Goal: Task Accomplishment & Management: Manage account settings

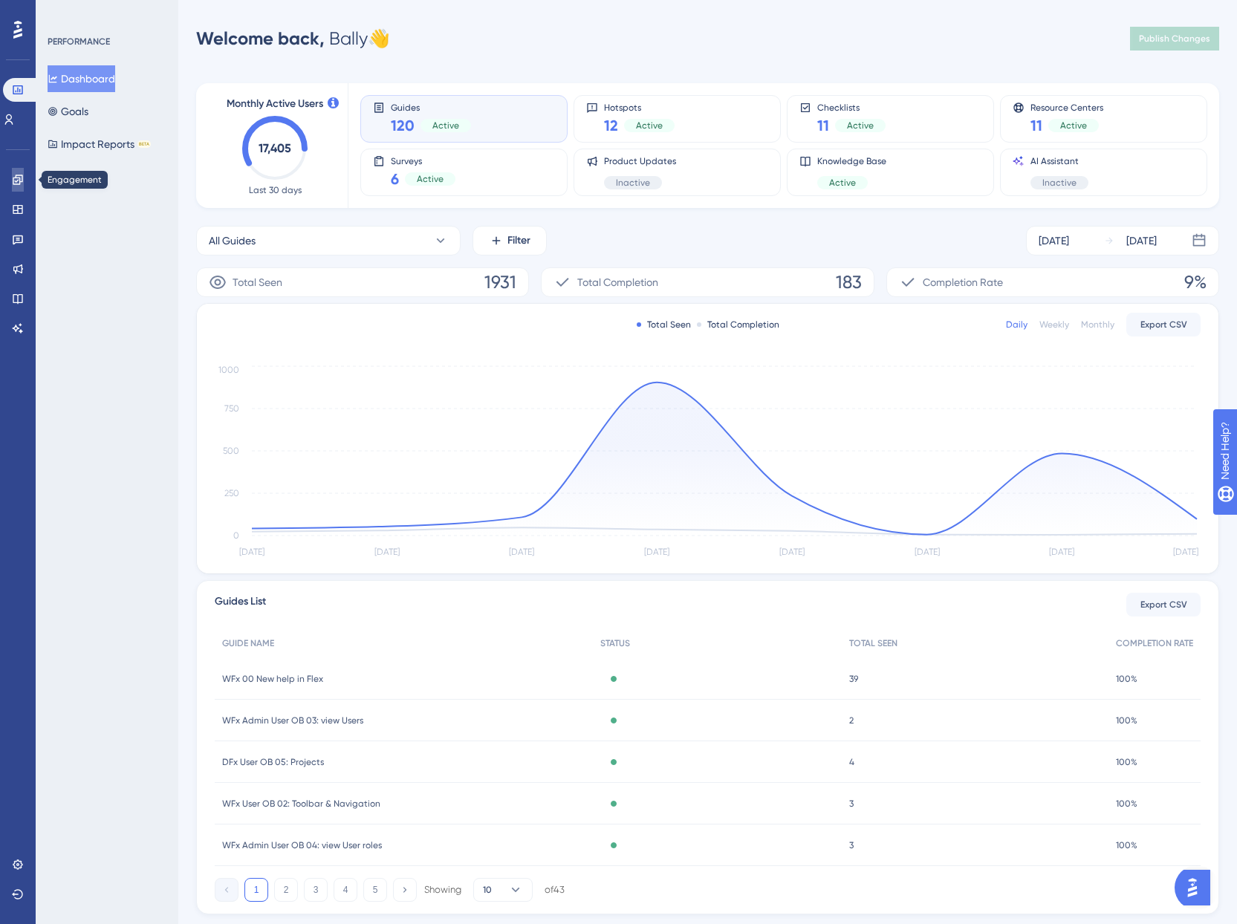
click at [22, 181] on icon at bounding box center [18, 180] width 10 height 10
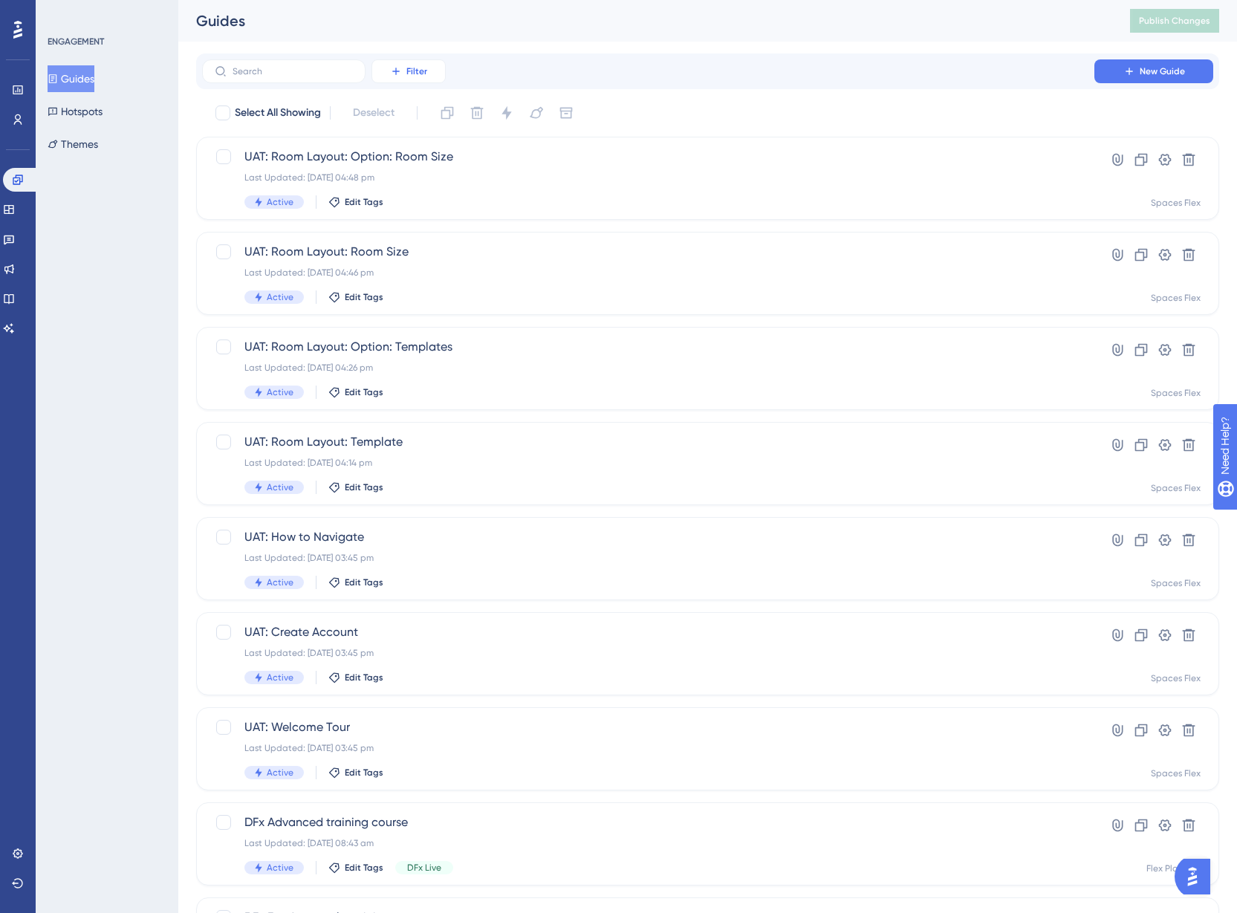
click at [392, 63] on button "Filter" at bounding box center [409, 71] width 74 height 24
click at [409, 114] on span "Tags" at bounding box center [404, 114] width 23 height 18
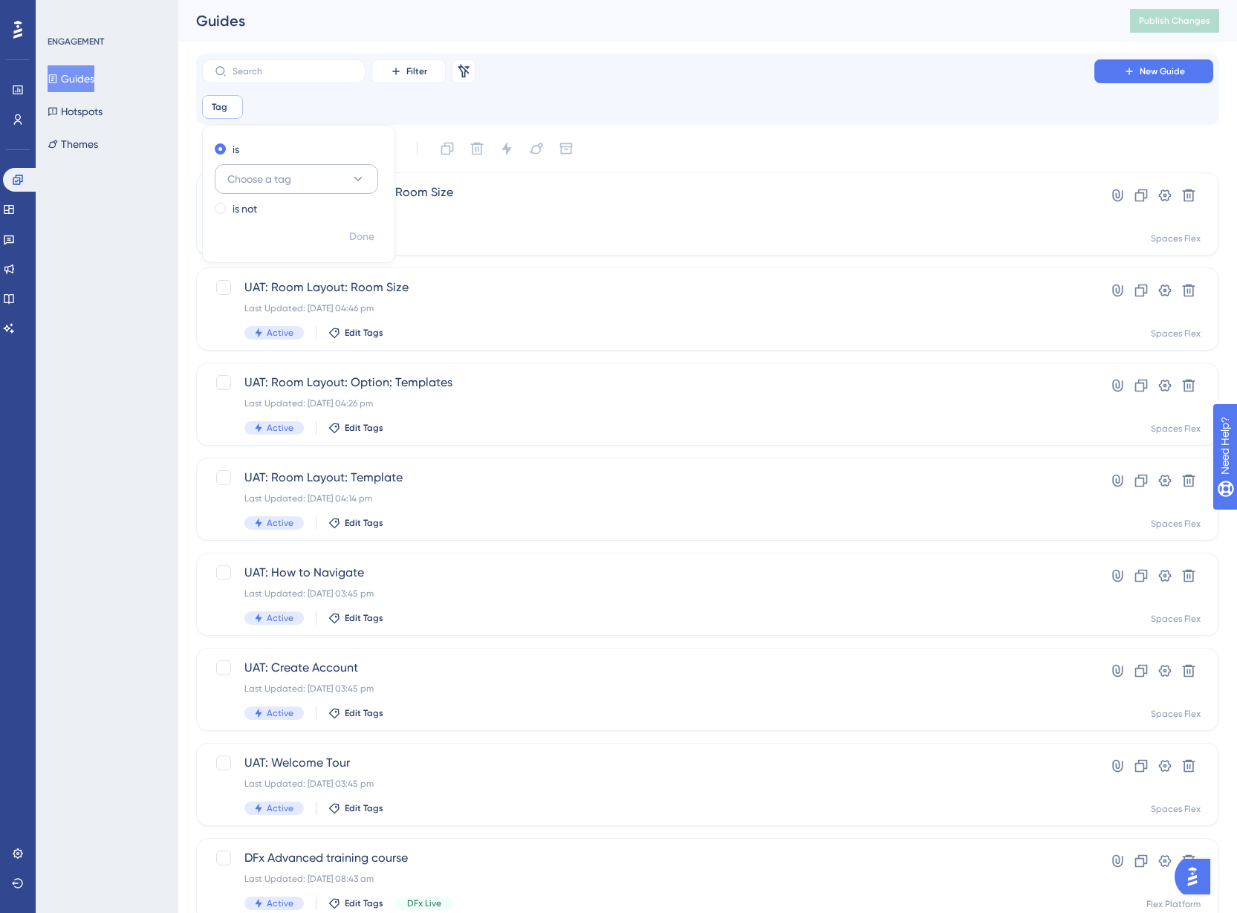
click at [313, 168] on button "Choose a tag" at bounding box center [296, 179] width 163 height 30
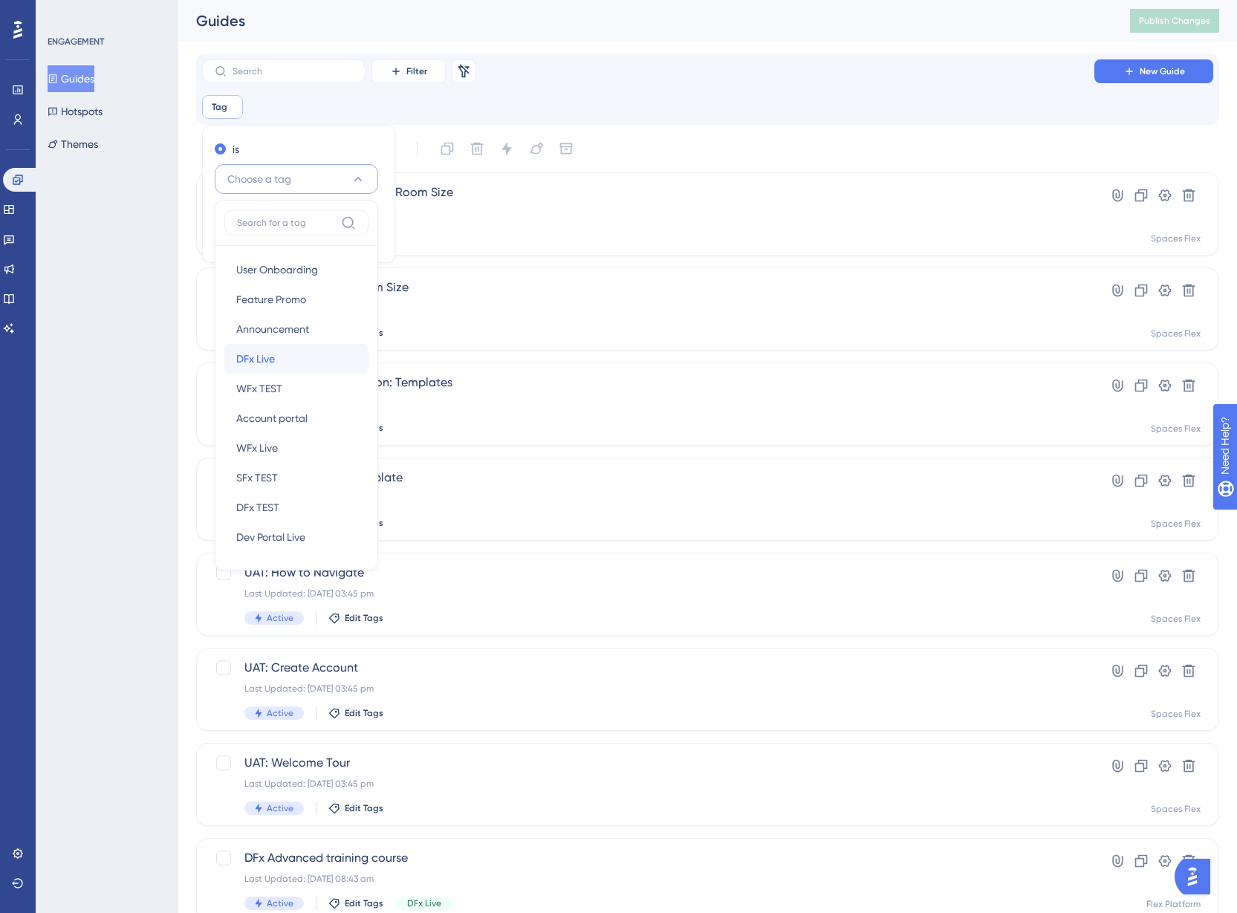
click at [294, 356] on div "DFx Live DFx Live" at bounding box center [296, 359] width 120 height 30
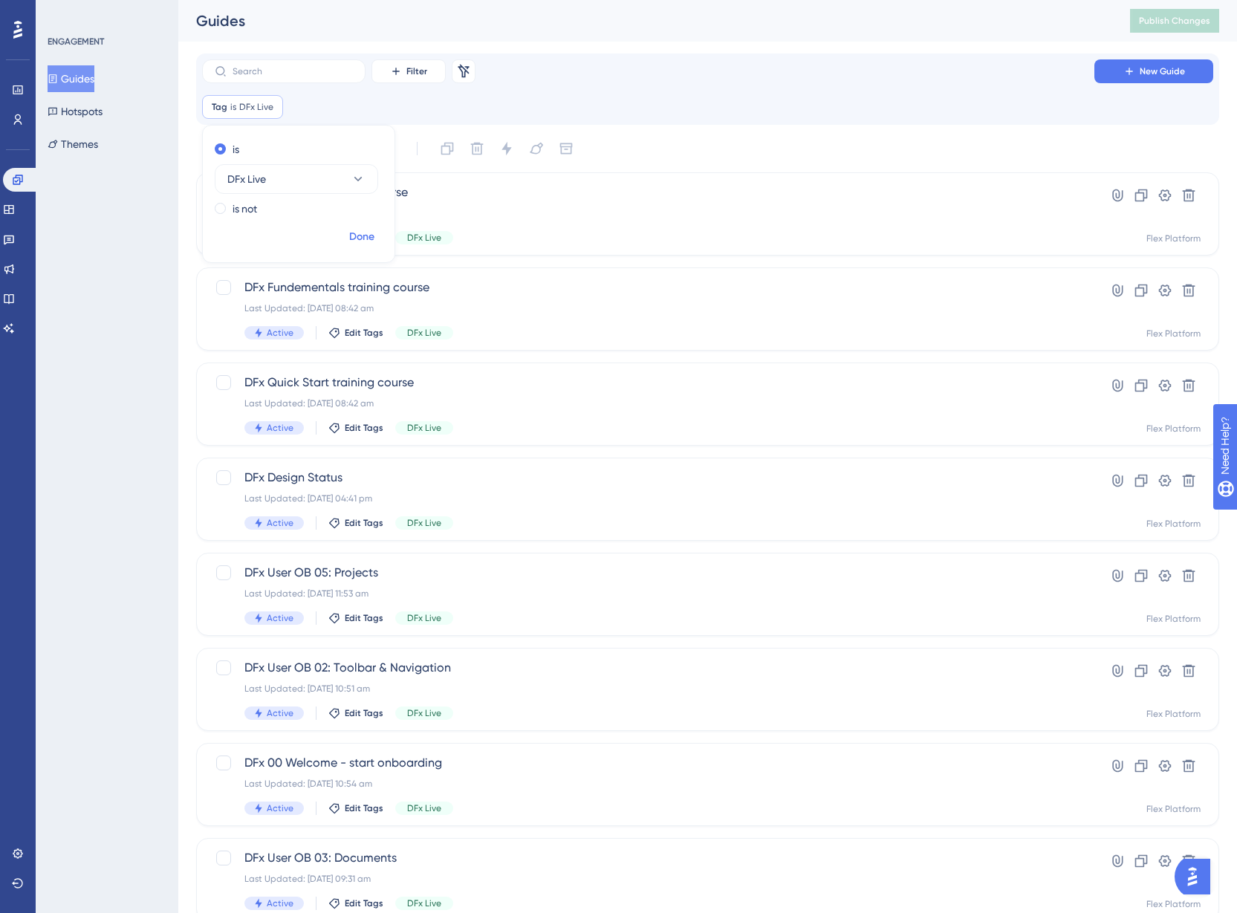
click at [363, 233] on span "Done" at bounding box center [361, 237] width 25 height 18
click at [1124, 483] on icon at bounding box center [1117, 480] width 15 height 15
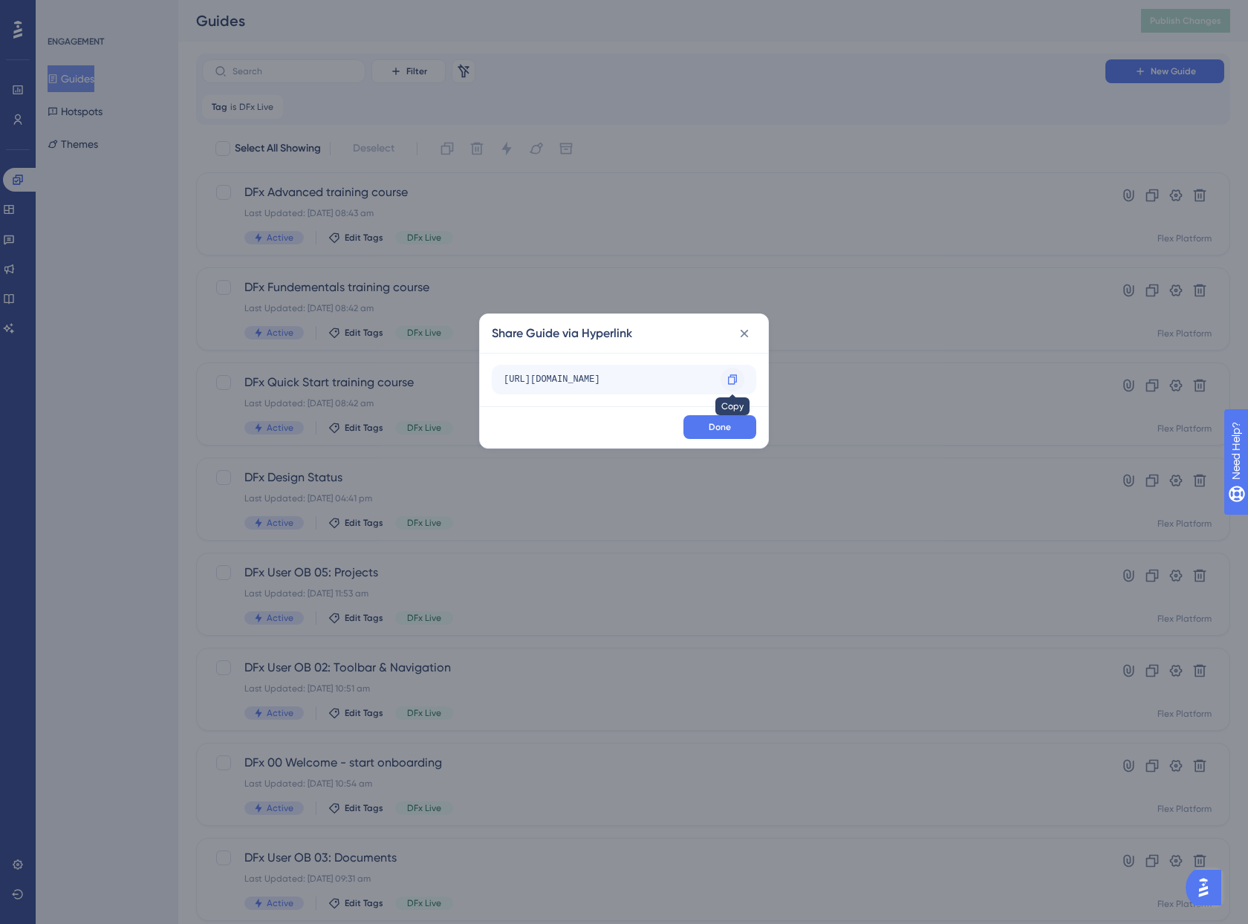
click at [736, 378] on icon at bounding box center [733, 380] width 12 height 12
click at [728, 427] on span "Done" at bounding box center [720, 427] width 22 height 12
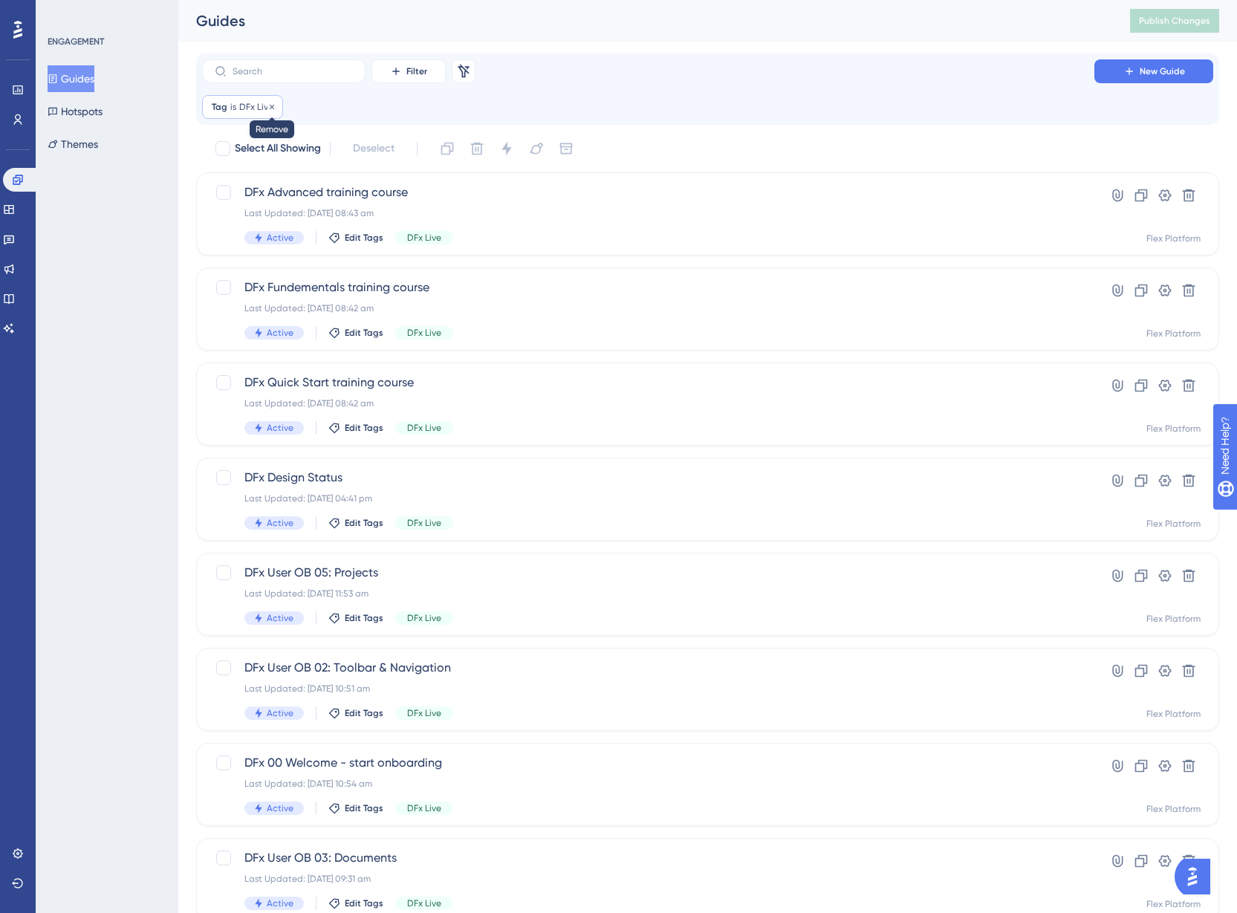
click at [271, 105] on icon at bounding box center [272, 107] width 9 height 9
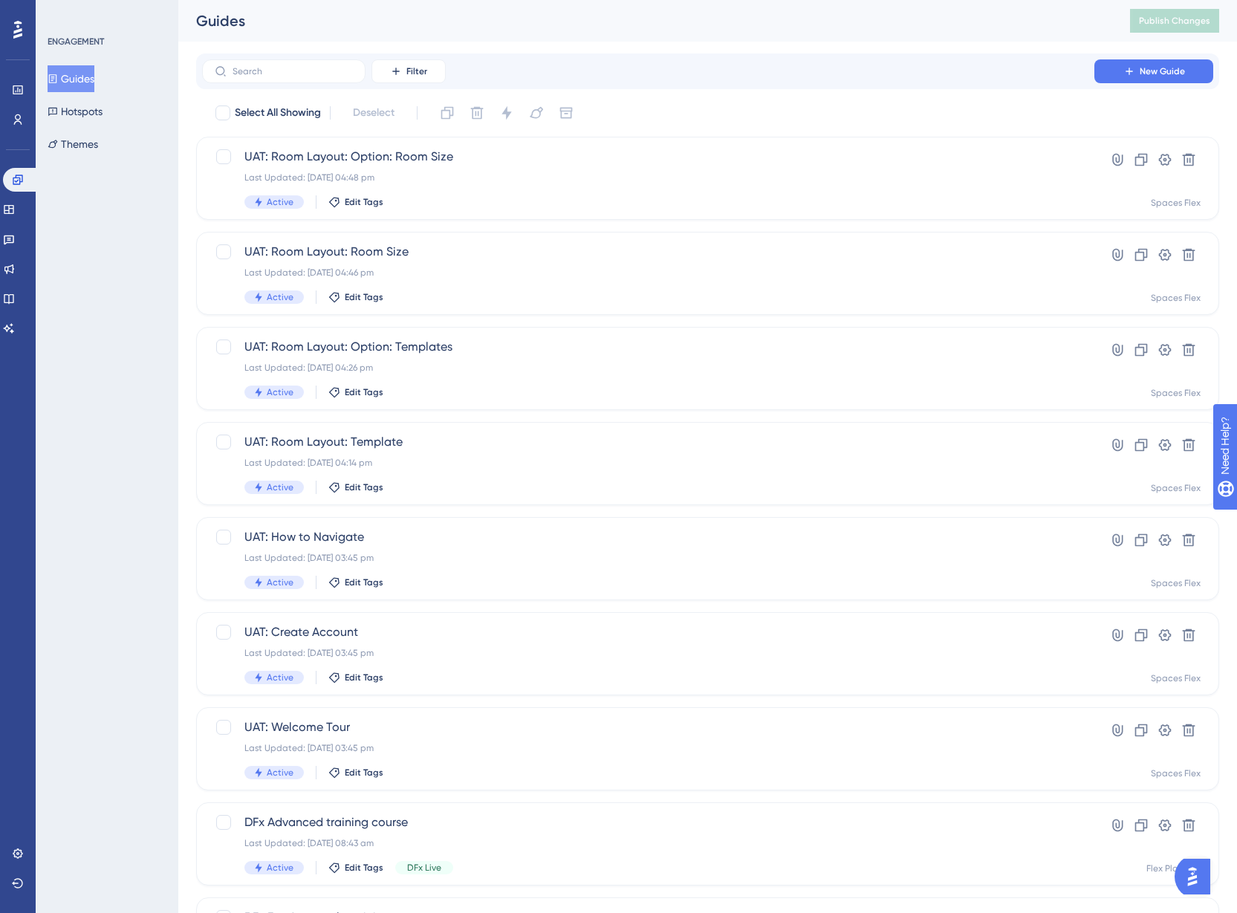
click at [681, 95] on div "Filter New Guide Select All Showing Deselect UAT: Room Layout: Option: Room Siz…" at bounding box center [707, 580] width 1023 height 1052
click at [20, 115] on icon at bounding box center [18, 120] width 12 height 12
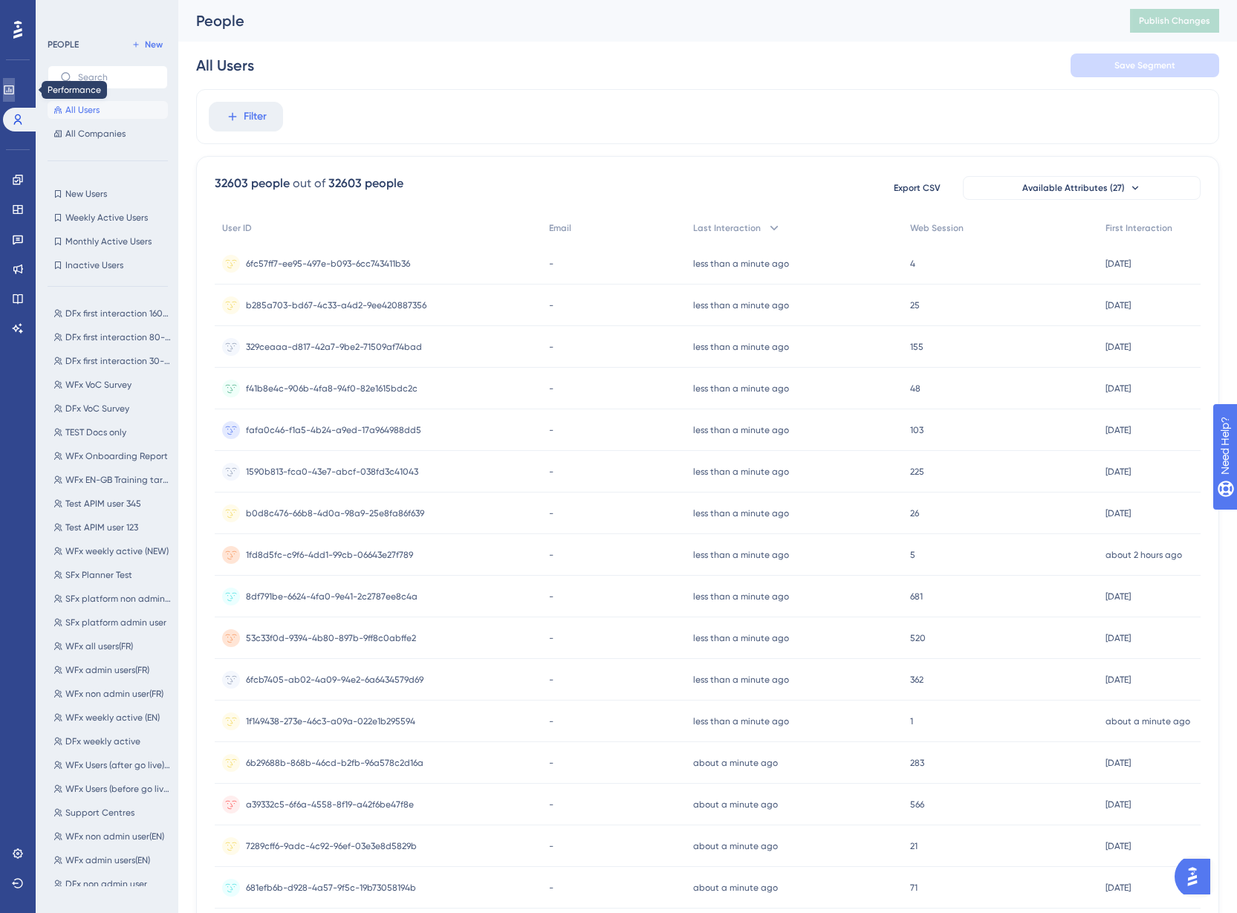
click at [13, 91] on icon at bounding box center [9, 89] width 10 height 9
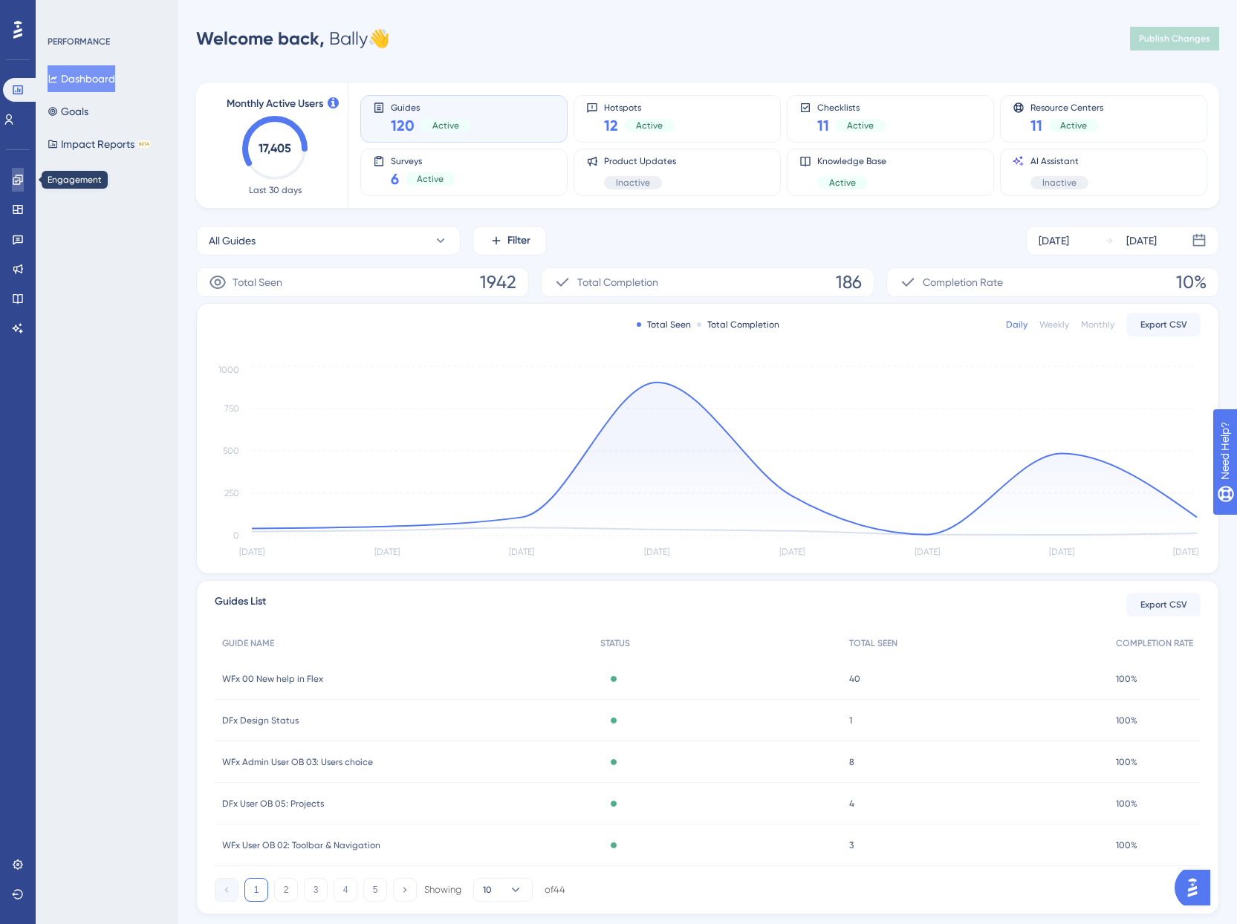
click at [12, 181] on icon at bounding box center [18, 180] width 12 height 12
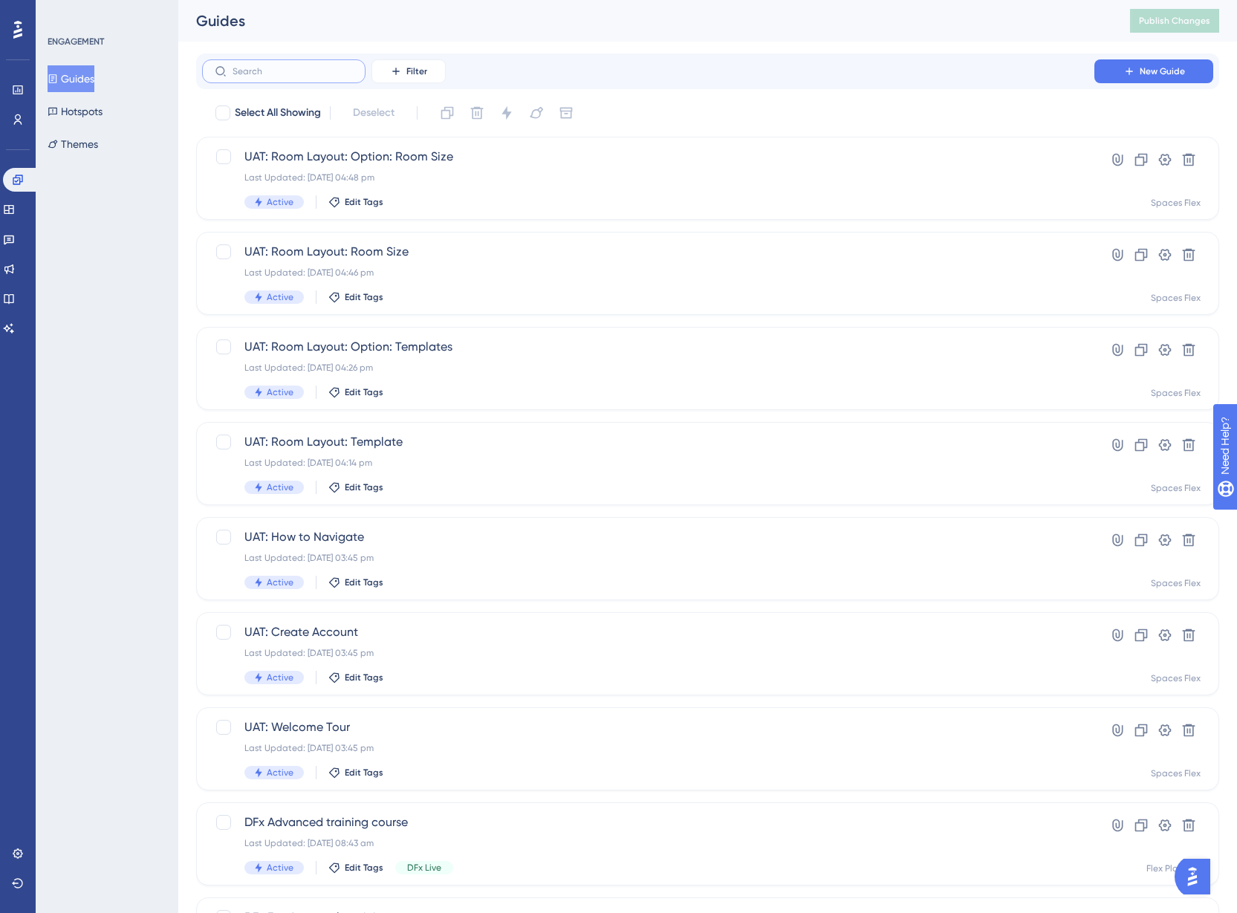
click at [317, 75] on input "text" at bounding box center [293, 71] width 120 height 10
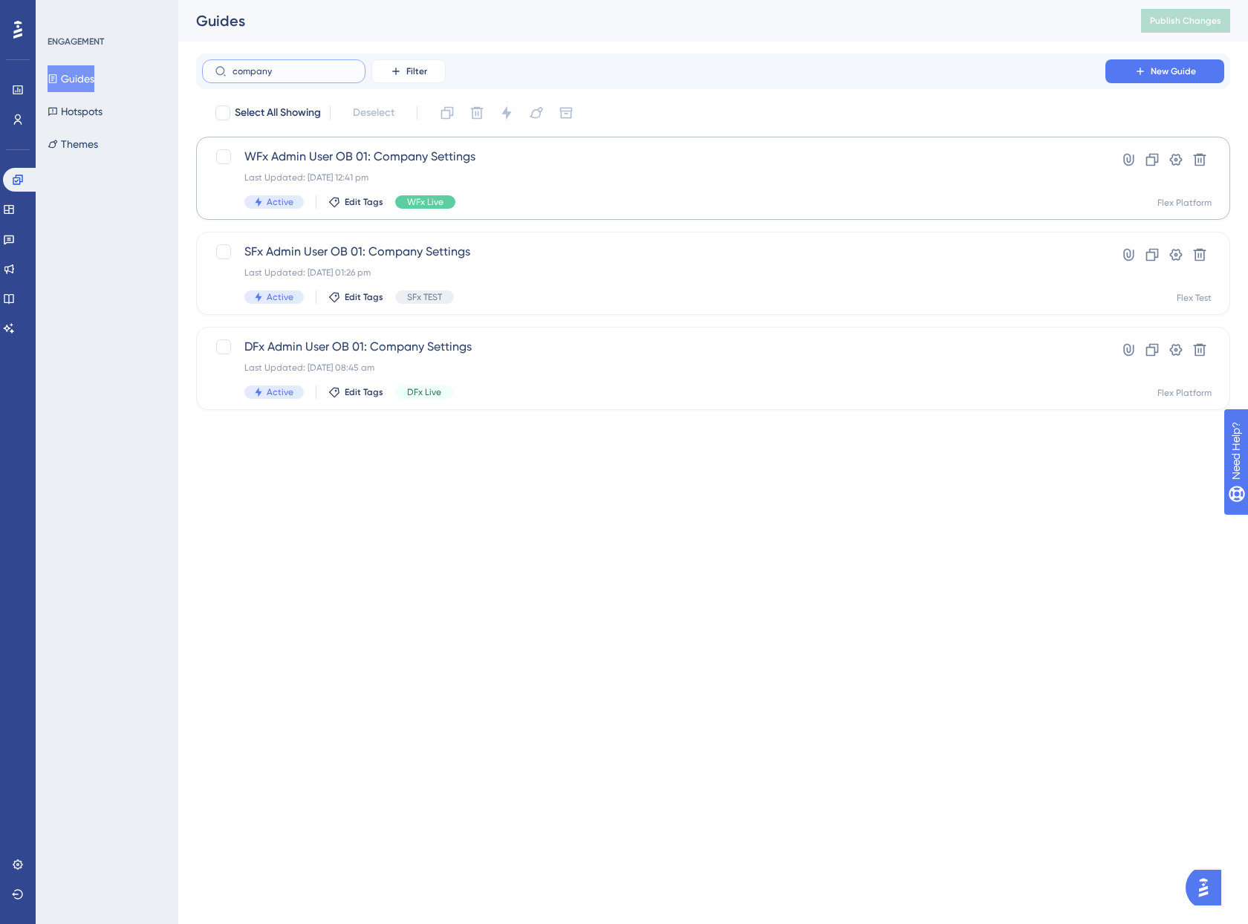
type input "company"
click at [632, 189] on div "WFx Admin User OB 01: Company Settings Last Updated: 17 Sept 2025 12:41 pm Acti…" at bounding box center [653, 178] width 819 height 61
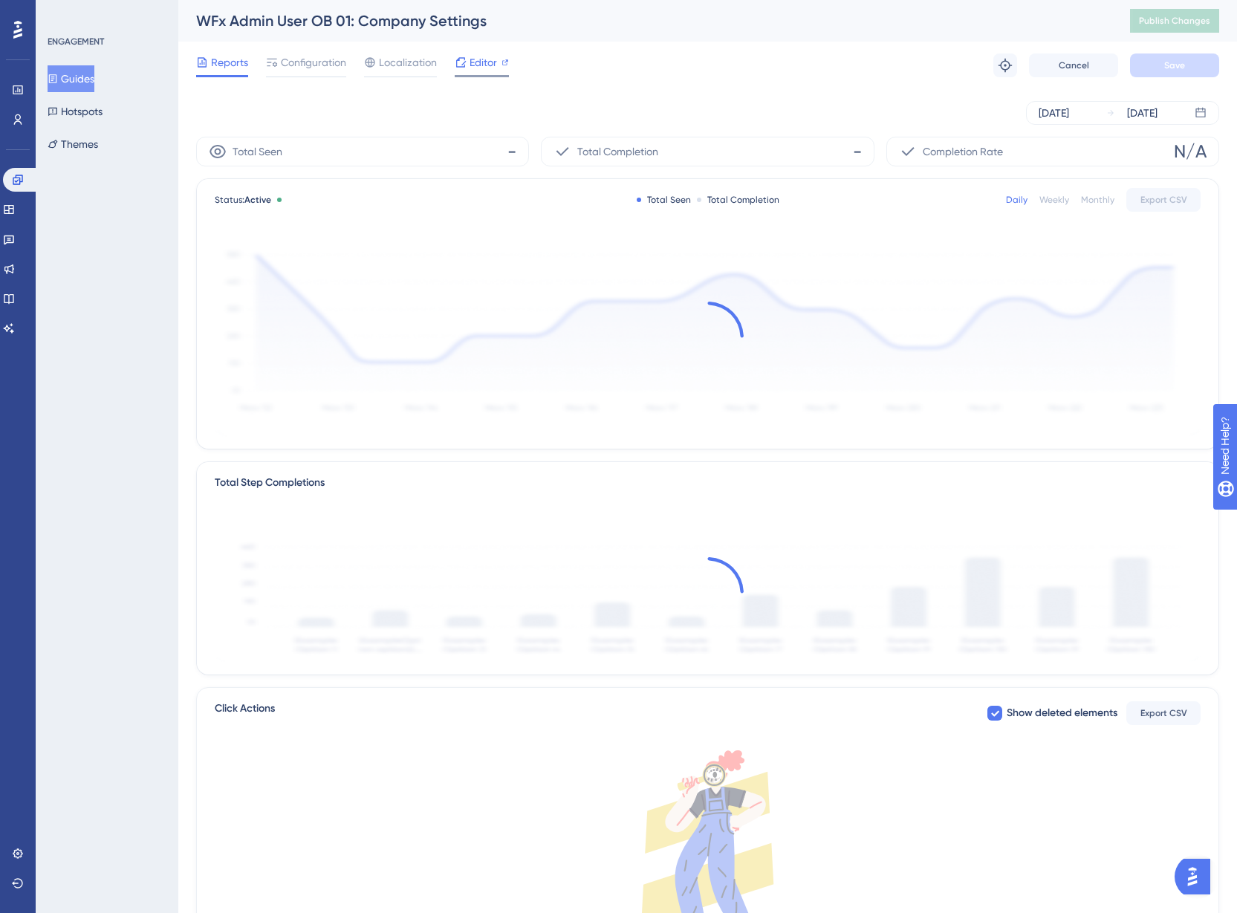
click at [497, 66] on div "Editor" at bounding box center [482, 63] width 54 height 18
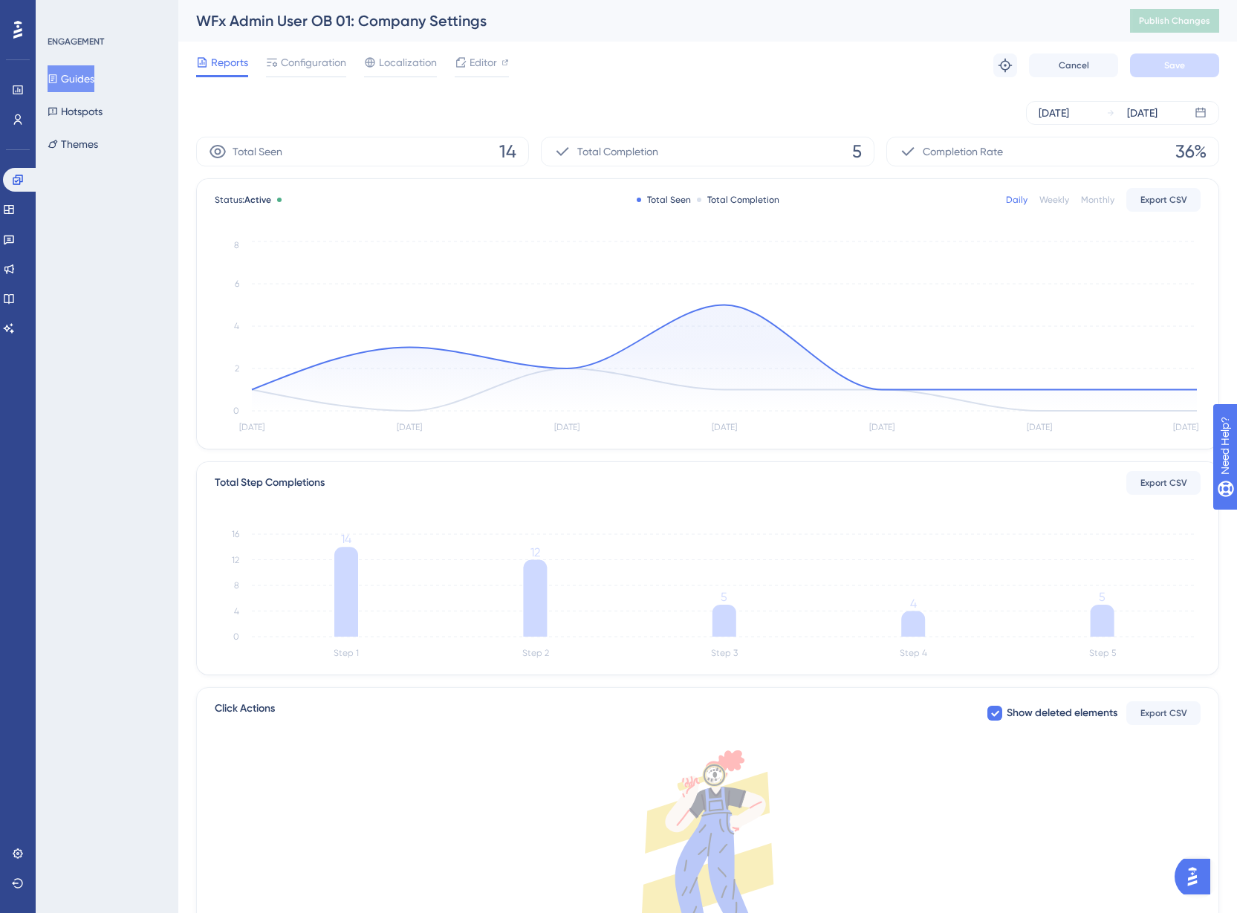
click at [84, 79] on button "Guides" at bounding box center [71, 78] width 47 height 27
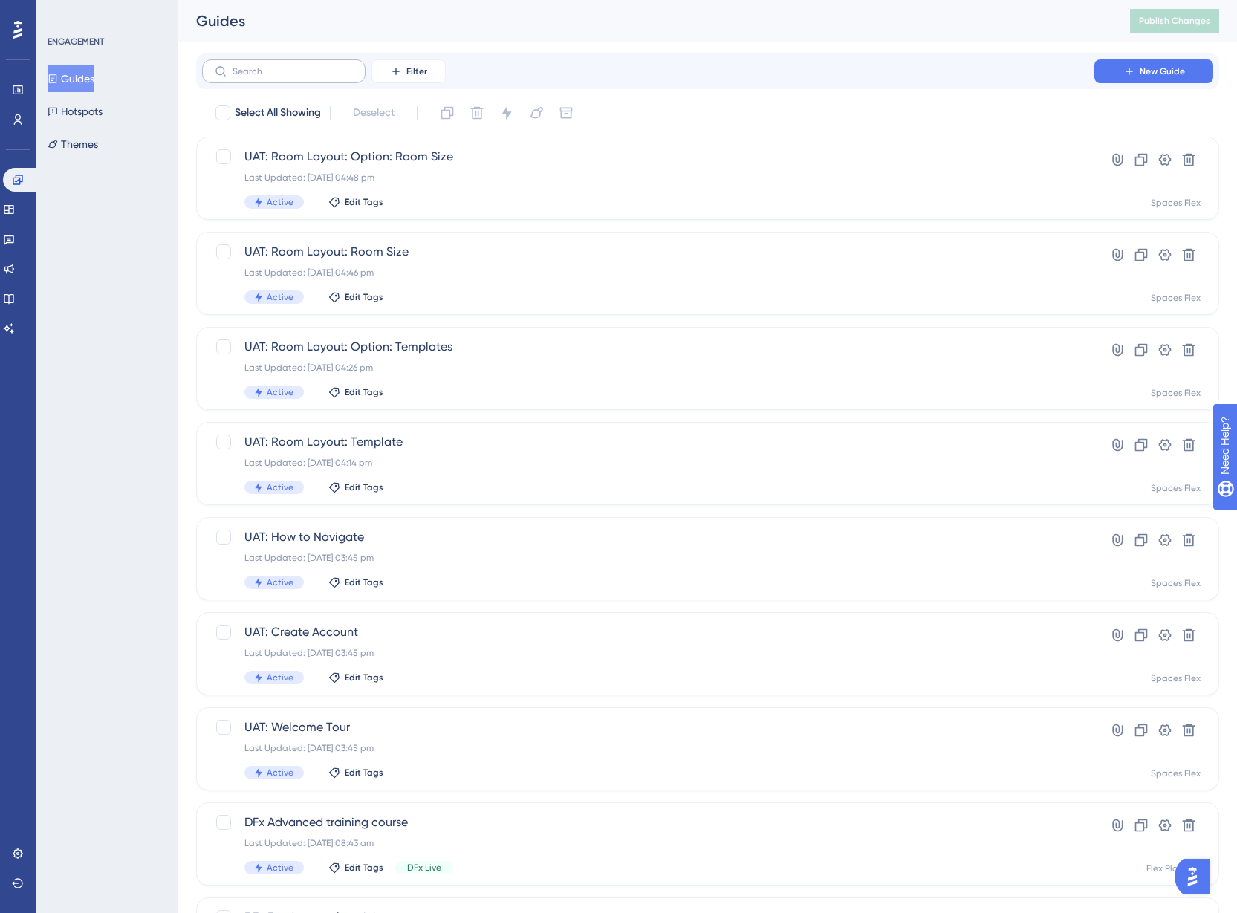
click at [267, 79] on label at bounding box center [283, 71] width 163 height 24
click at [267, 77] on input "text" at bounding box center [293, 71] width 120 height 10
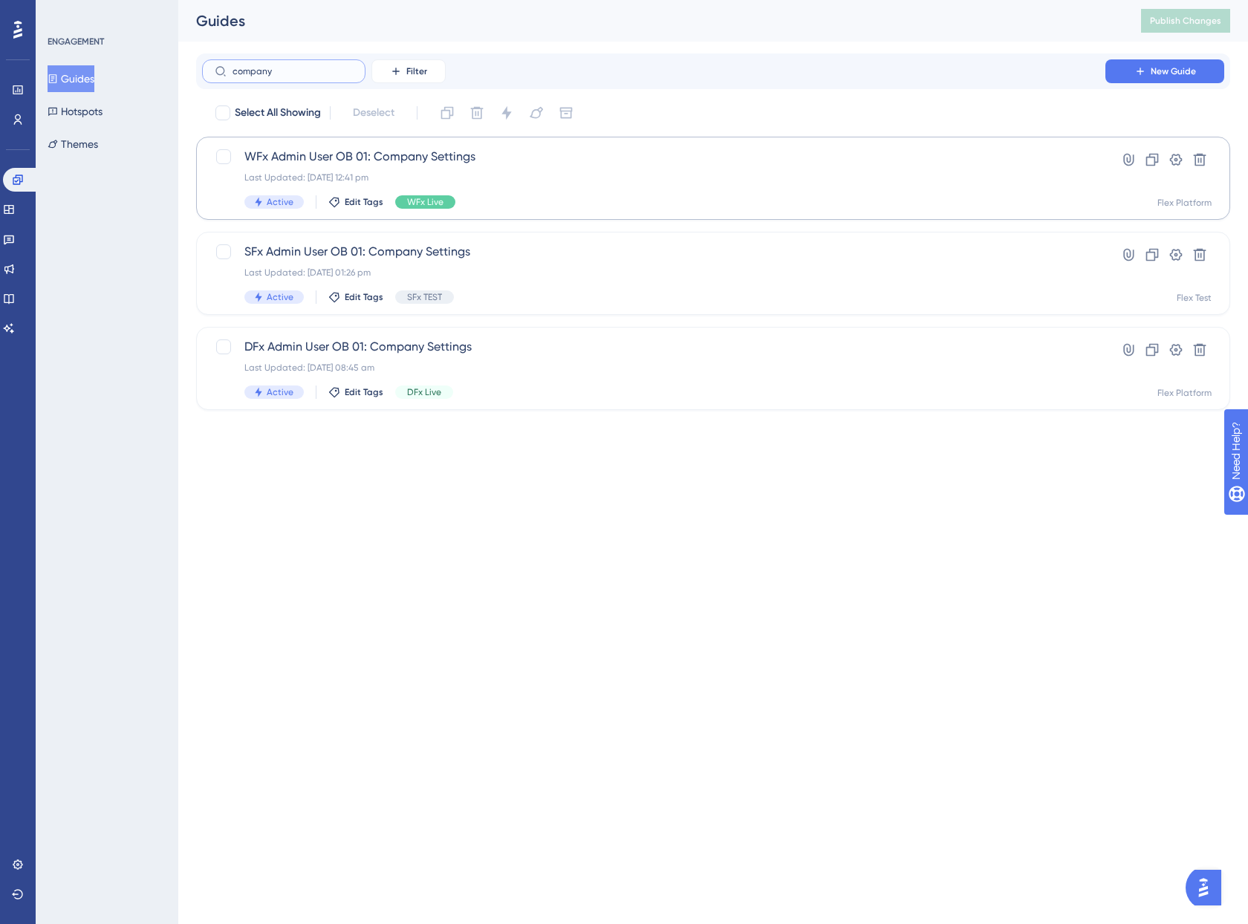
type input "company"
click at [490, 196] on div "Active Edit Tags WFx Live" at bounding box center [653, 201] width 819 height 13
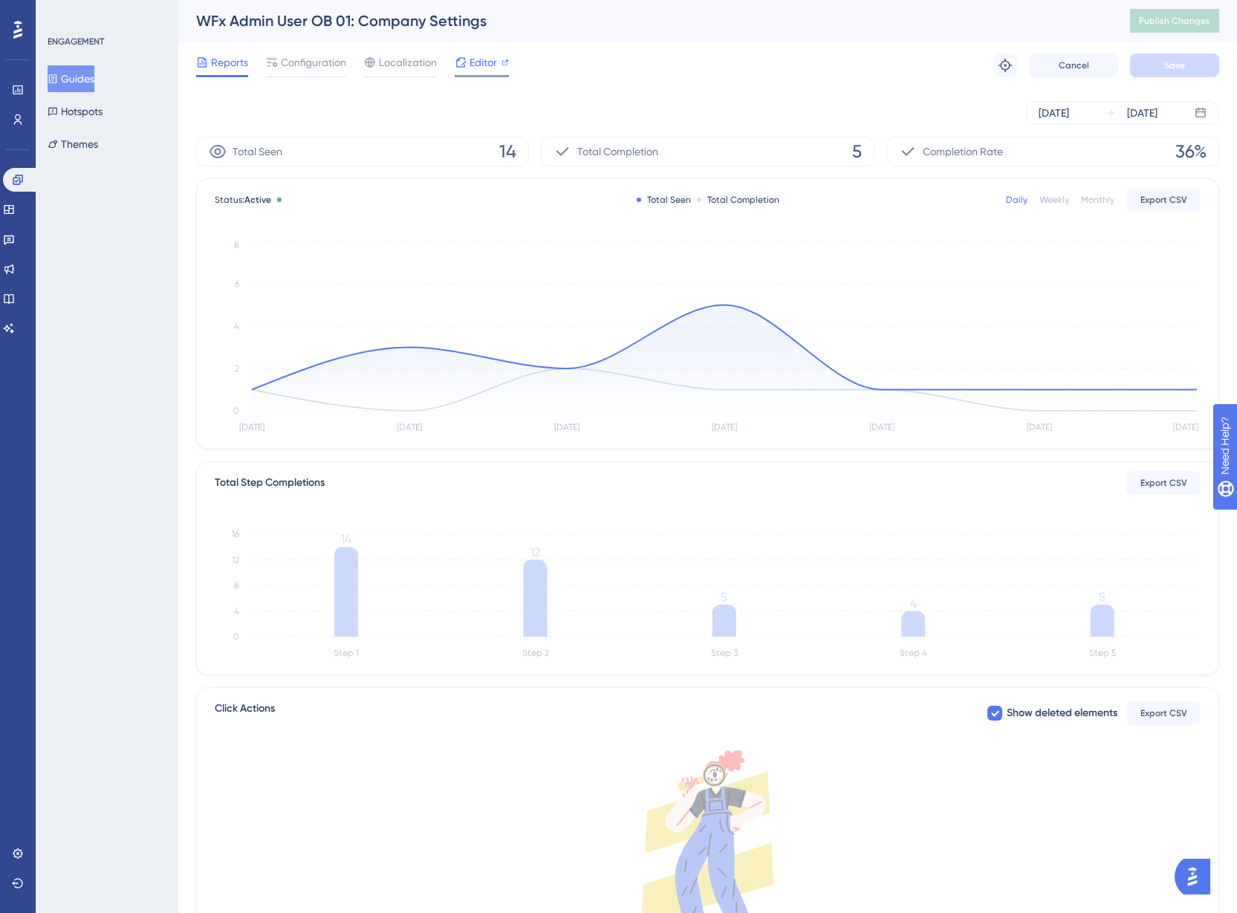
click at [473, 62] on span "Editor" at bounding box center [483, 63] width 27 height 18
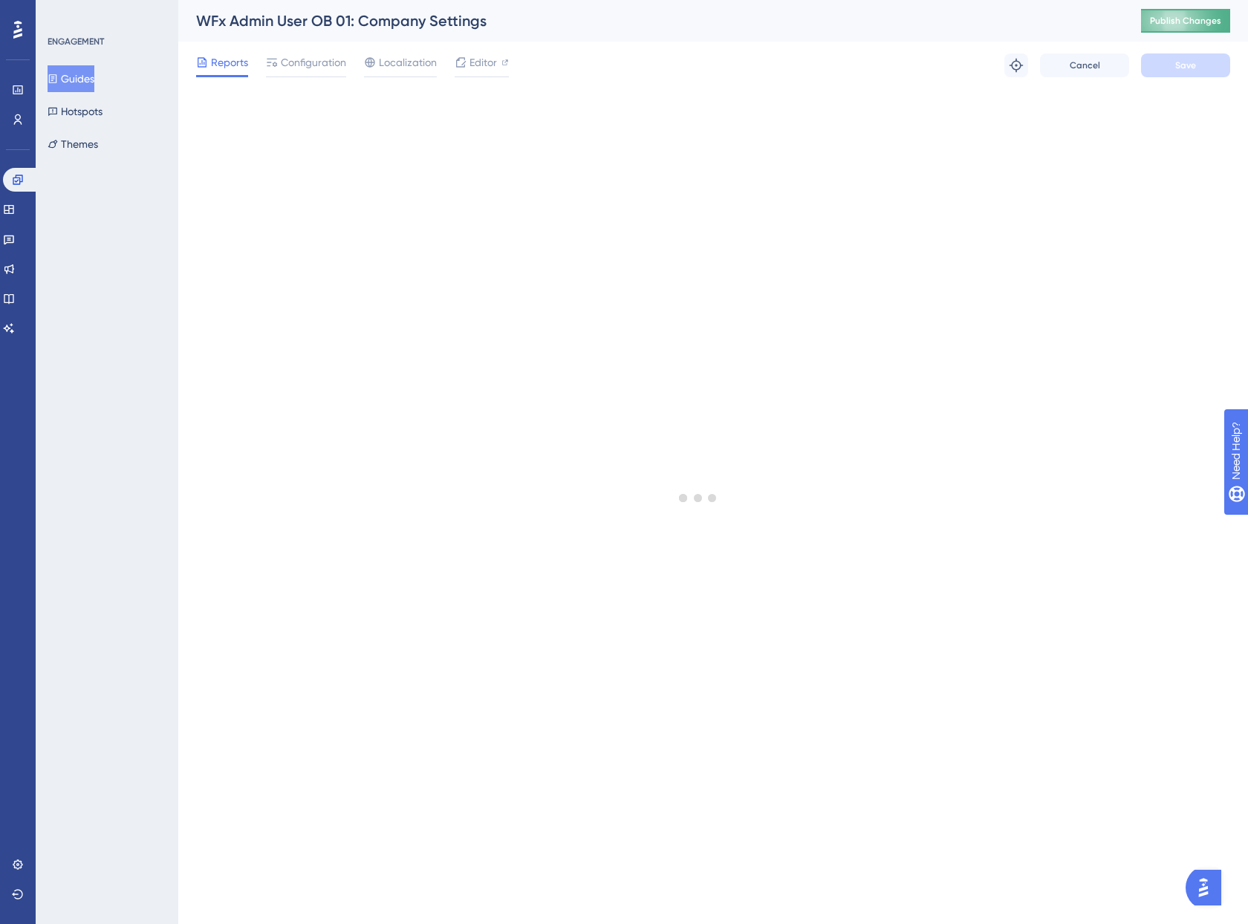
click at [1187, 22] on span "Publish Changes" at bounding box center [1185, 21] width 71 height 12
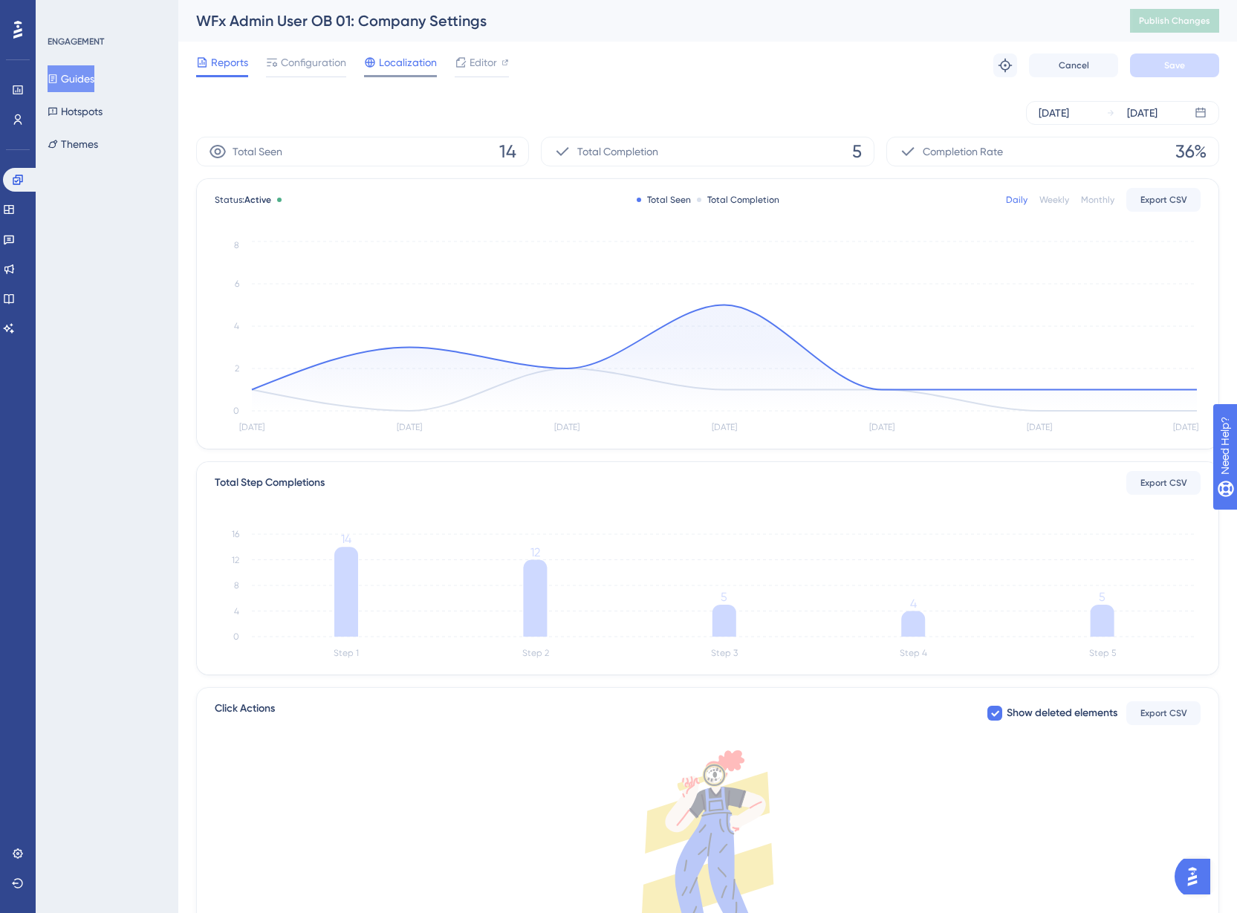
click at [417, 66] on span "Localization" at bounding box center [408, 63] width 58 height 18
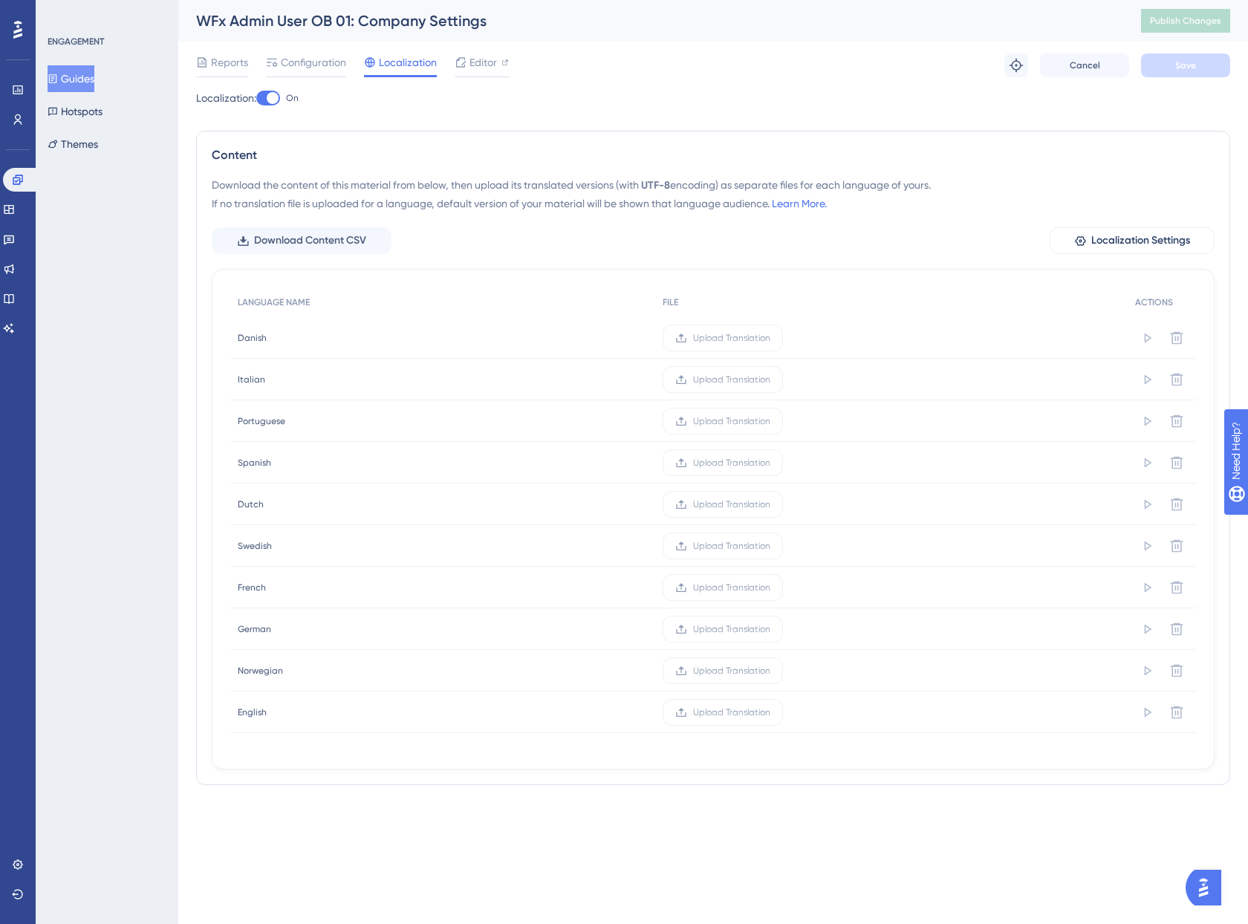
click at [279, 98] on div at bounding box center [273, 98] width 12 height 12
click at [256, 98] on input "On" at bounding box center [256, 98] width 1 height 1
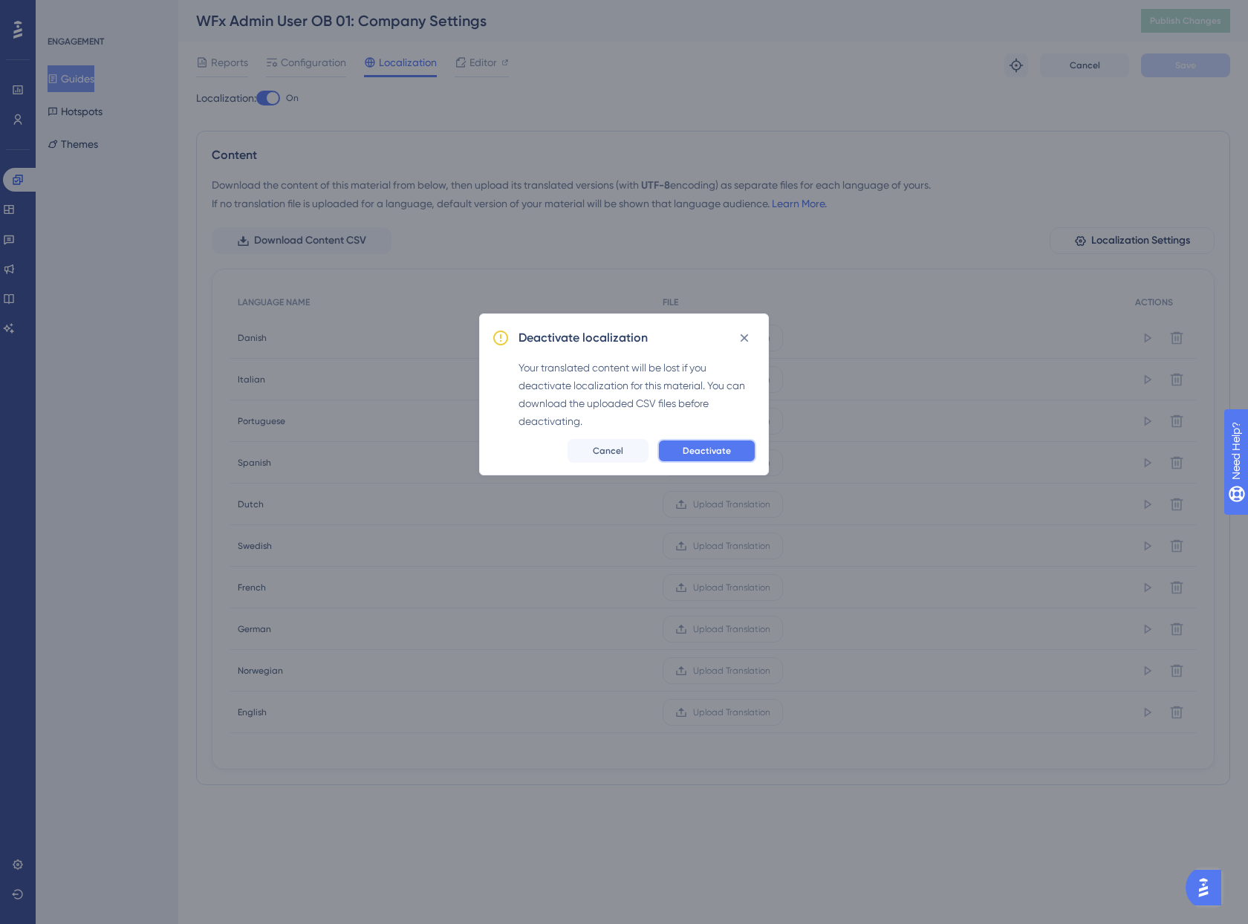
click at [713, 447] on span "Deactivate" at bounding box center [707, 451] width 48 height 12
checkbox input "false"
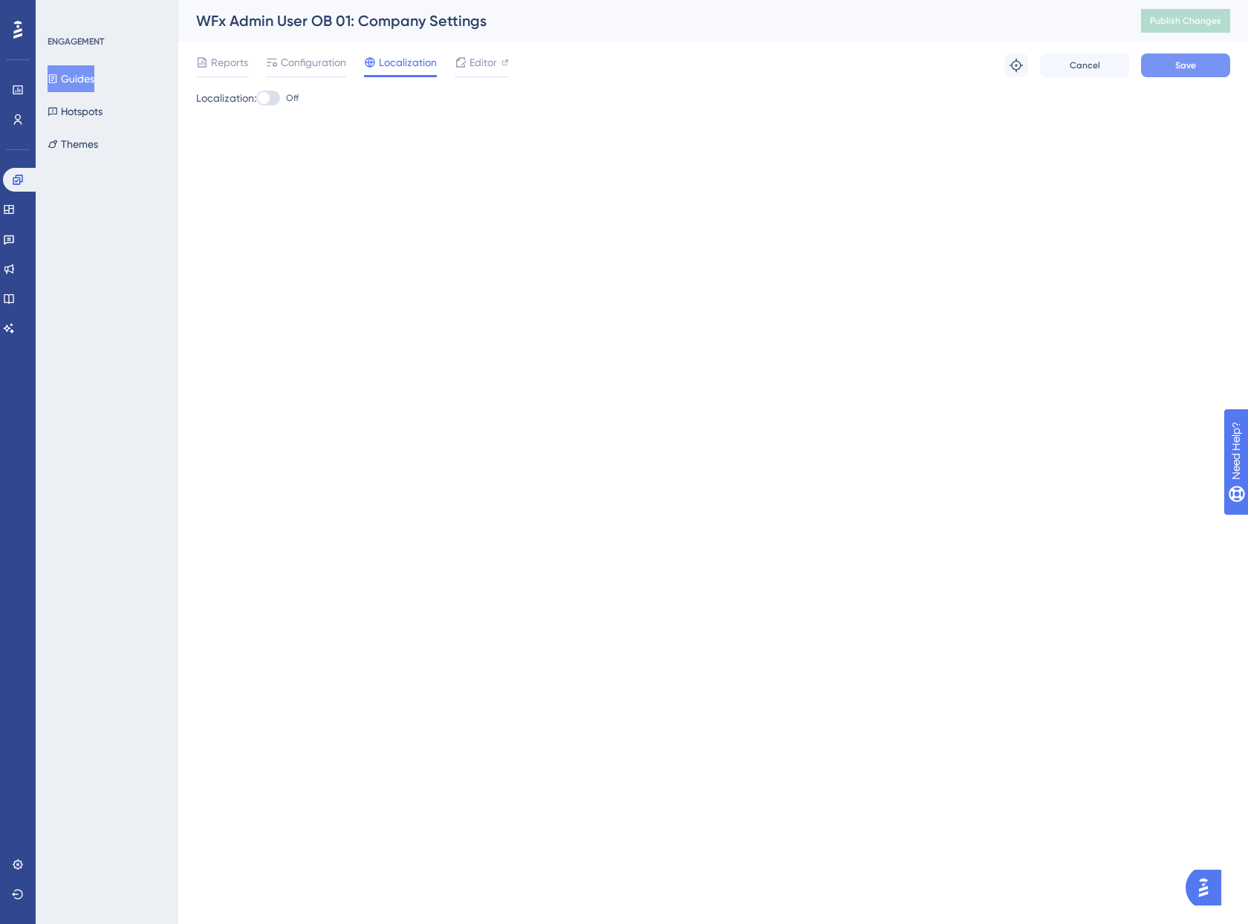
click at [1200, 66] on button "Save" at bounding box center [1185, 66] width 89 height 24
click at [1198, 19] on span "Publish Changes" at bounding box center [1185, 21] width 71 height 12
click at [493, 68] on span "Editor" at bounding box center [483, 63] width 27 height 18
click at [1150, 16] on button "Publish Changes" at bounding box center [1185, 21] width 89 height 24
click at [229, 59] on span "Reports" at bounding box center [229, 63] width 37 height 18
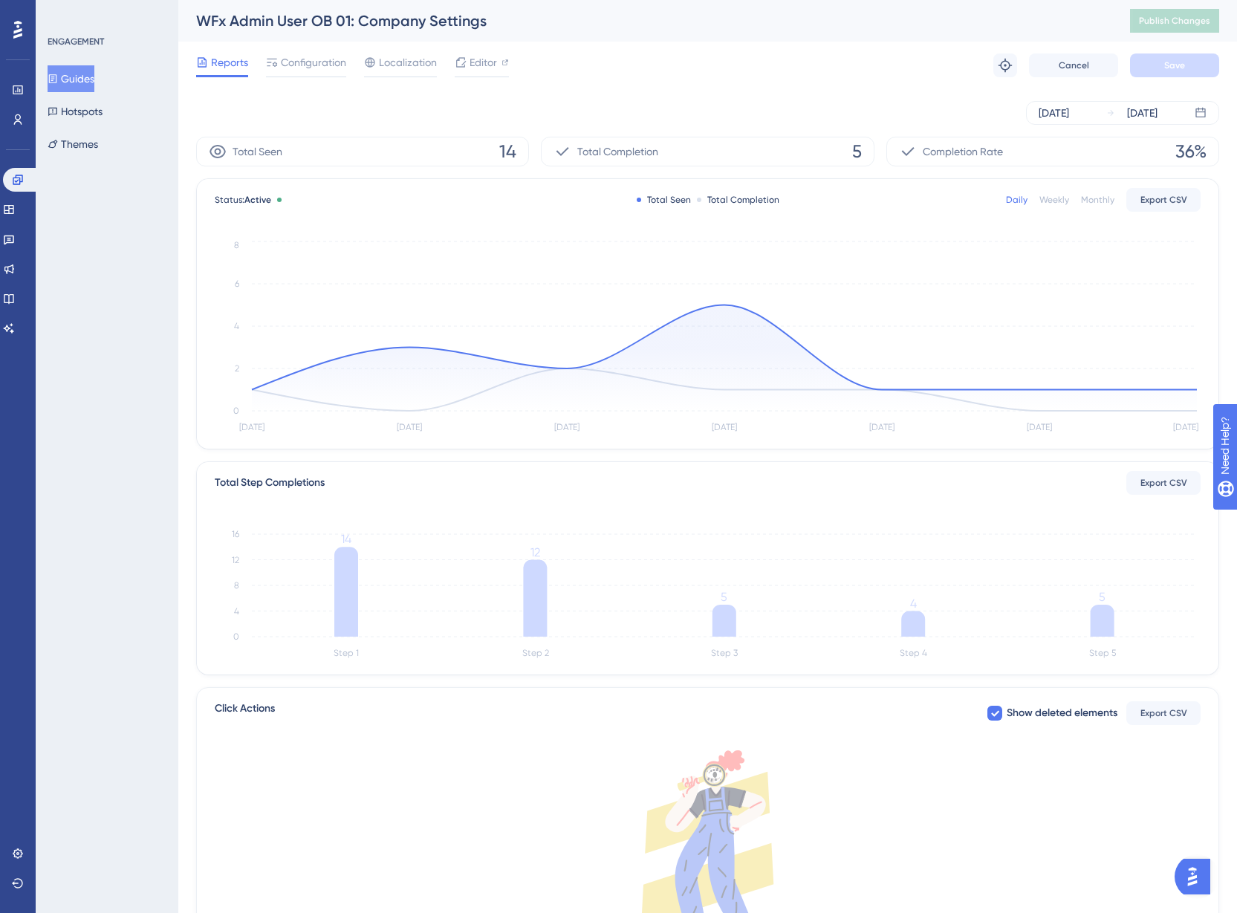
click at [817, 68] on div "Reports Configuration Localization Editor Troubleshoot Cancel Save" at bounding box center [707, 66] width 1023 height 48
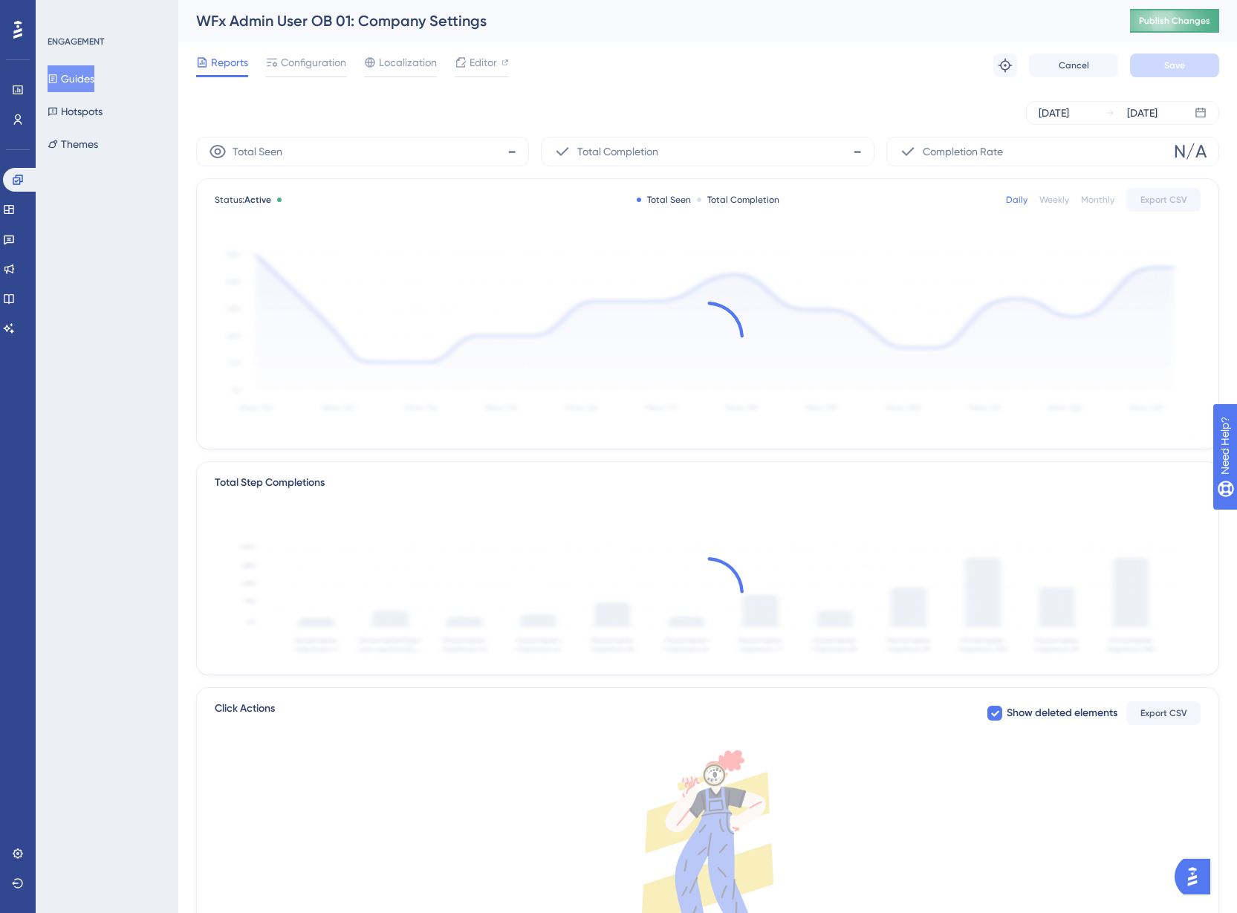
click at [1205, 22] on span "Publish Changes" at bounding box center [1174, 21] width 71 height 12
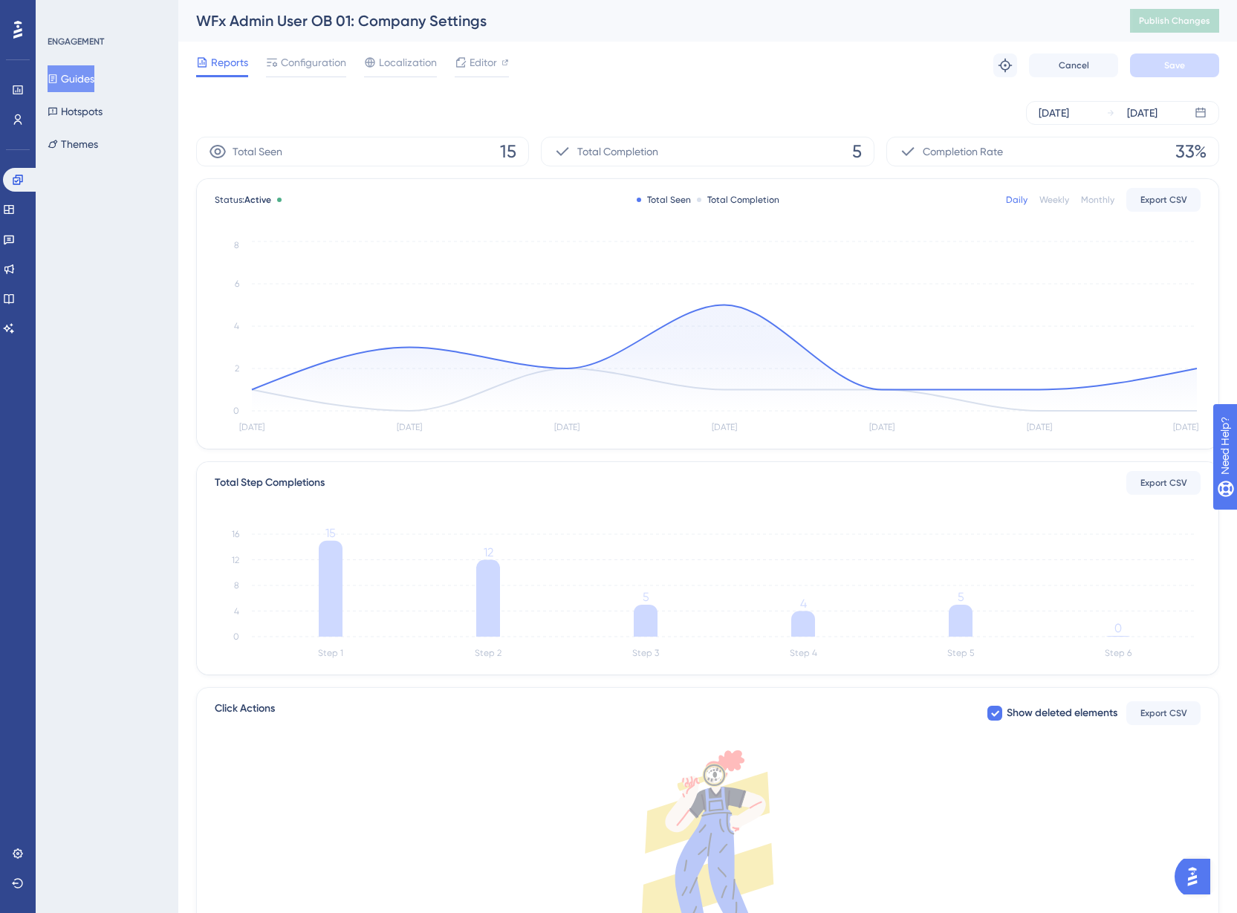
click at [71, 84] on button "Guides" at bounding box center [71, 78] width 47 height 27
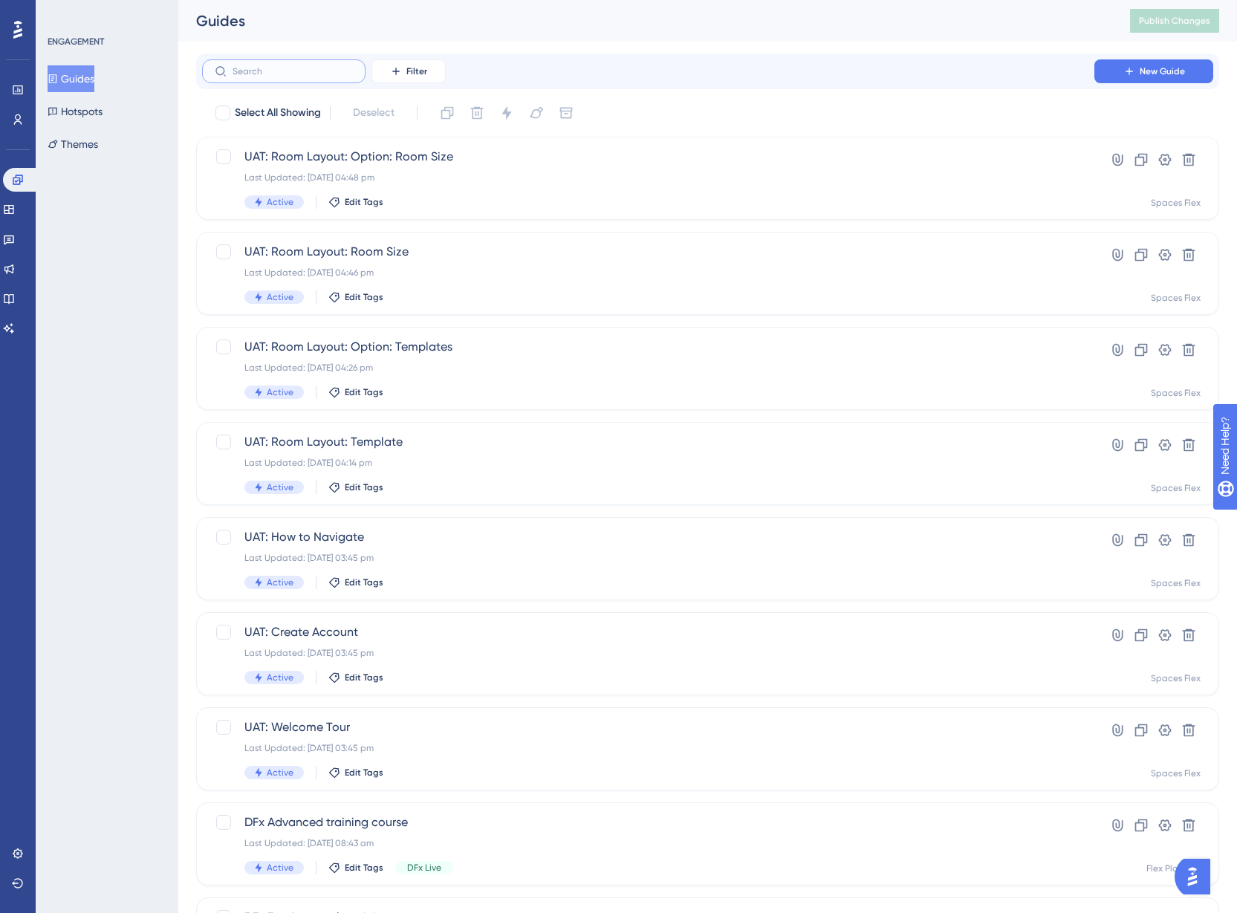
click at [282, 76] on input "text" at bounding box center [293, 71] width 120 height 10
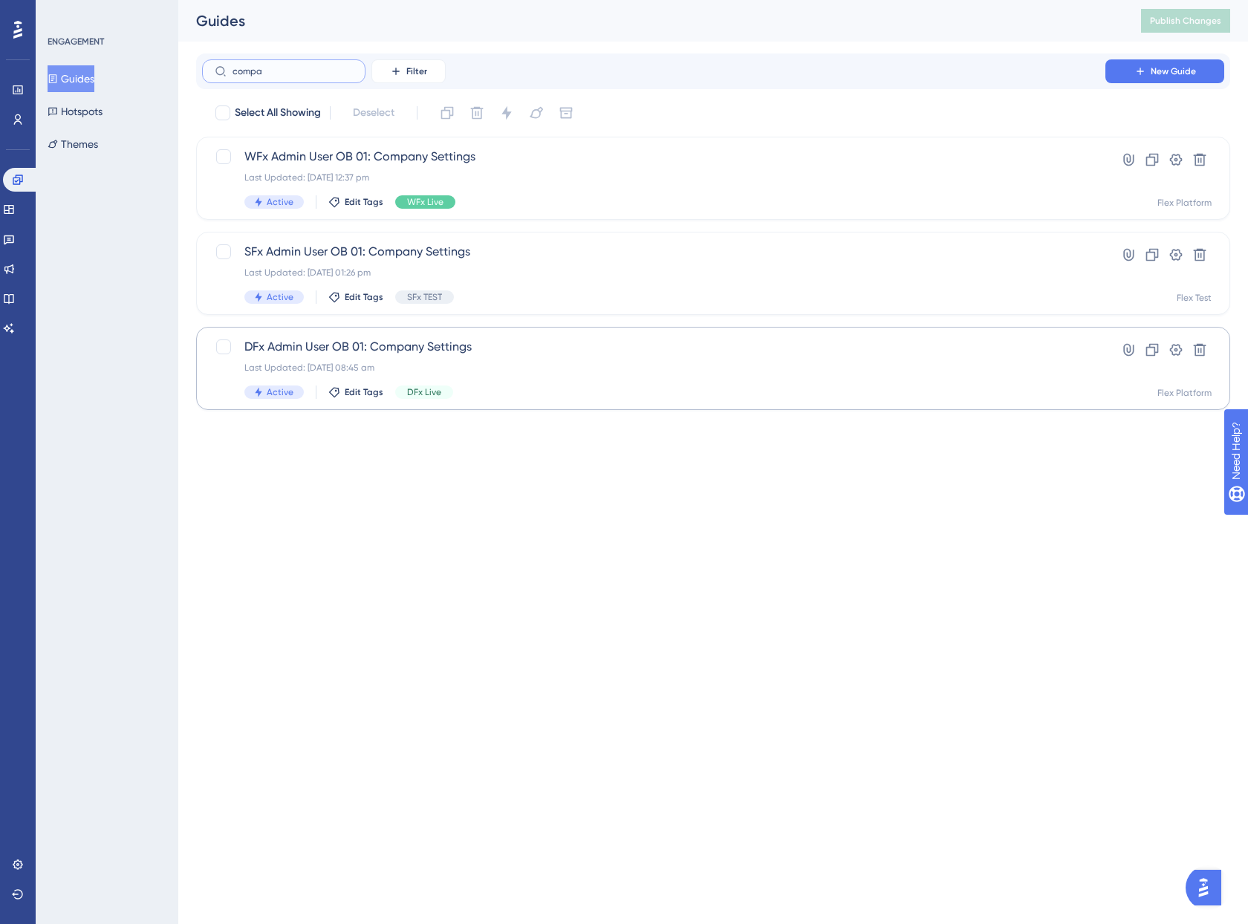
type input "compa"
click at [641, 360] on div "DFx Admin User OB 01: Company Settings Last Updated: 14 Apr 2025 08:45 am Activ…" at bounding box center [653, 368] width 819 height 61
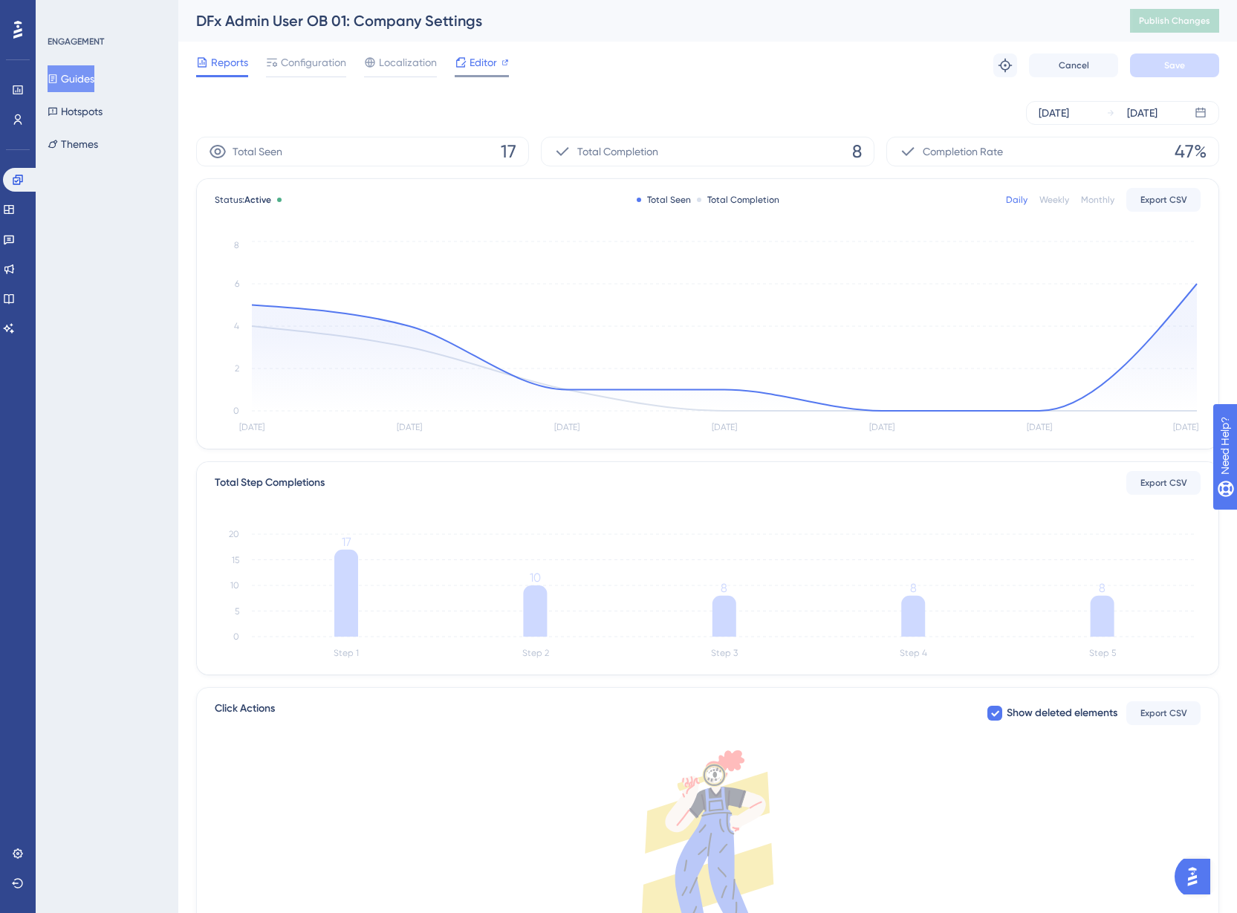
click at [478, 62] on span "Editor" at bounding box center [483, 63] width 27 height 18
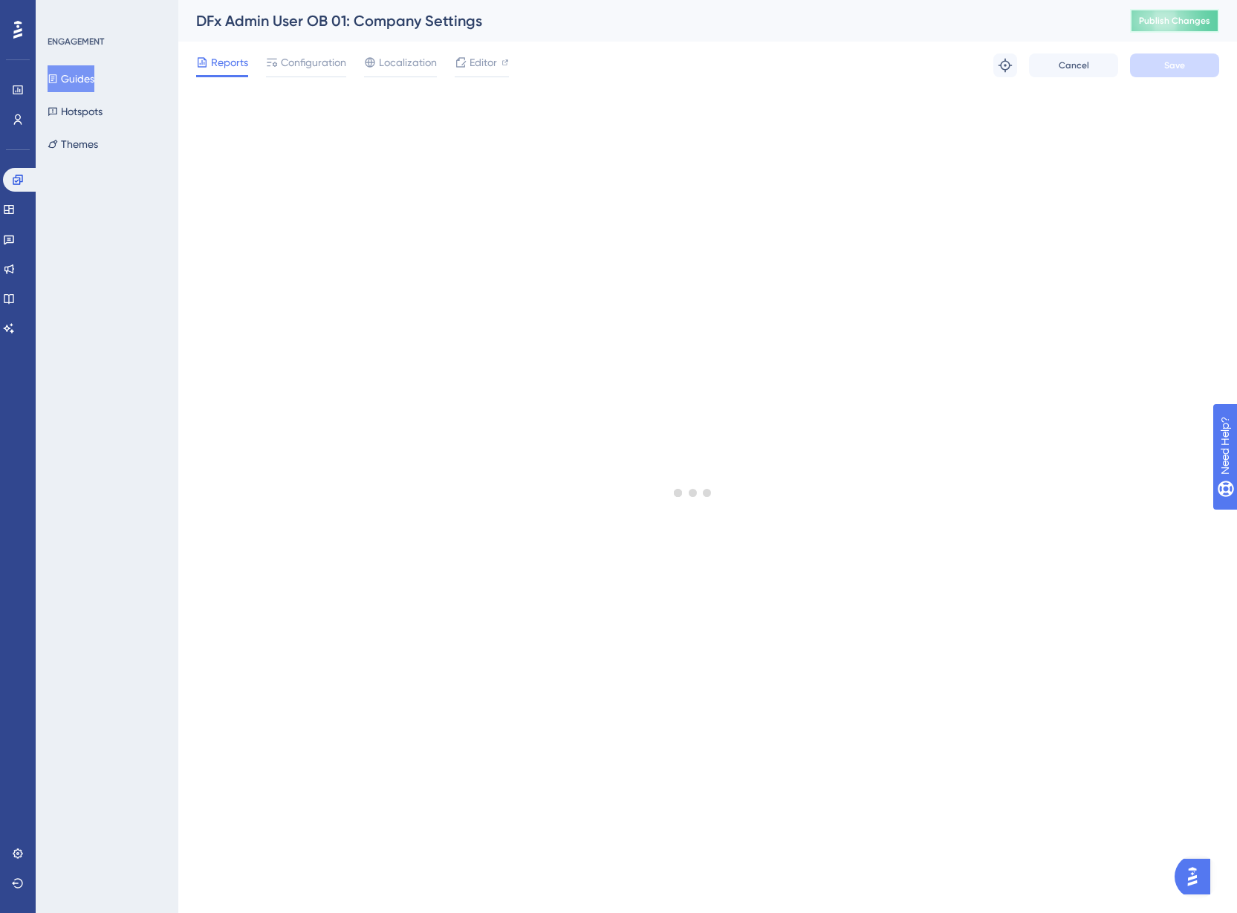
click at [1183, 19] on span "Publish Changes" at bounding box center [1174, 21] width 71 height 12
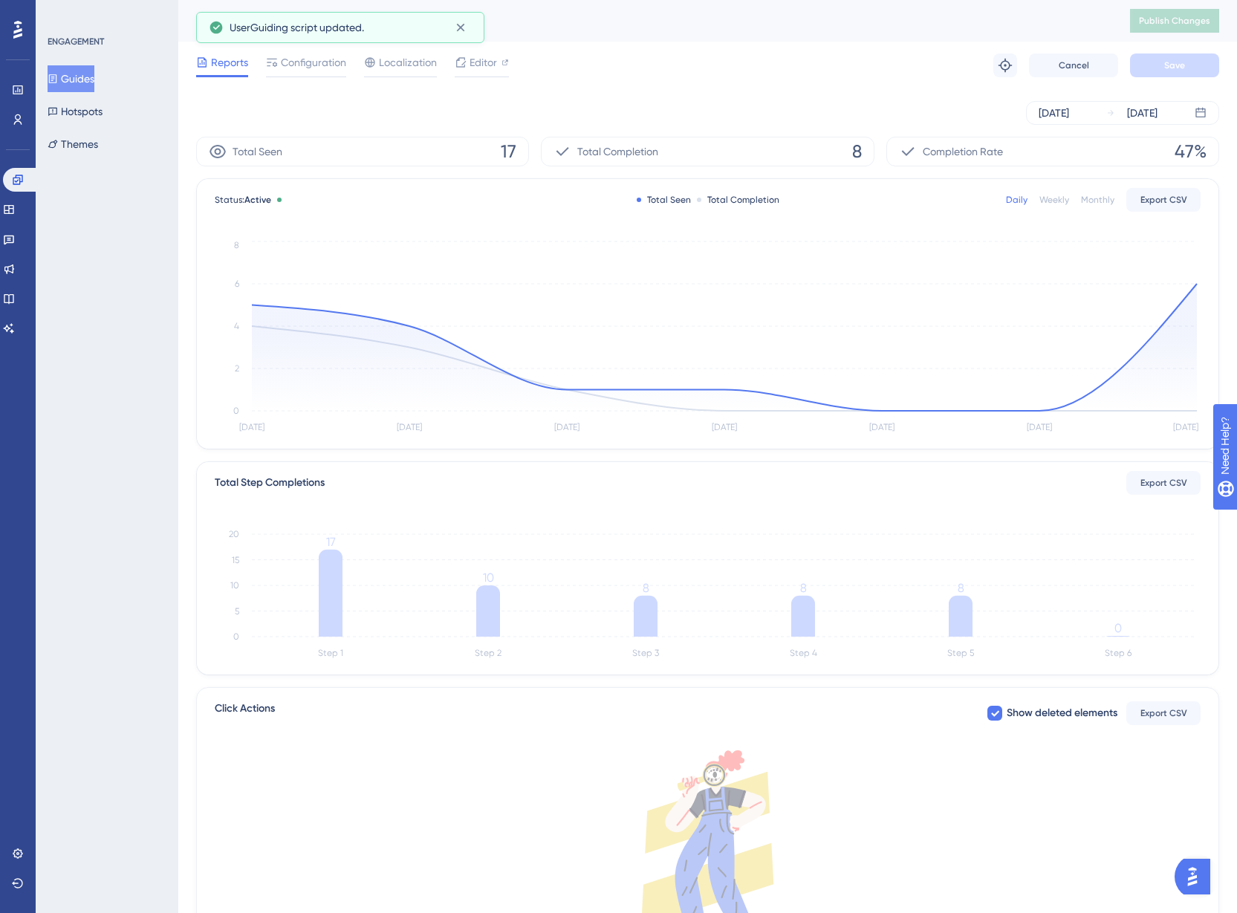
click at [82, 75] on button "Guides" at bounding box center [71, 78] width 47 height 27
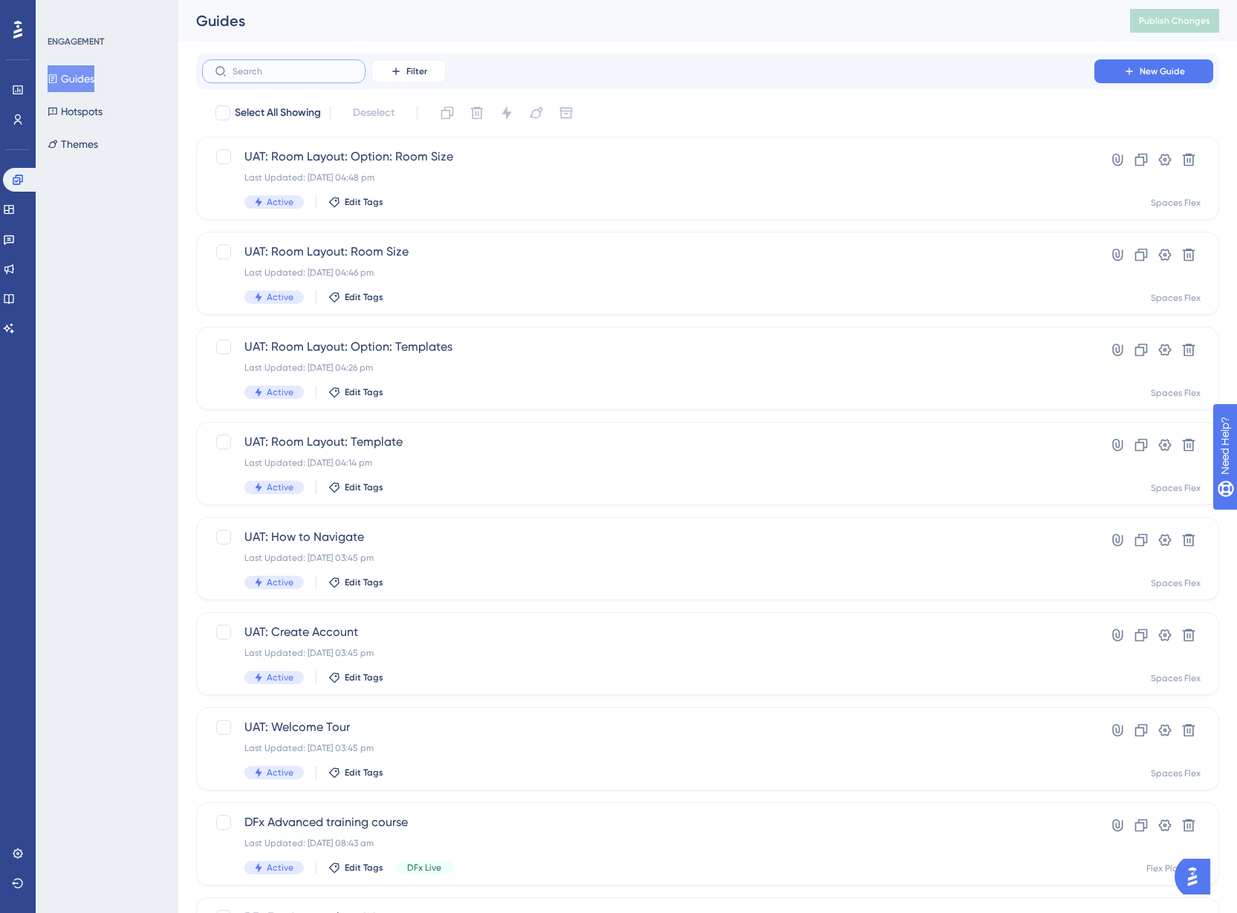
click at [322, 75] on input "text" at bounding box center [293, 71] width 120 height 10
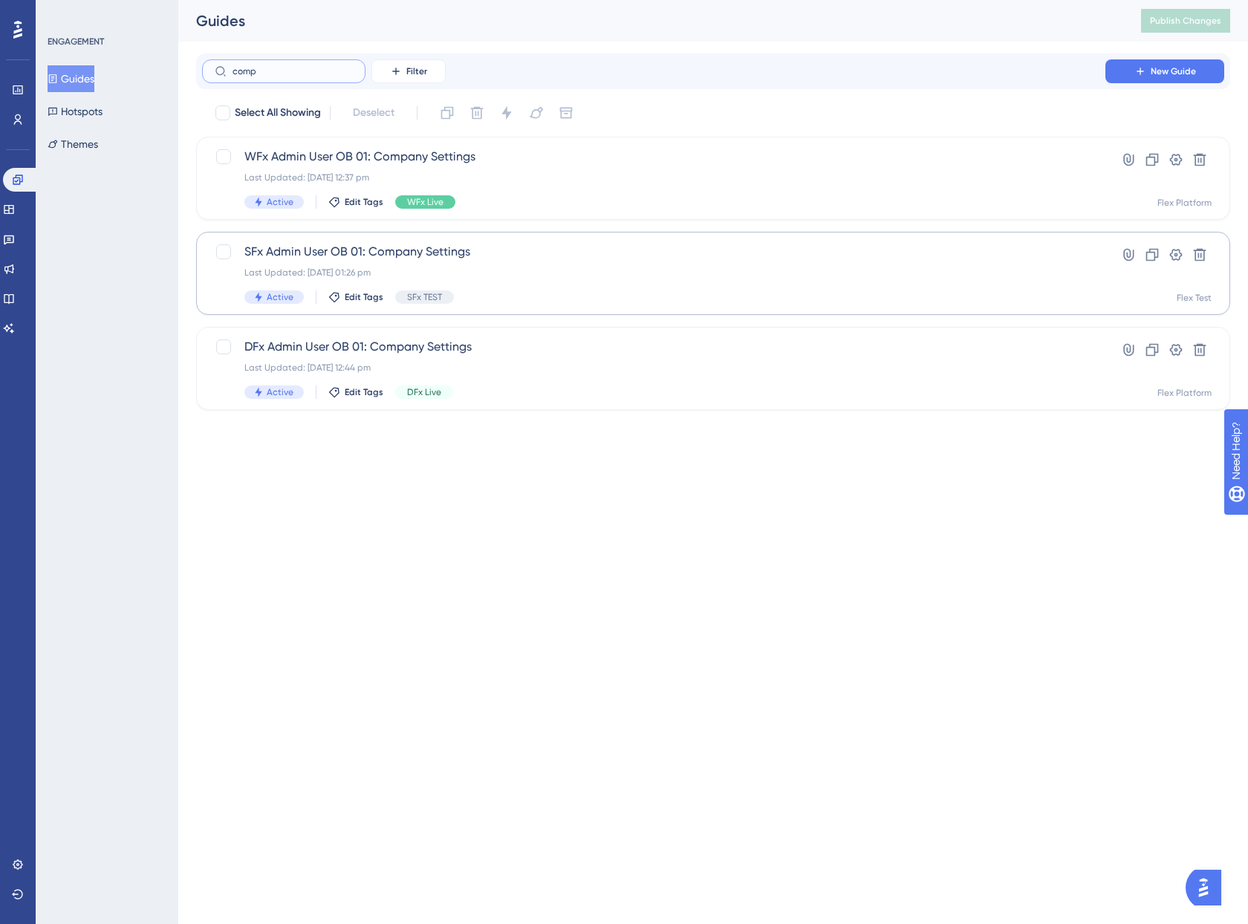
type input "comp"
click at [461, 275] on div "Last Updated: 12 May 2025 01:26 pm" at bounding box center [653, 273] width 819 height 12
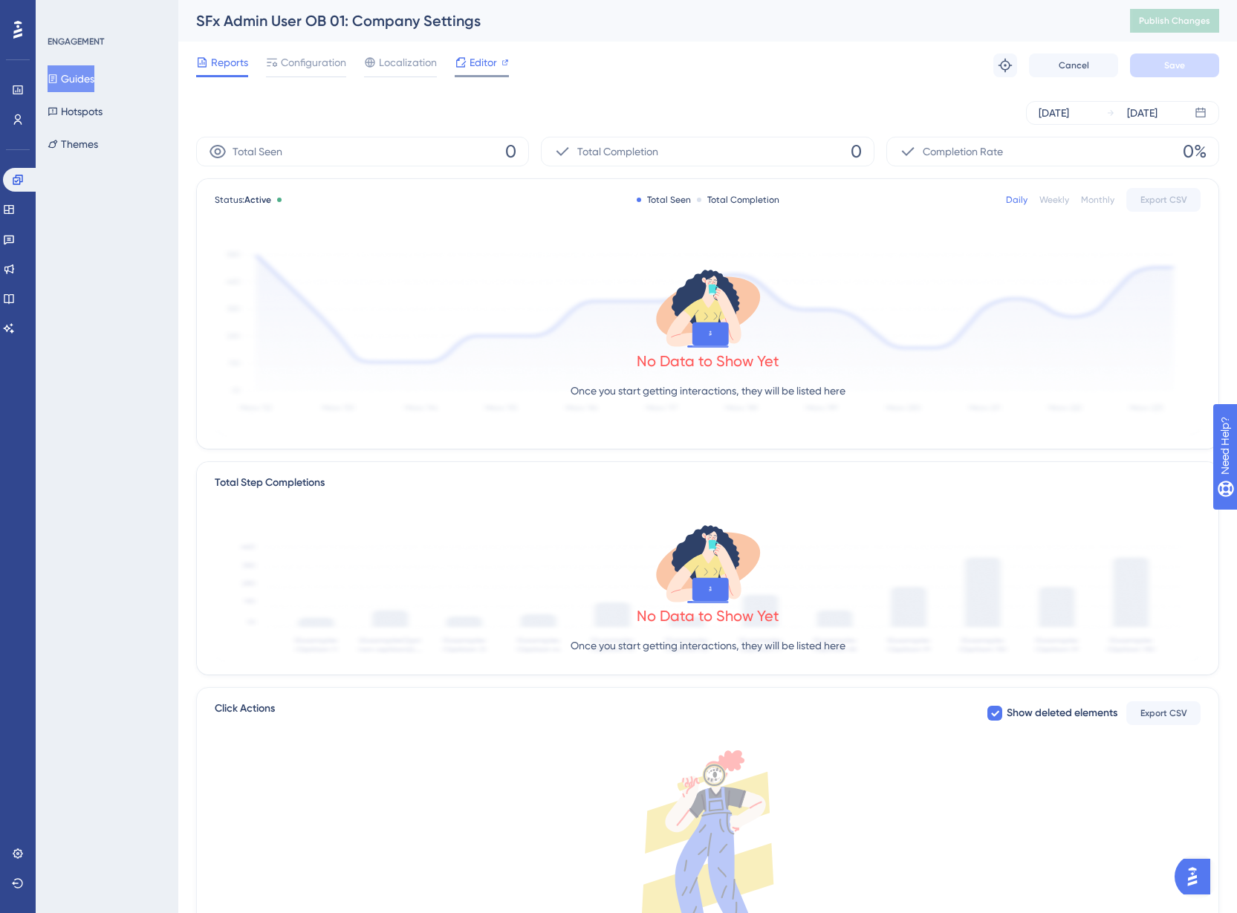
click at [455, 63] on icon at bounding box center [461, 62] width 12 height 12
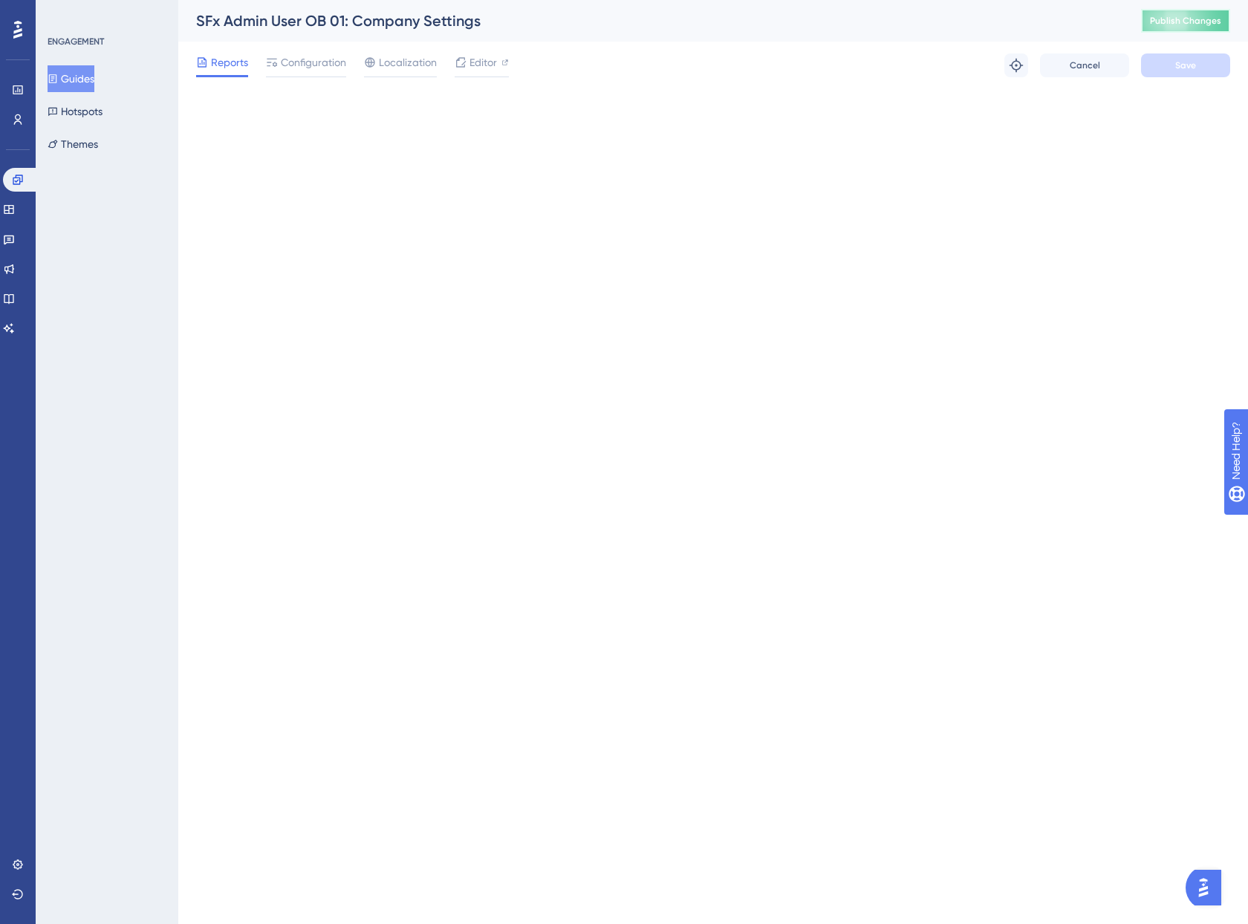
click at [1187, 21] on span "Publish Changes" at bounding box center [1185, 21] width 71 height 12
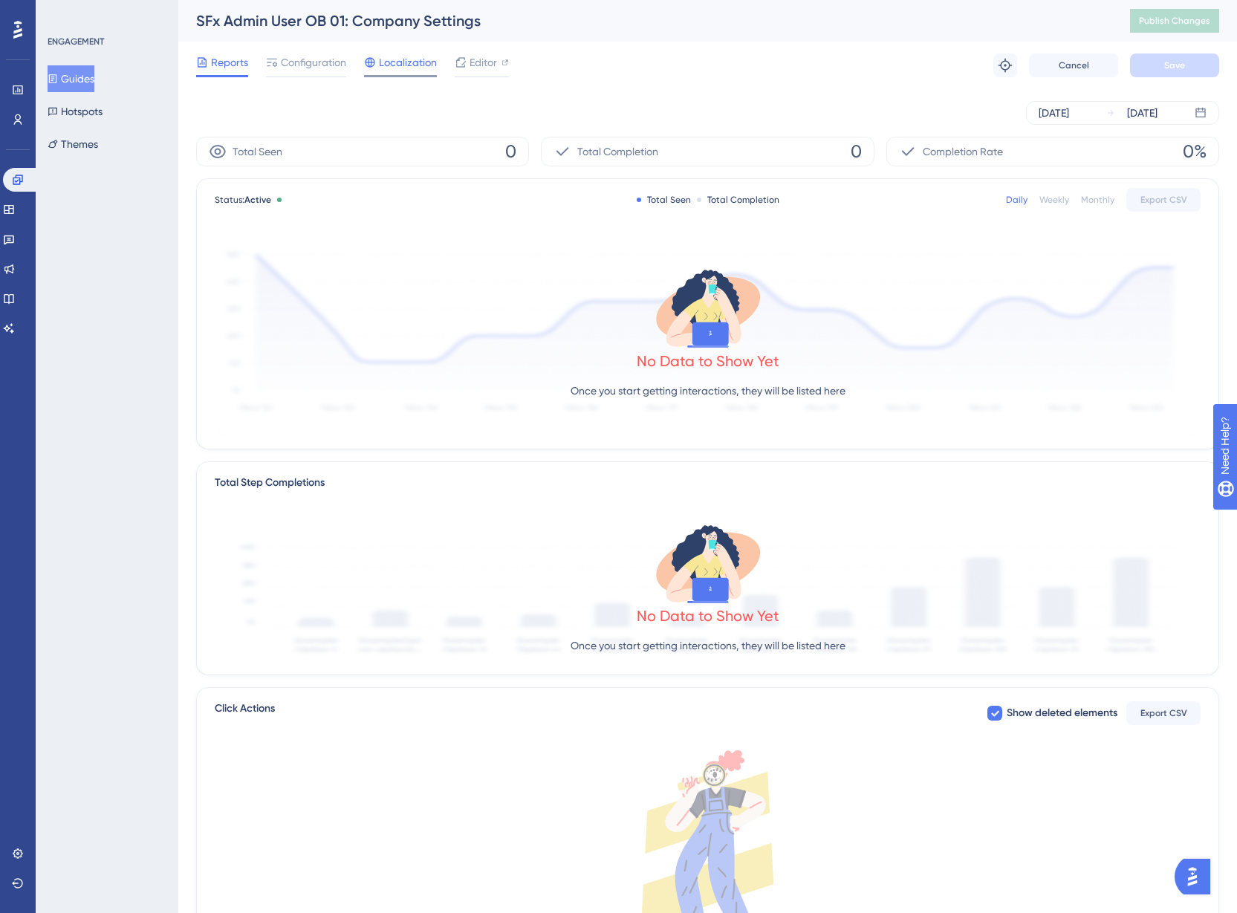
click at [415, 71] on span "Localization" at bounding box center [408, 63] width 58 height 18
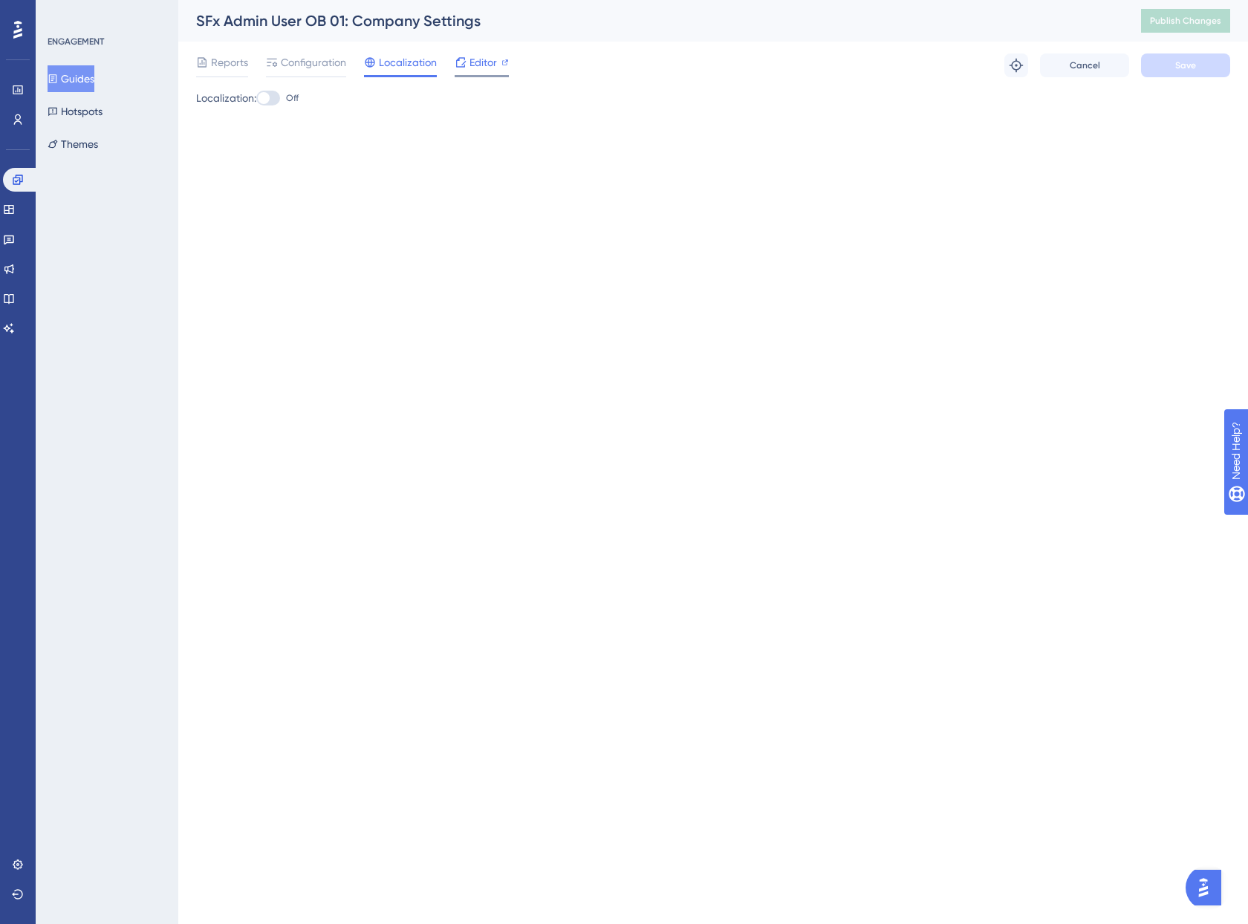
click at [505, 70] on div at bounding box center [505, 63] width 7 height 18
click at [71, 82] on button "Guides" at bounding box center [71, 78] width 47 height 27
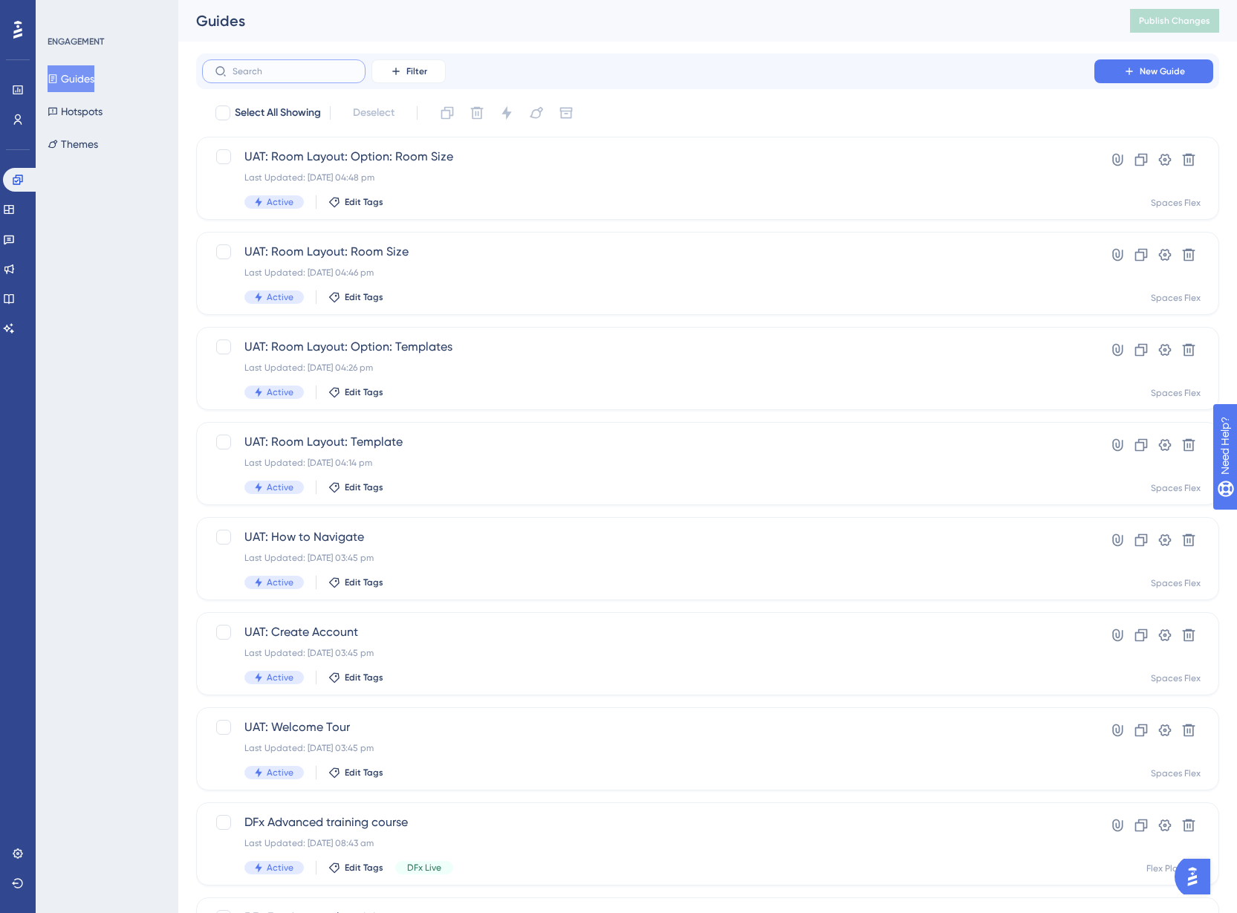
click at [272, 68] on input "text" at bounding box center [293, 71] width 120 height 10
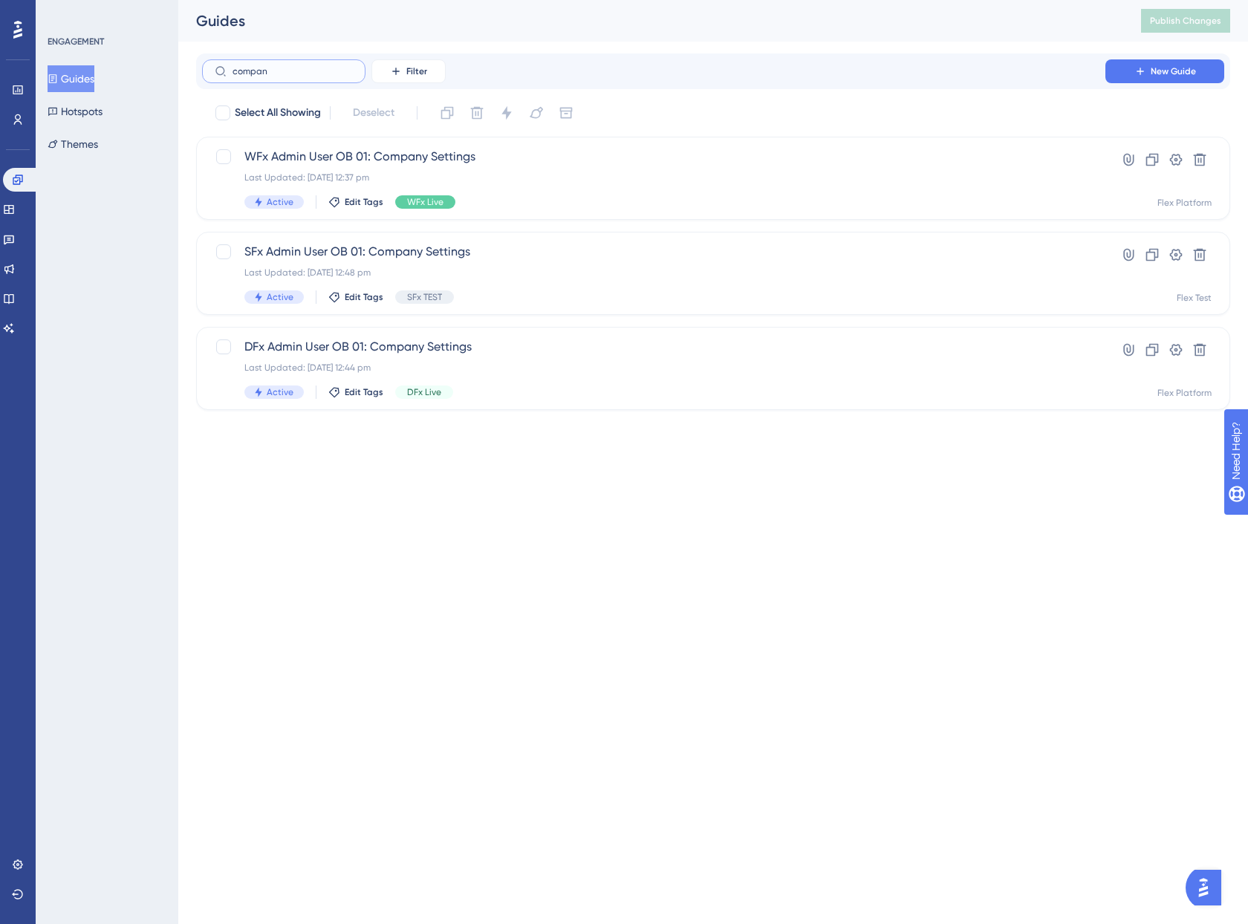
type input "compan"
click at [567, 0] on html "Performance Users Engagement Widgets Feedback Product Updates Knowledge Base AI…" at bounding box center [624, 0] width 1248 height 0
click at [10, 184] on link at bounding box center [21, 180] width 36 height 24
drag, startPoint x: 307, startPoint y: 74, endPoint x: 196, endPoint y: 74, distance: 110.7
click at [196, 74] on div "compan Filter New Guide" at bounding box center [713, 72] width 1034 height 36
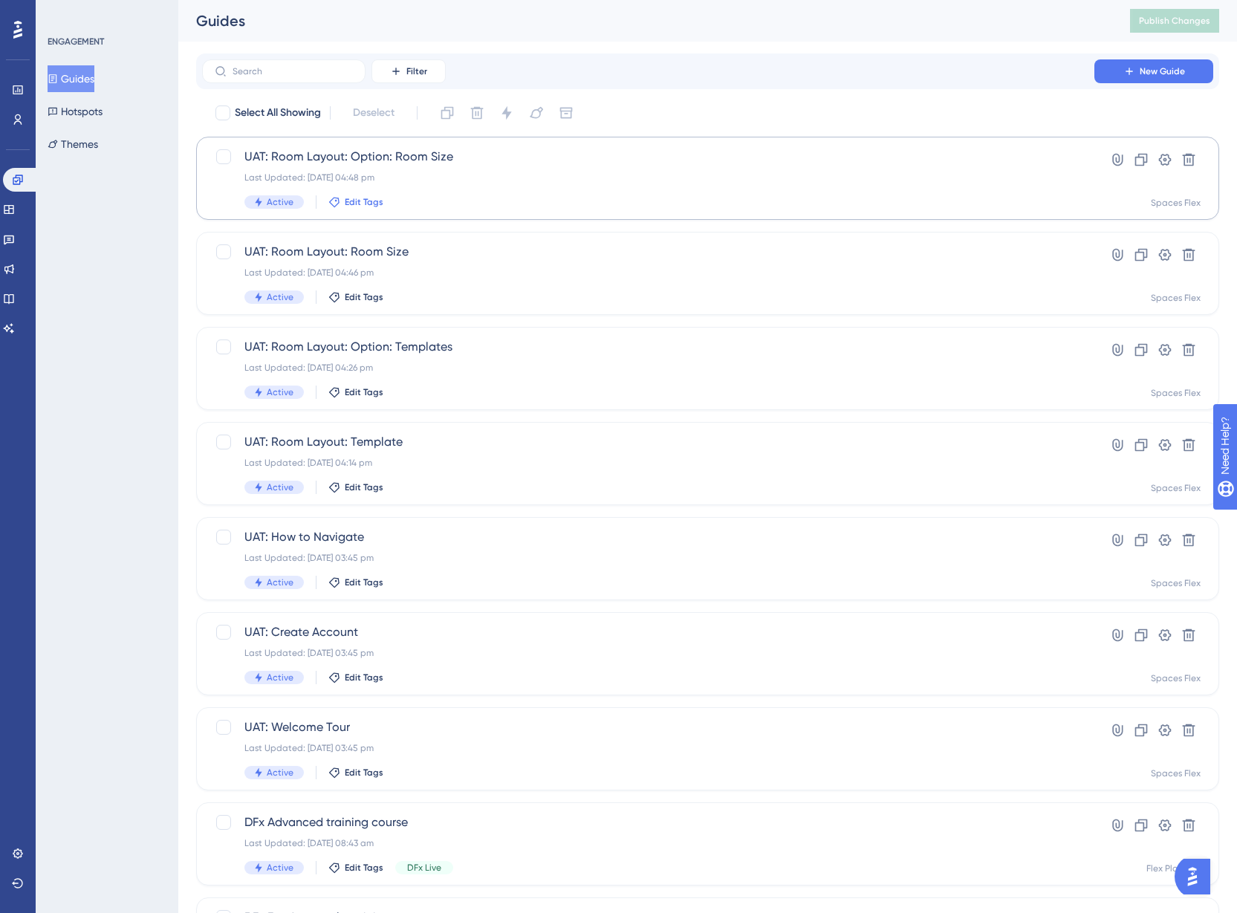
click at [346, 196] on span "Edit Tags" at bounding box center [364, 202] width 39 height 12
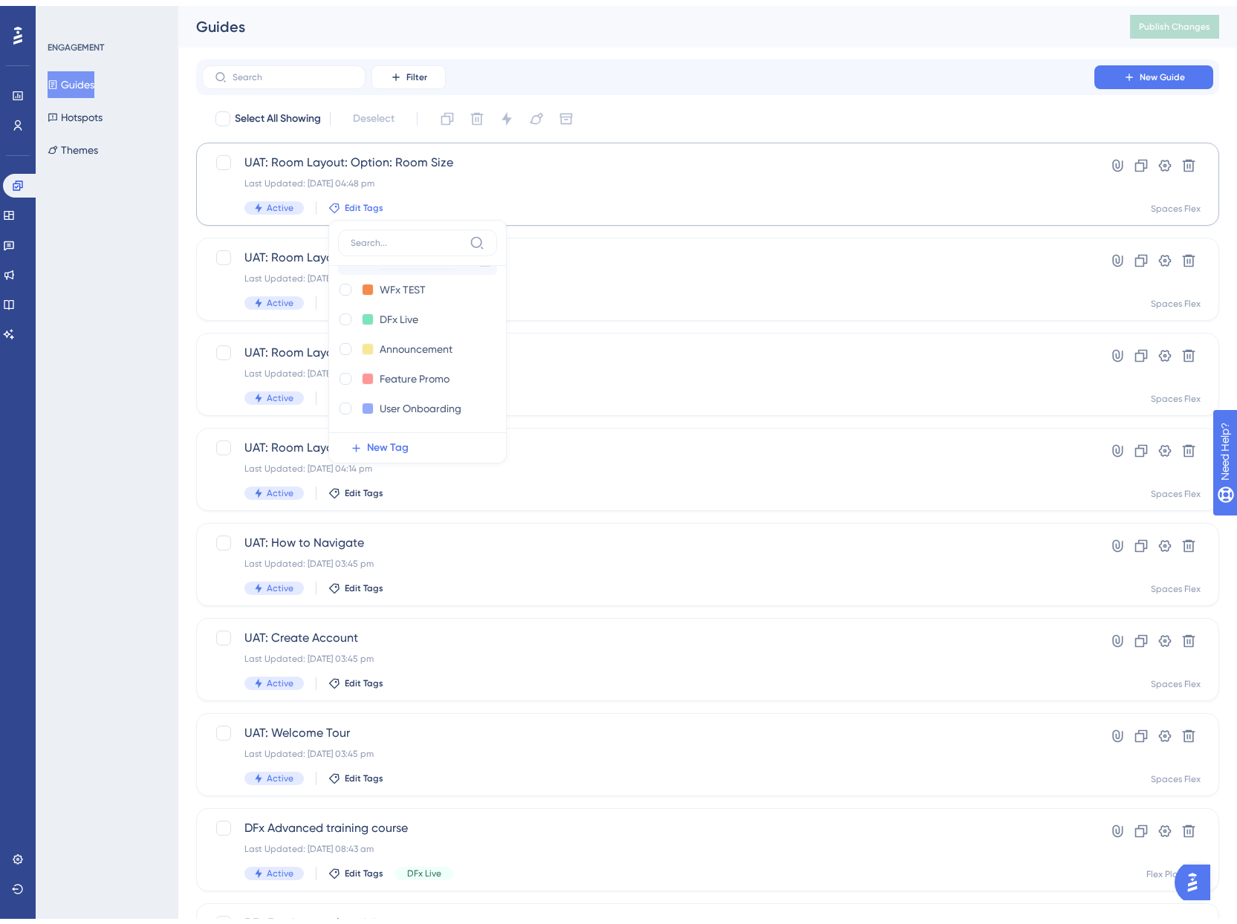
scroll to position [74, 0]
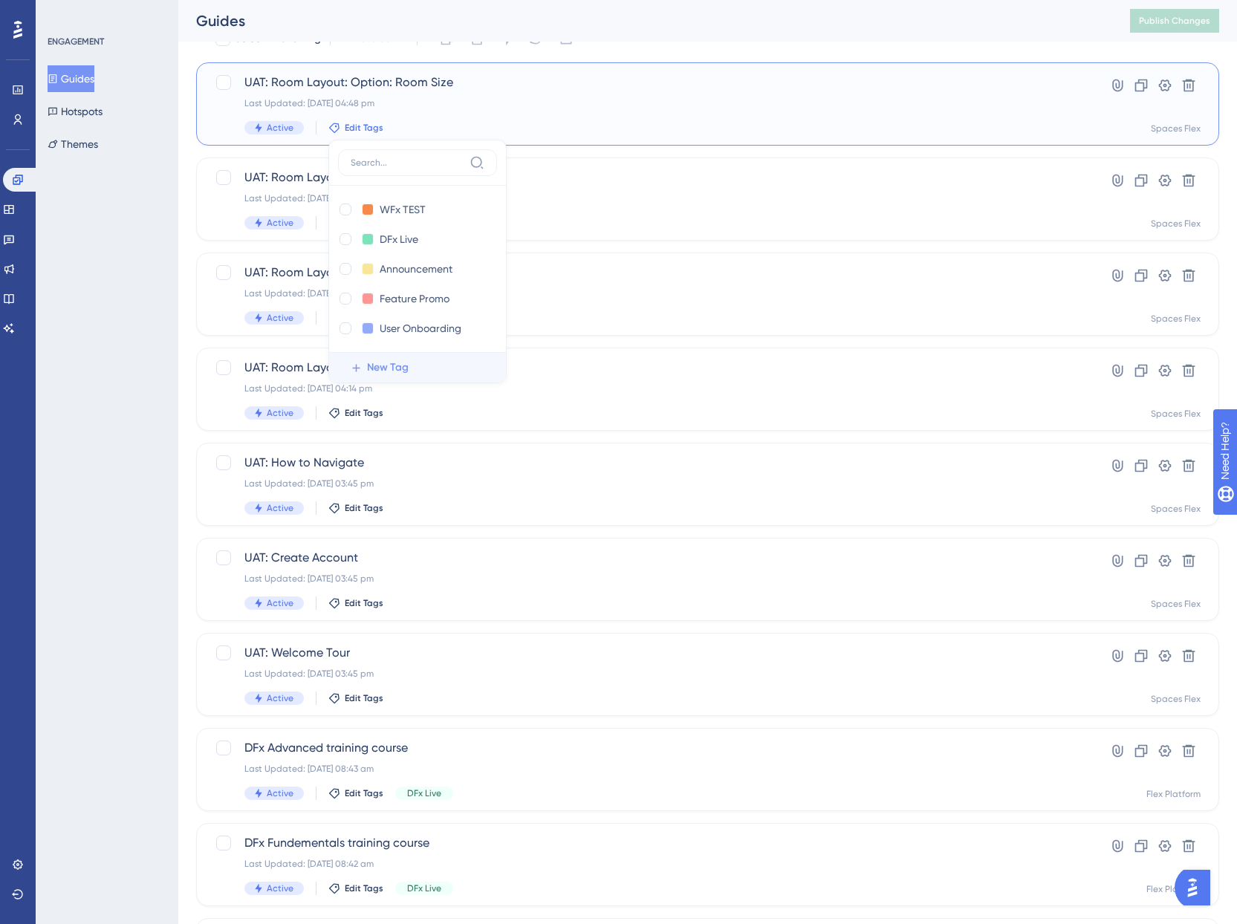
click at [369, 370] on span "New Tag" at bounding box center [388, 368] width 42 height 18
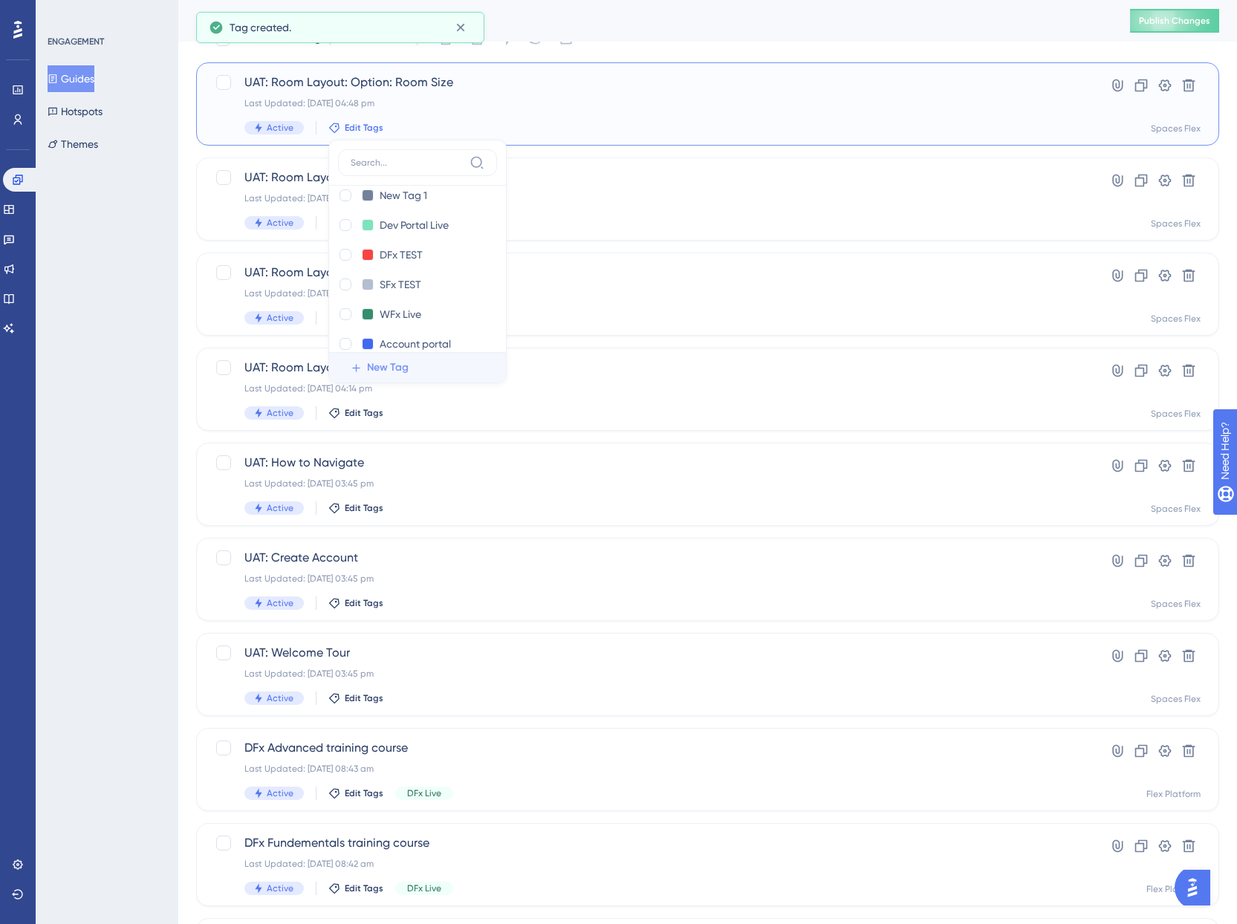
scroll to position [0, 0]
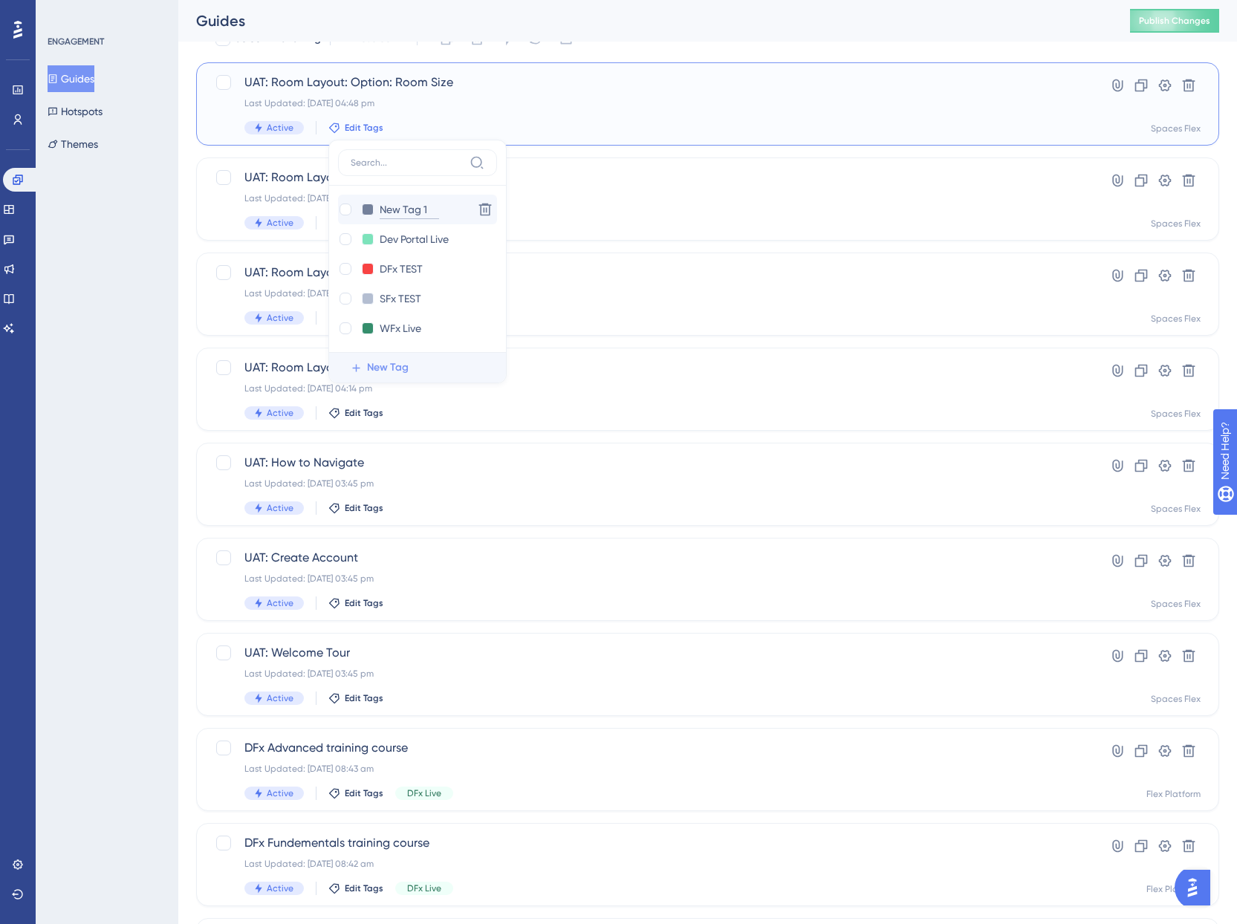
click at [414, 204] on input "New Tag 1" at bounding box center [409, 210] width 59 height 19
drag, startPoint x: 431, startPoint y: 207, endPoint x: 378, endPoint y: 210, distance: 52.8
click at [380, 210] on input "New Tag 1" at bounding box center [409, 210] width 59 height 19
type input "SFx"
click at [430, 209] on input "SFx" at bounding box center [409, 210] width 59 height 19
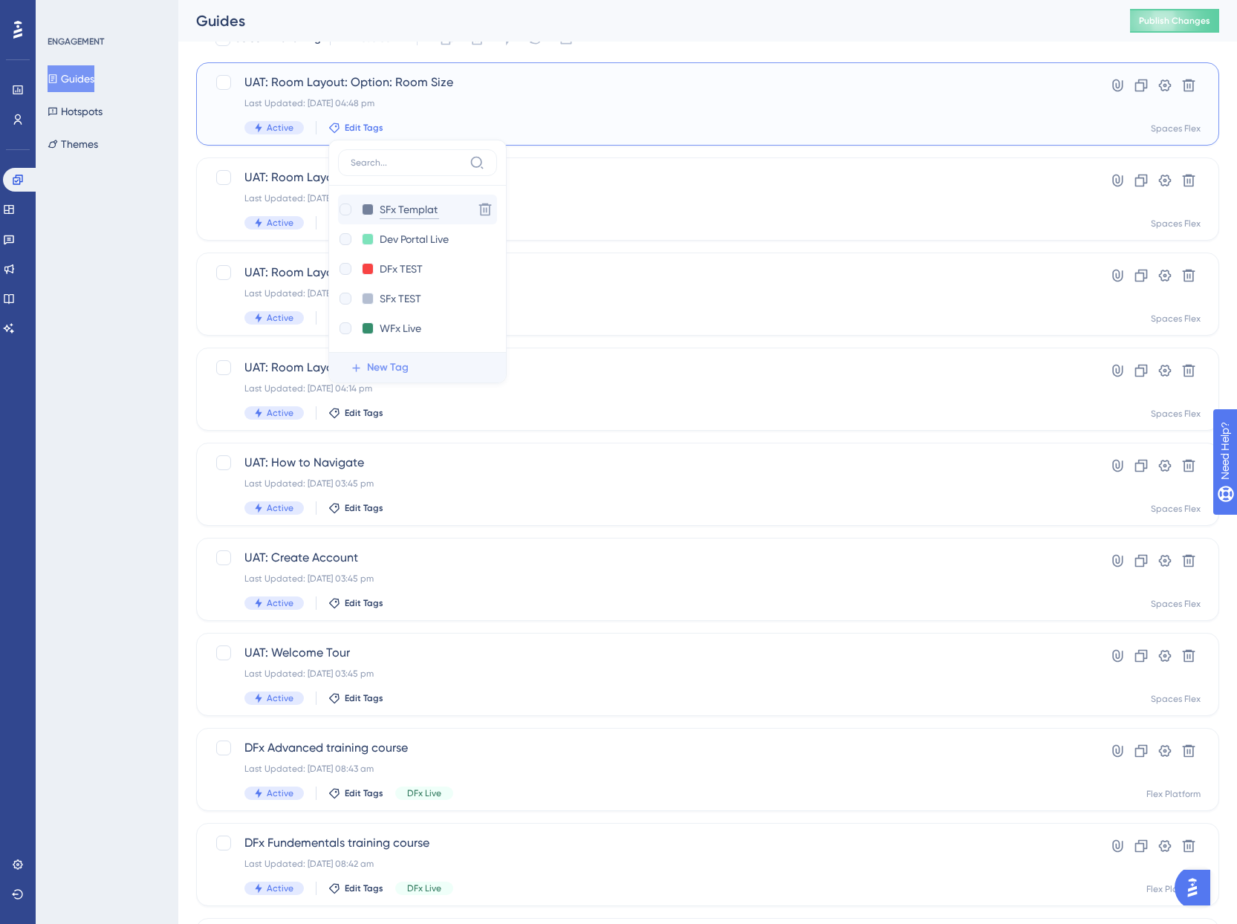
type input "SFx Template"
click at [366, 210] on button at bounding box center [368, 210] width 12 height 12
click at [379, 236] on div at bounding box center [380, 239] width 12 height 12
click at [600, 151] on div "Select All Showing Deselect UAT: Room Layout: Option: Room Size Last Updated: 0…" at bounding box center [707, 514] width 1023 height 975
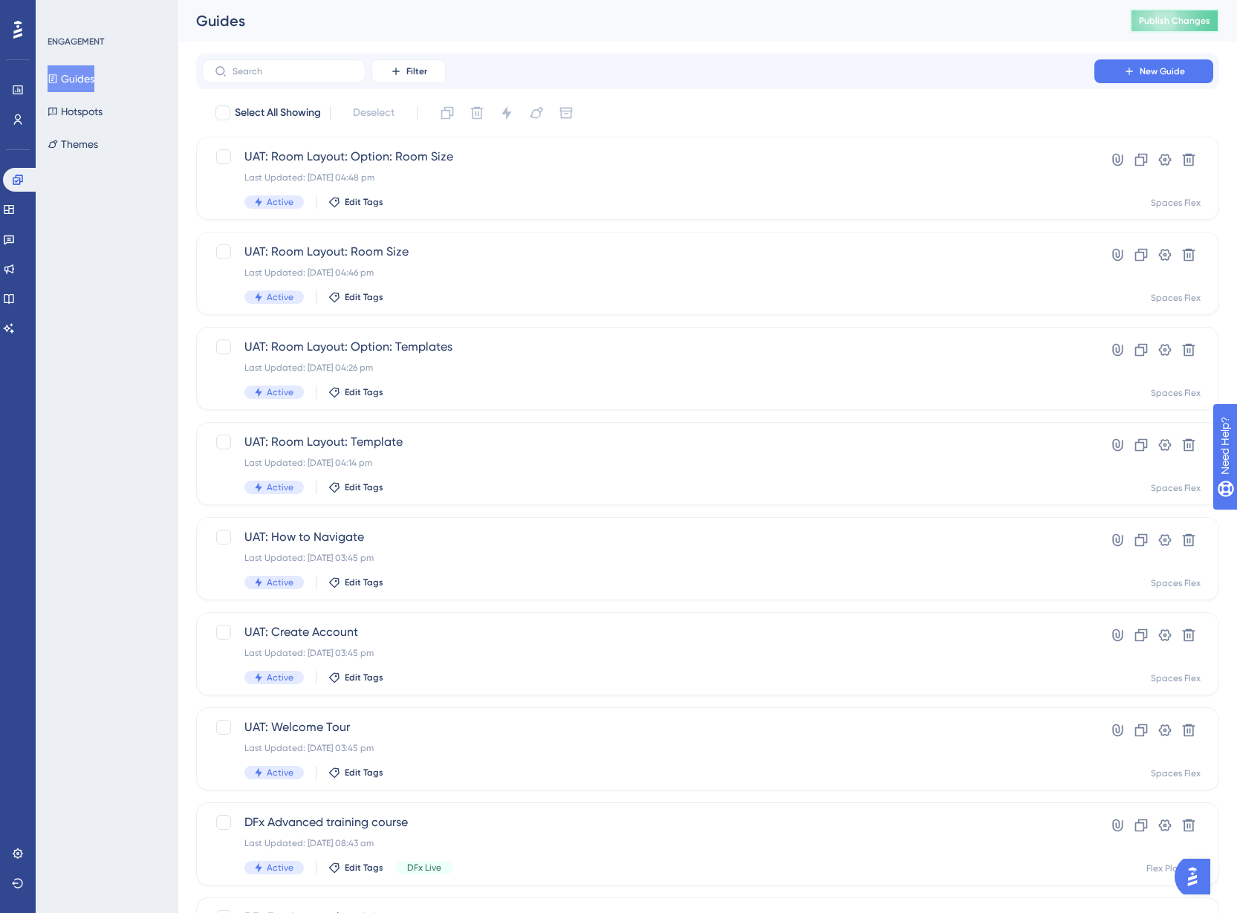
click at [1181, 17] on span "Publish Changes" at bounding box center [1174, 21] width 71 height 12
click at [291, 76] on input "text" at bounding box center [293, 71] width 120 height 10
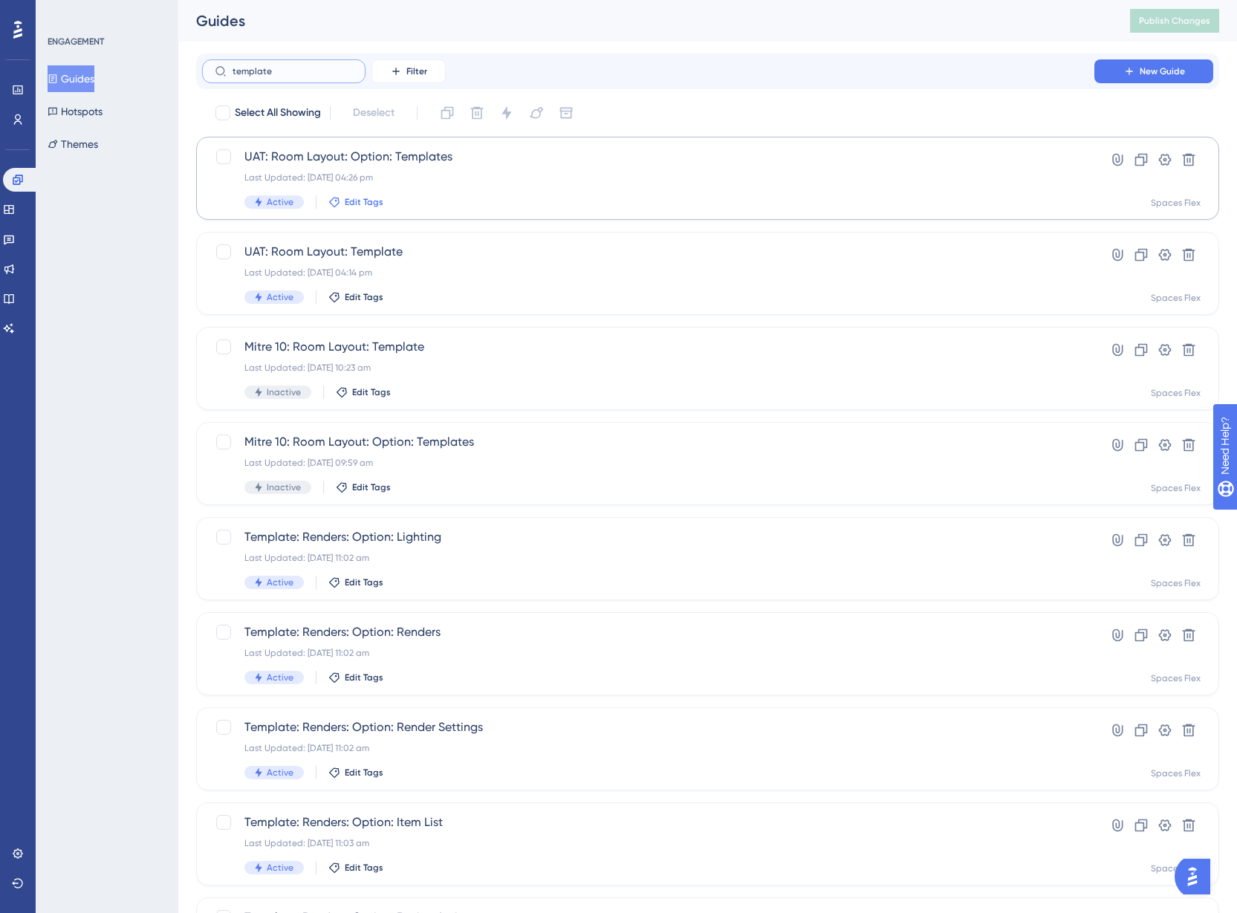
type input "template"
click at [363, 200] on span "Edit Tags" at bounding box center [364, 202] width 39 height 12
click at [346, 283] on div at bounding box center [346, 284] width 12 height 12
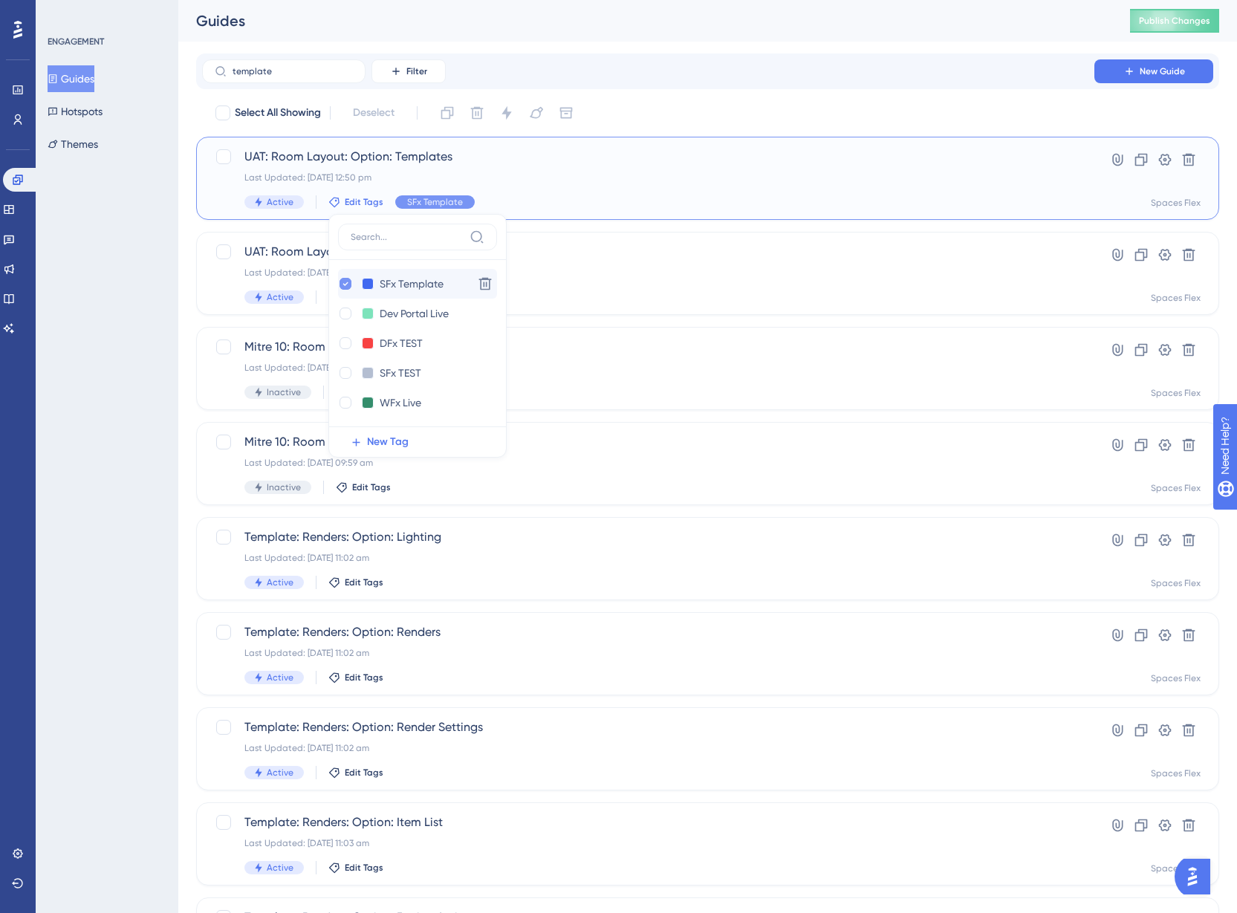
click at [346, 283] on icon at bounding box center [345, 284] width 5 height 4
checkbox input "false"
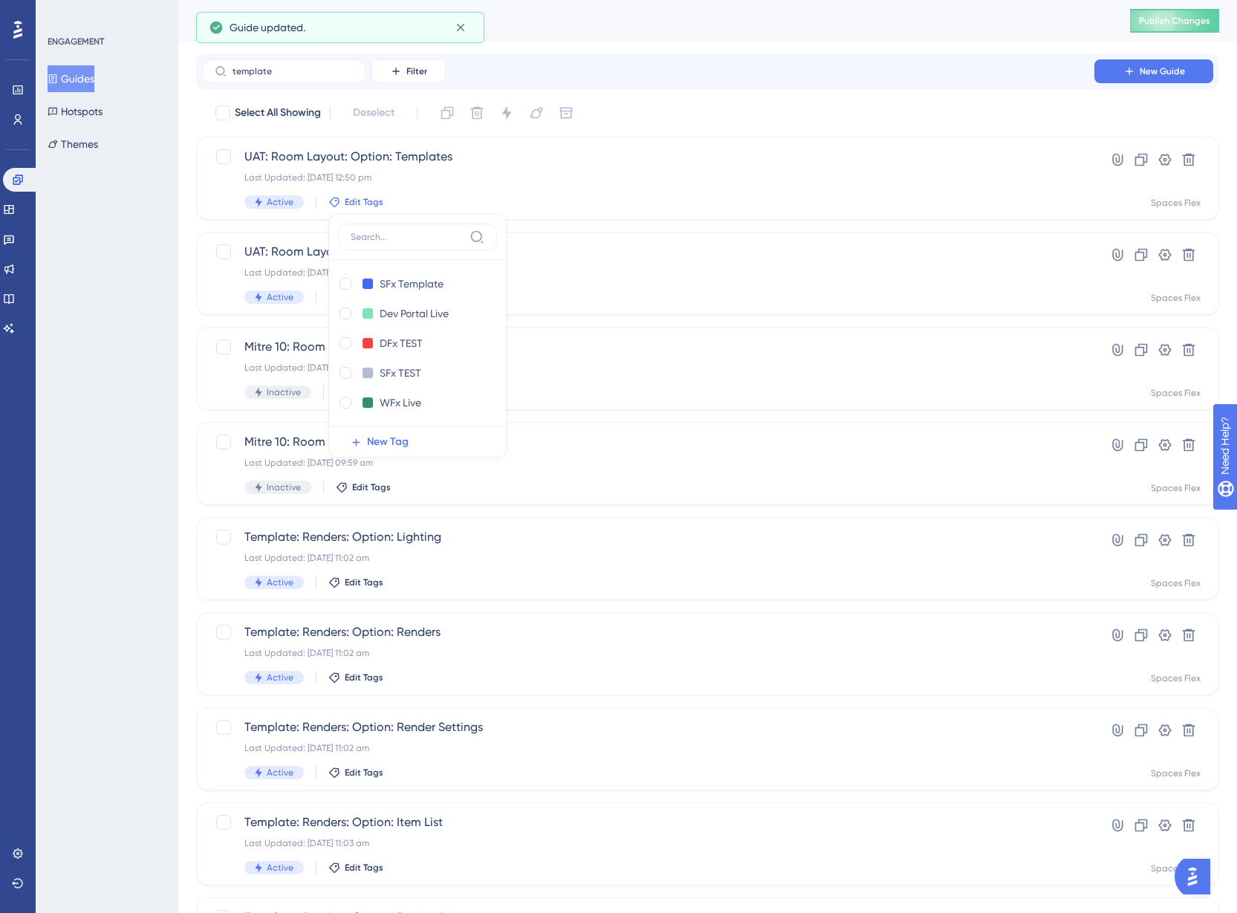
click at [124, 256] on div "ENGAGEMENT Guides Hotspots Themes" at bounding box center [107, 456] width 143 height 913
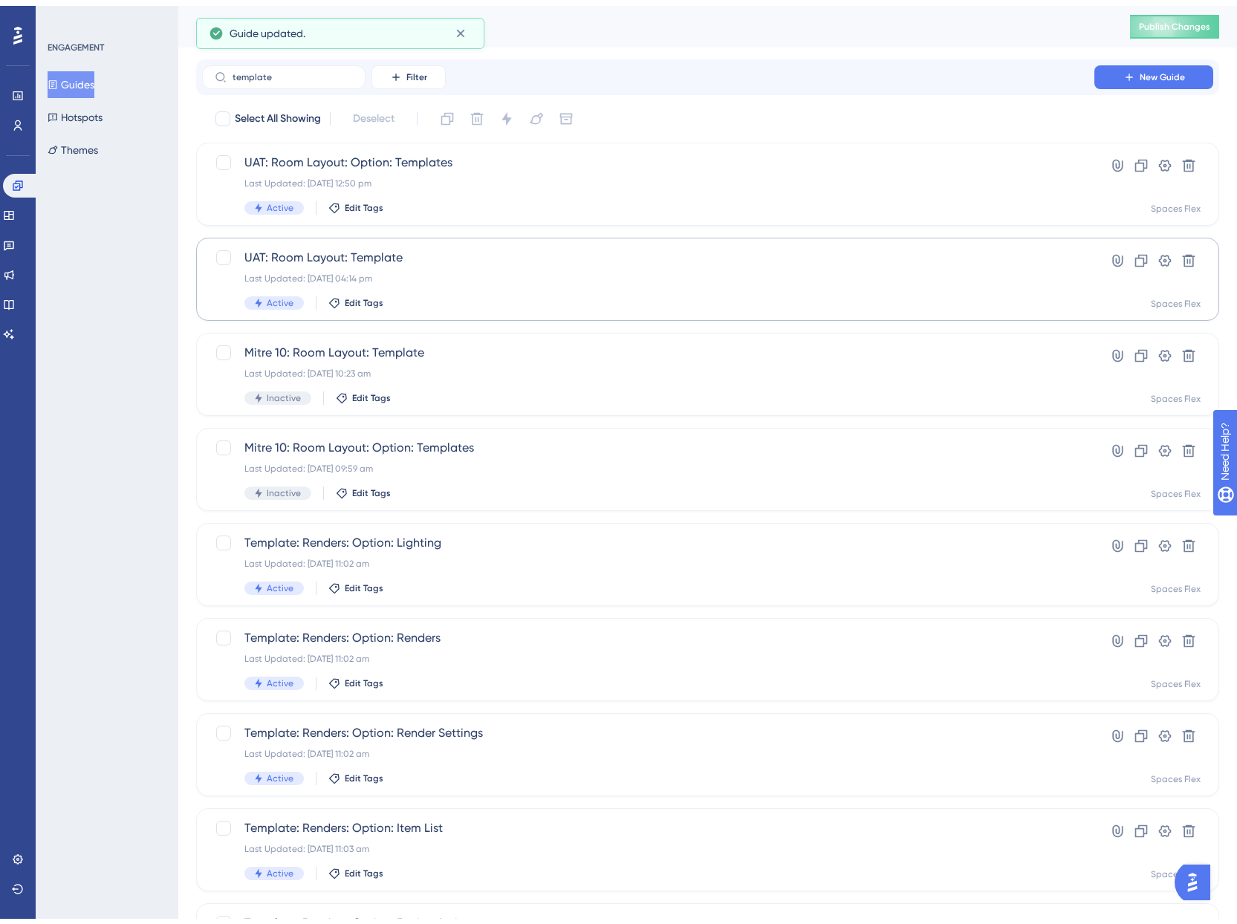
scroll to position [74, 0]
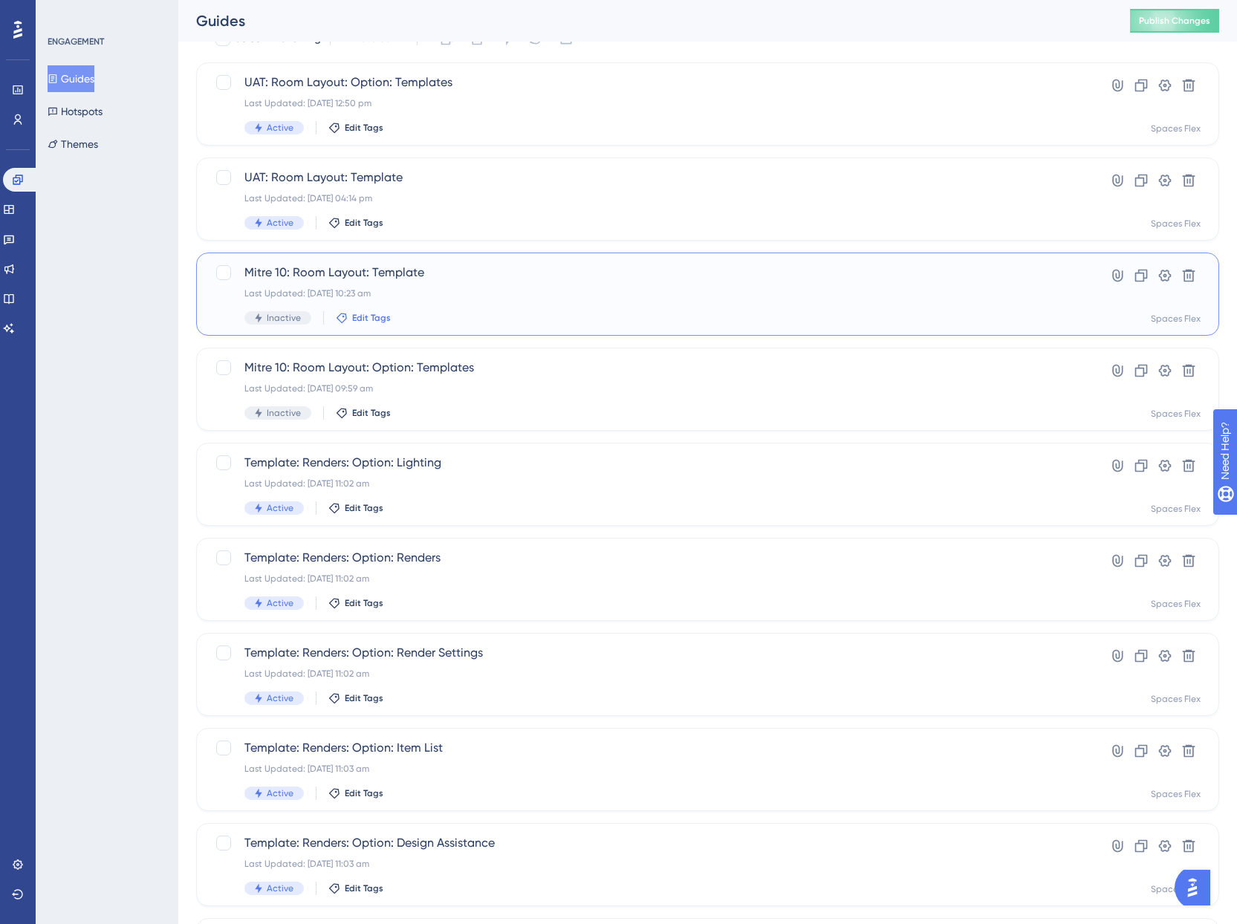
click at [370, 320] on span "Edit Tags" at bounding box center [371, 318] width 39 height 12
click at [353, 400] on div at bounding box center [353, 400] width 12 height 12
checkbox input "true"
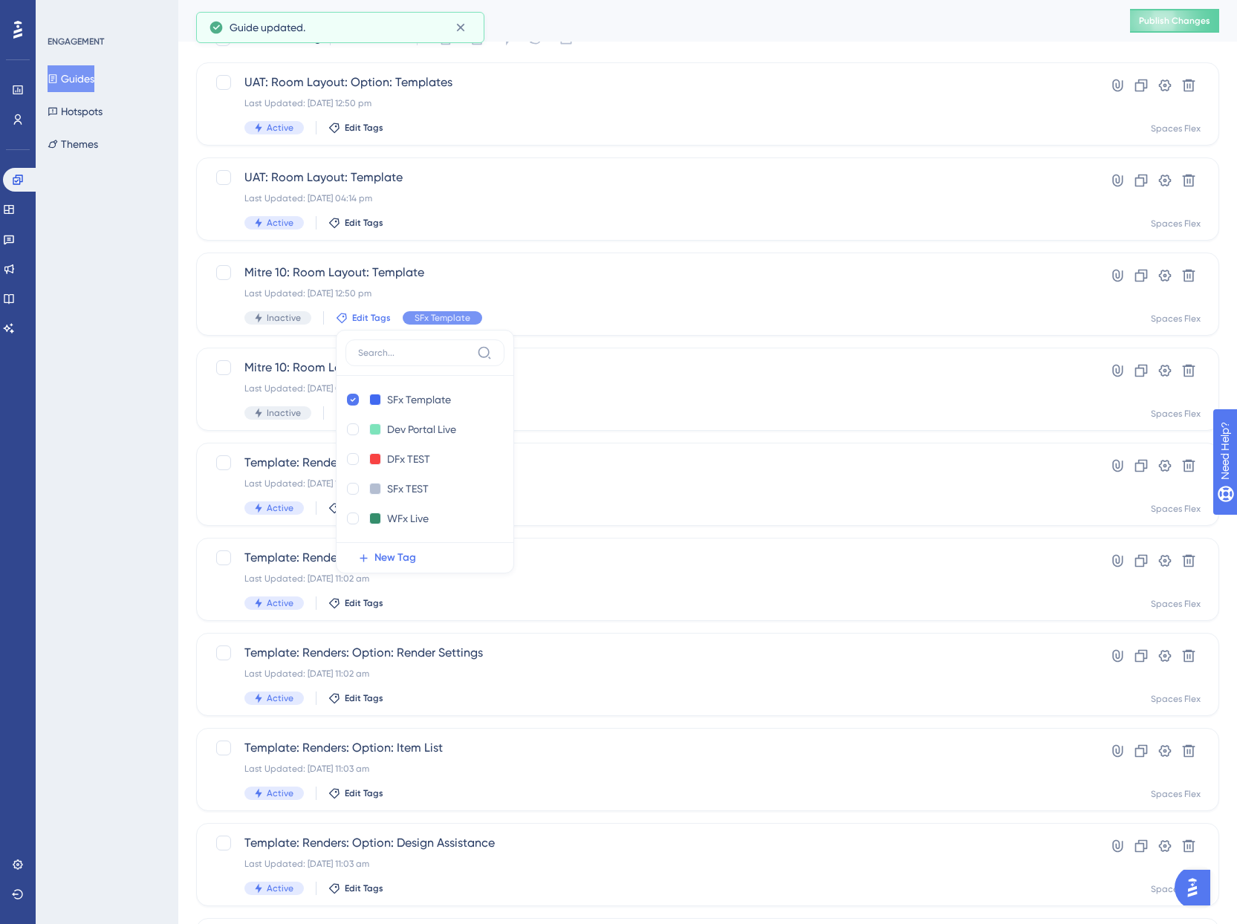
click at [112, 389] on div "ENGAGEMENT Guides Hotspots Themes" at bounding box center [107, 462] width 143 height 924
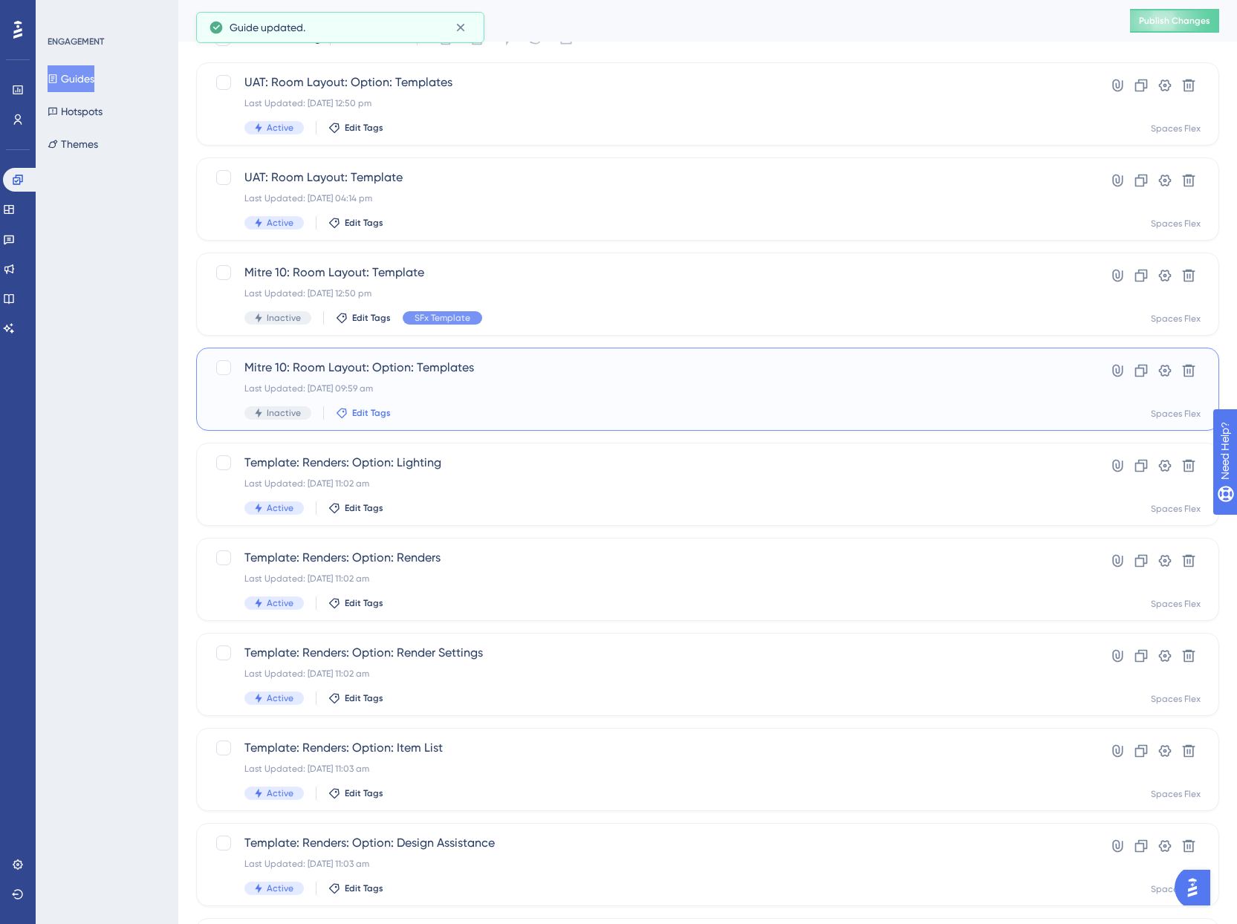
click at [363, 413] on span "Edit Tags" at bounding box center [371, 413] width 39 height 12
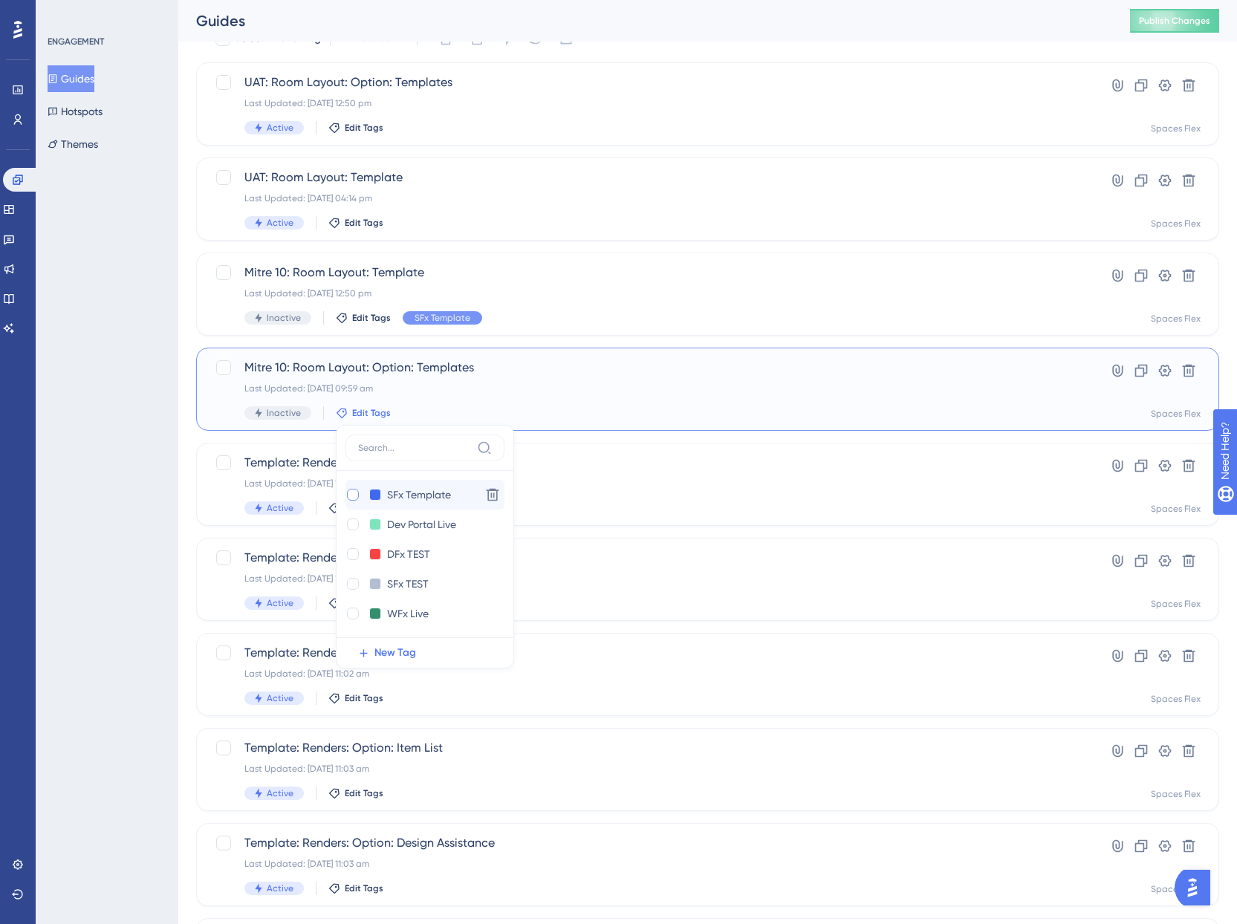
click at [350, 497] on div at bounding box center [353, 495] width 12 height 12
checkbox input "true"
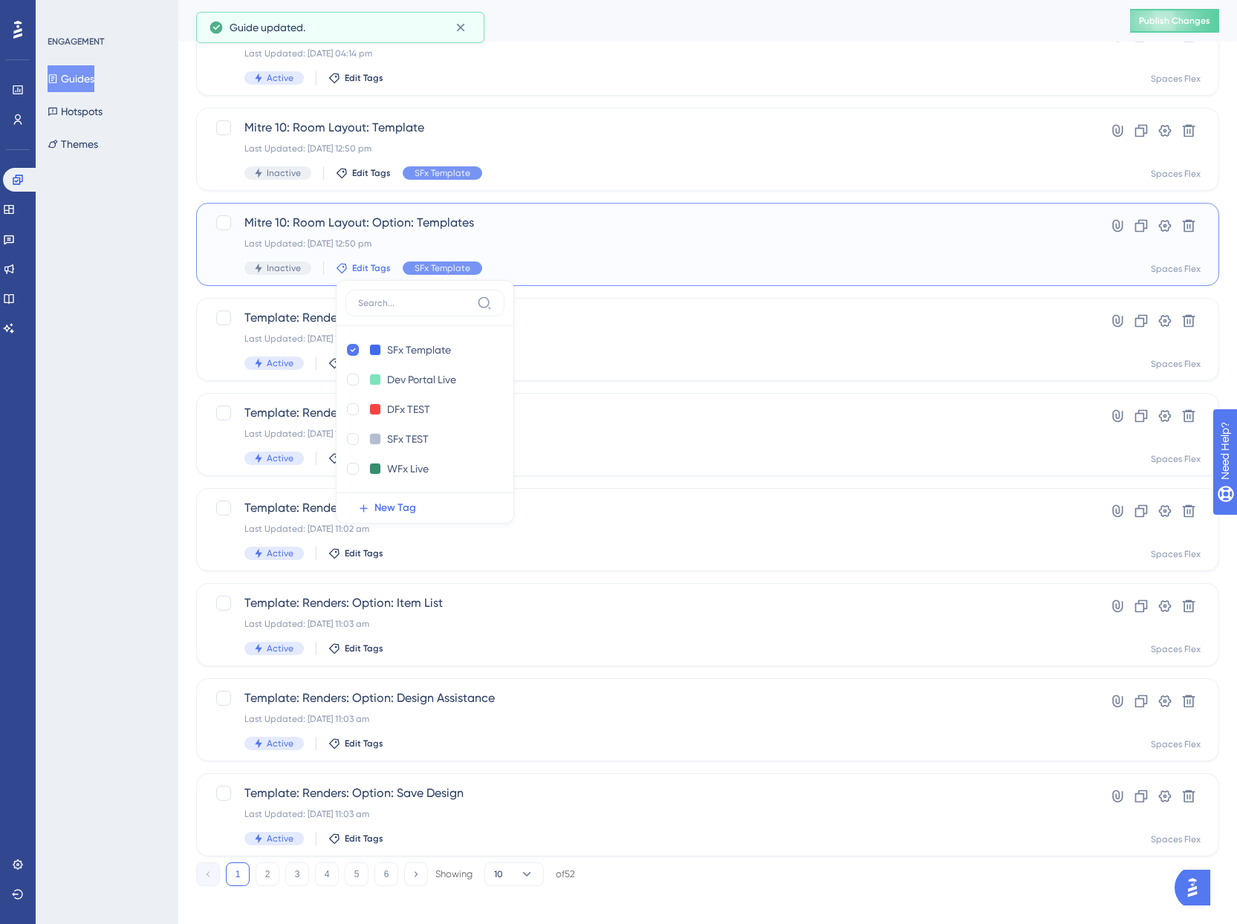
scroll to position [223, 0]
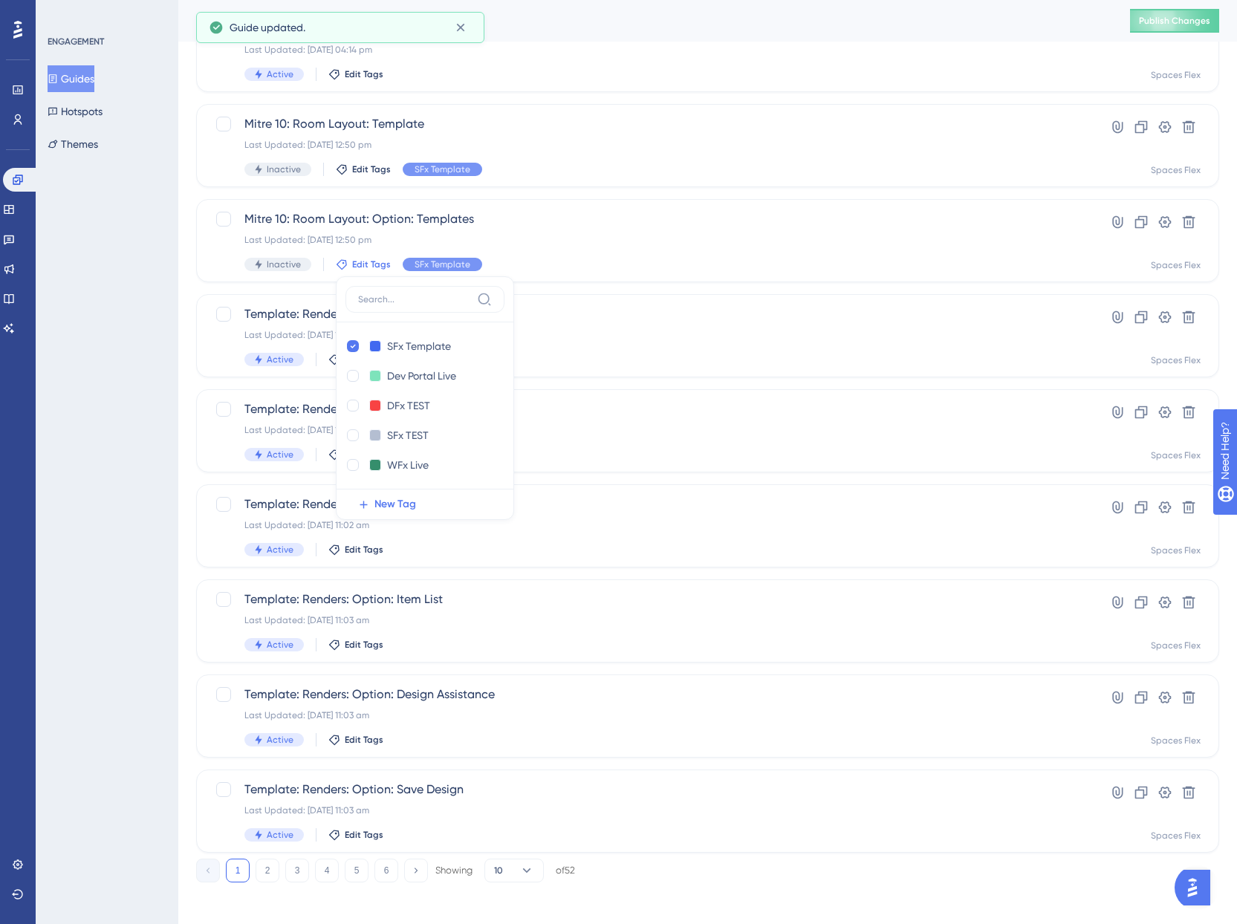
click at [90, 432] on div "ENGAGEMENT Guides Hotspots Themes" at bounding box center [107, 462] width 143 height 924
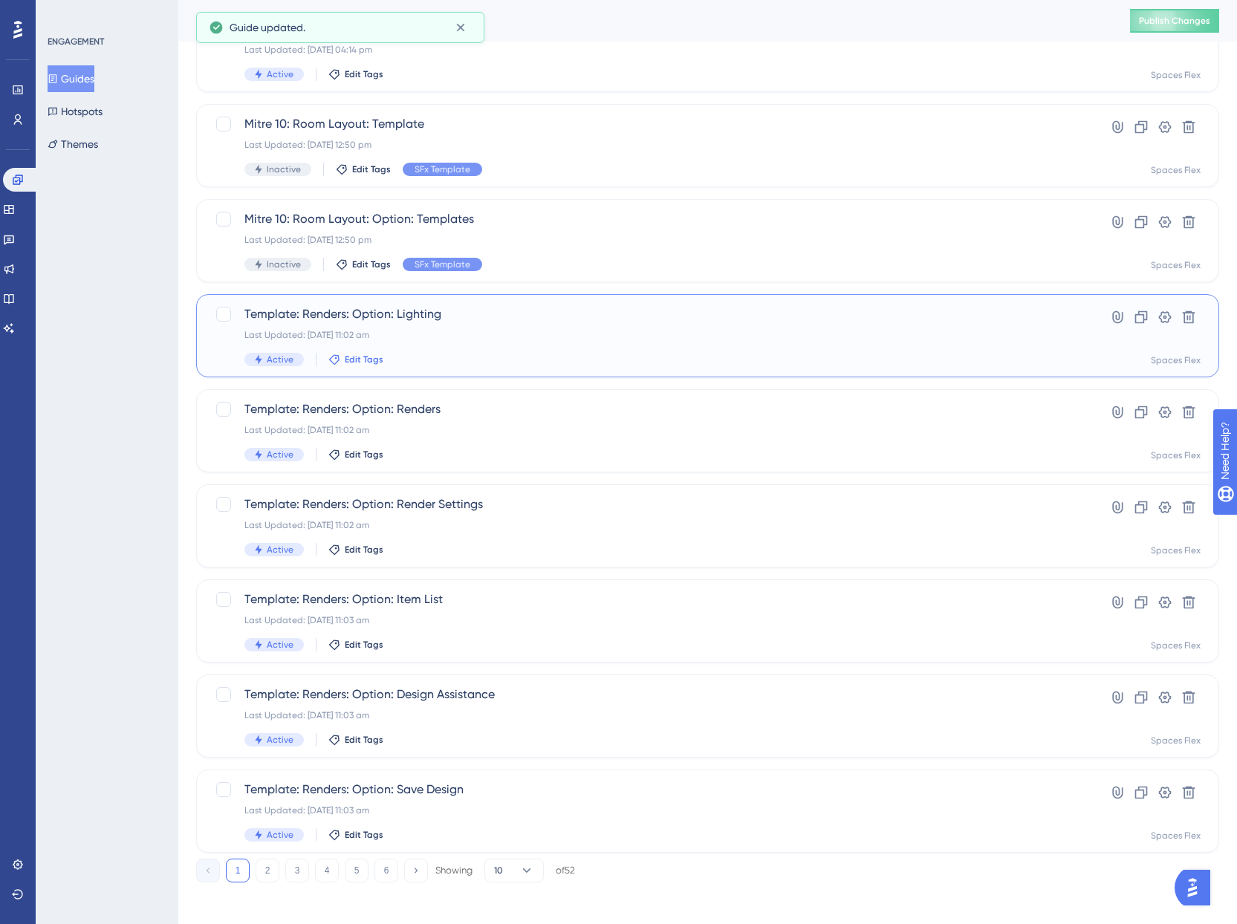
click at [372, 363] on span "Edit Tags" at bounding box center [364, 360] width 39 height 12
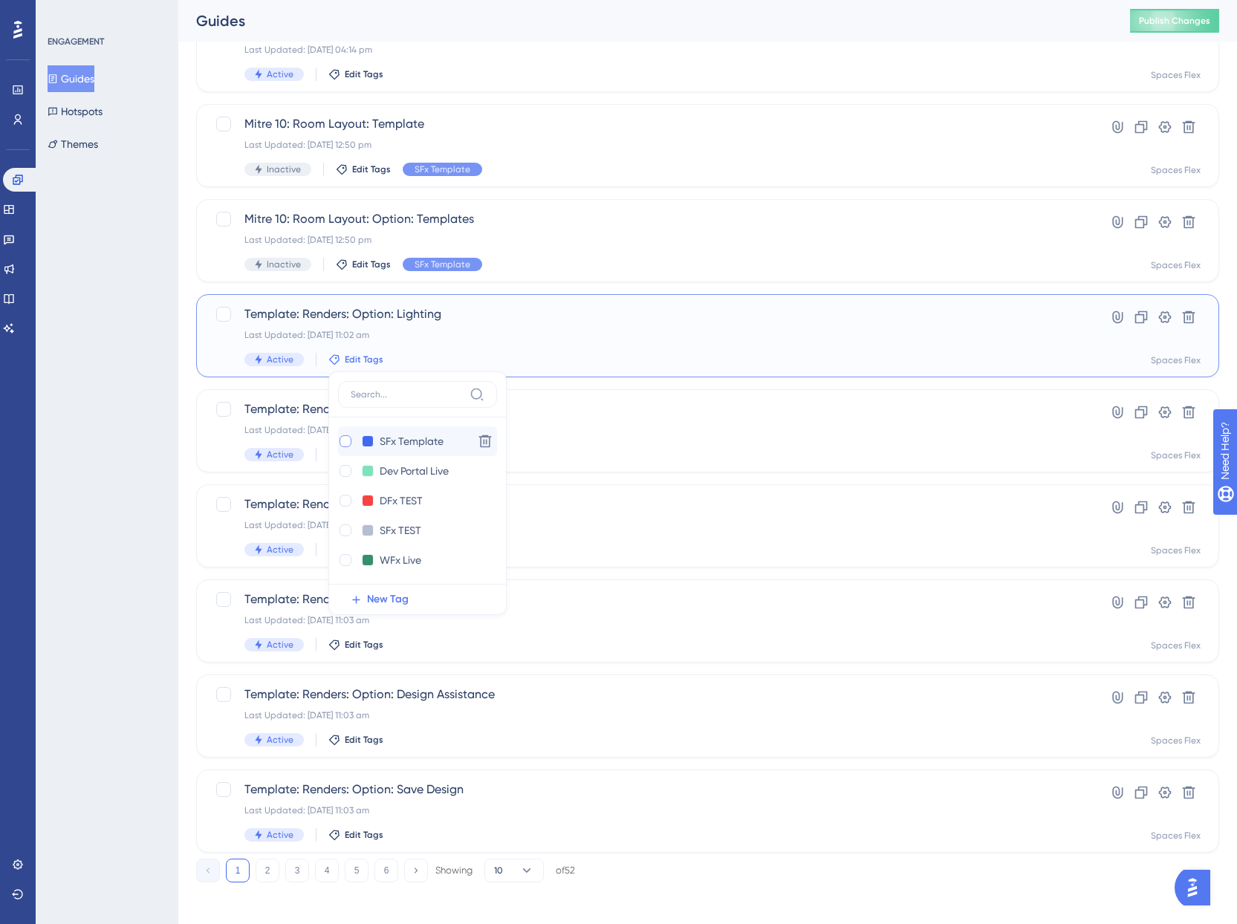
click at [342, 442] on div at bounding box center [346, 441] width 12 height 12
checkbox input "true"
click at [132, 406] on div "ENGAGEMENT Guides Hotspots Themes" at bounding box center [107, 462] width 143 height 924
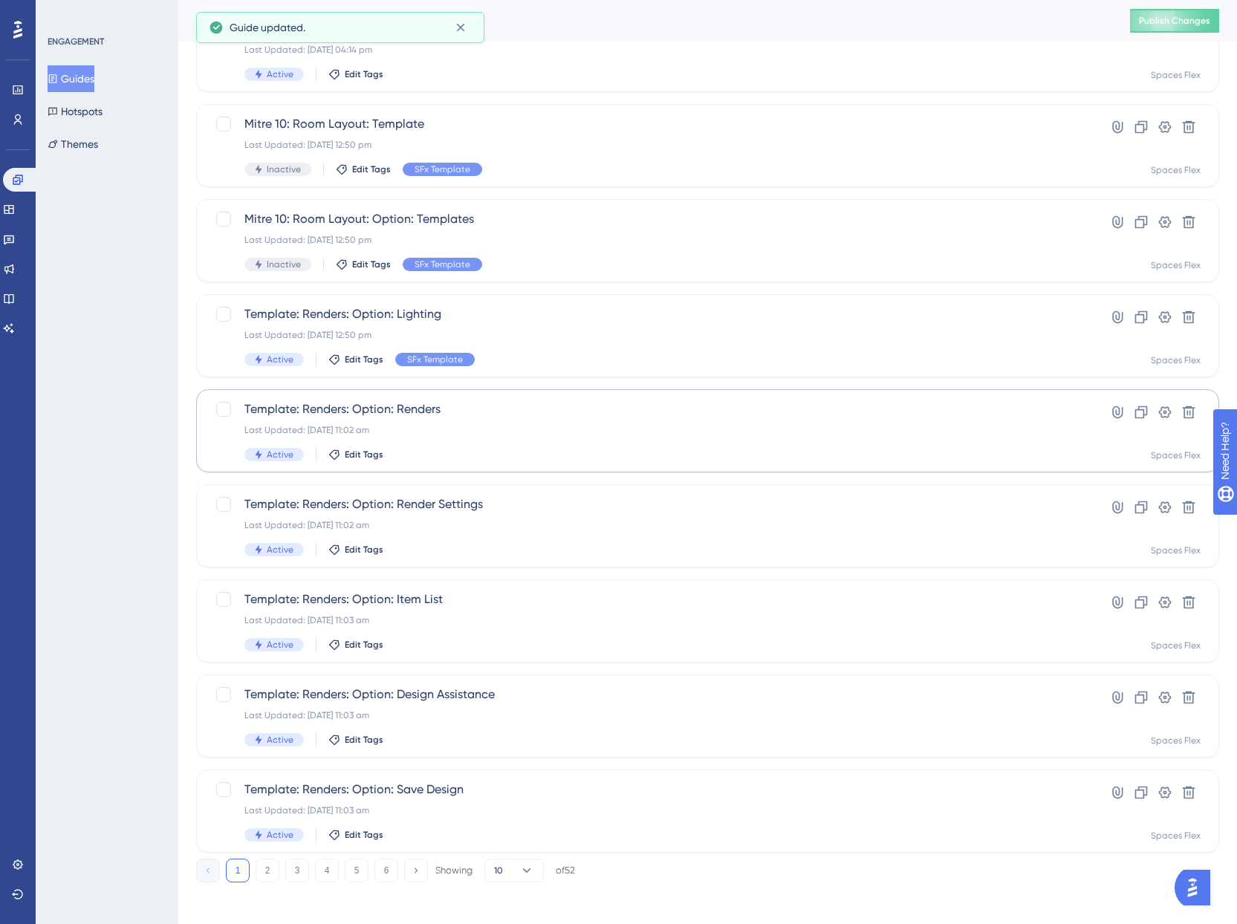
scroll to position [229, 0]
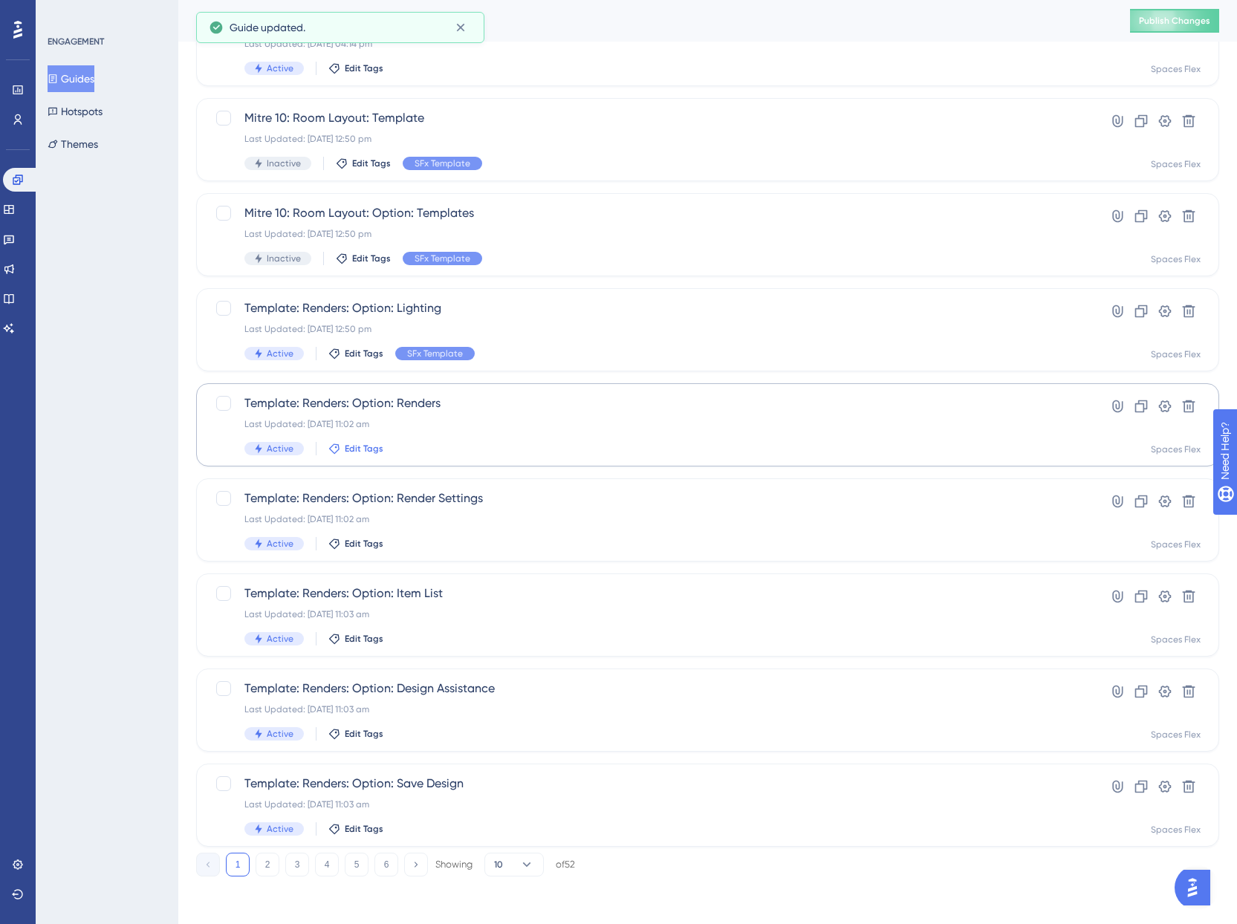
click at [352, 448] on span "Edit Tags" at bounding box center [364, 449] width 39 height 12
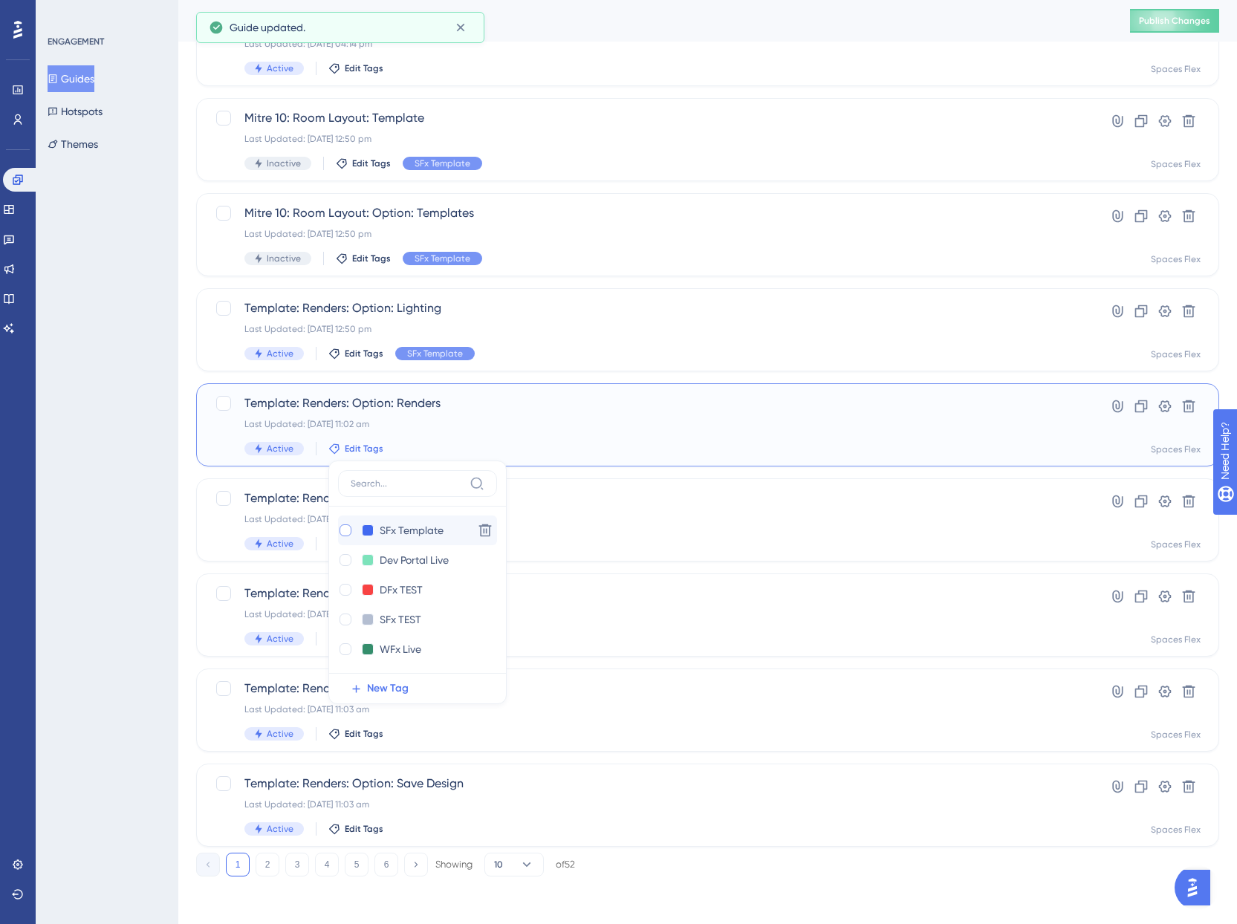
click at [343, 531] on div at bounding box center [346, 531] width 12 height 12
checkbox input "true"
click at [150, 599] on div "ENGAGEMENT Guides Hotspots Themes" at bounding box center [107, 462] width 143 height 924
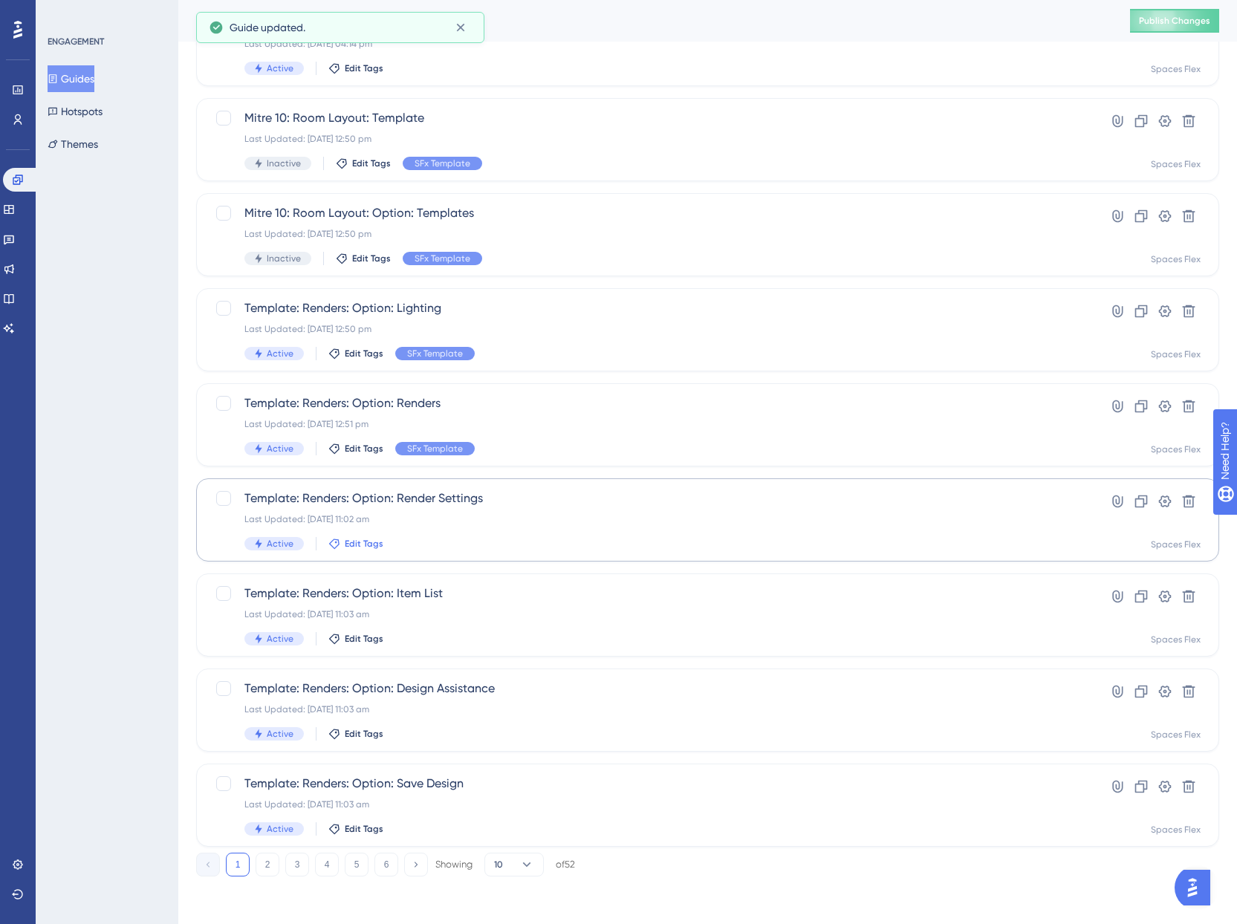
click at [375, 547] on span "Edit Tags" at bounding box center [364, 544] width 39 height 12
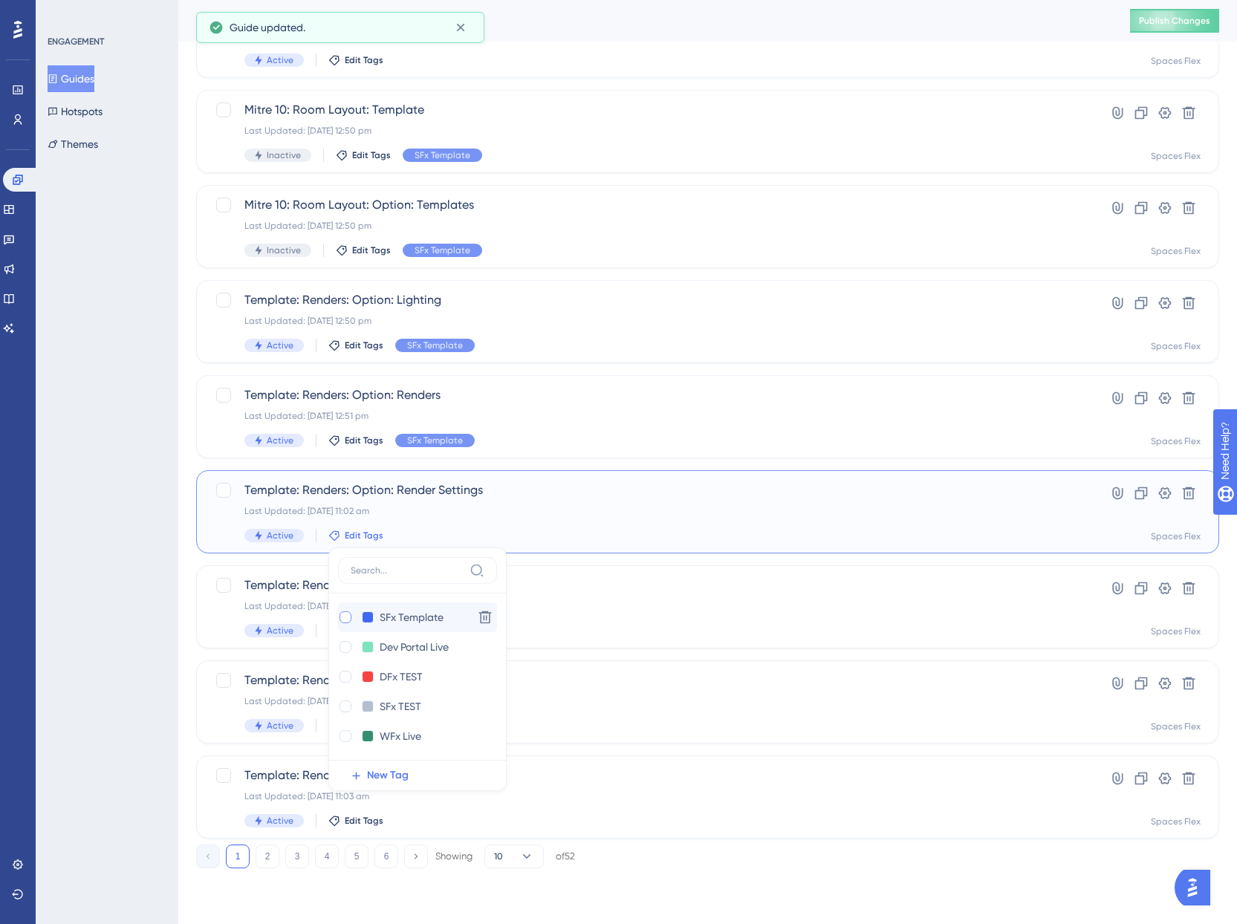
click at [340, 618] on div at bounding box center [346, 618] width 12 height 12
checkbox input "true"
click at [129, 608] on div "ENGAGEMENT Guides Hotspots Themes" at bounding box center [107, 462] width 143 height 924
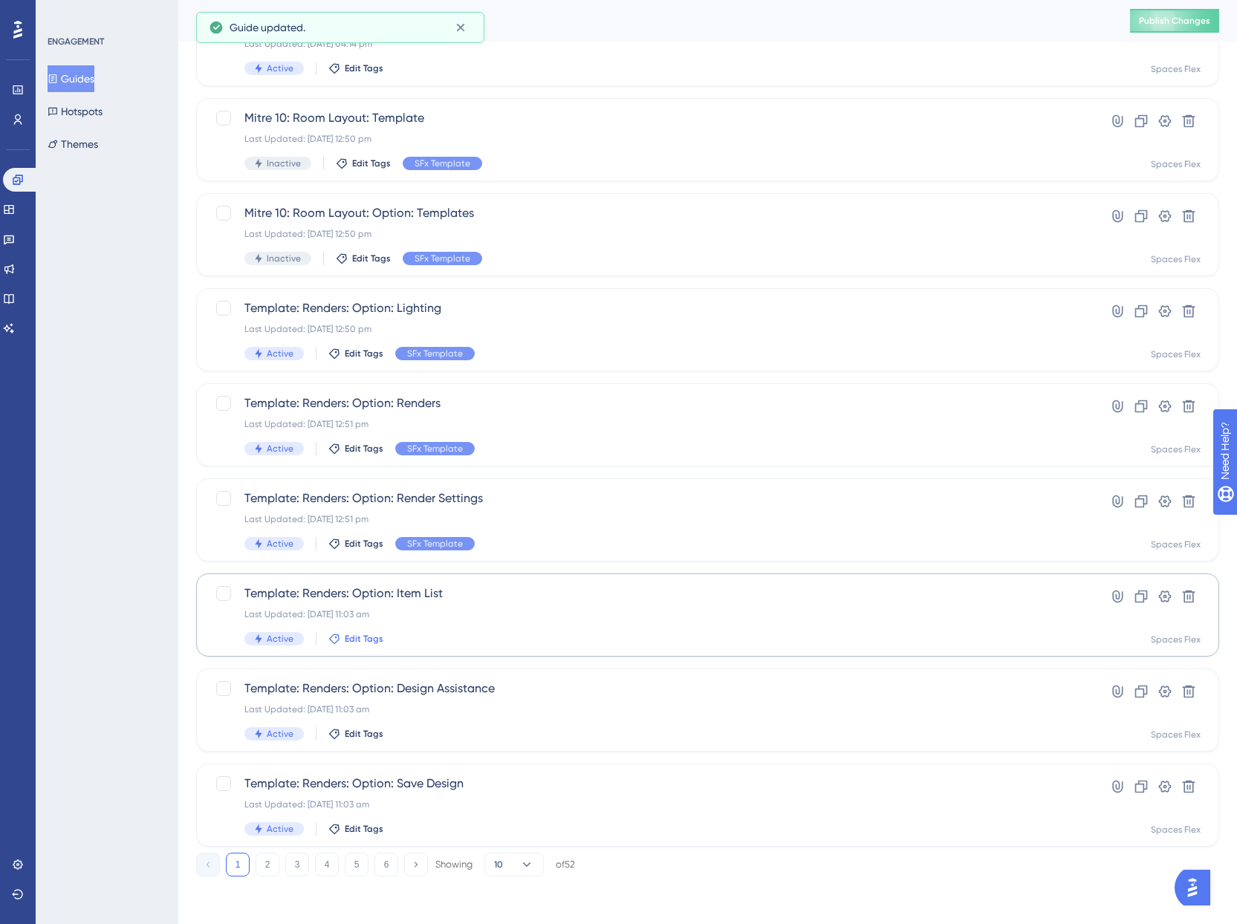
click at [369, 640] on span "Edit Tags" at bounding box center [364, 639] width 39 height 12
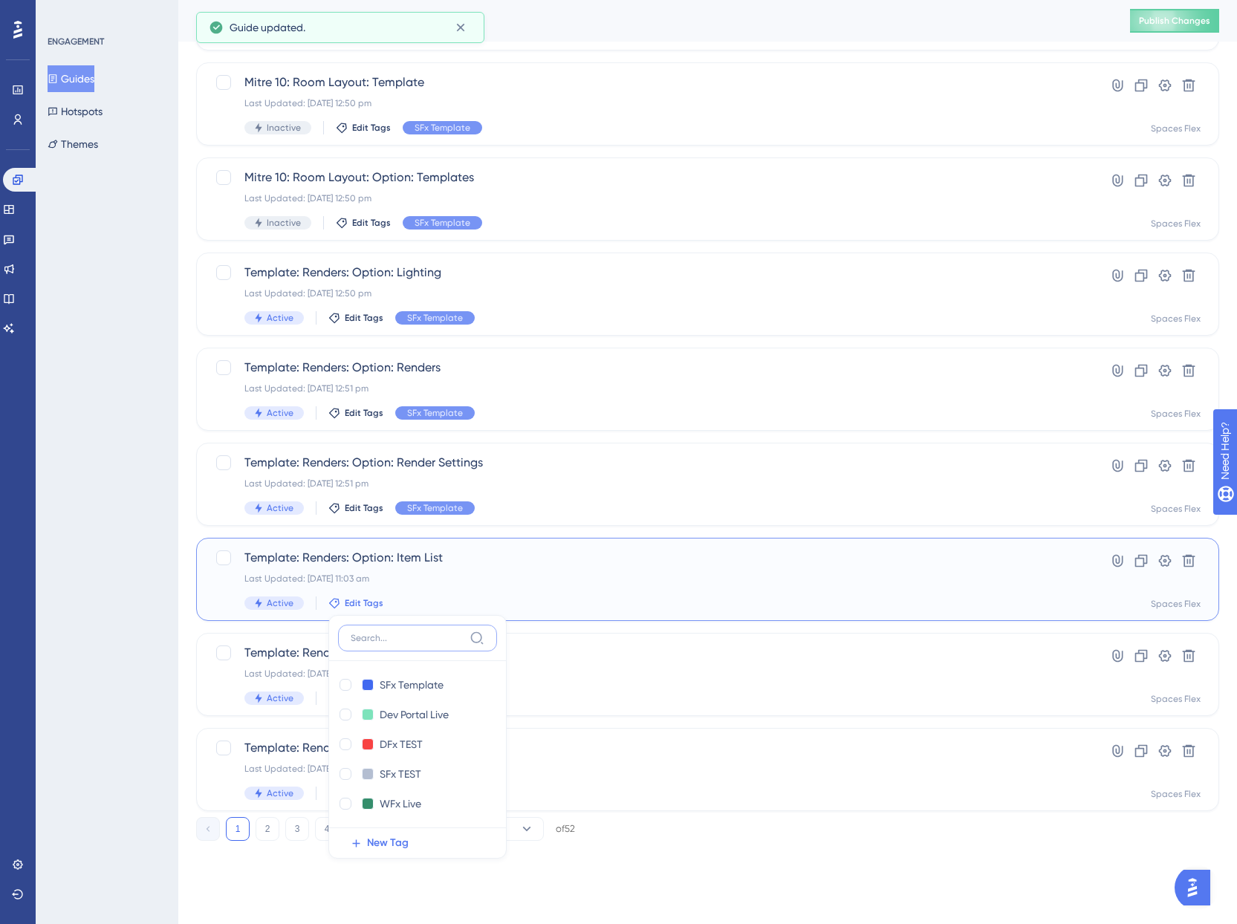
scroll to position [332, 0]
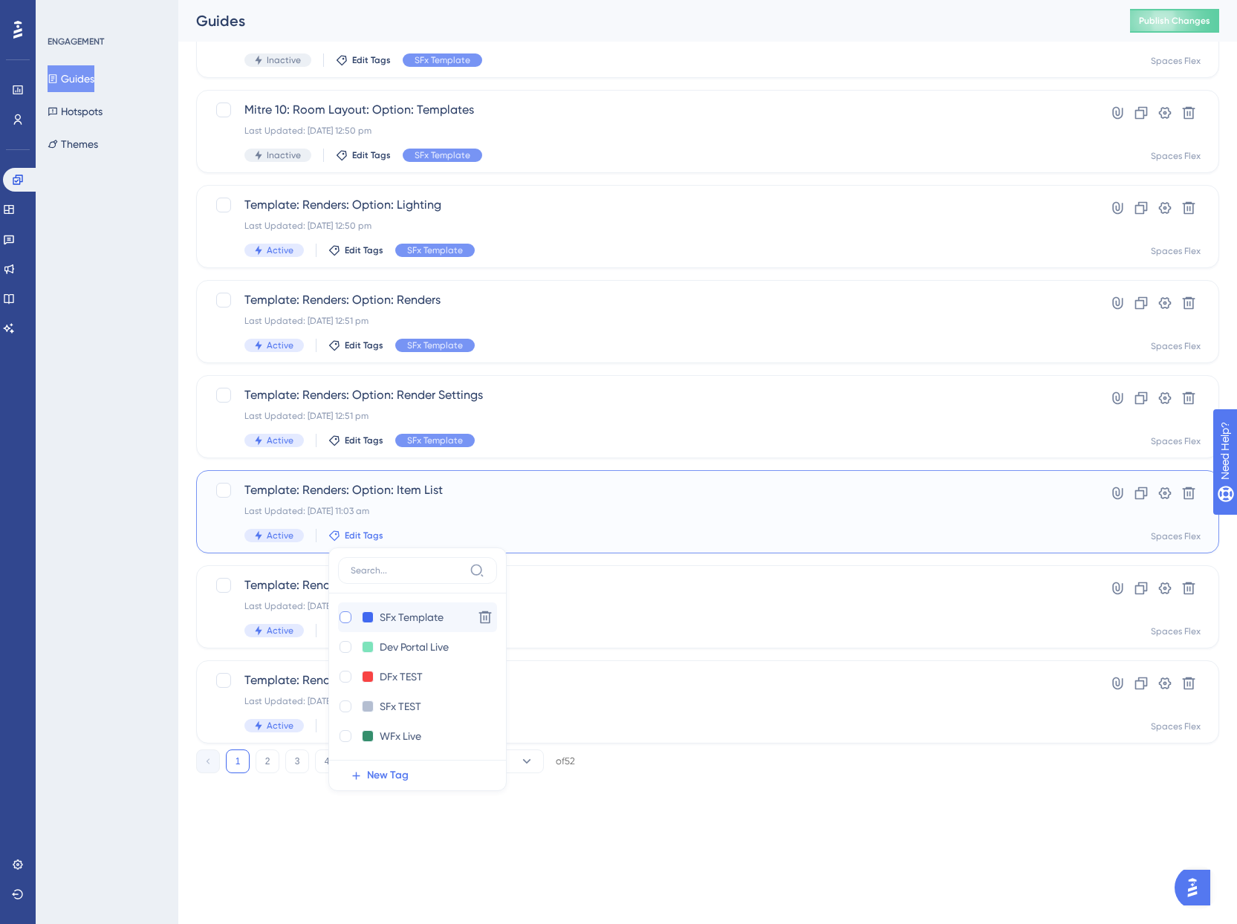
click at [341, 615] on div at bounding box center [346, 618] width 12 height 12
checkbox input "true"
click at [99, 612] on div "ENGAGEMENT Guides Hotspots Themes" at bounding box center [107, 462] width 143 height 924
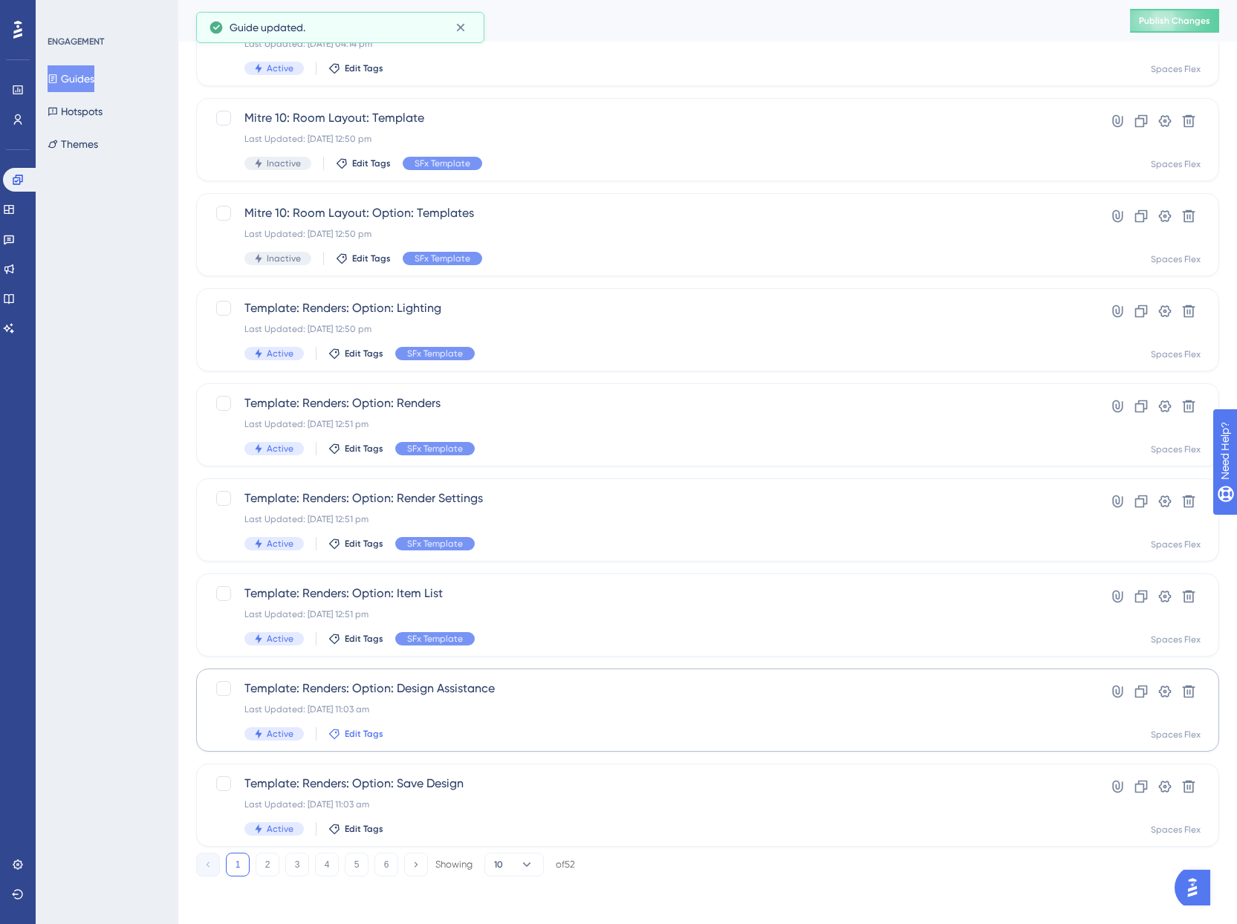
click at [372, 731] on span "Edit Tags" at bounding box center [364, 734] width 39 height 12
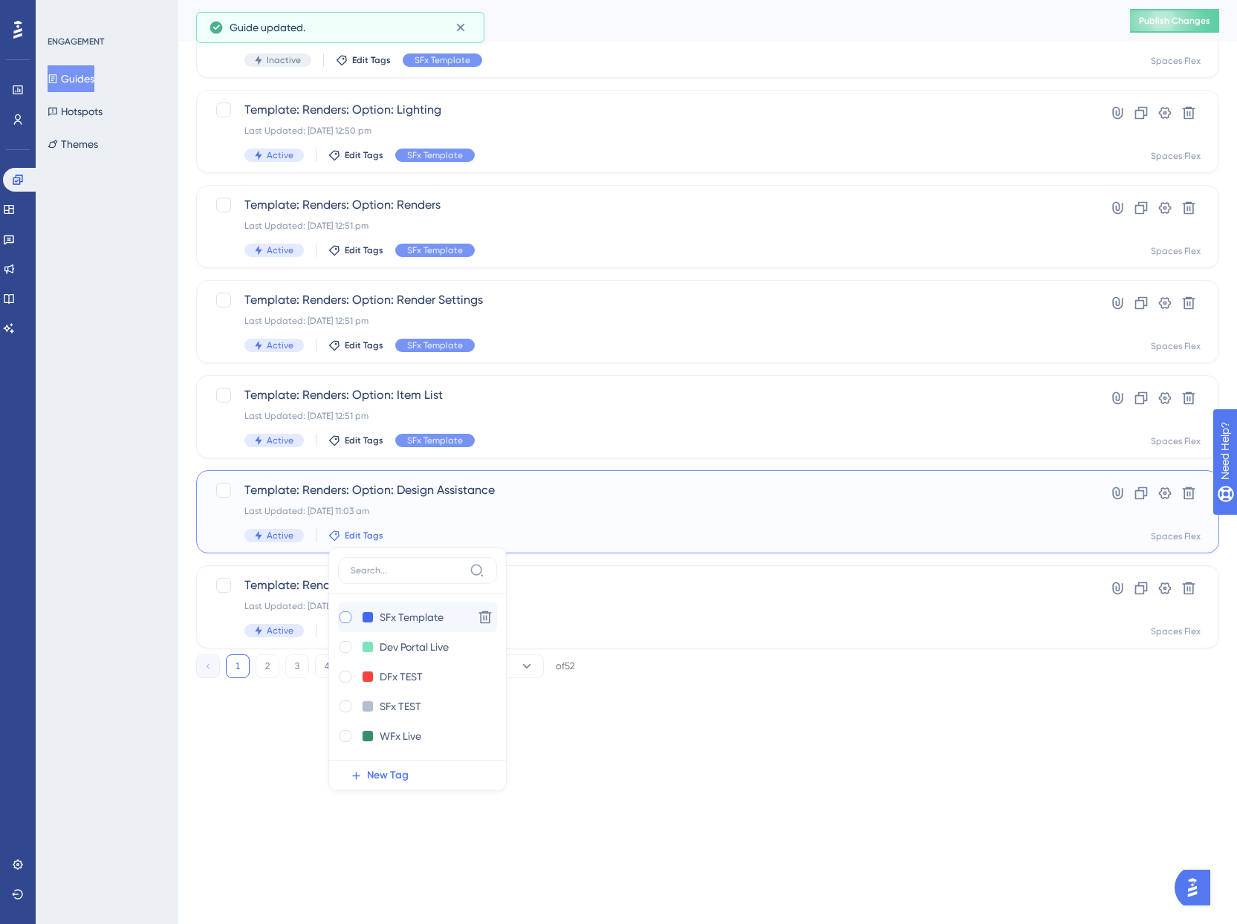
click at [343, 619] on div at bounding box center [346, 618] width 12 height 12
checkbox input "true"
drag, startPoint x: 106, startPoint y: 625, endPoint x: 164, endPoint y: 626, distance: 58.7
click at [106, 625] on div "ENGAGEMENT Guides Hotspots Themes" at bounding box center [107, 462] width 143 height 924
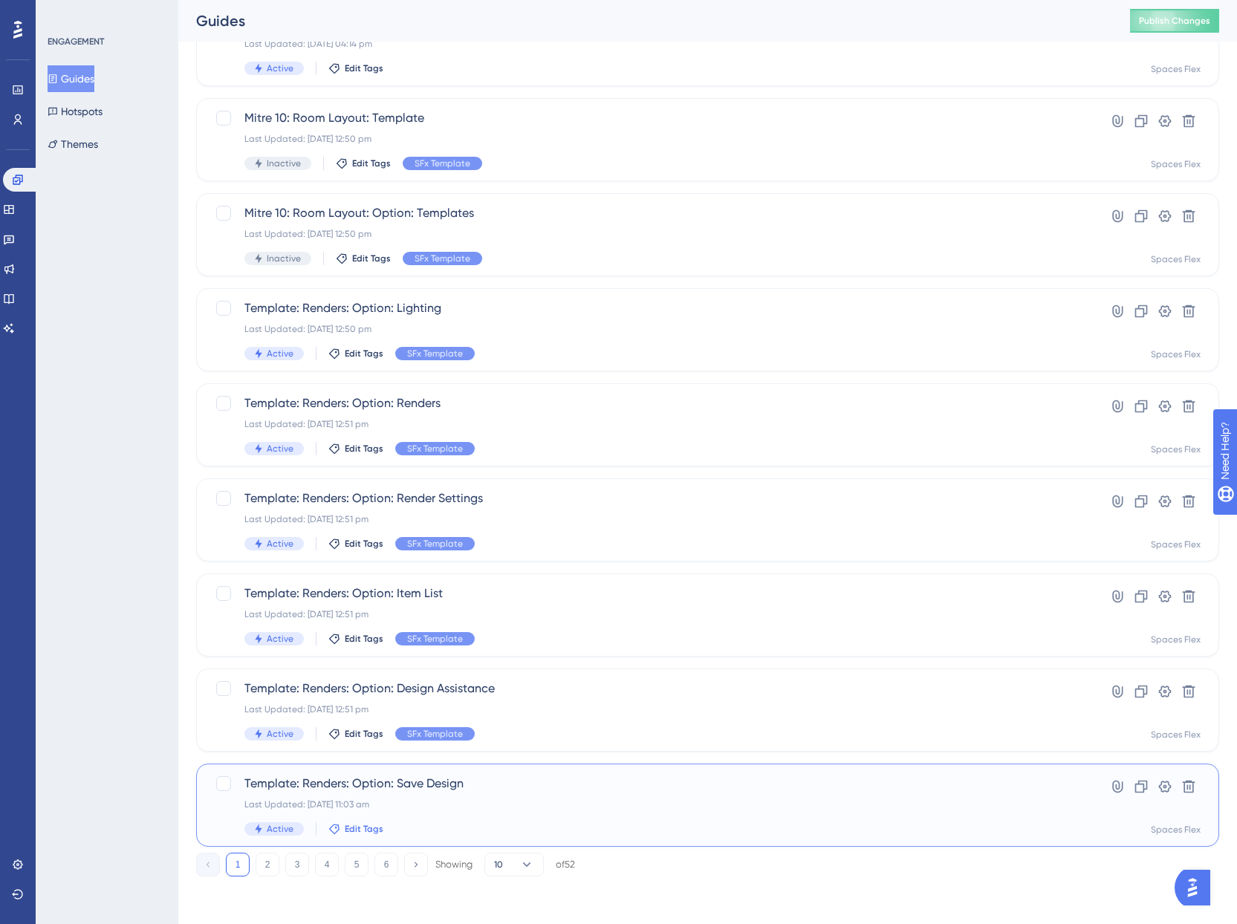
click at [366, 832] on span "Edit Tags" at bounding box center [364, 829] width 39 height 12
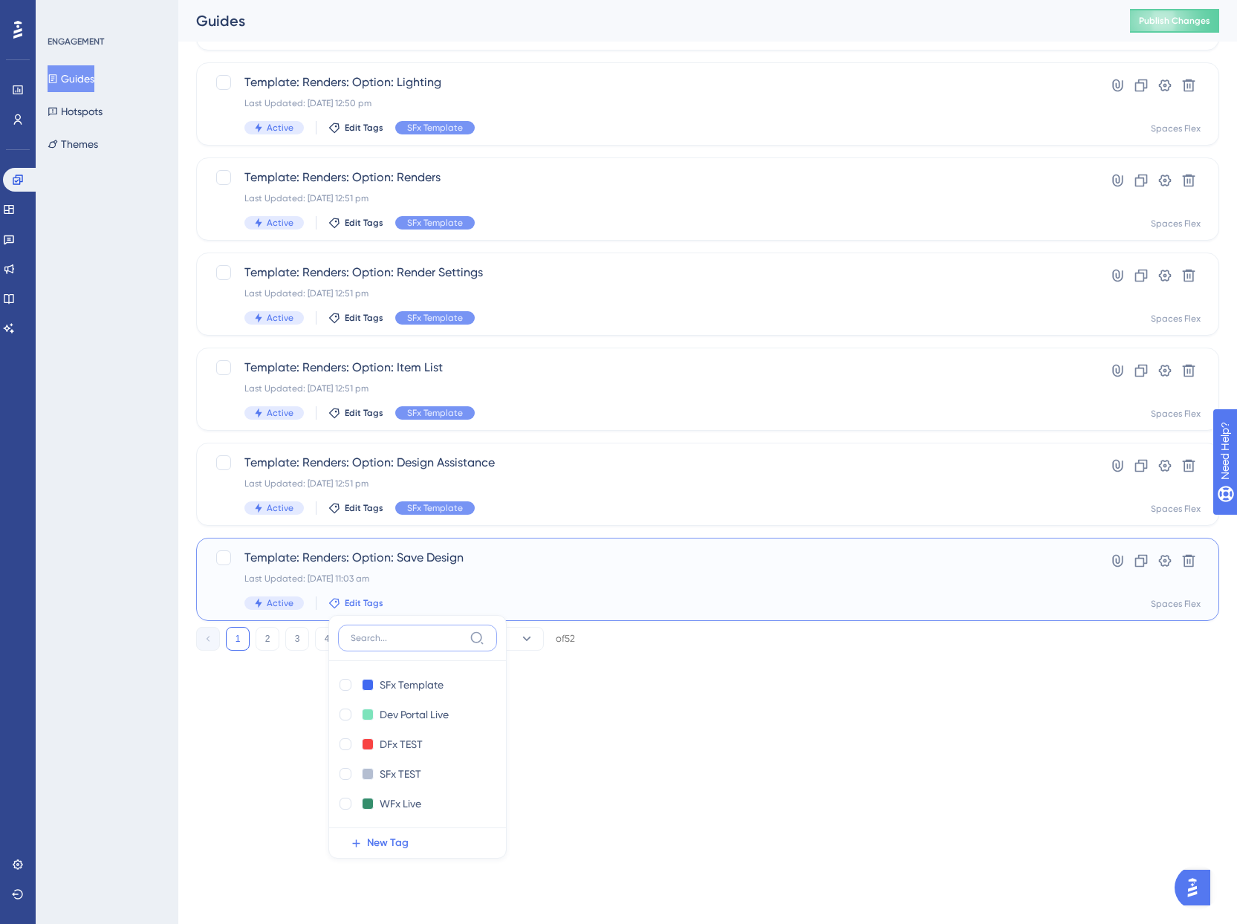
scroll to position [522, 0]
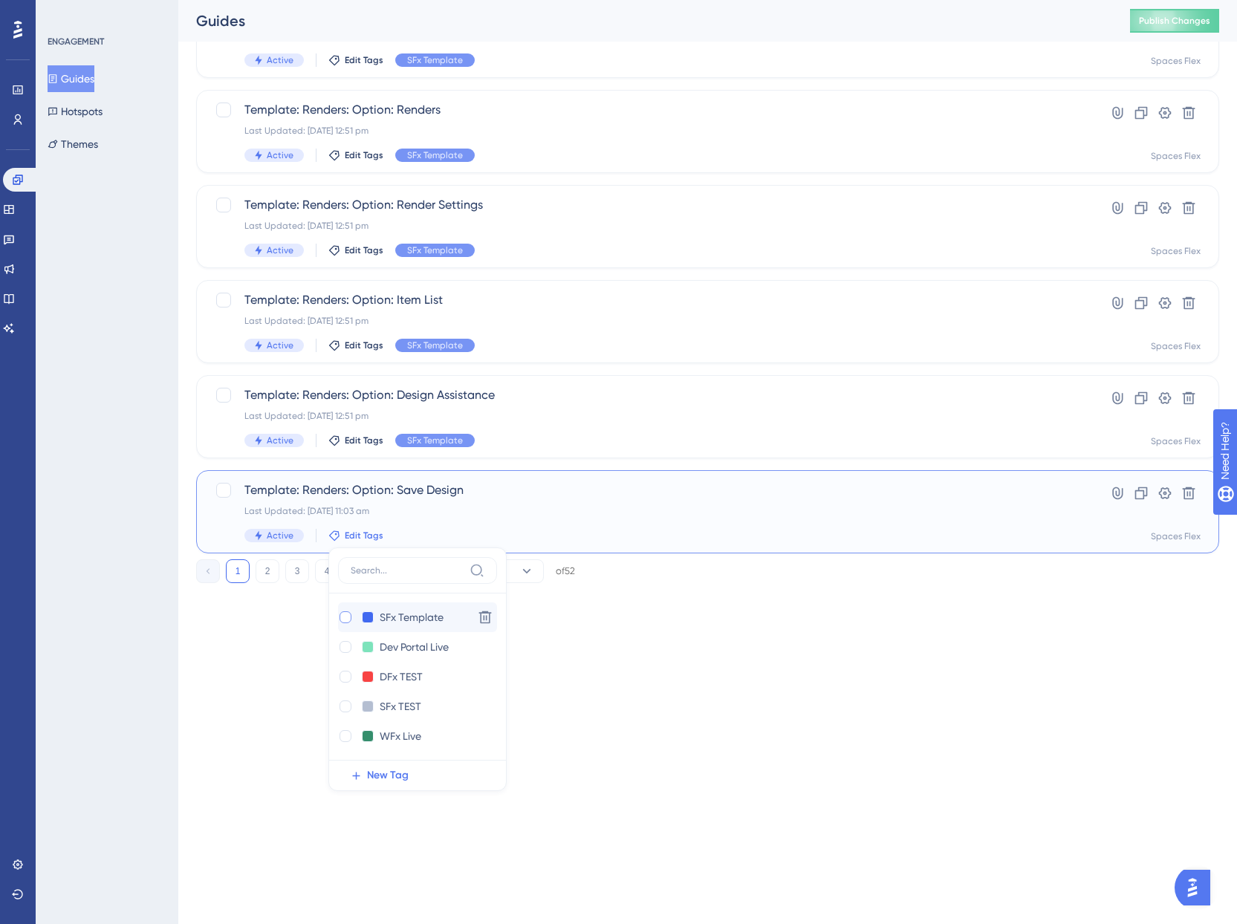
click at [348, 615] on div at bounding box center [346, 618] width 12 height 12
checkbox input "true"
click at [163, 465] on div "ENGAGEMENT Guides Hotspots Themes" at bounding box center [107, 462] width 143 height 924
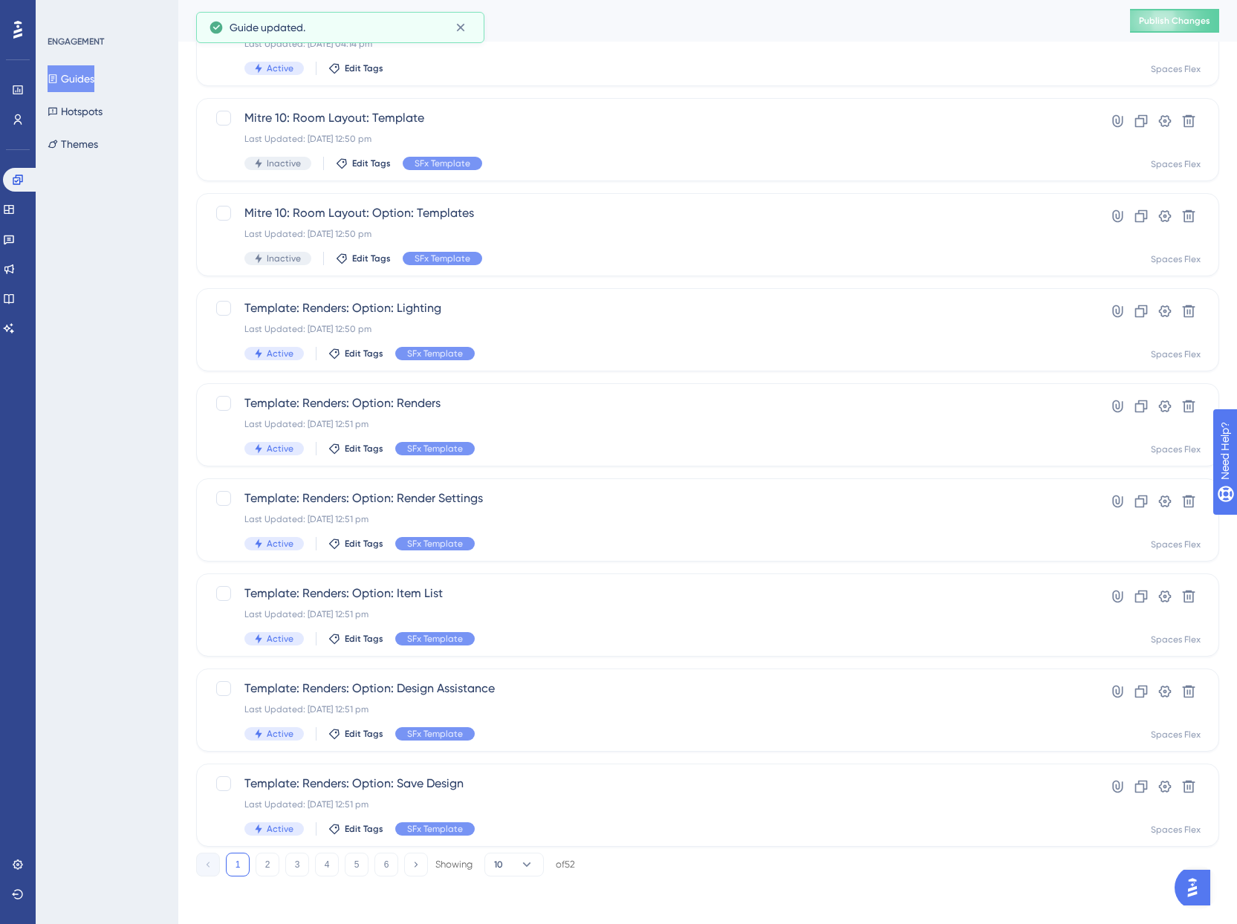
scroll to position [229, 0]
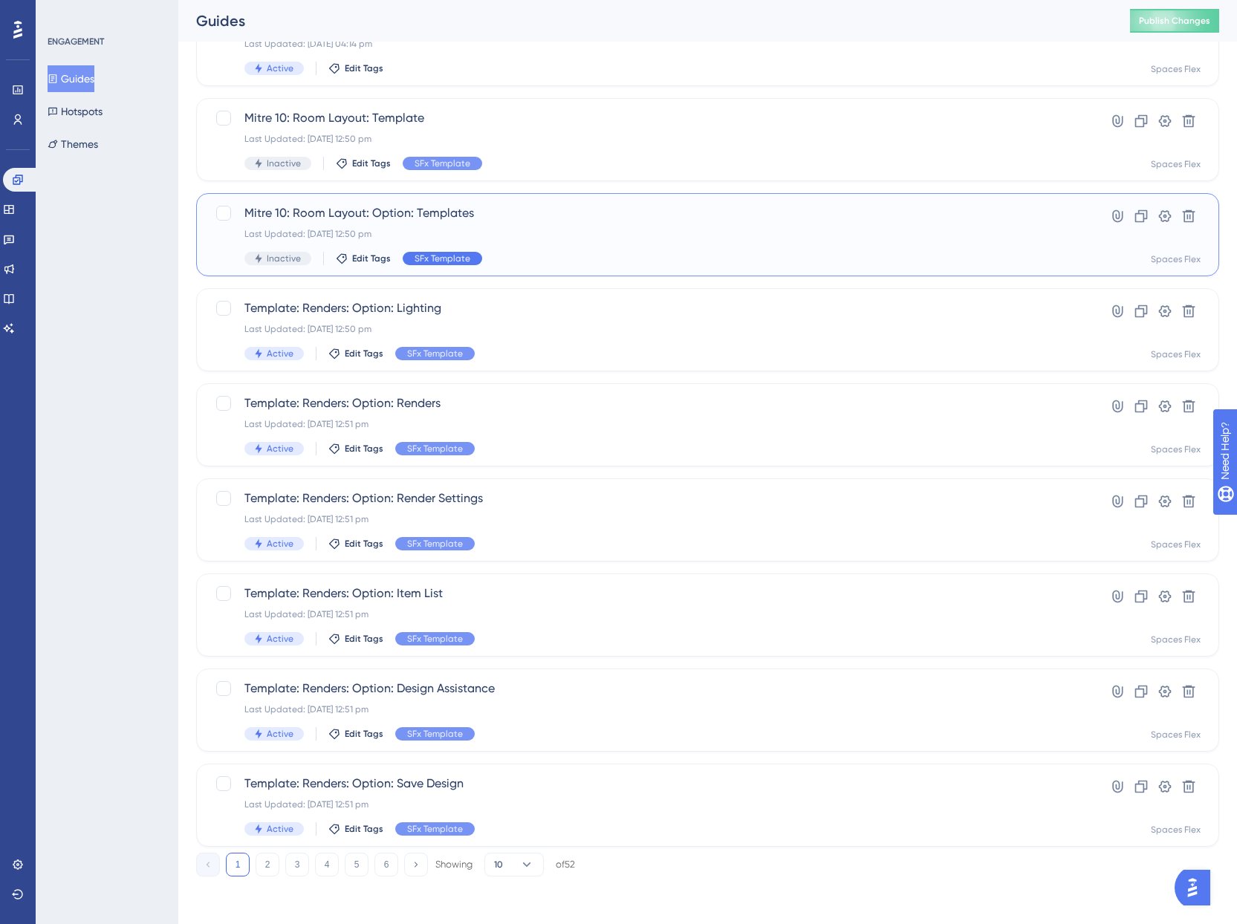
click at [439, 256] on span "SFx Template" at bounding box center [443, 259] width 56 height 12
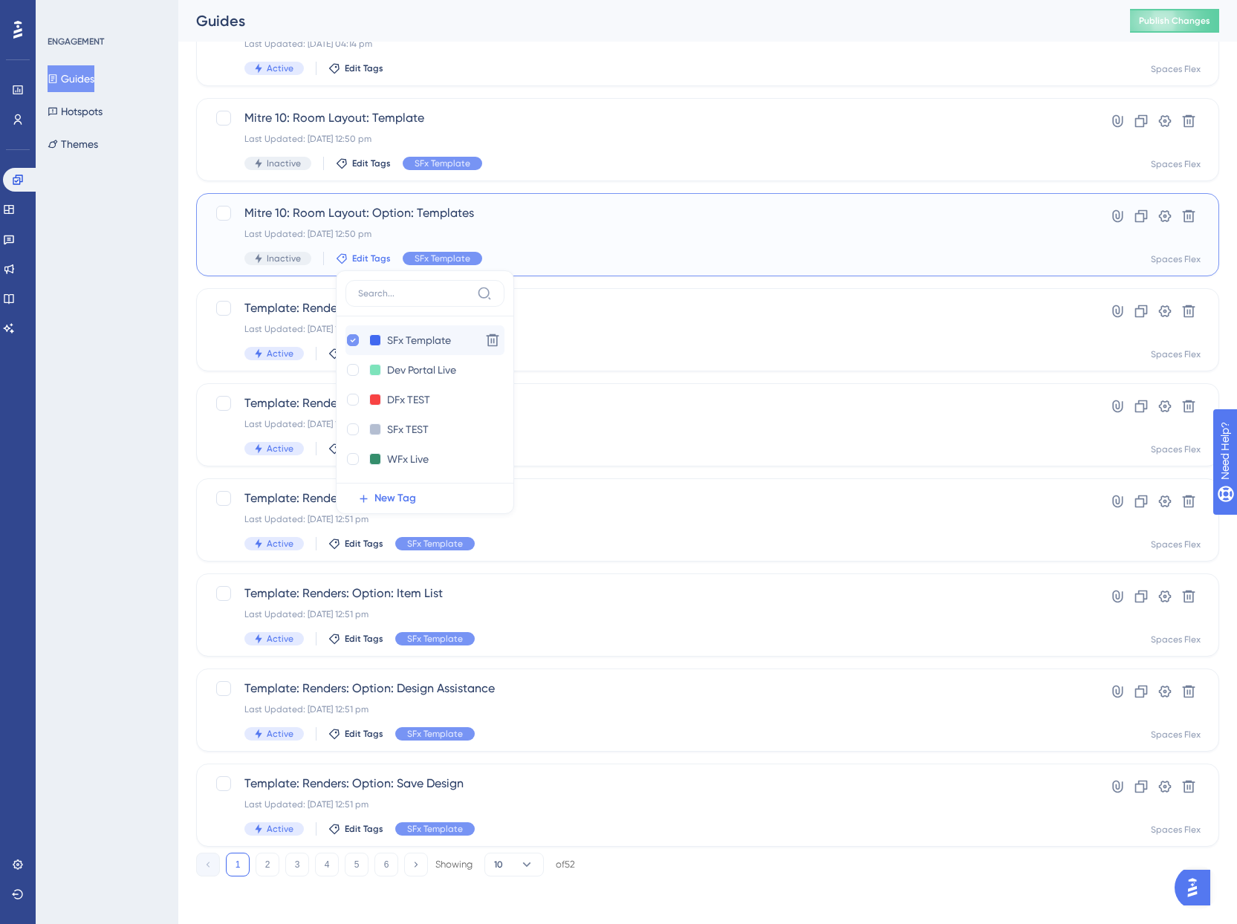
click at [351, 341] on icon at bounding box center [353, 341] width 5 height 4
checkbox input "false"
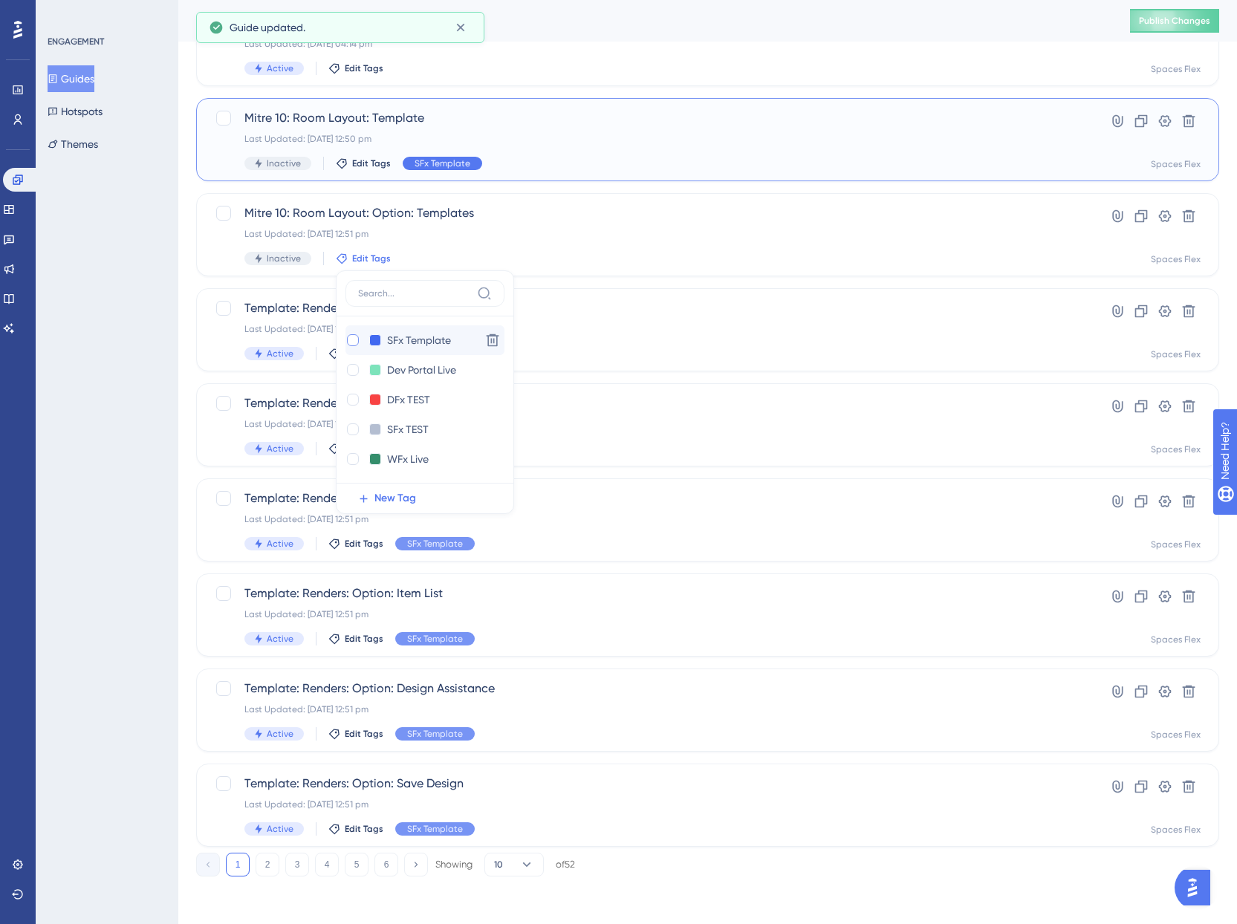
click at [437, 159] on span "SFx Template" at bounding box center [443, 164] width 56 height 12
click at [352, 242] on icon at bounding box center [353, 245] width 6 height 10
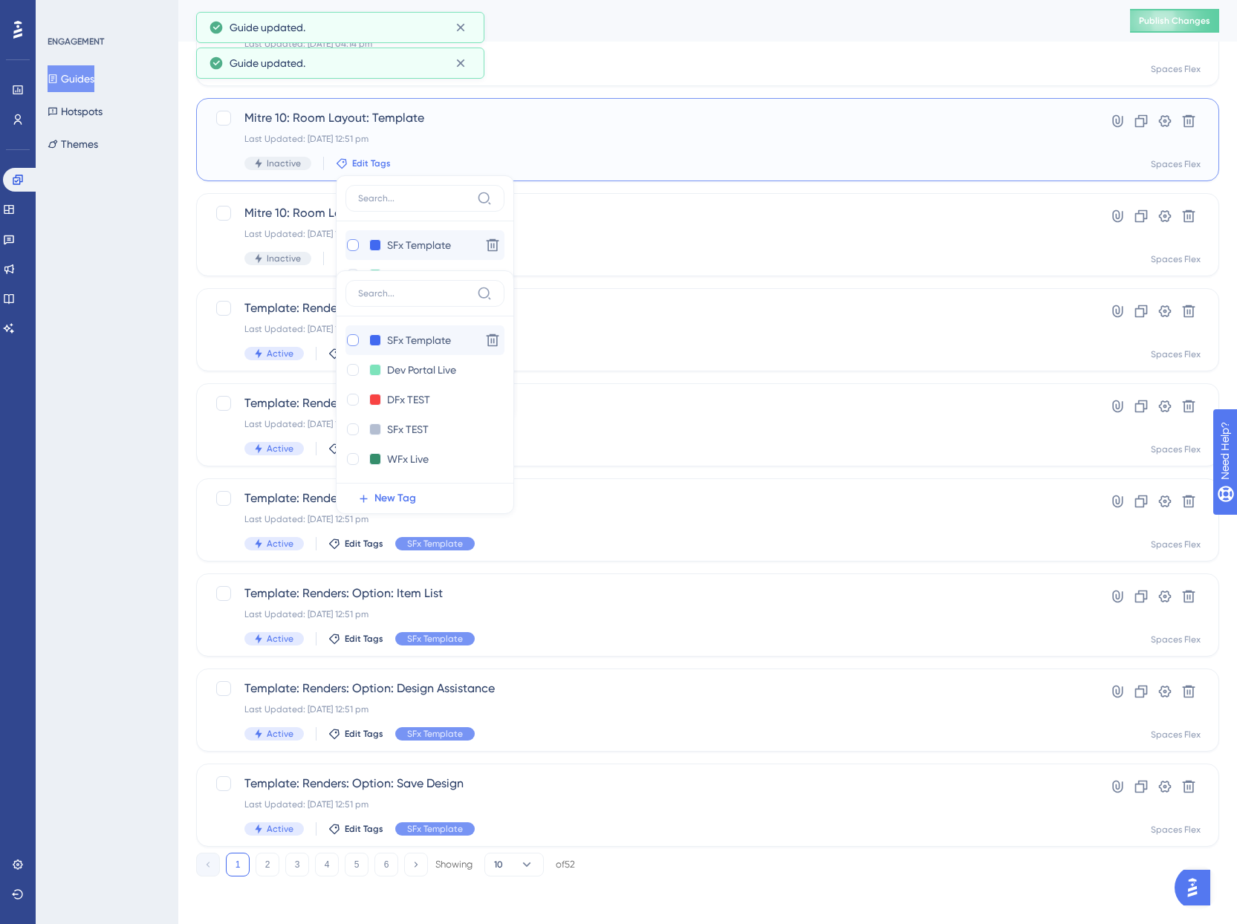
checkbox input "false"
click at [143, 242] on div "ENGAGEMENT Guides Hotspots Themes" at bounding box center [107, 462] width 143 height 924
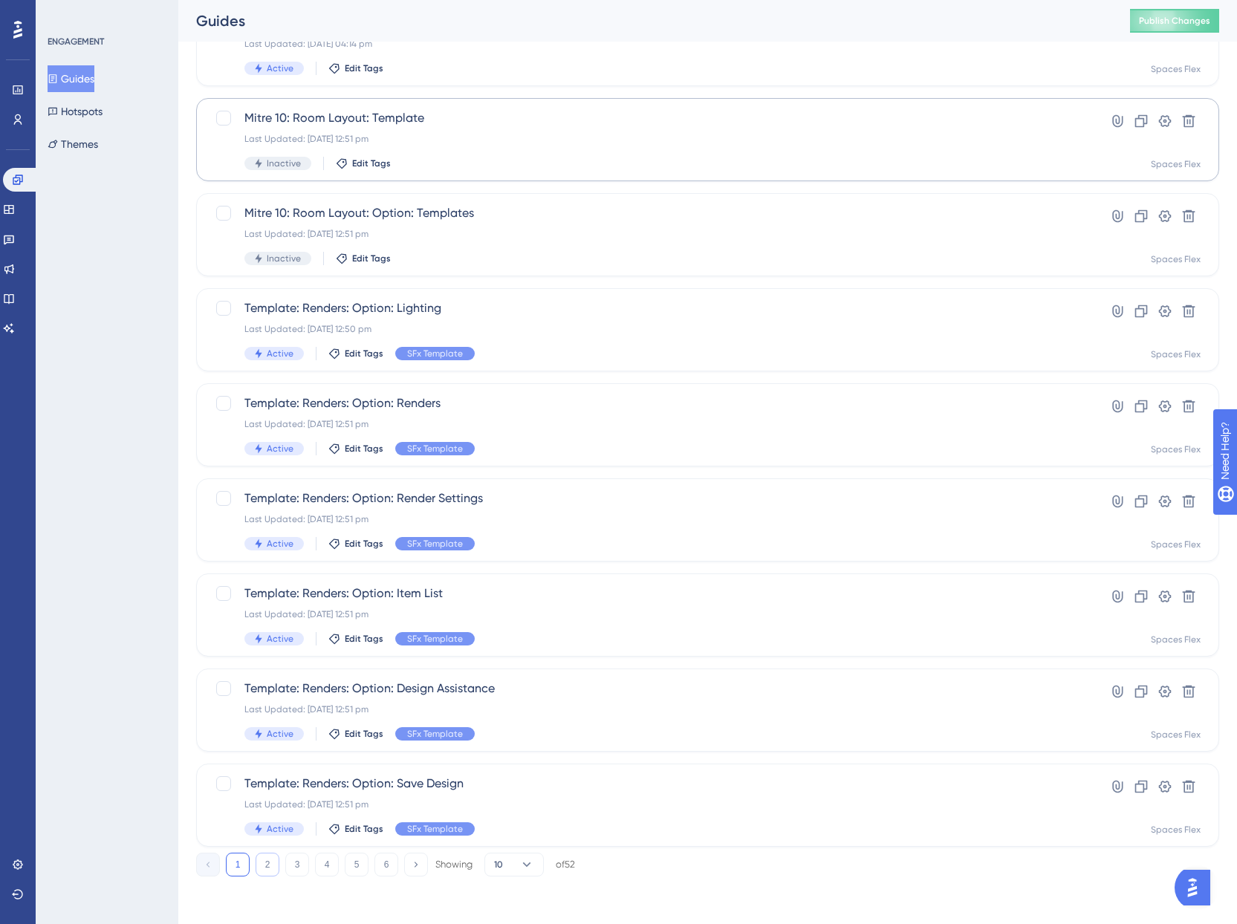
click at [268, 862] on button "2" at bounding box center [268, 865] width 24 height 24
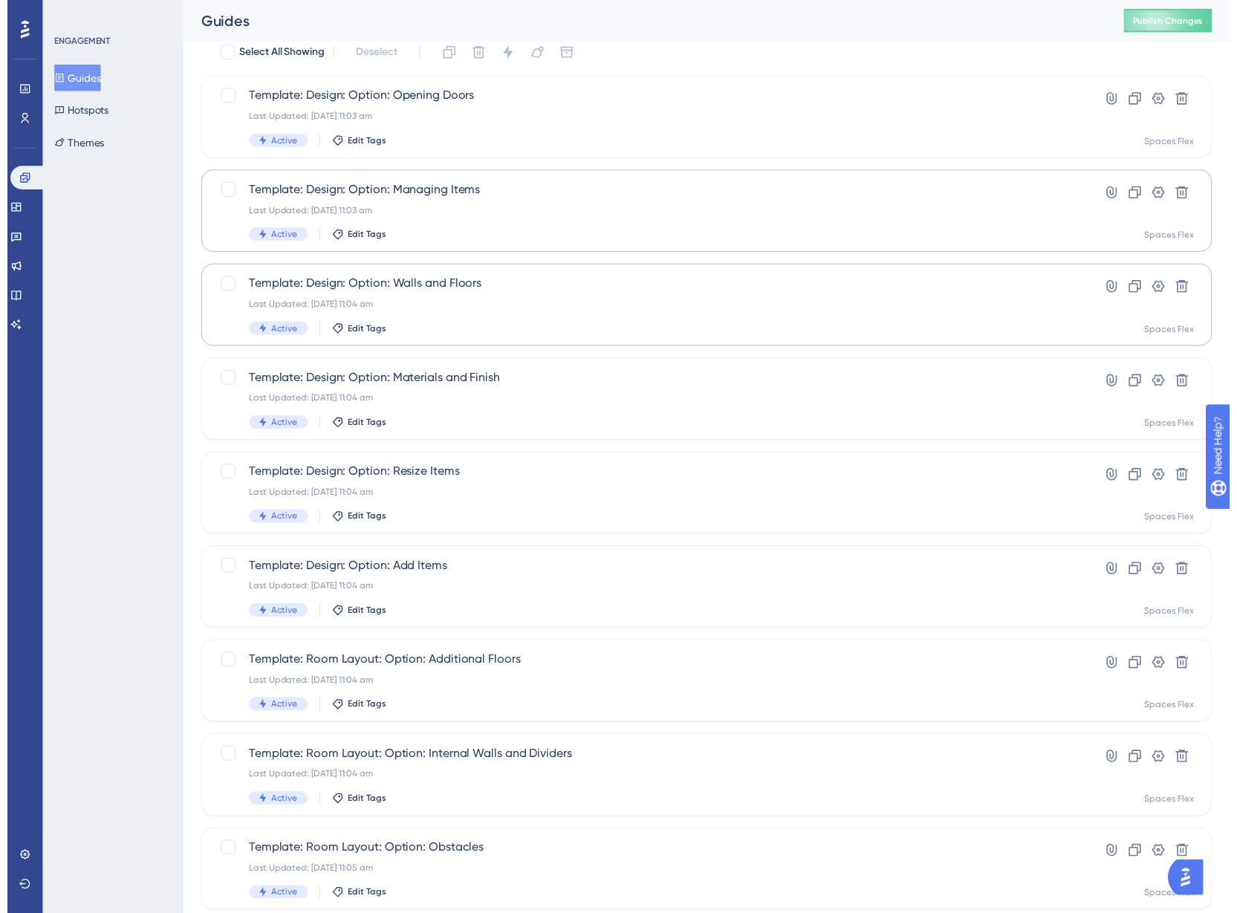
scroll to position [0, 0]
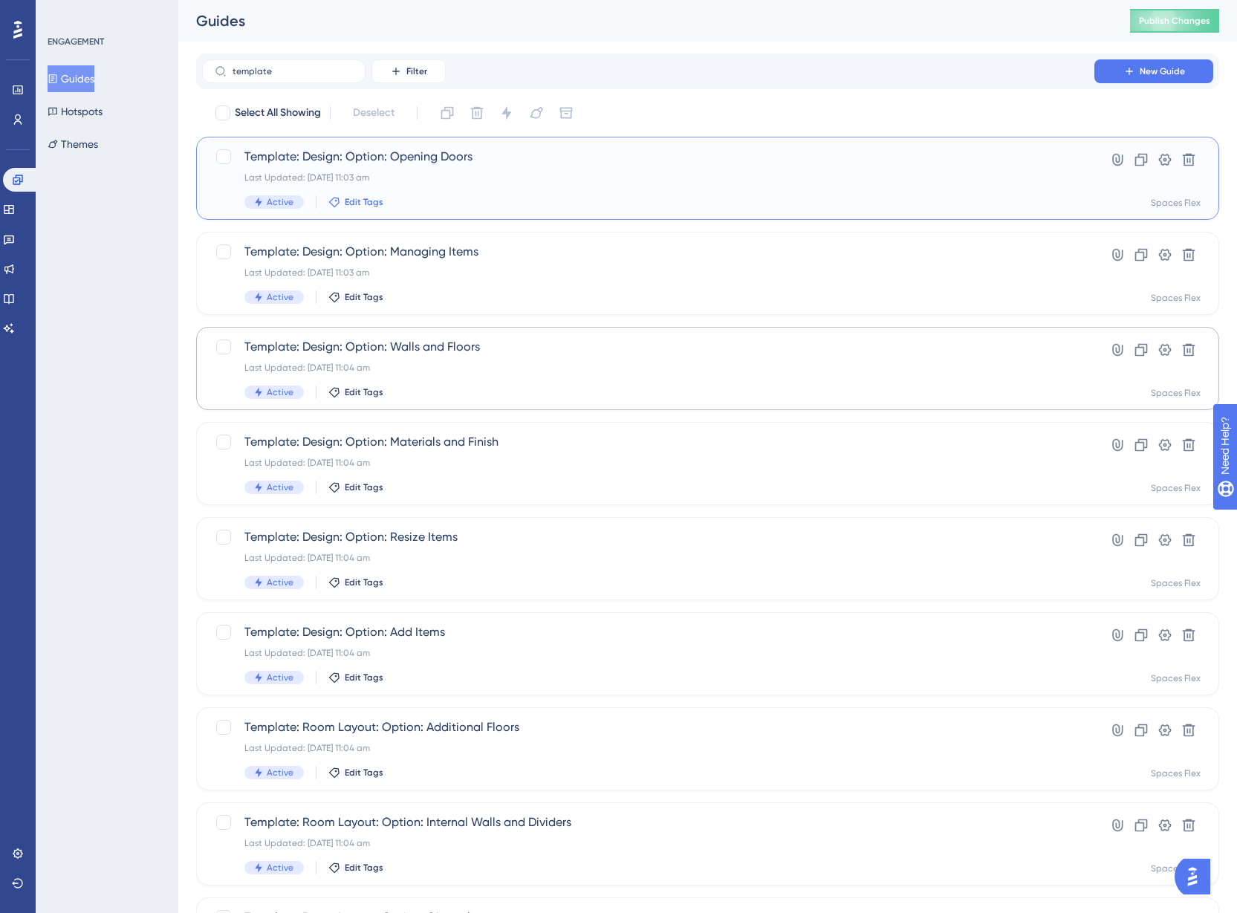
click at [357, 198] on span "Edit Tags" at bounding box center [364, 202] width 39 height 12
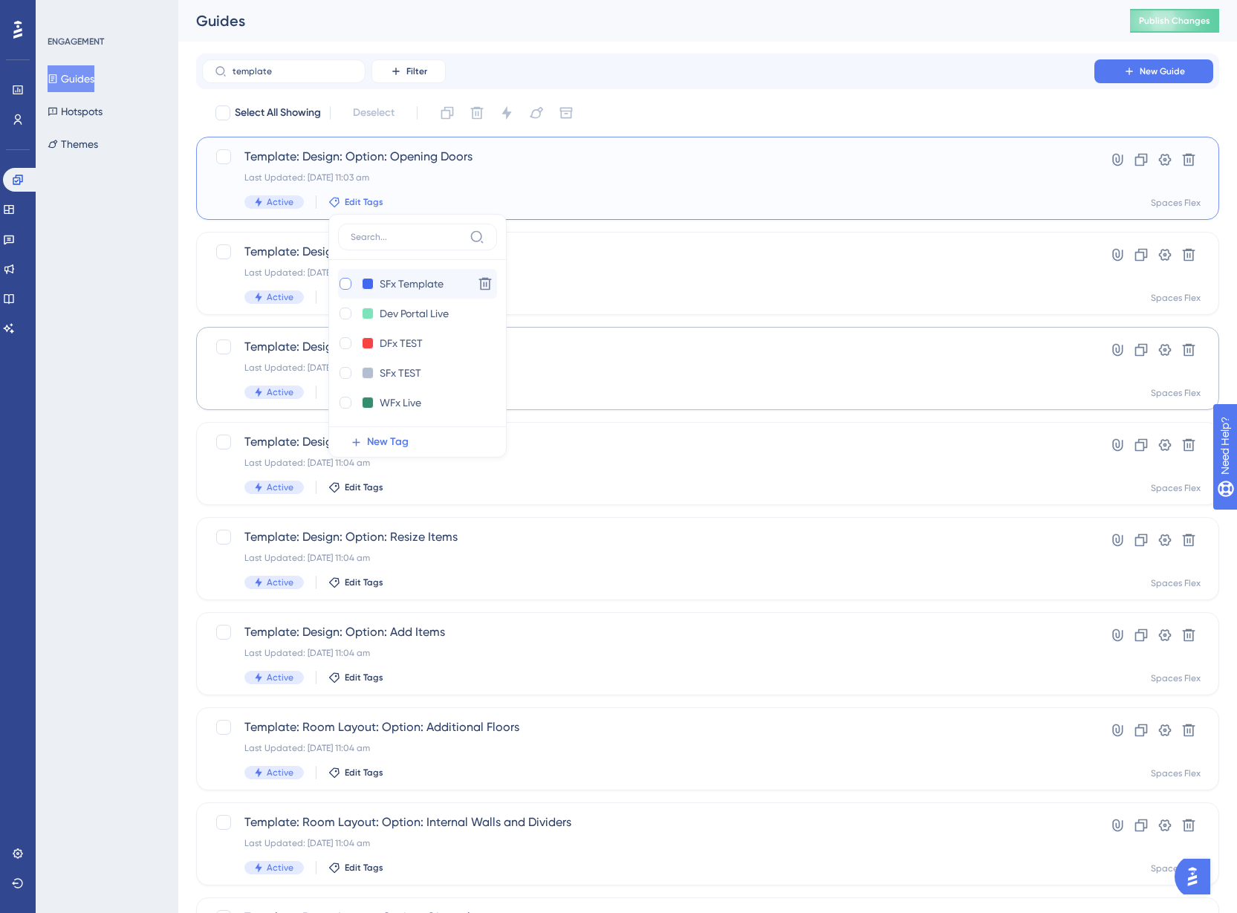
click at [340, 280] on div at bounding box center [346, 284] width 12 height 12
checkbox input "true"
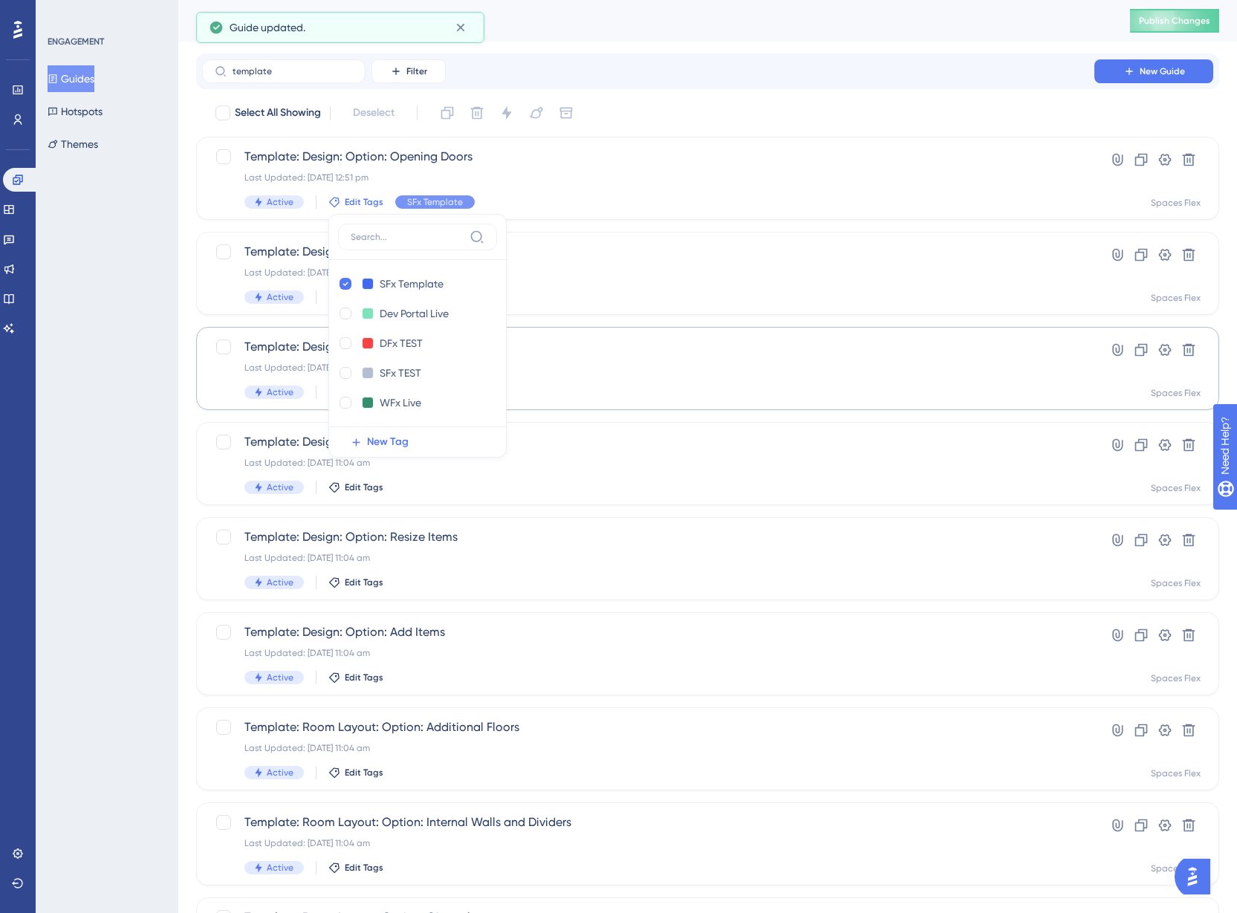
click at [152, 308] on div "ENGAGEMENT Guides Hotspots Themes" at bounding box center [107, 456] width 143 height 913
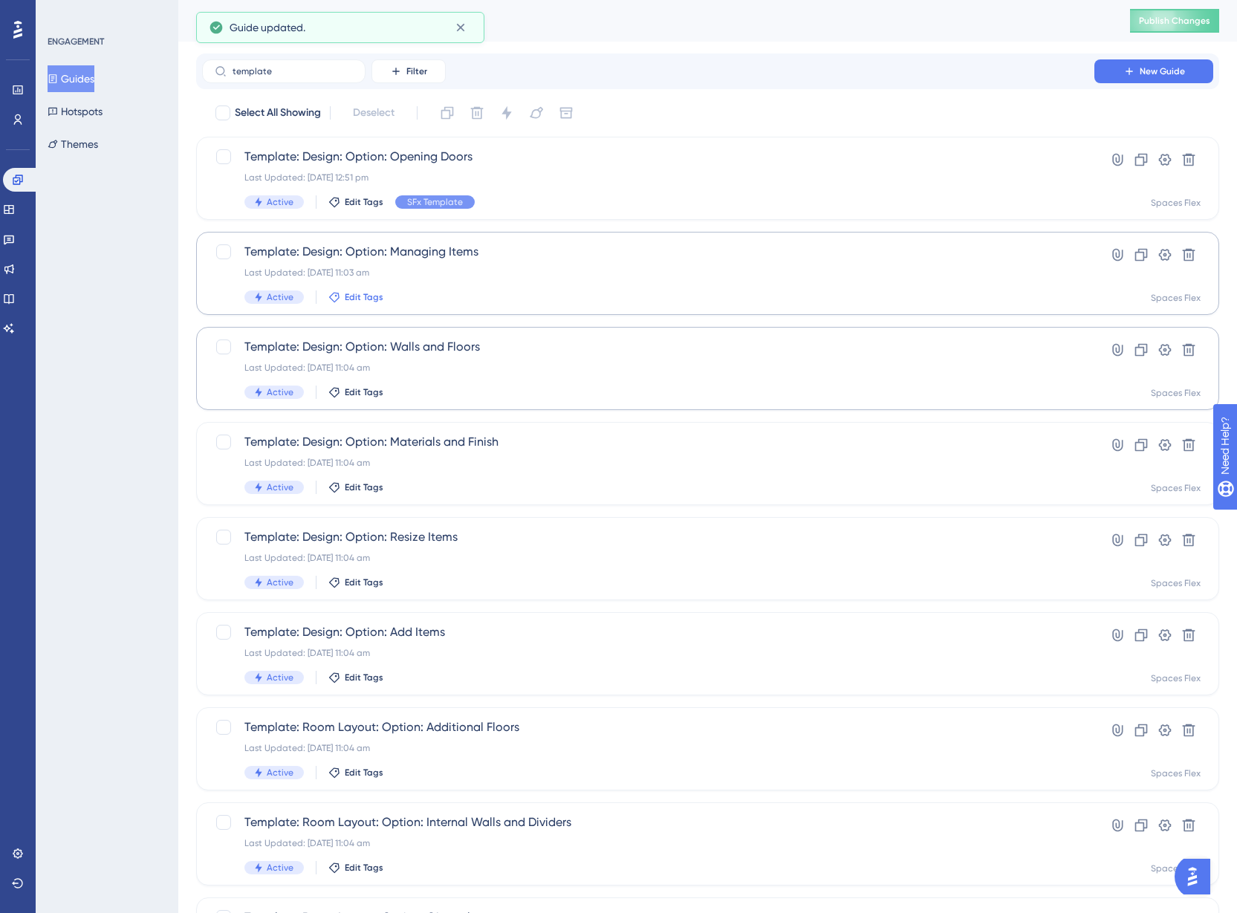
click at [365, 299] on span "Edit Tags" at bounding box center [364, 297] width 39 height 12
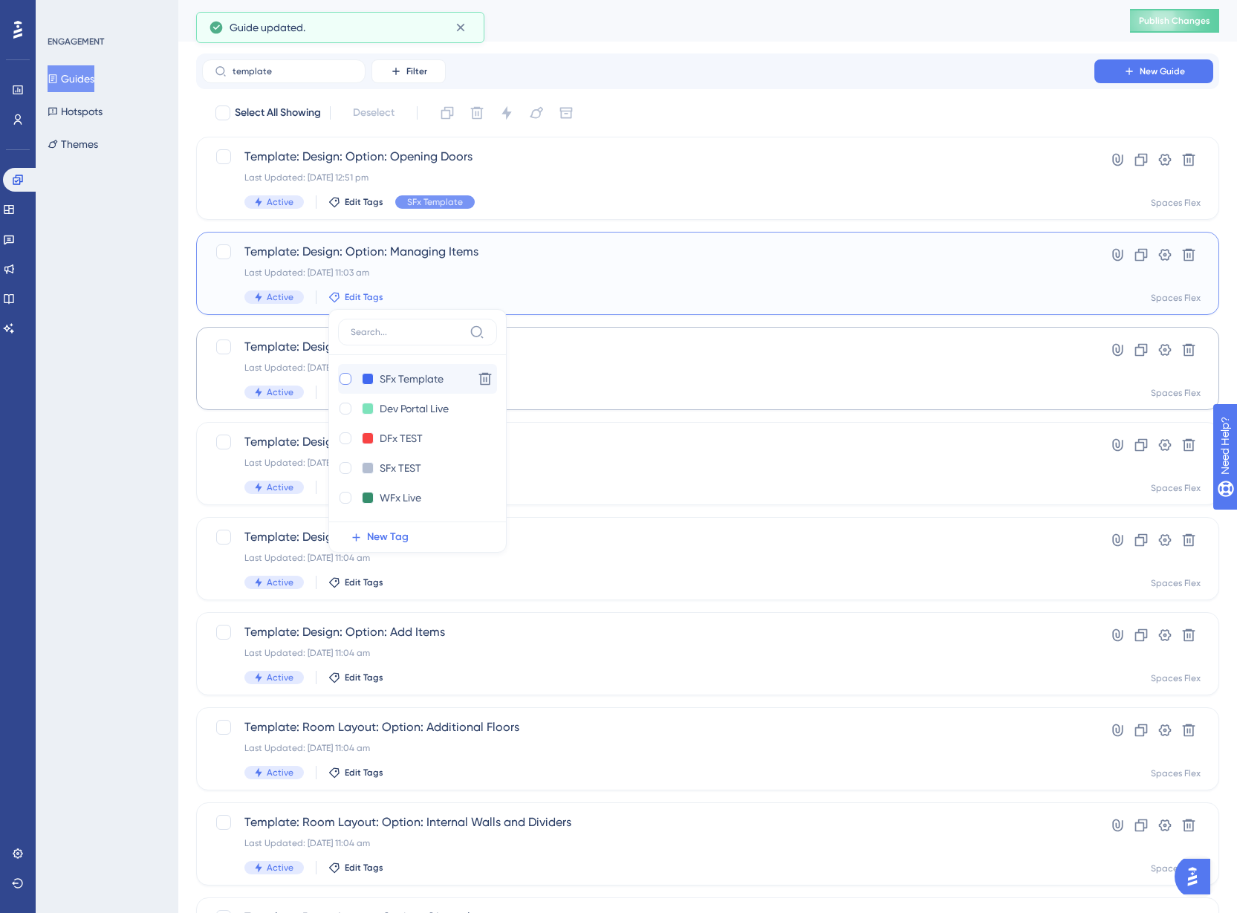
click at [344, 380] on div at bounding box center [346, 379] width 12 height 12
checkbox input "true"
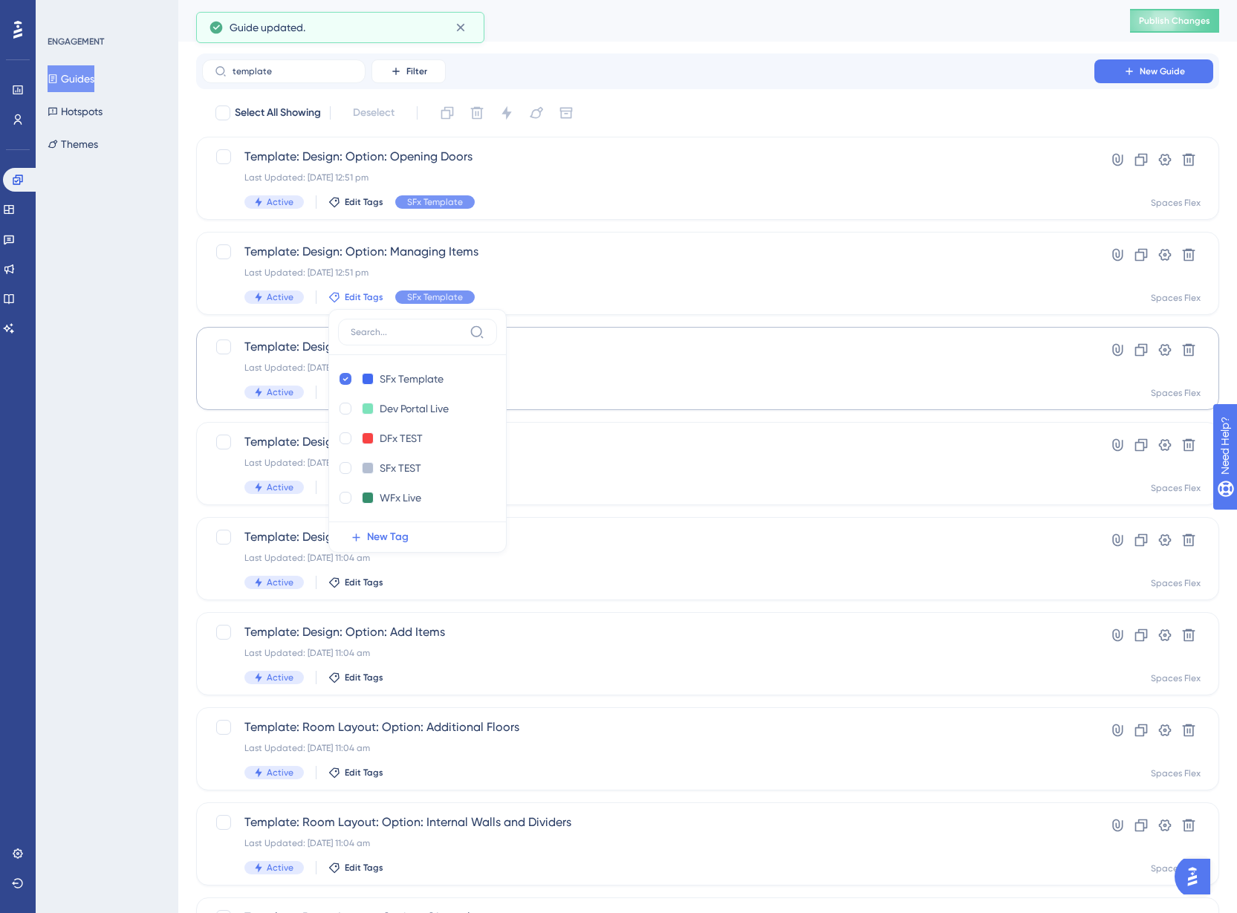
click at [155, 405] on div "ENGAGEMENT Guides Hotspots Themes" at bounding box center [107, 456] width 143 height 913
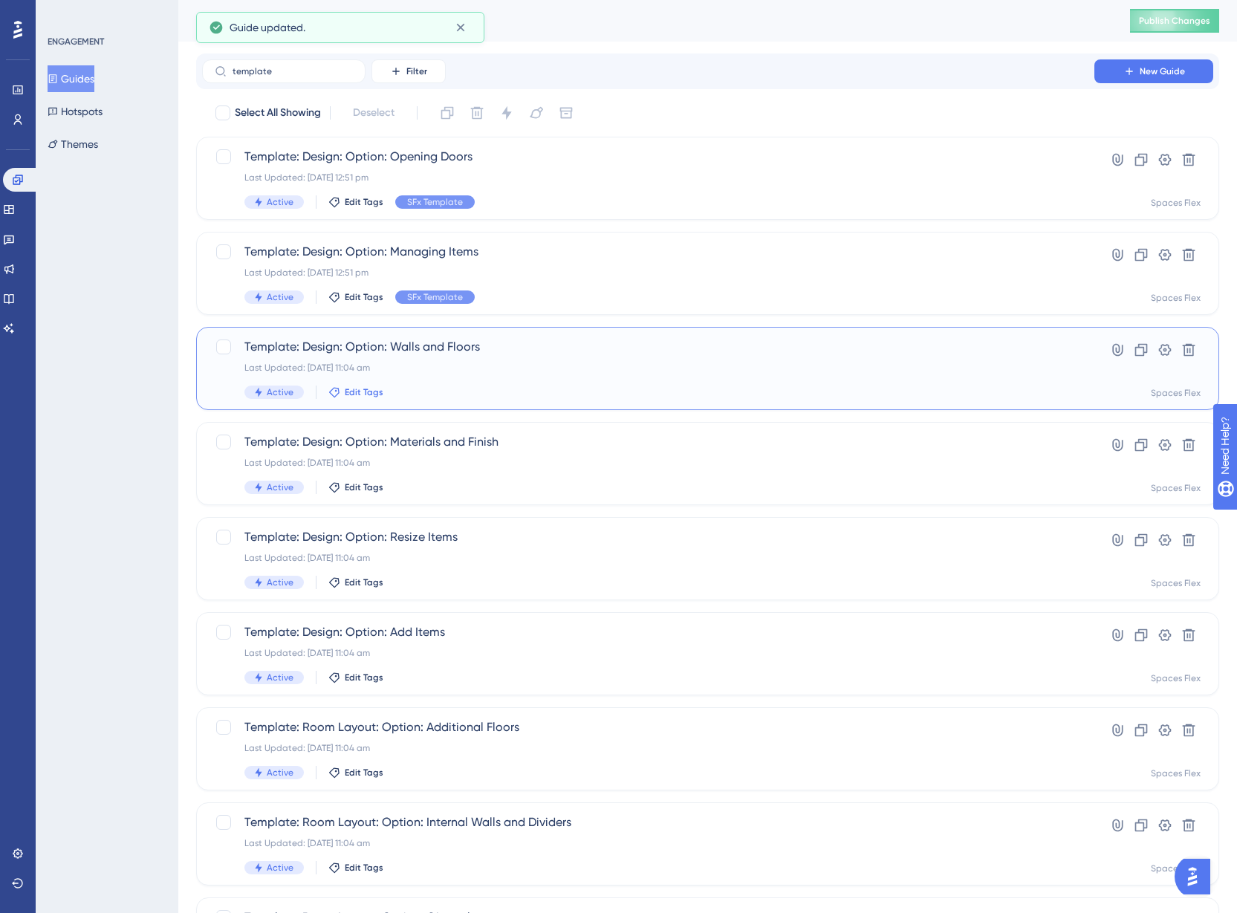
click at [360, 392] on span "Edit Tags" at bounding box center [364, 392] width 39 height 12
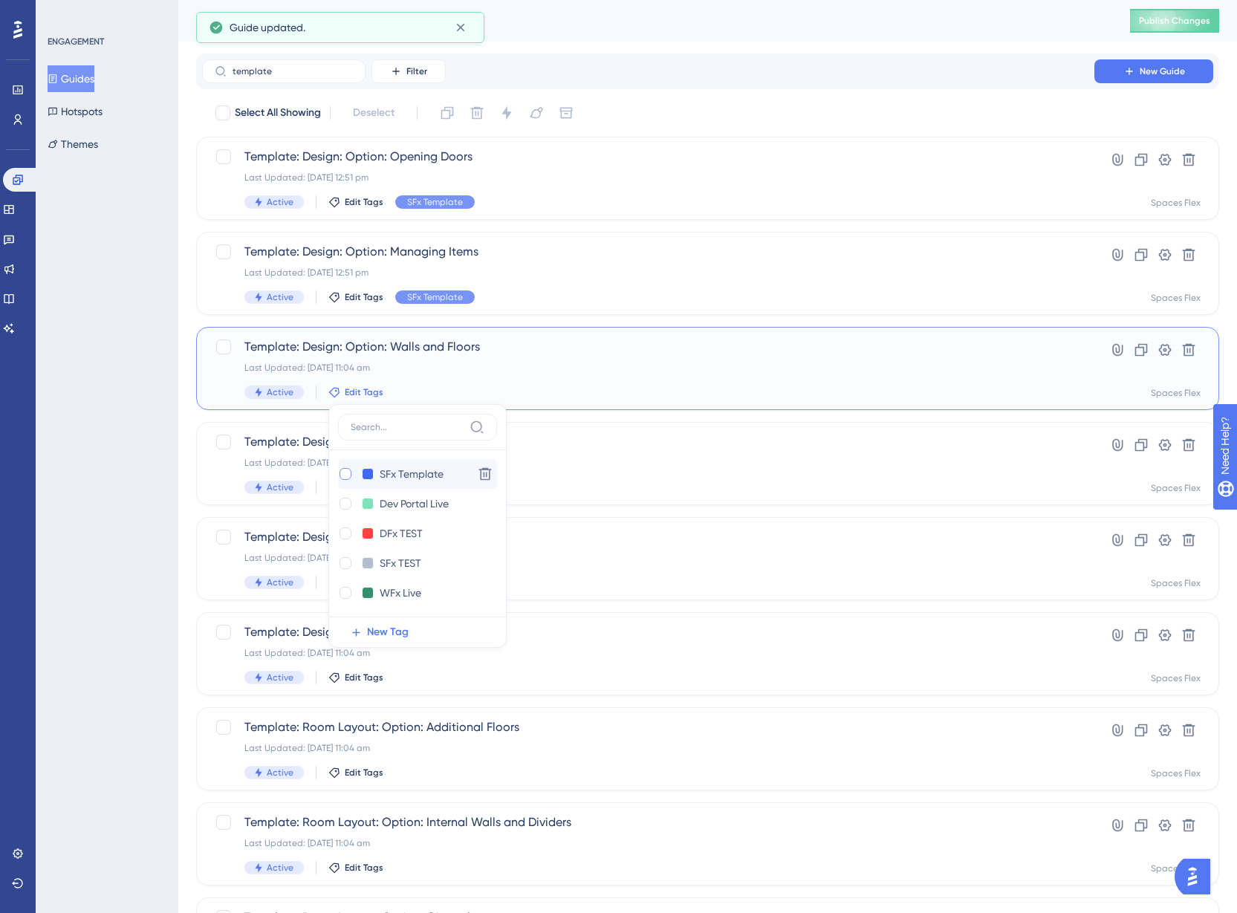
click at [341, 473] on div at bounding box center [346, 474] width 12 height 12
checkbox input "true"
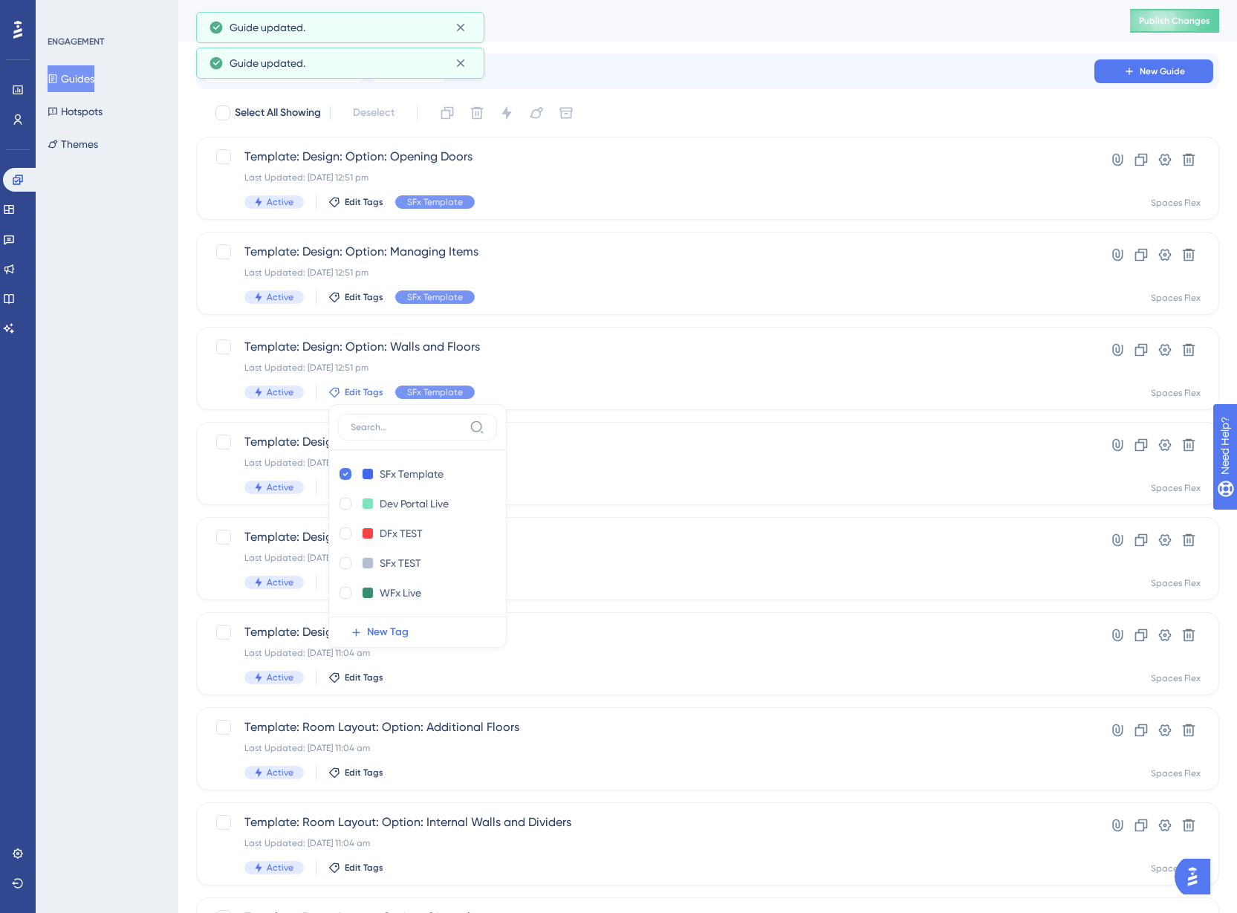
click at [112, 473] on div "ENGAGEMENT Guides Hotspots Themes" at bounding box center [107, 456] width 143 height 913
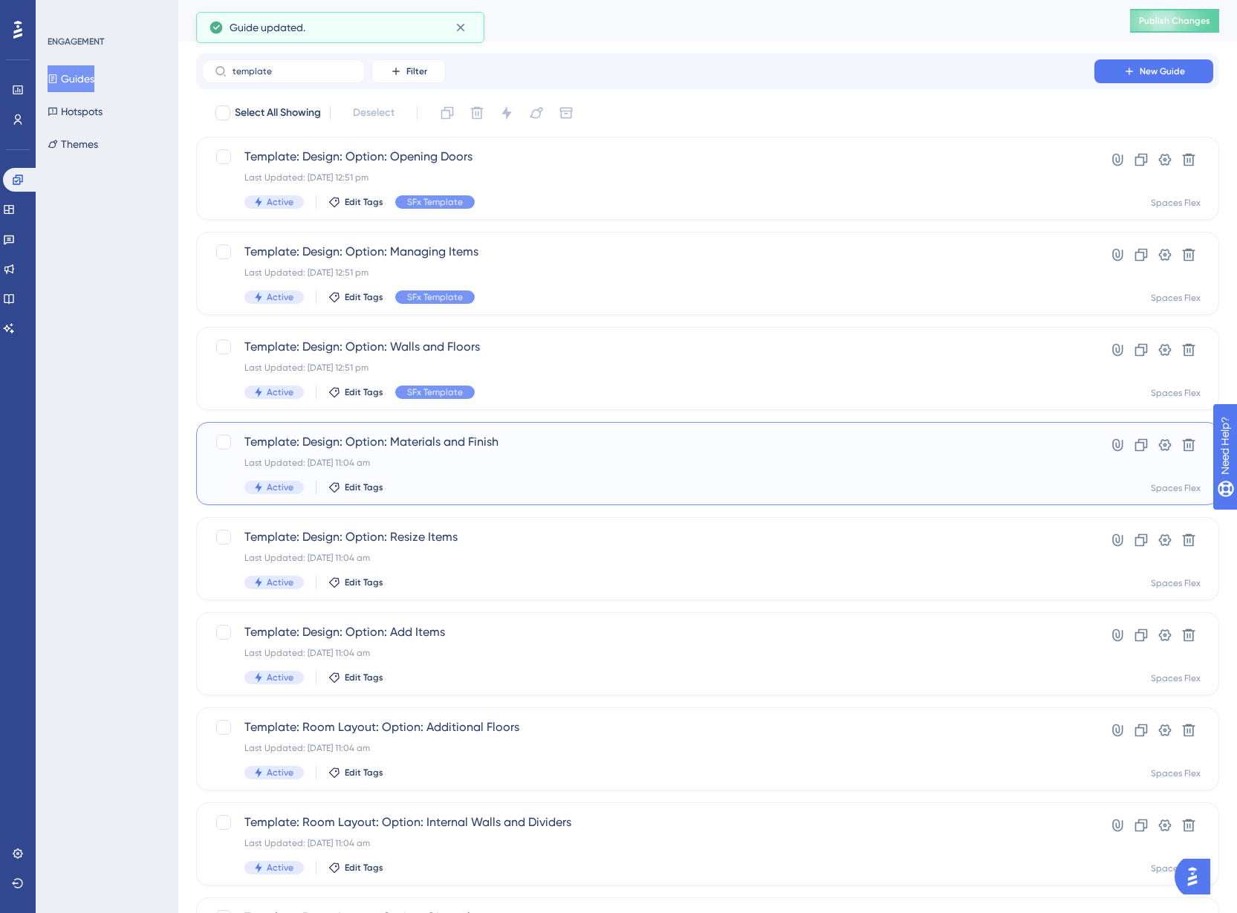
click at [342, 481] on div "Active Edit Tags" at bounding box center [648, 487] width 808 height 13
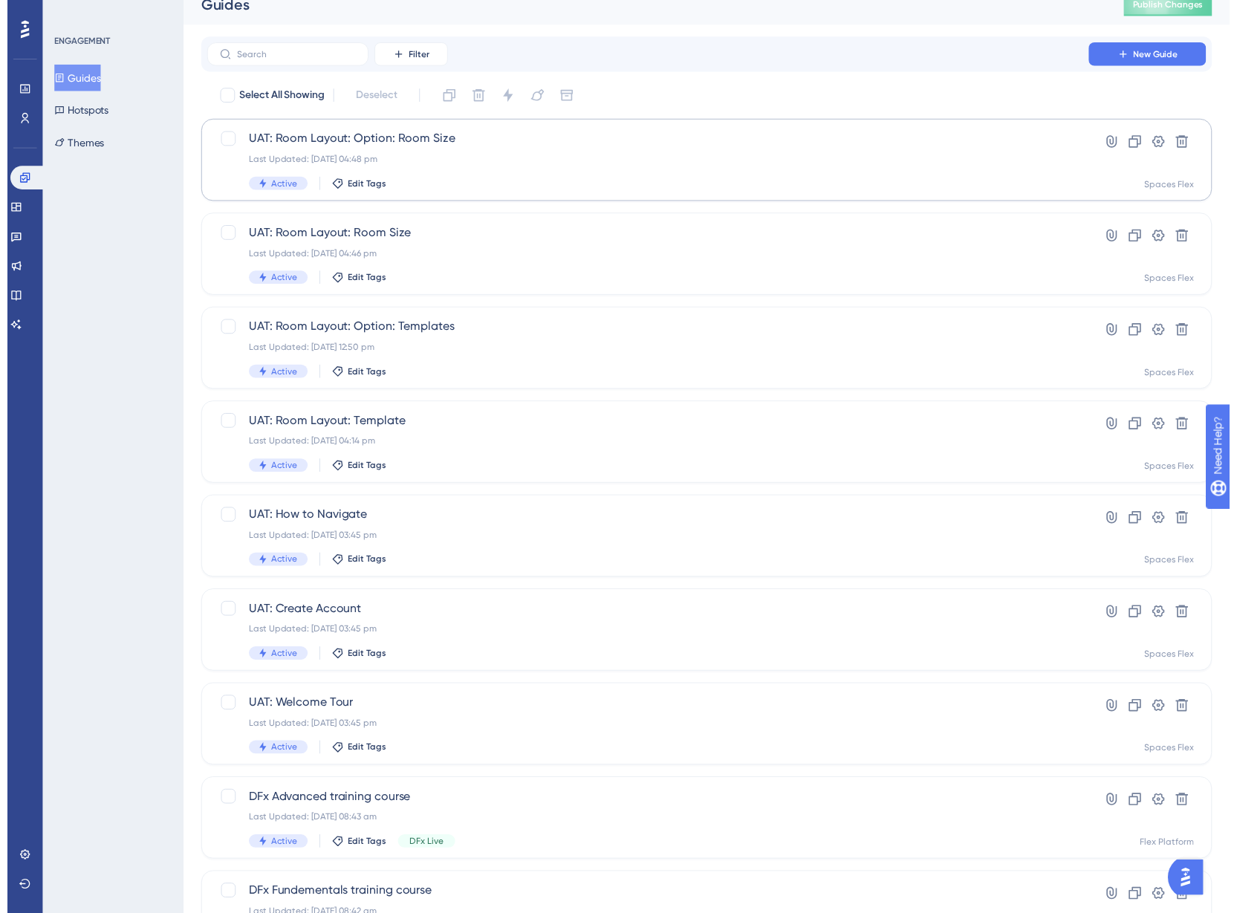
scroll to position [6, 0]
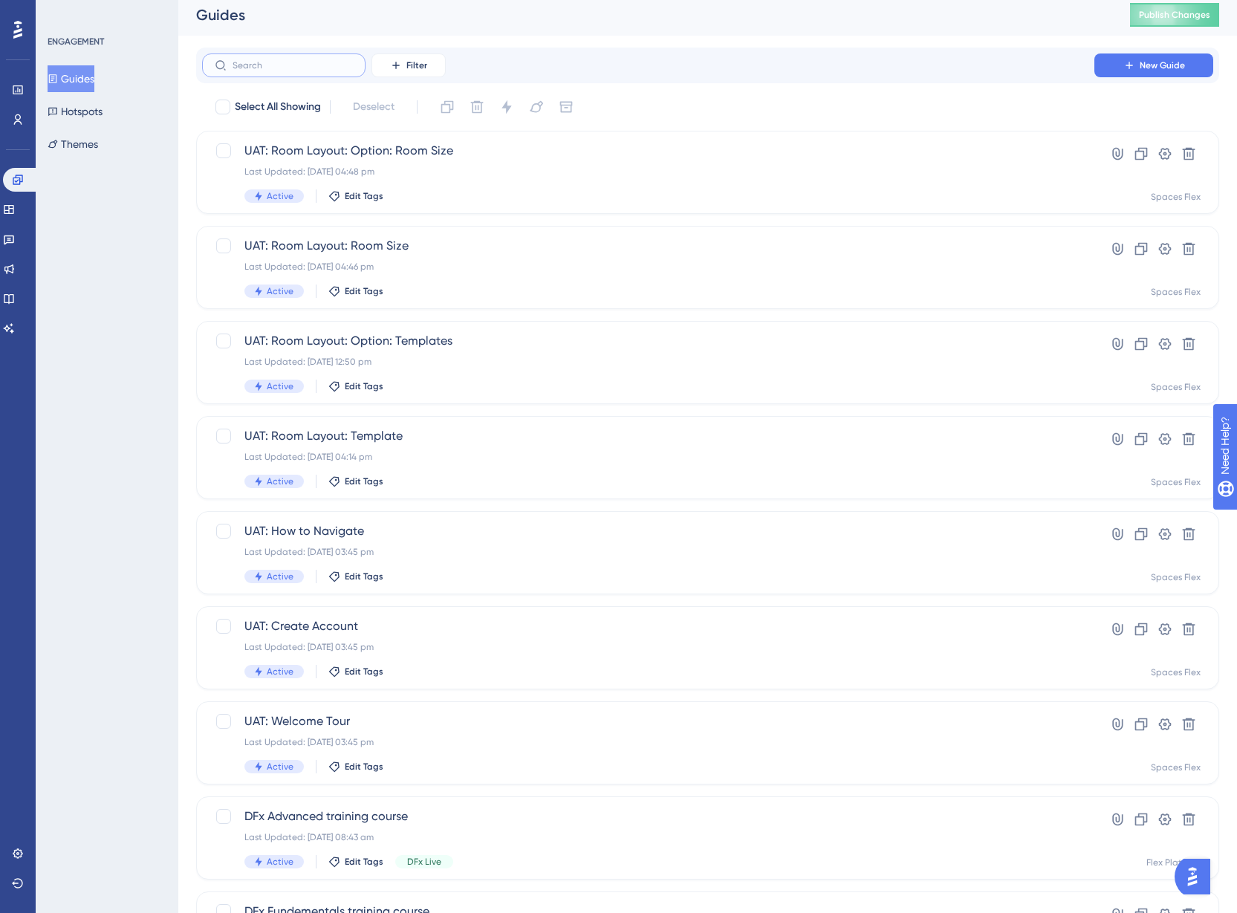
click at [256, 62] on input "text" at bounding box center [293, 65] width 120 height 10
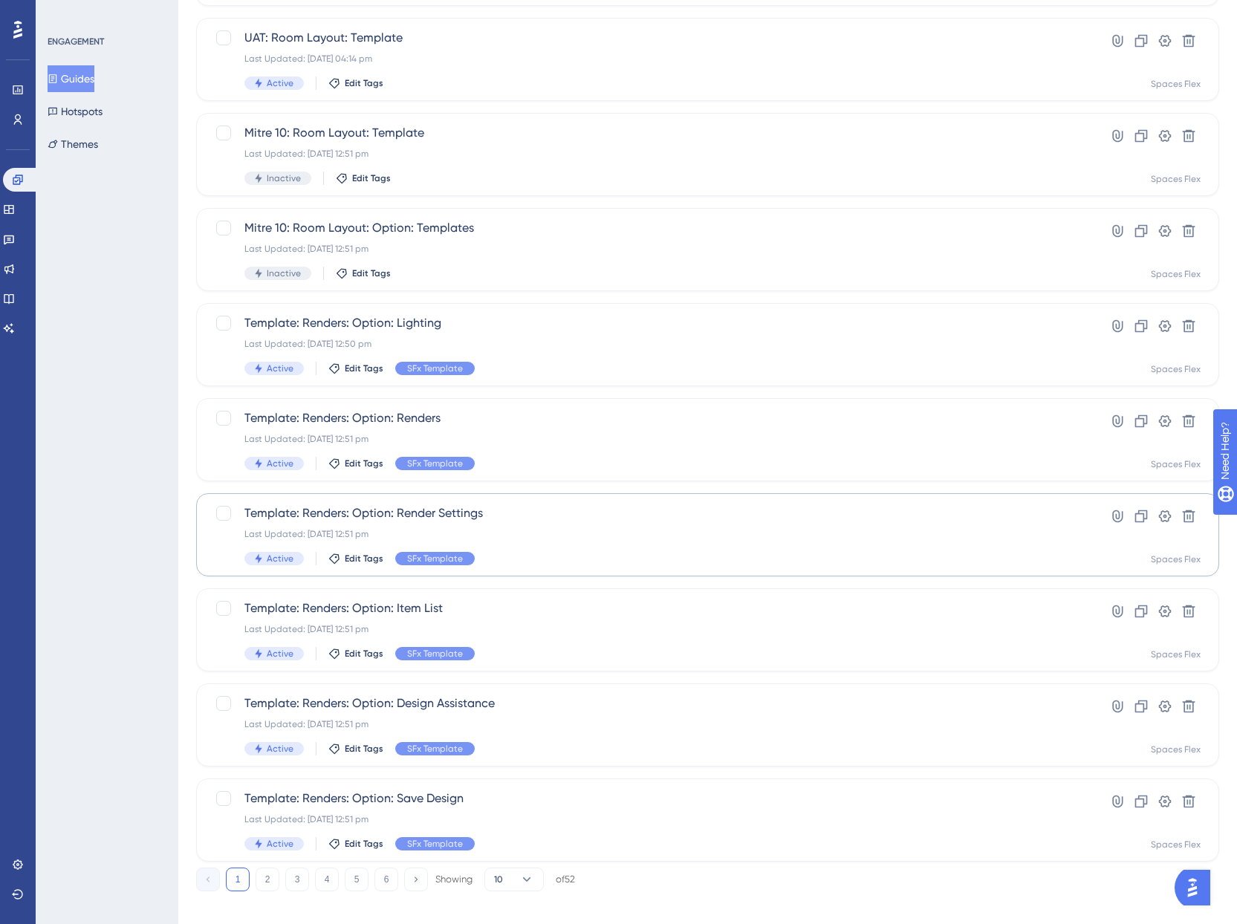
scroll to position [229, 0]
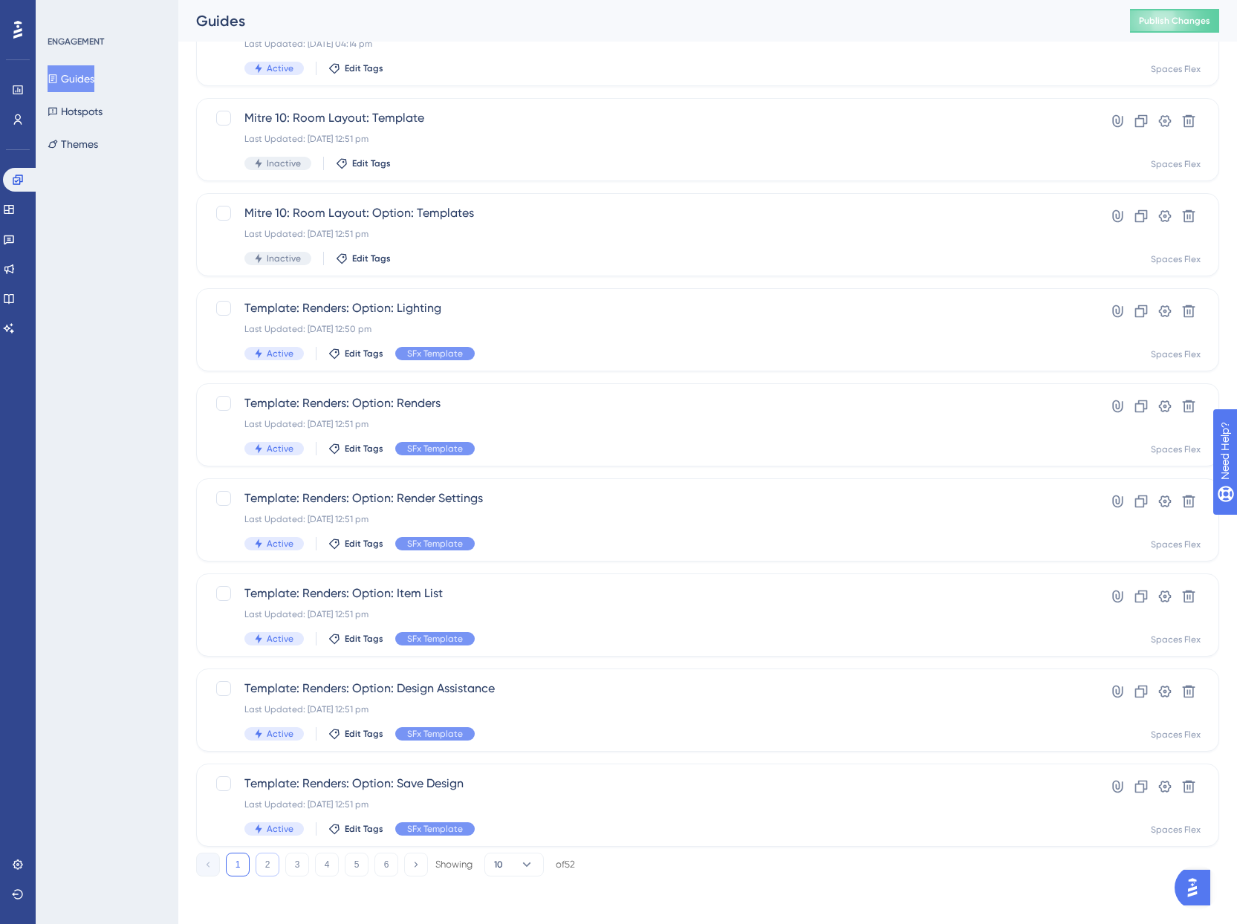
type input "template"
click at [270, 856] on button "2" at bounding box center [268, 865] width 24 height 24
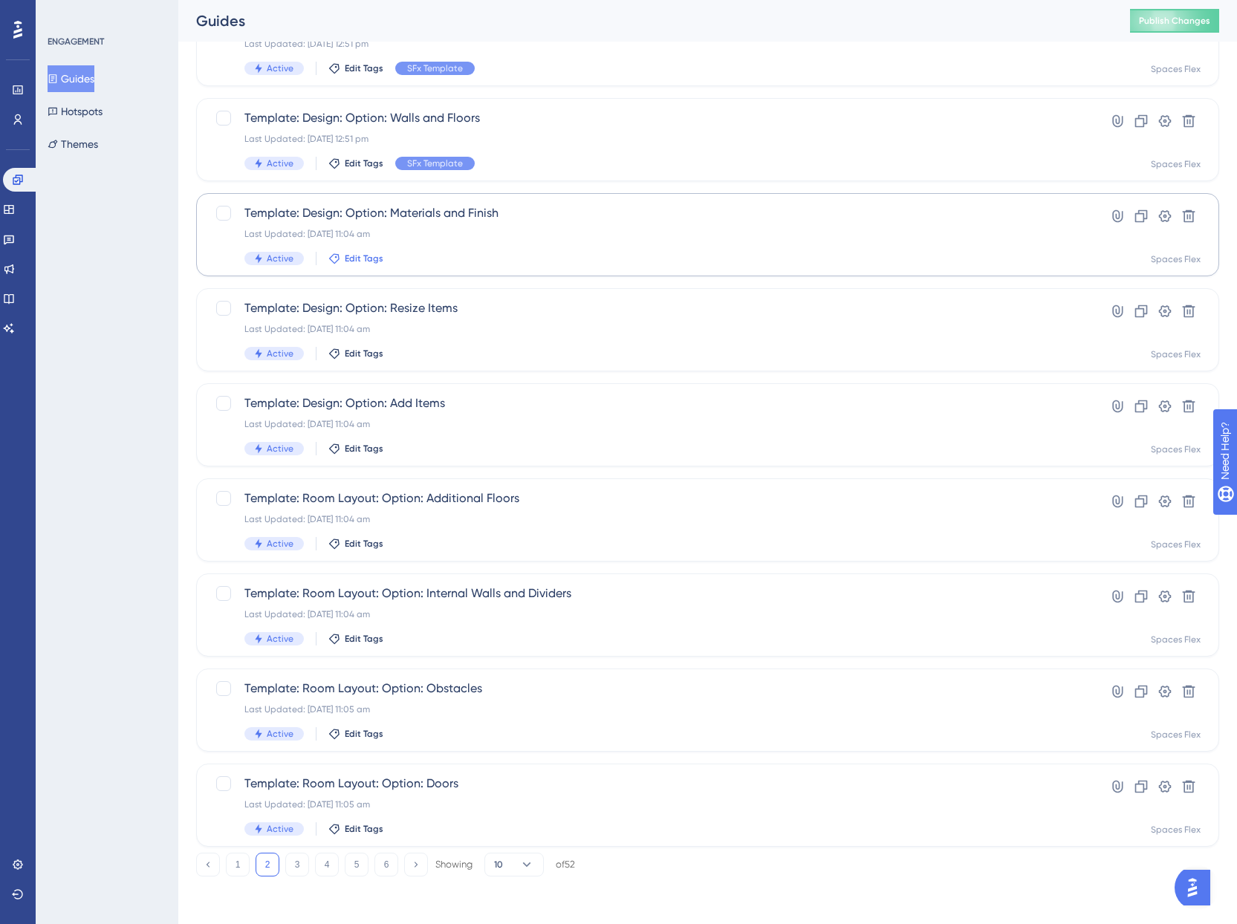
click at [374, 261] on span "Edit Tags" at bounding box center [364, 259] width 39 height 12
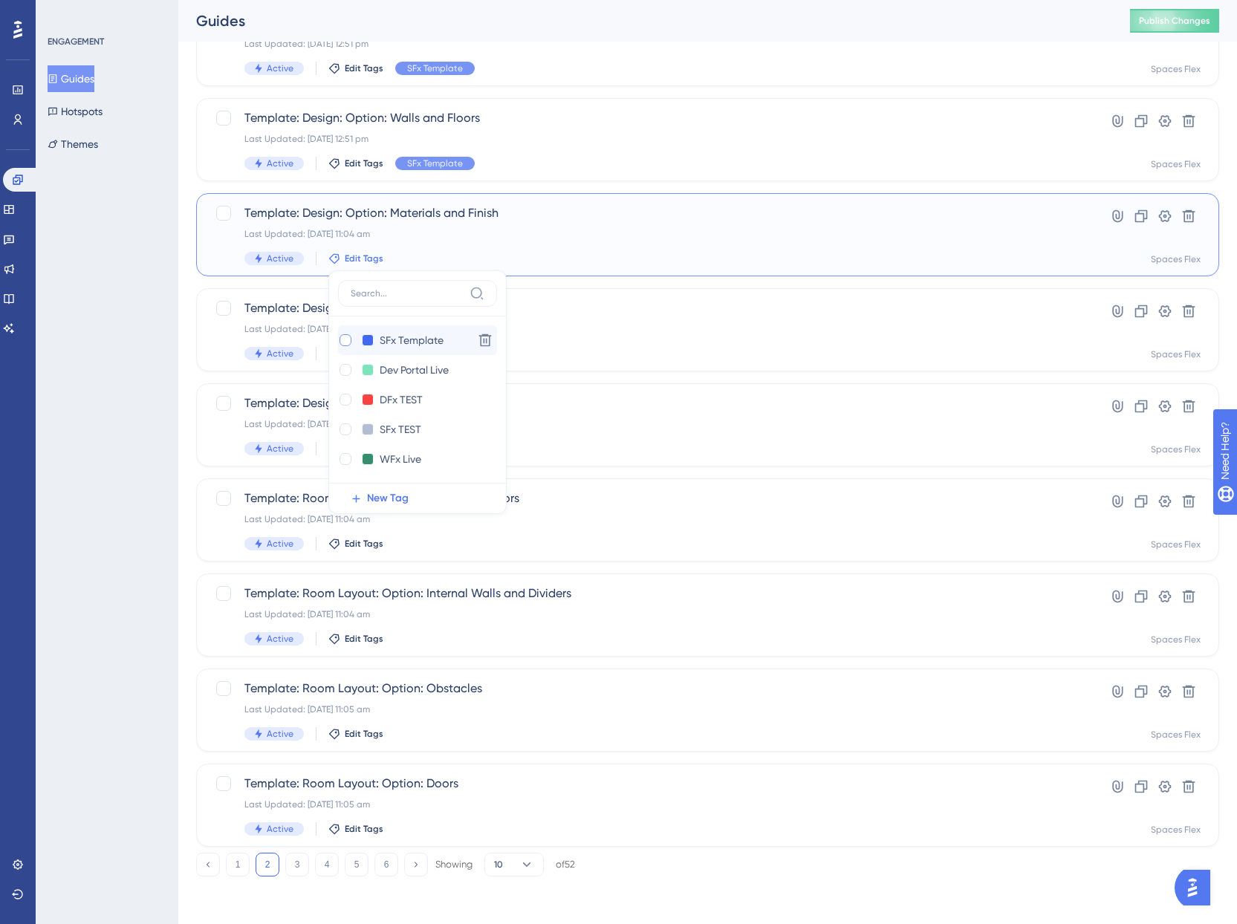
click at [344, 343] on div at bounding box center [346, 340] width 12 height 12
checkbox input "true"
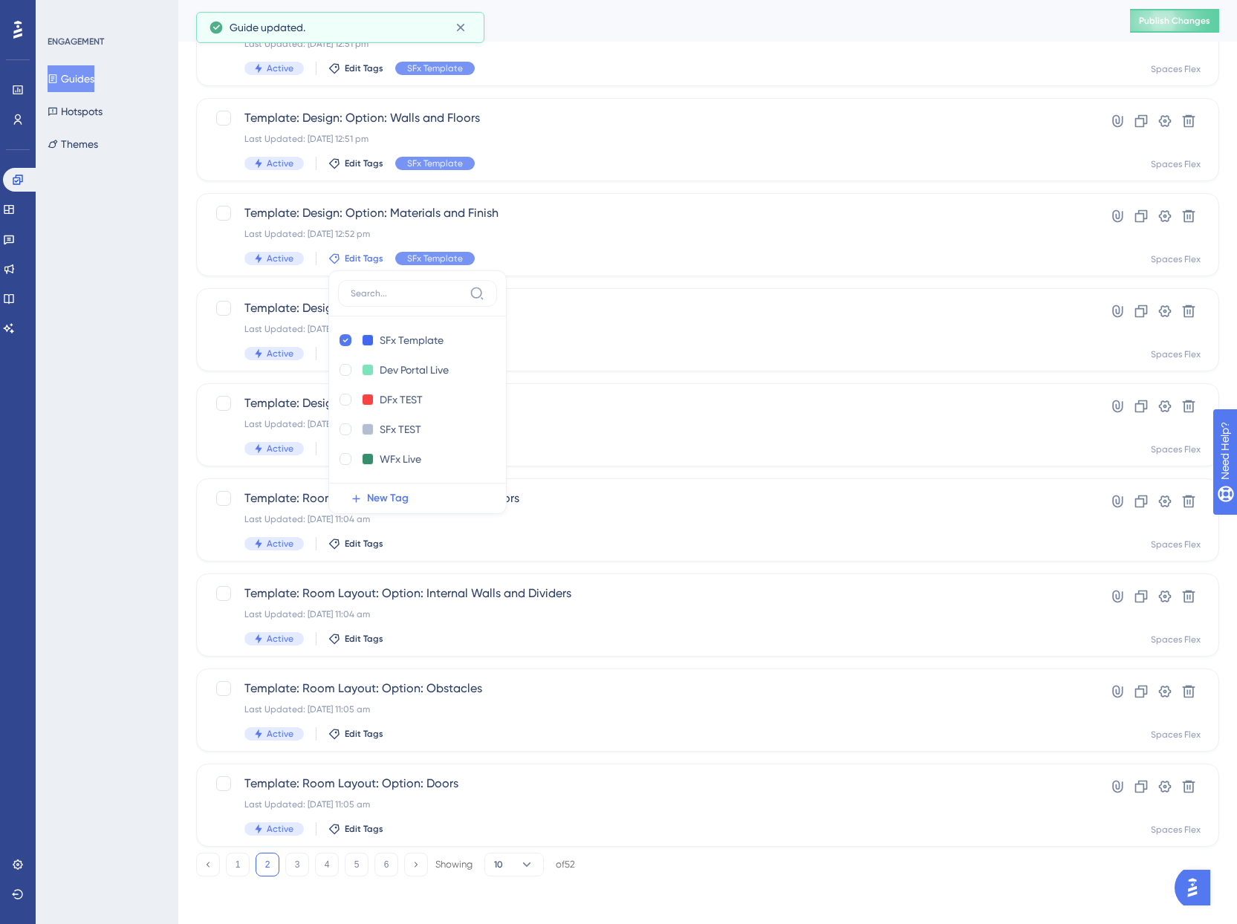
click at [153, 372] on div "ENGAGEMENT Guides Hotspots Themes" at bounding box center [107, 462] width 143 height 924
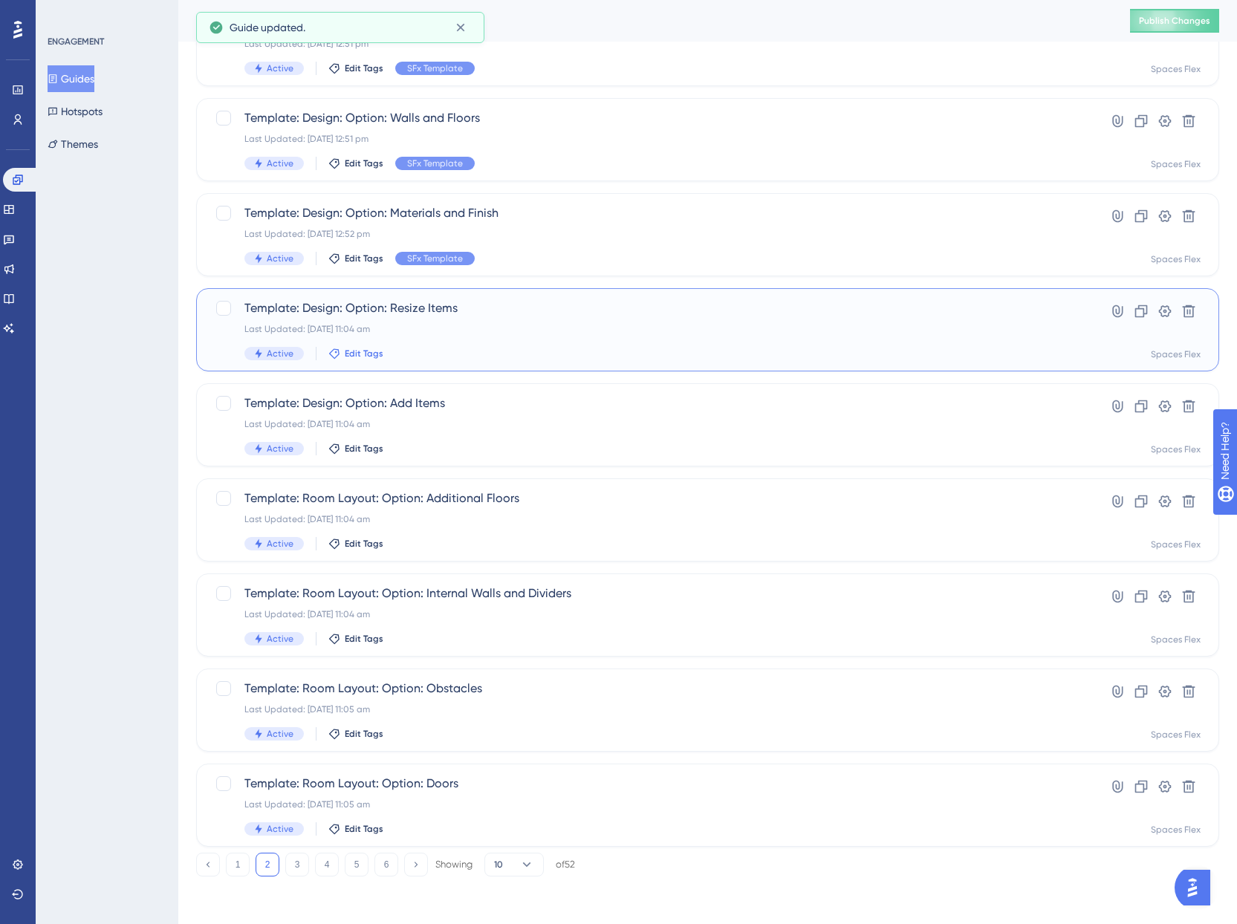
click at [360, 357] on span "Edit Tags" at bounding box center [364, 354] width 39 height 12
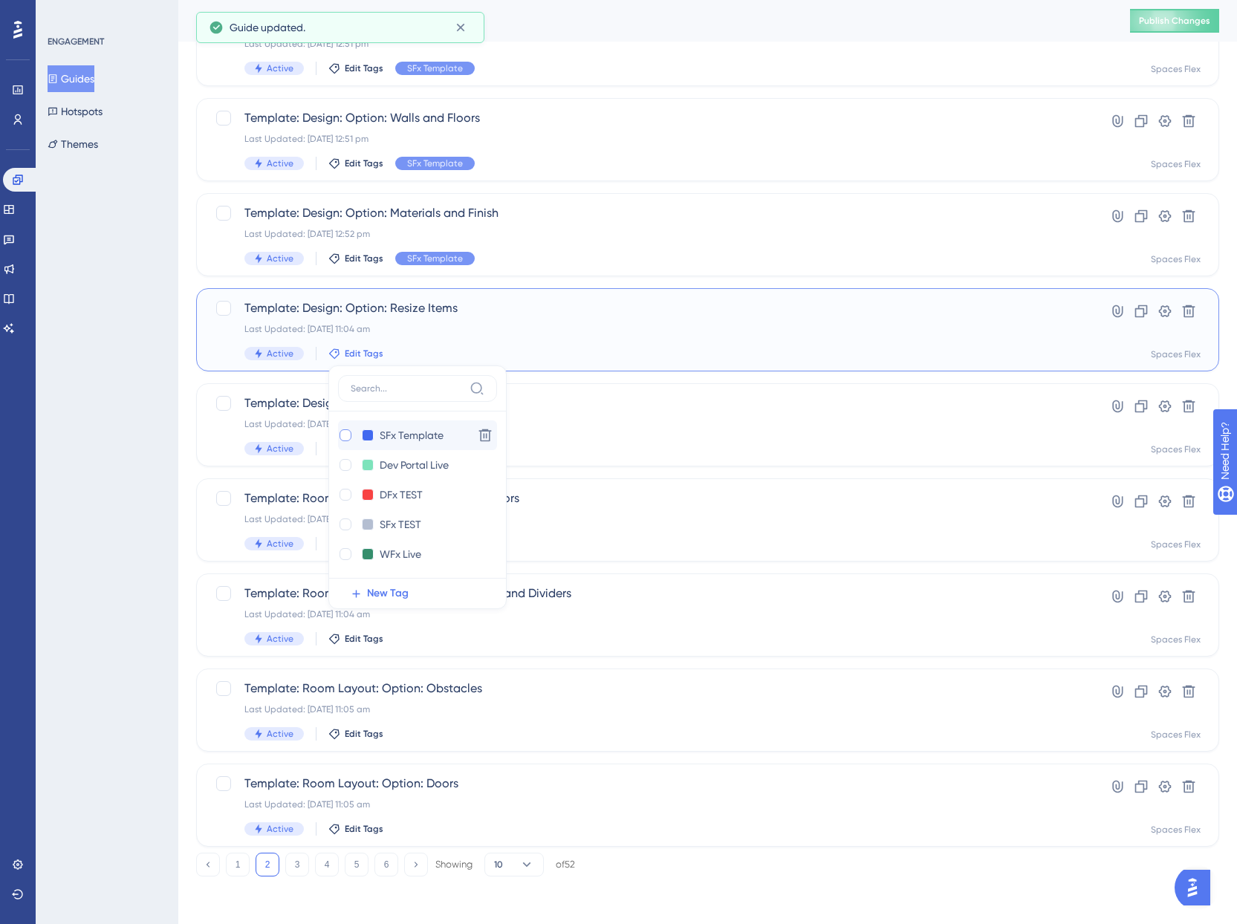
click at [346, 438] on div at bounding box center [346, 436] width 12 height 12
checkbox input "true"
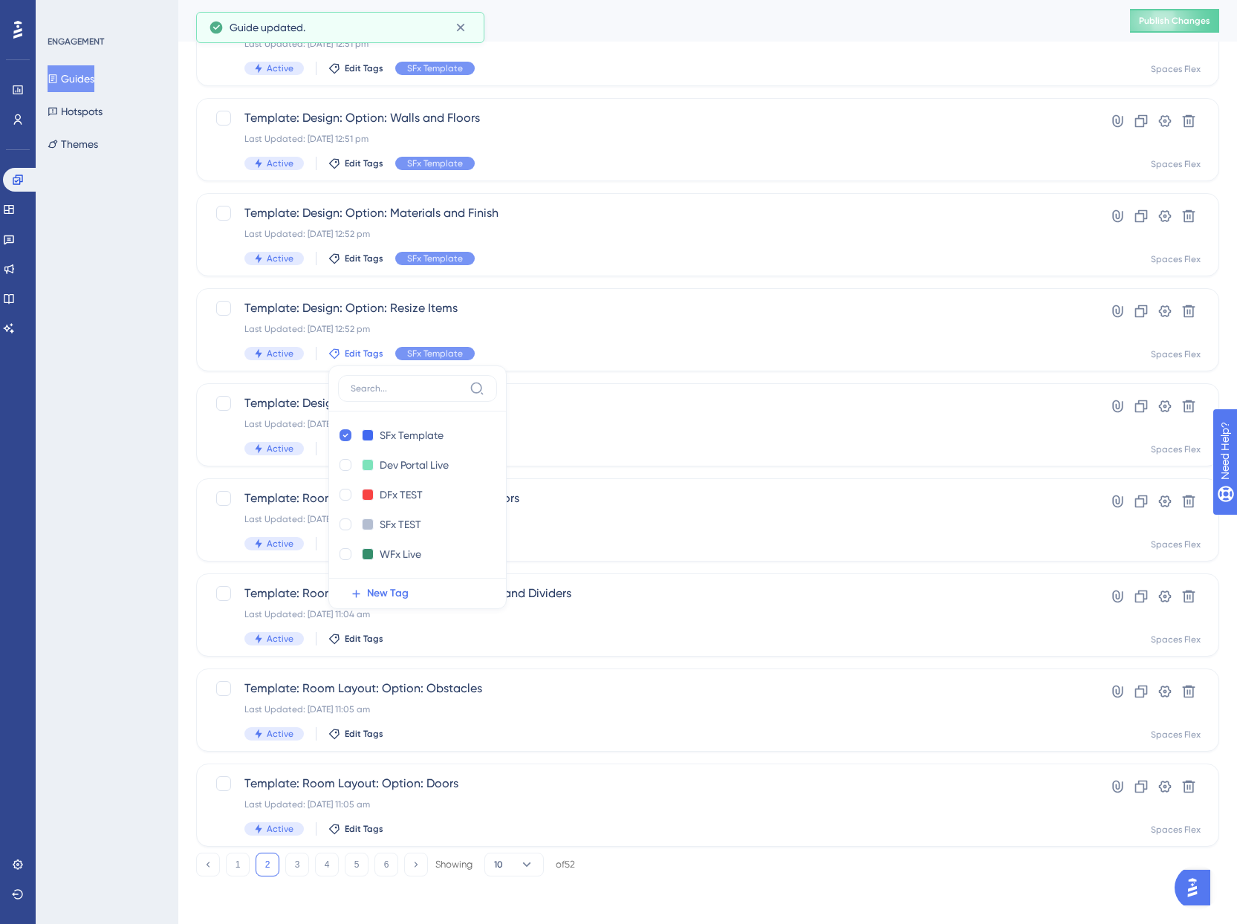
click at [140, 425] on div "ENGAGEMENT Guides Hotspots Themes" at bounding box center [107, 462] width 143 height 924
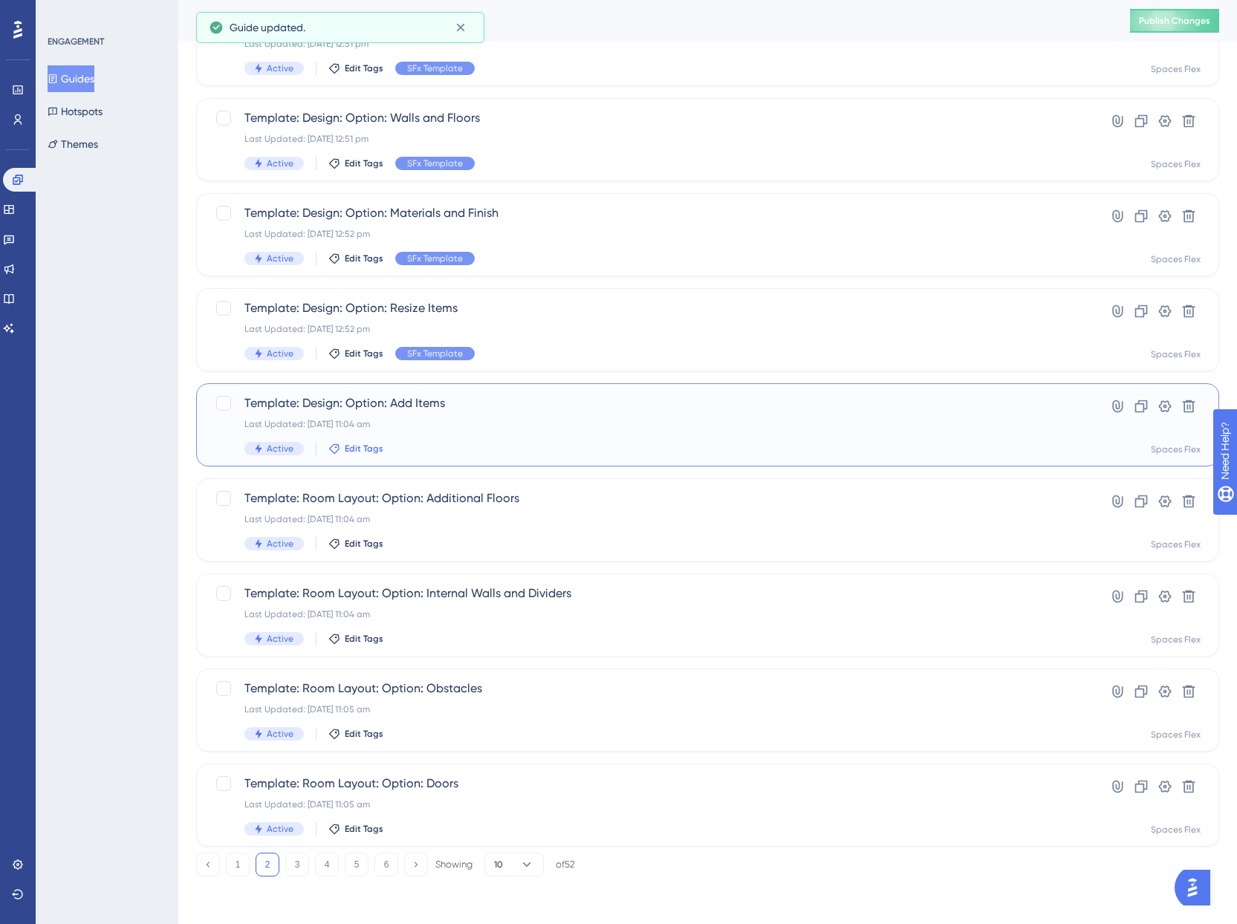
click at [368, 447] on span "Edit Tags" at bounding box center [364, 449] width 39 height 12
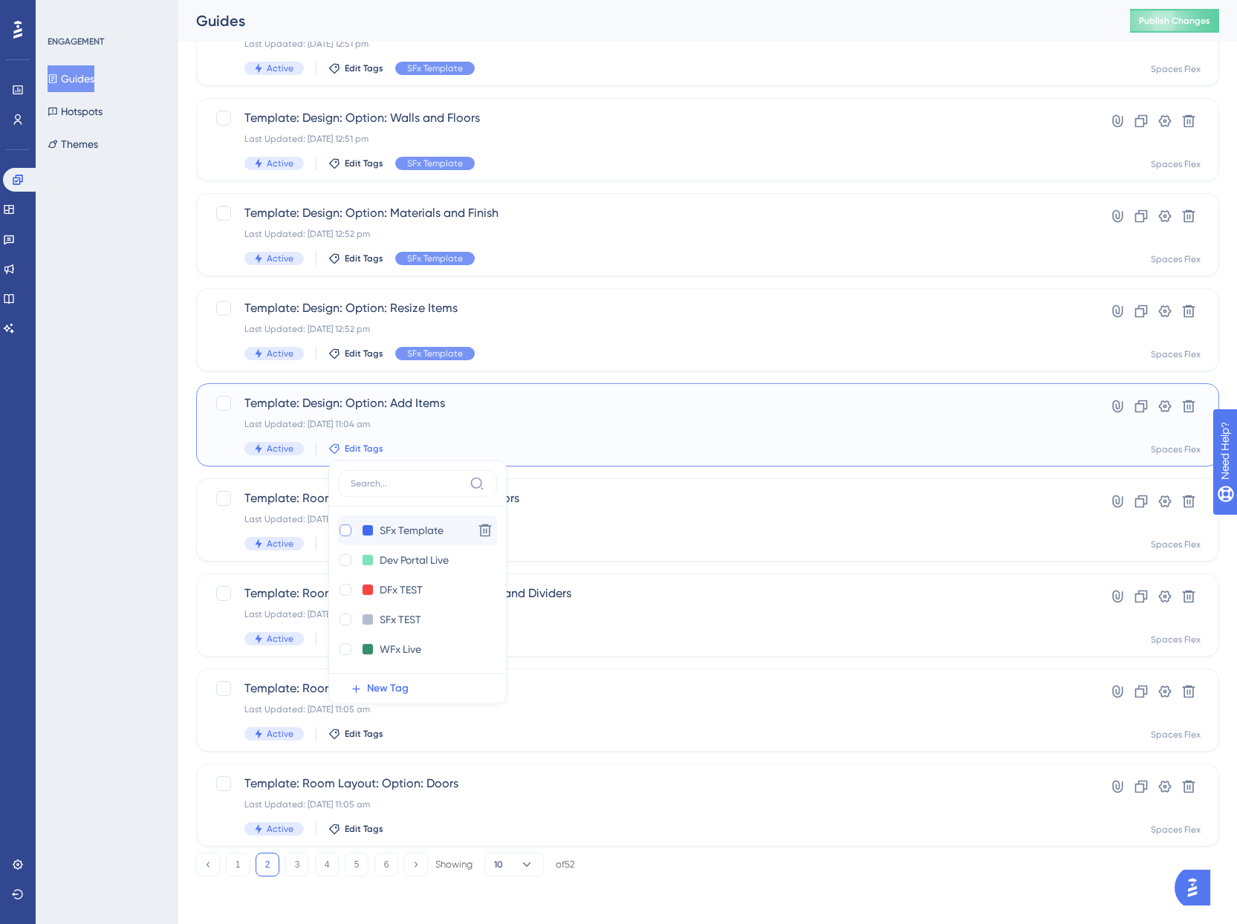
click at [340, 528] on div at bounding box center [346, 531] width 12 height 12
checkbox input "true"
click at [114, 509] on div "ENGAGEMENT Guides Hotspots Themes" at bounding box center [107, 462] width 143 height 924
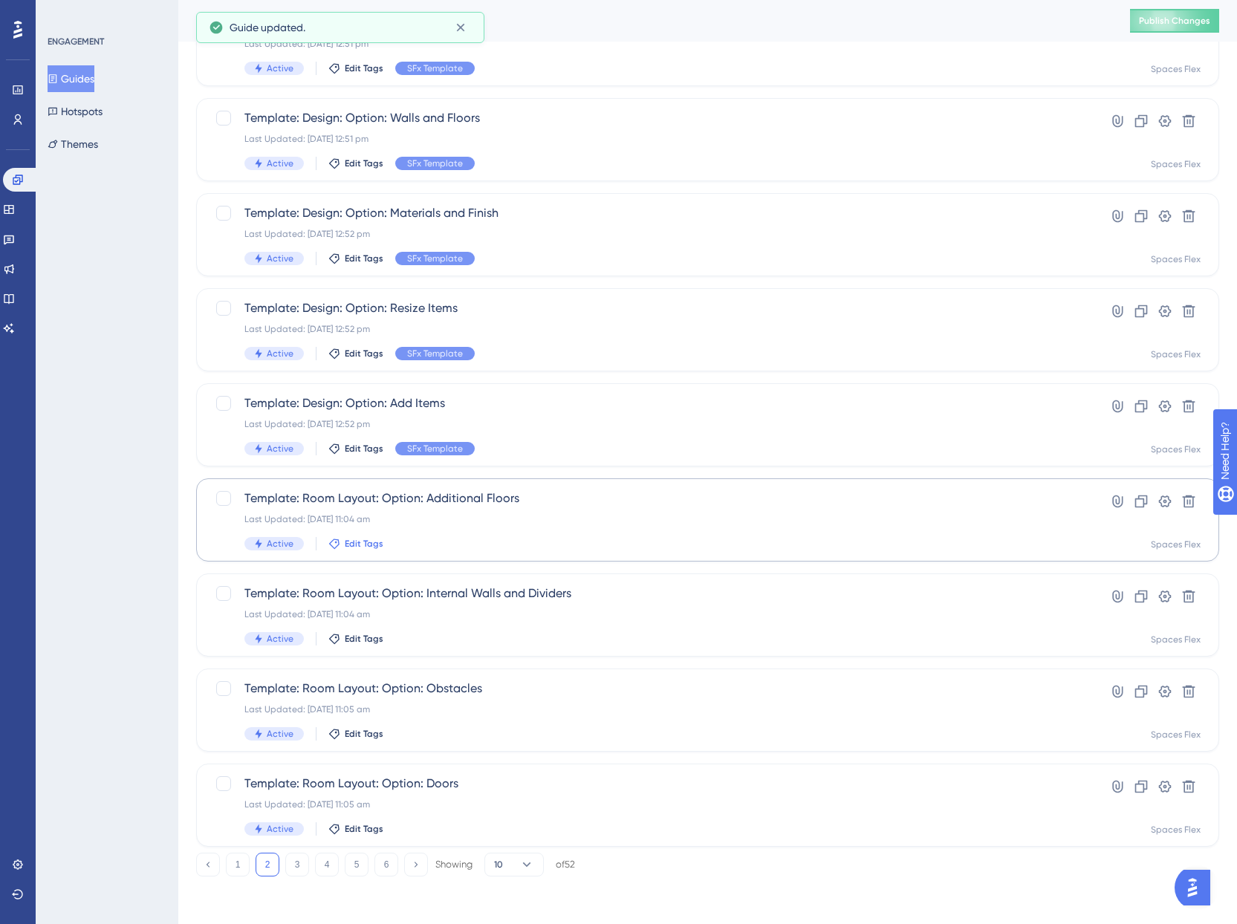
click at [354, 542] on span "Edit Tags" at bounding box center [364, 544] width 39 height 12
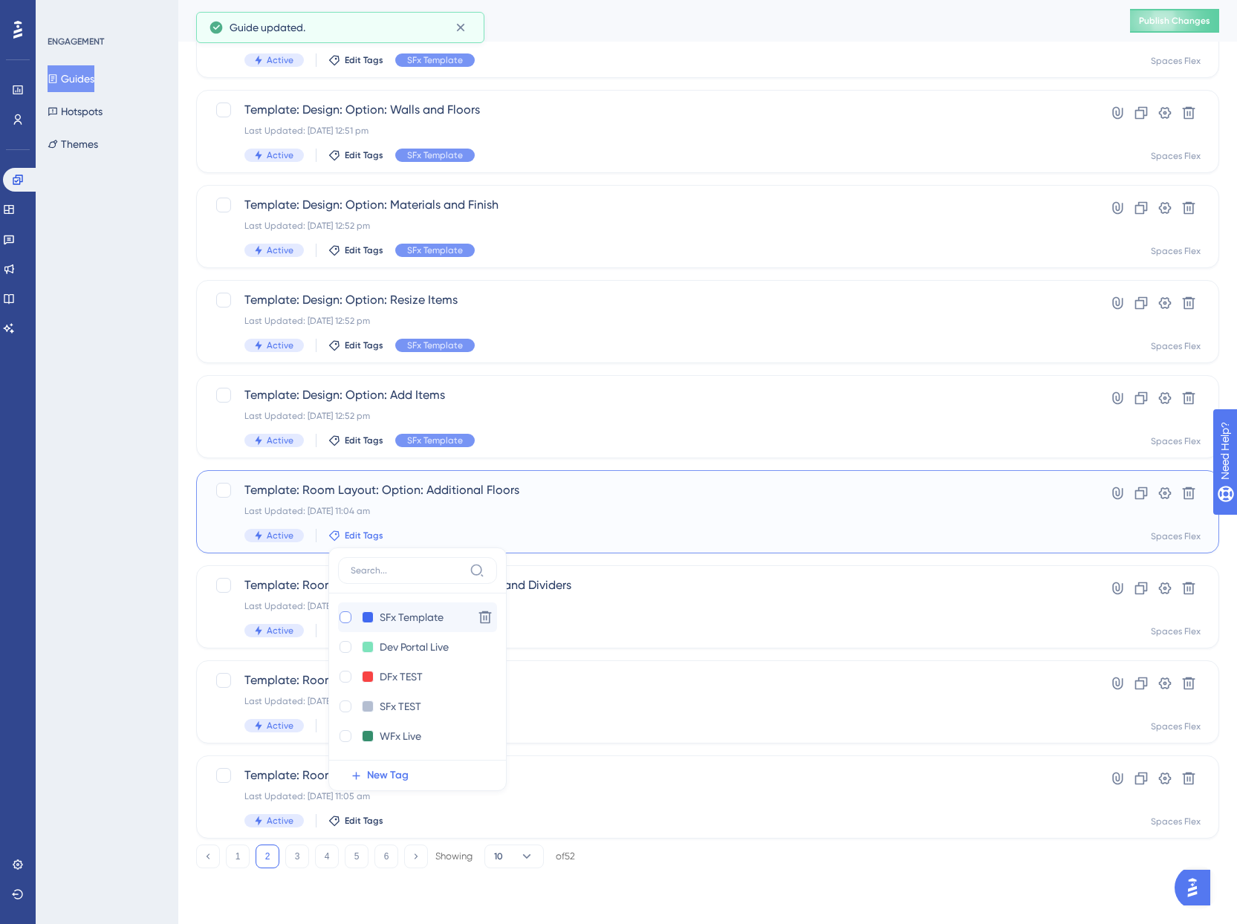
click at [351, 617] on div at bounding box center [345, 617] width 15 height 15
checkbox input "true"
drag, startPoint x: 5, startPoint y: 581, endPoint x: 62, endPoint y: 594, distance: 58.6
click at [14, 584] on div "Performance Users Engagement Widgets Feedback Product Updates Knowledge Base AI…" at bounding box center [18, 462] width 36 height 924
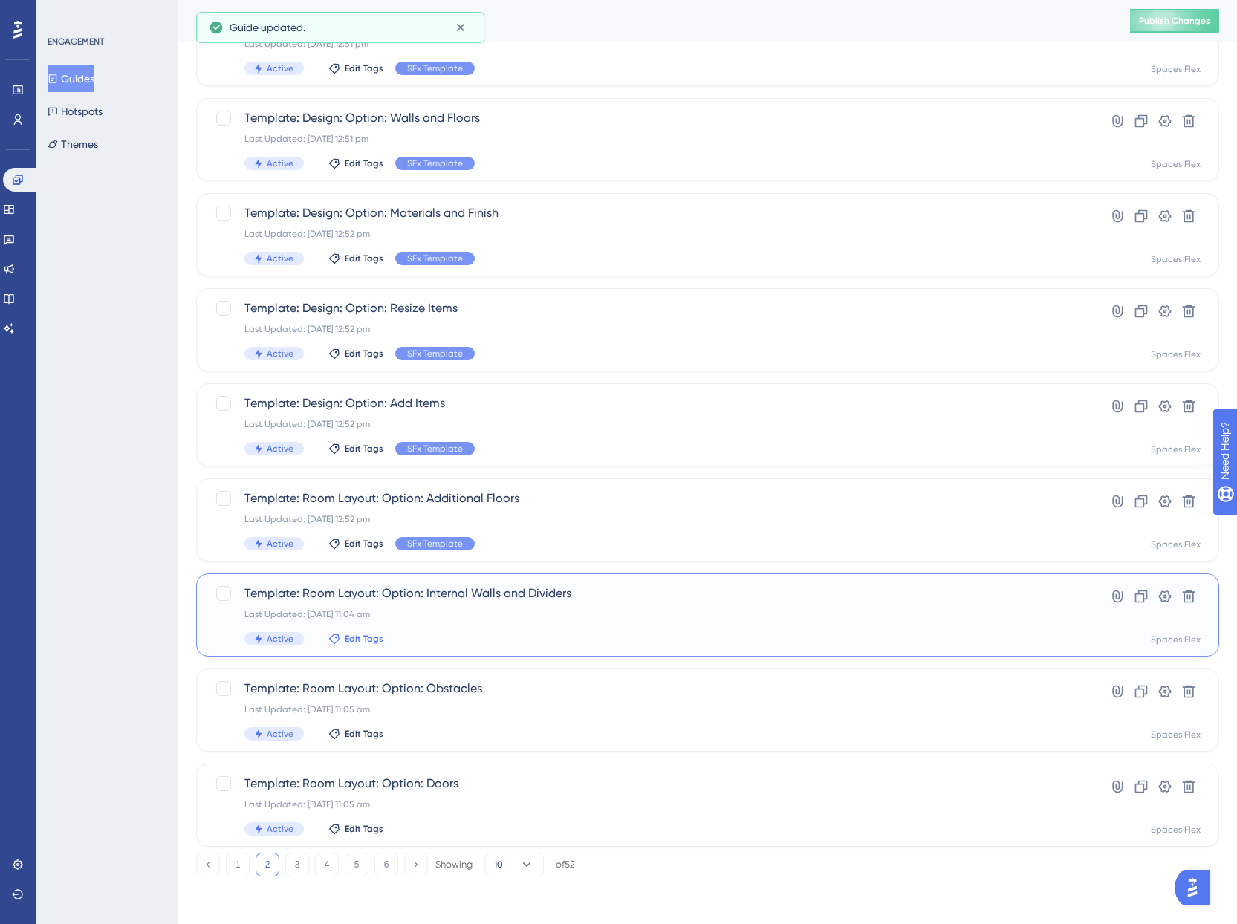
click at [367, 637] on span "Edit Tags" at bounding box center [364, 639] width 39 height 12
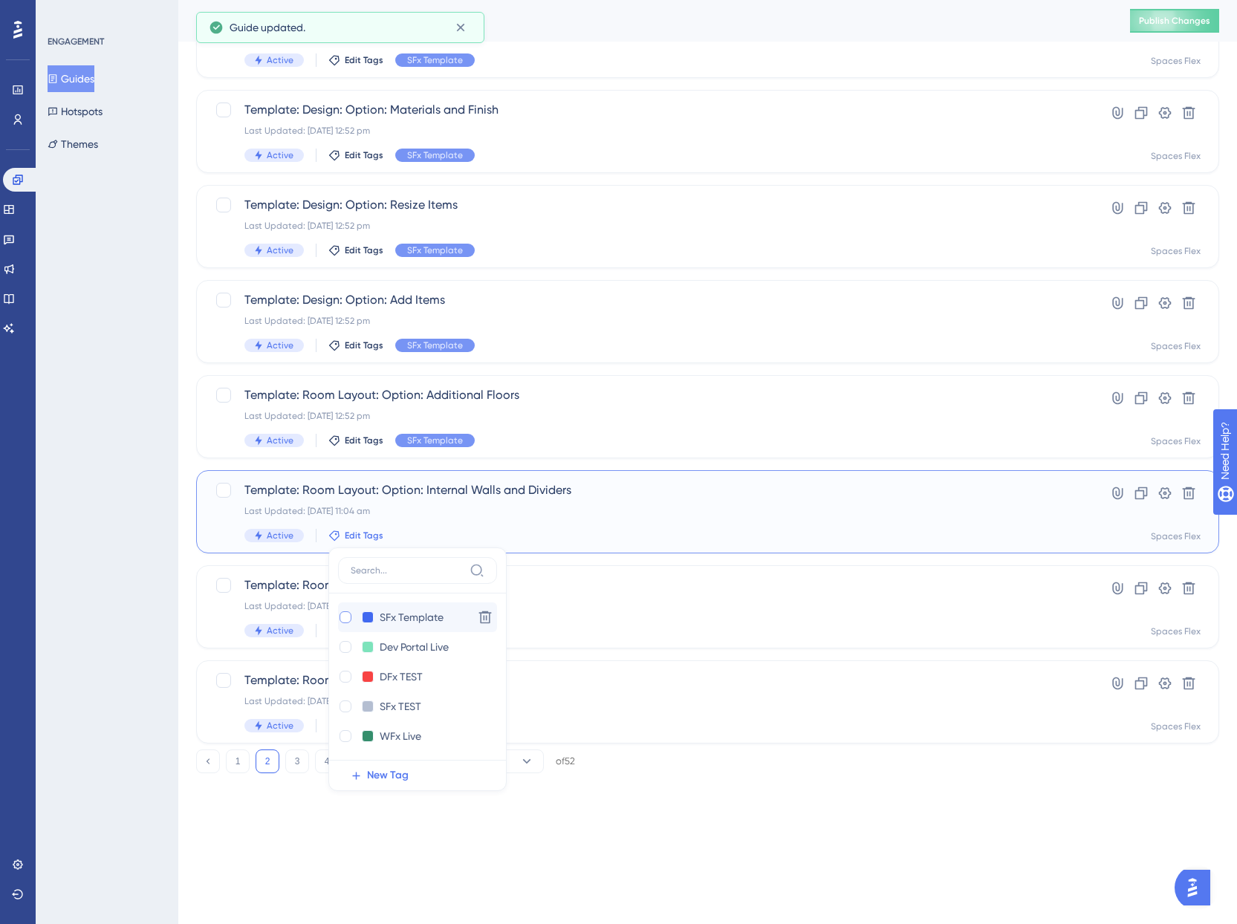
click at [349, 615] on div at bounding box center [346, 618] width 12 height 12
checkbox input "true"
click at [123, 592] on div "ENGAGEMENT Guides Hotspots Themes" at bounding box center [107, 462] width 143 height 924
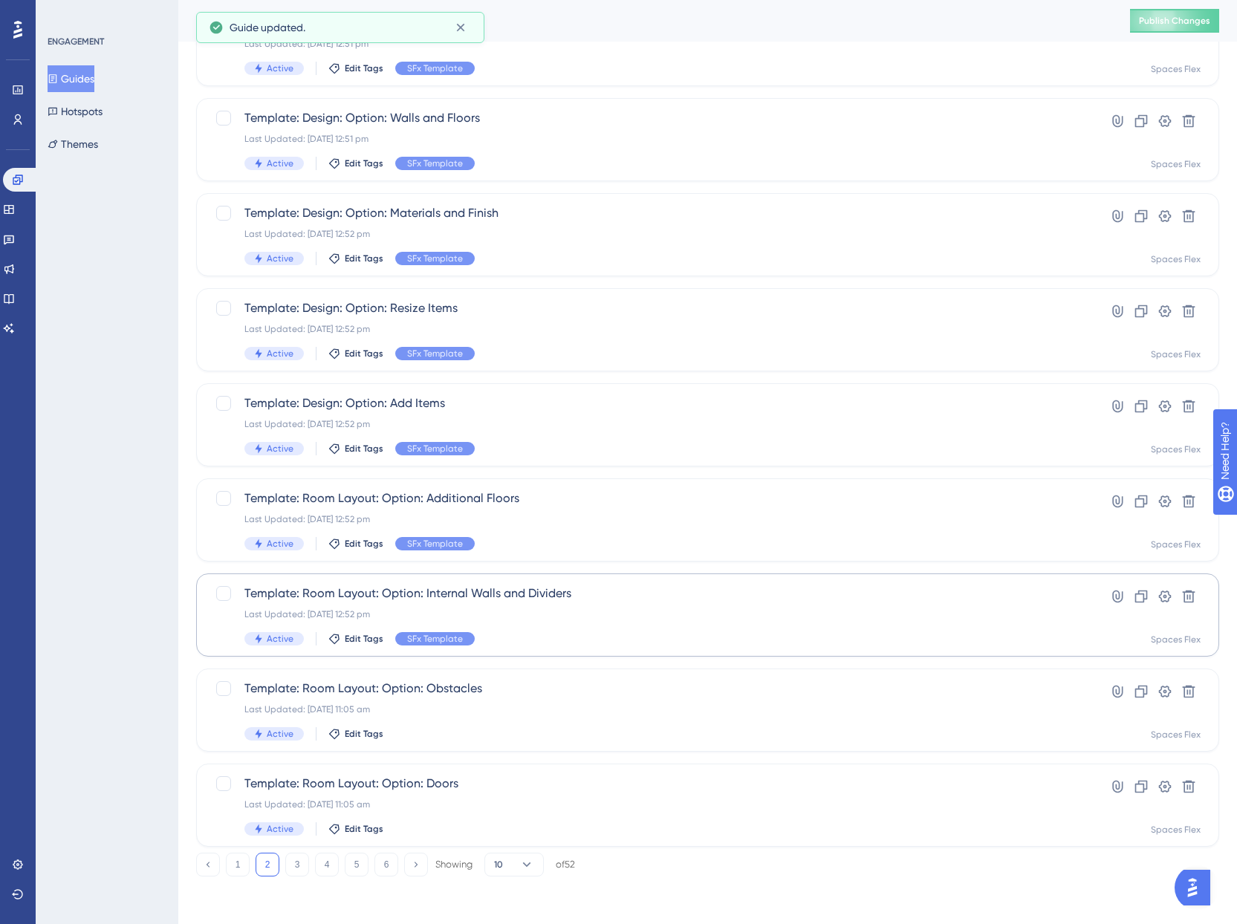
scroll to position [229, 0]
click at [360, 735] on span "Edit Tags" at bounding box center [364, 734] width 39 height 12
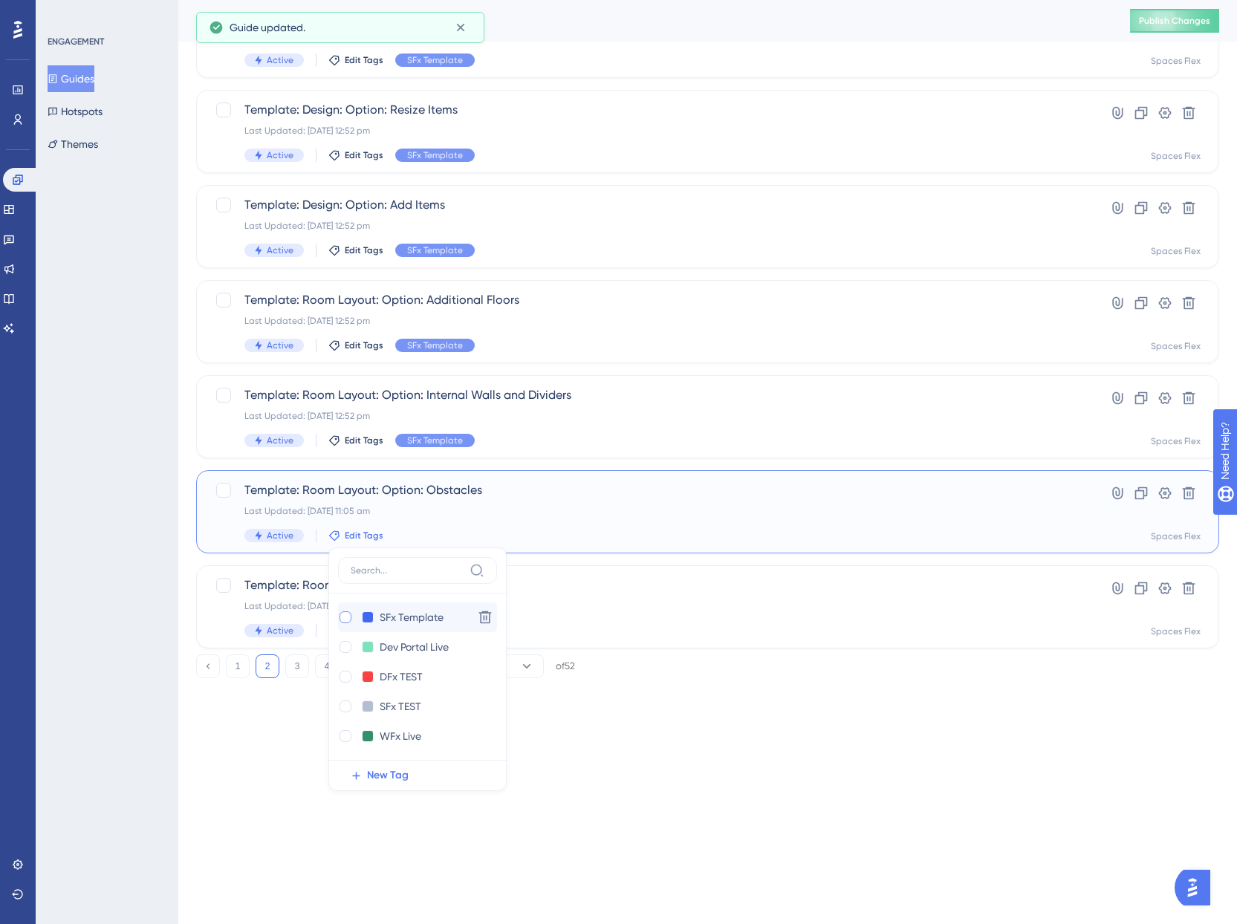
click at [344, 620] on div at bounding box center [346, 618] width 12 height 12
checkbox input "true"
click at [85, 594] on div "ENGAGEMENT Guides Hotspots Themes" at bounding box center [107, 462] width 143 height 924
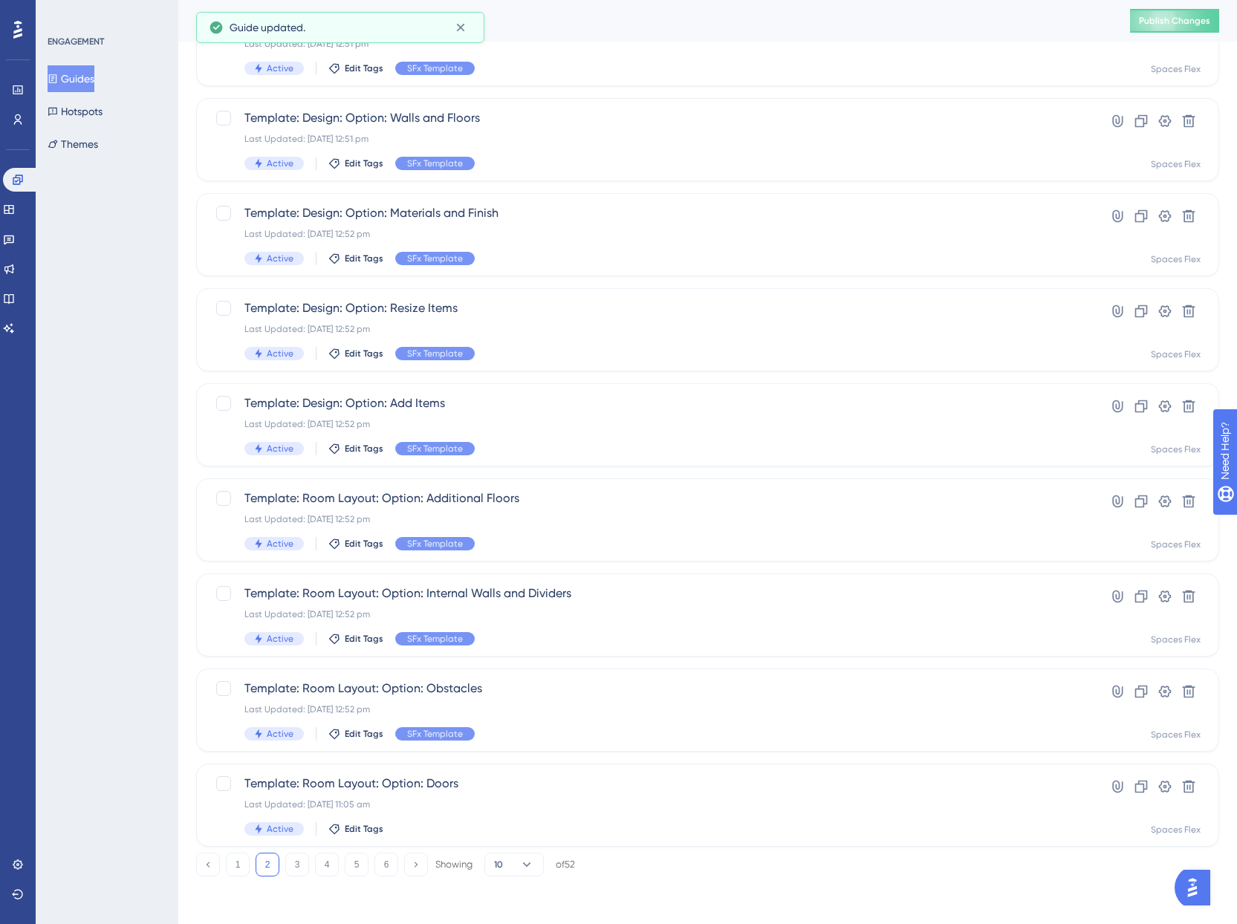
scroll to position [229, 0]
click at [363, 832] on span "Edit Tags" at bounding box center [364, 829] width 39 height 12
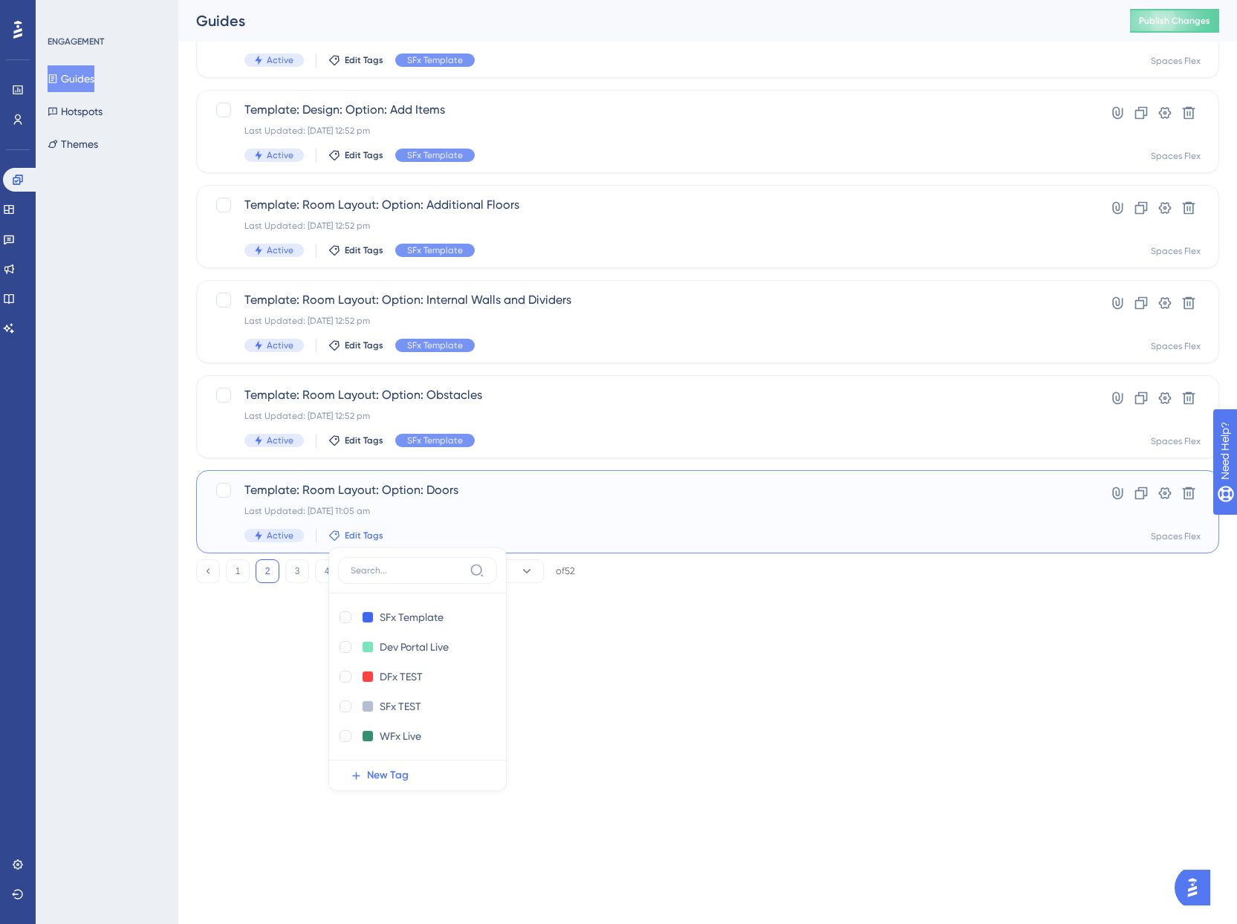
drag, startPoint x: 343, startPoint y: 620, endPoint x: 329, endPoint y: 623, distance: 14.6
click at [344, 620] on div at bounding box center [346, 618] width 12 height 12
checkbox input "true"
click at [146, 609] on div "ENGAGEMENT Guides Hotspots Themes" at bounding box center [107, 462] width 143 height 924
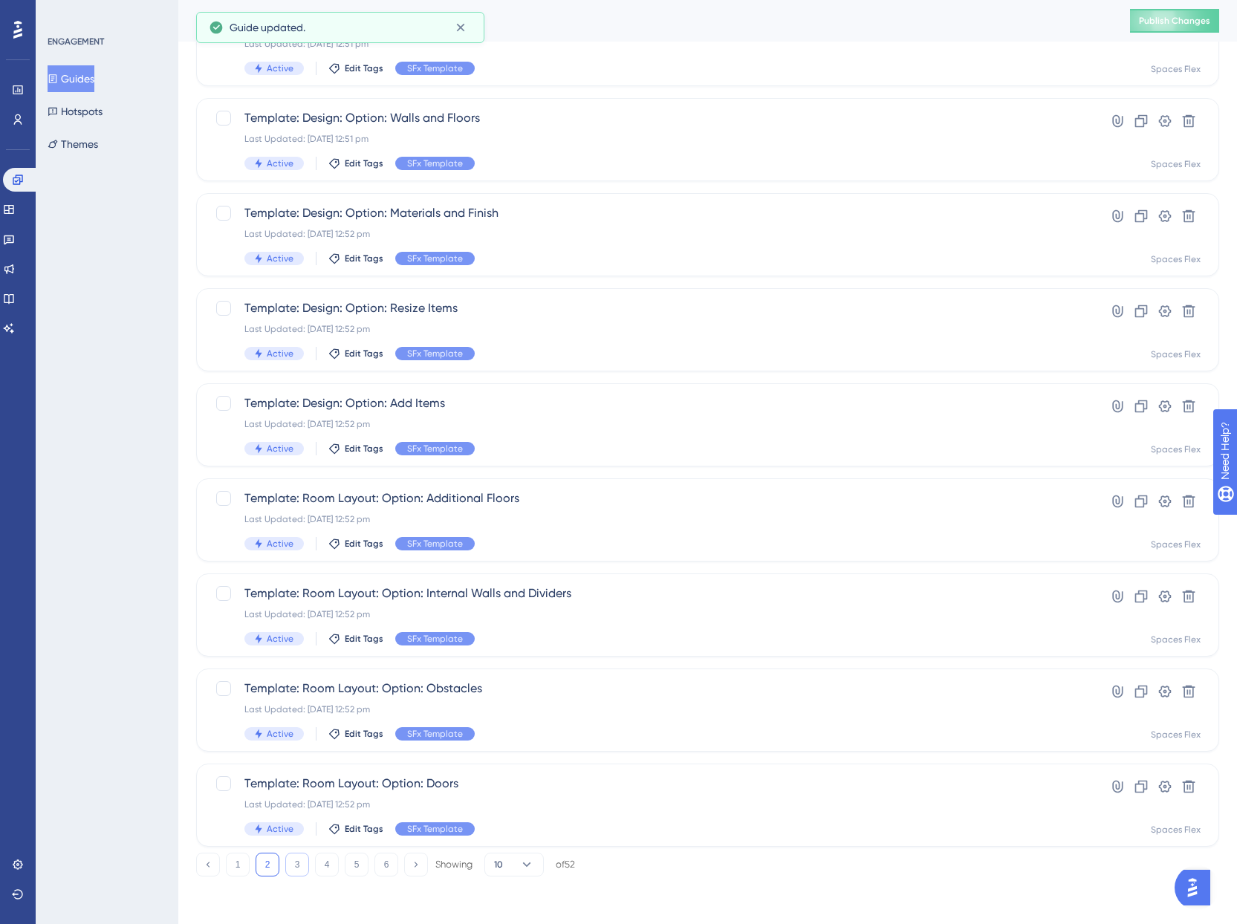
click at [299, 858] on button "3" at bounding box center [297, 865] width 24 height 24
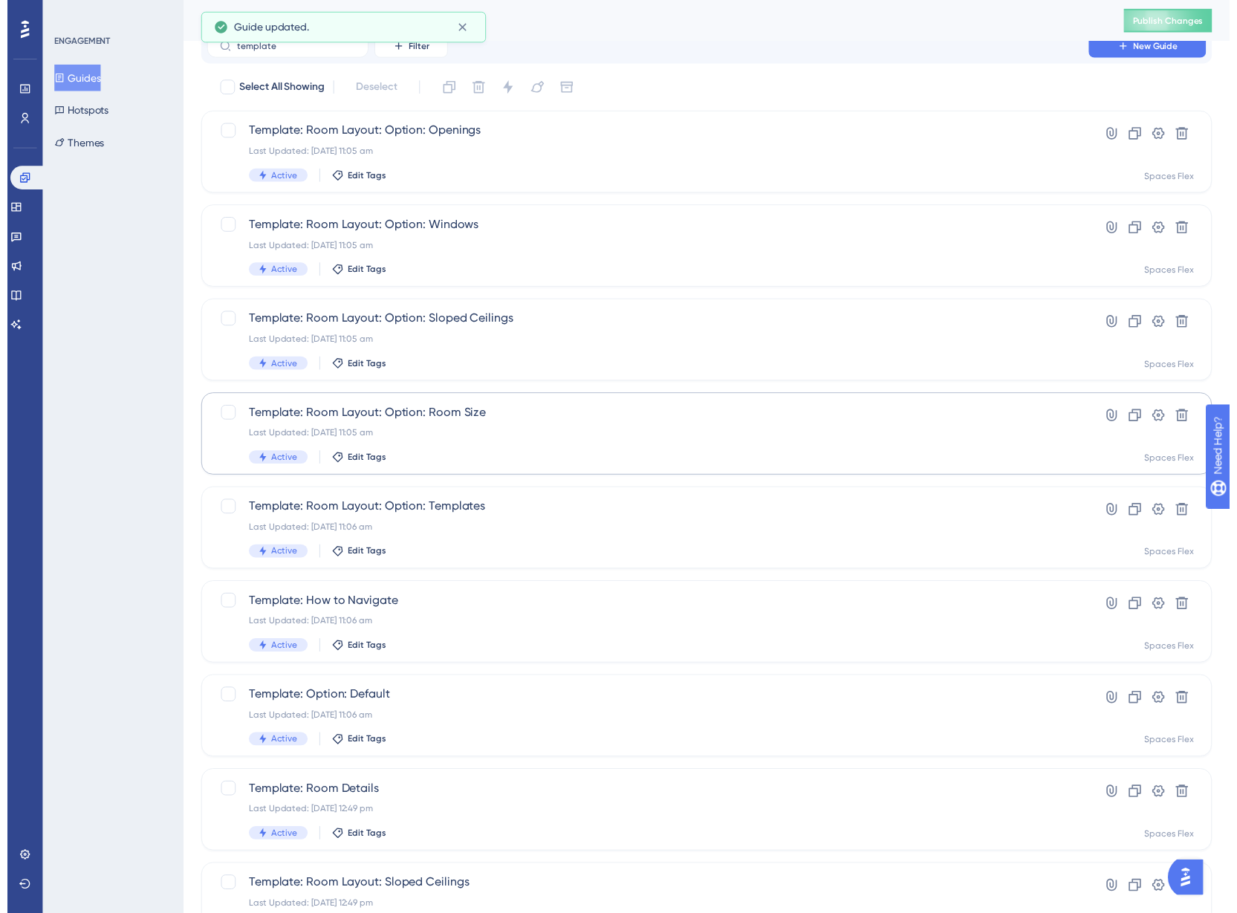
scroll to position [0, 0]
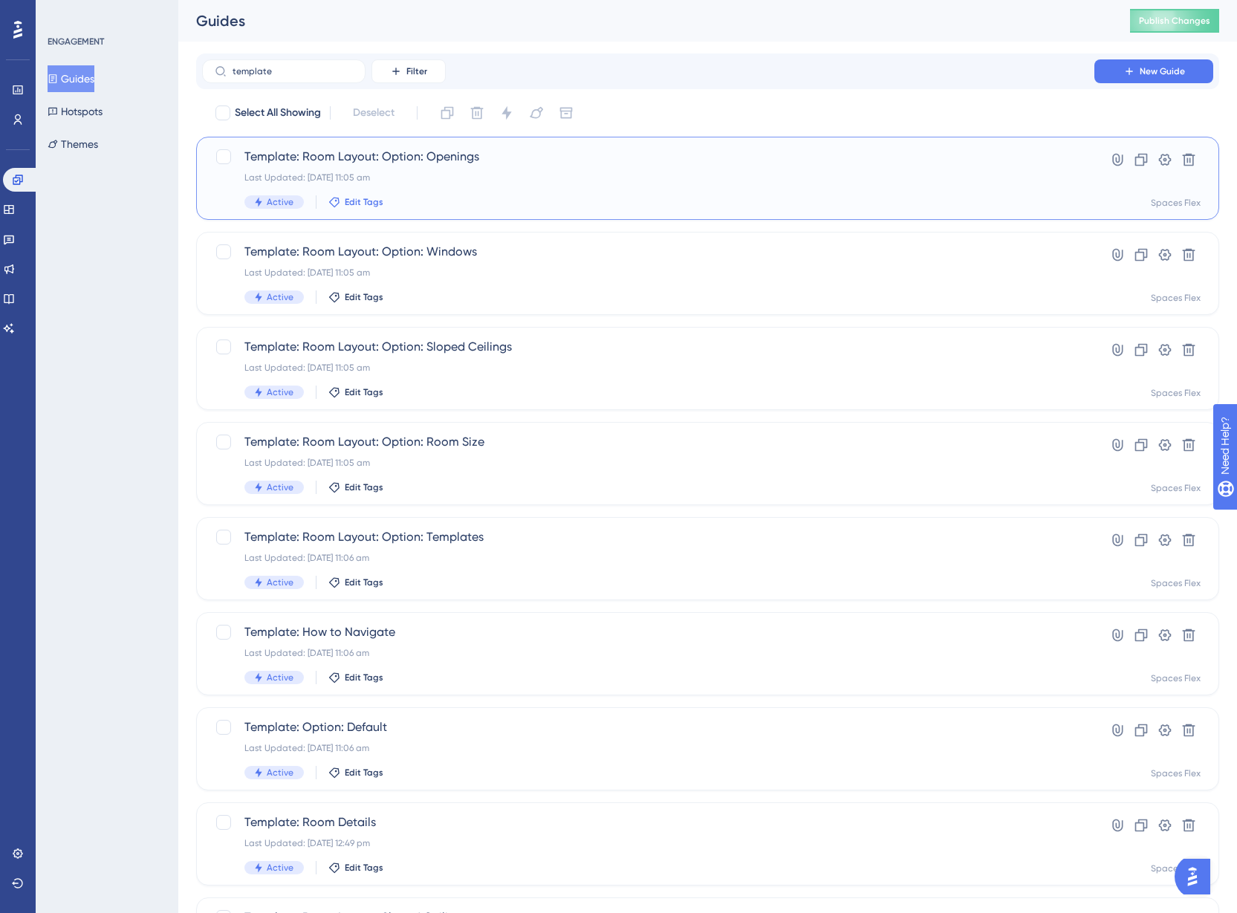
click at [378, 199] on span "Edit Tags" at bounding box center [364, 202] width 39 height 12
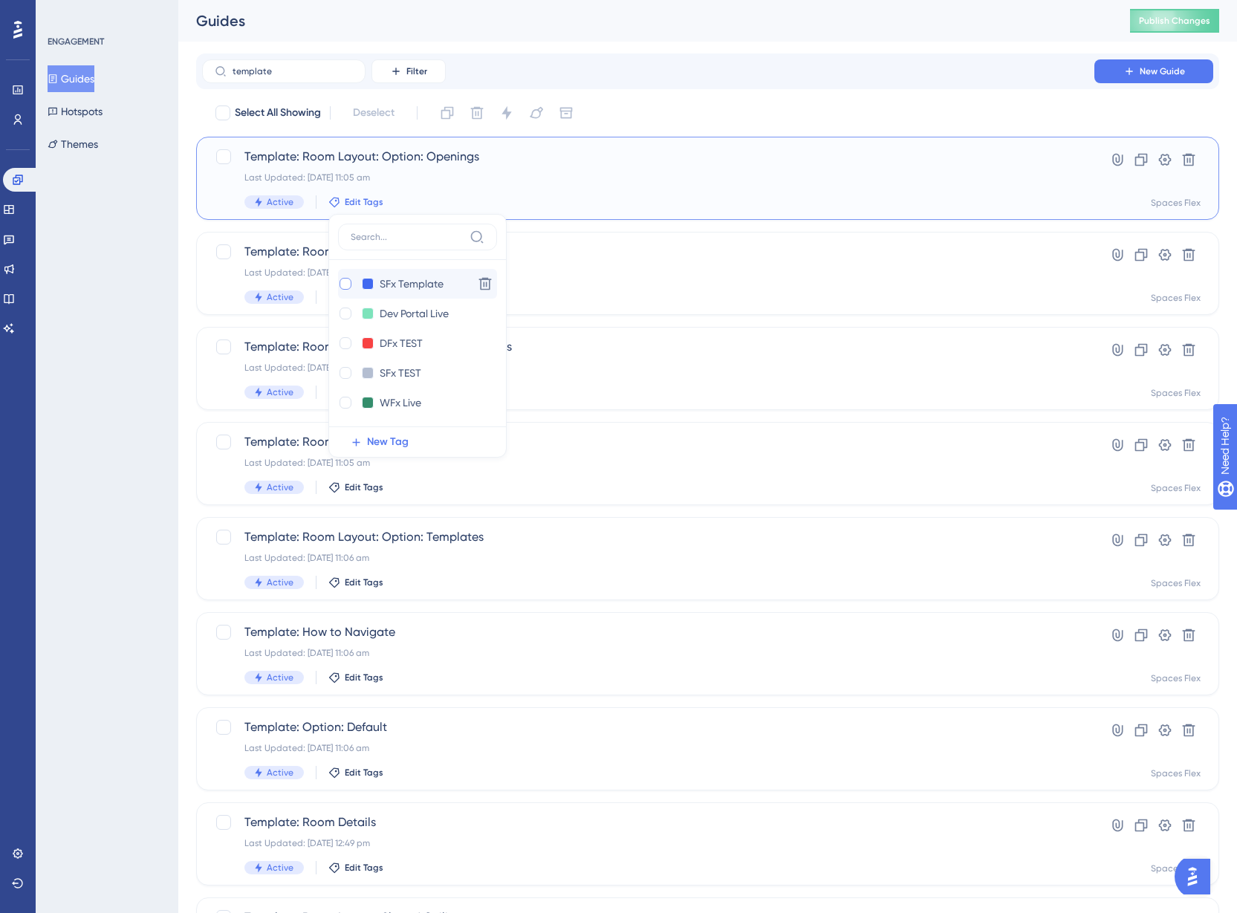
click at [349, 283] on div at bounding box center [346, 284] width 12 height 12
checkbox input "true"
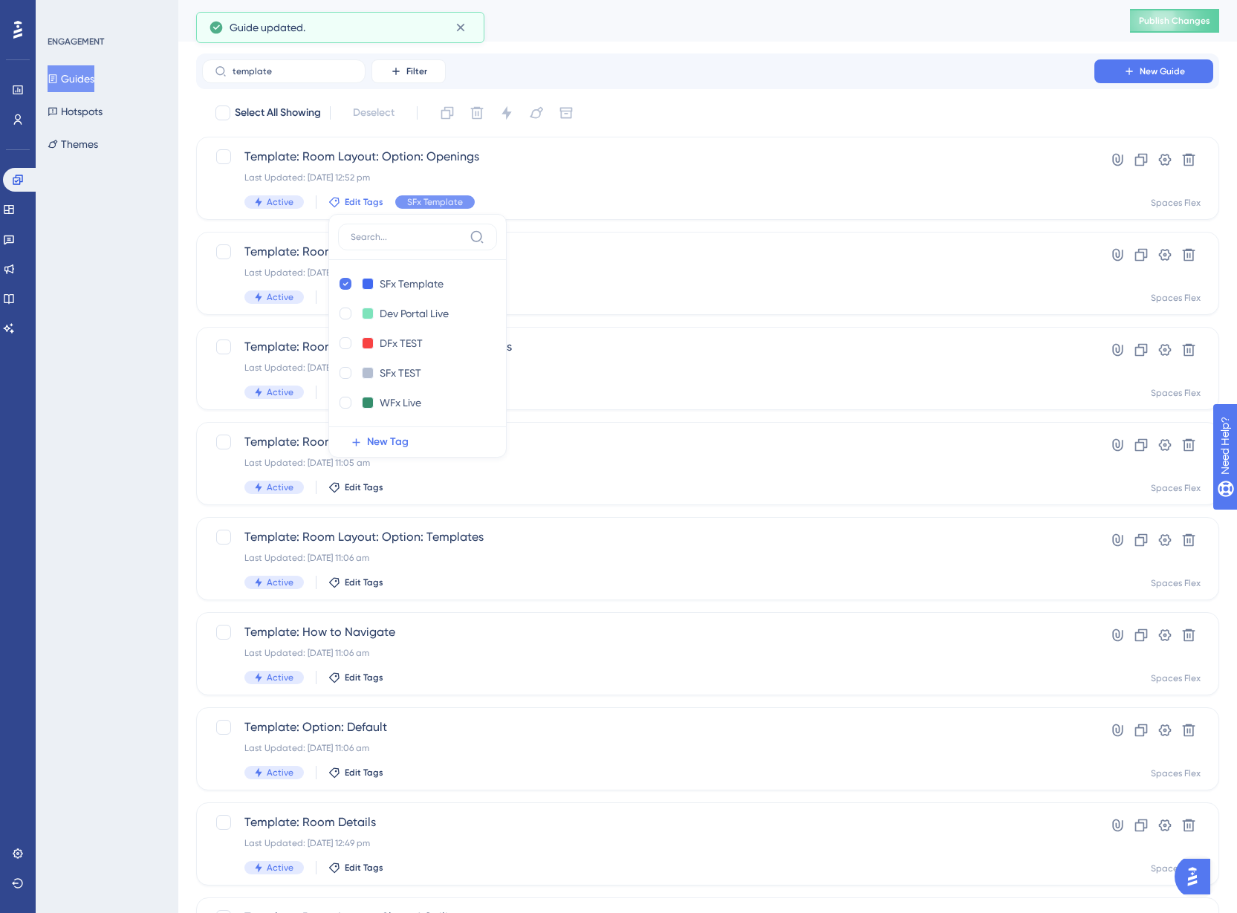
click at [121, 328] on div "ENGAGEMENT Guides Hotspots Themes" at bounding box center [107, 456] width 143 height 913
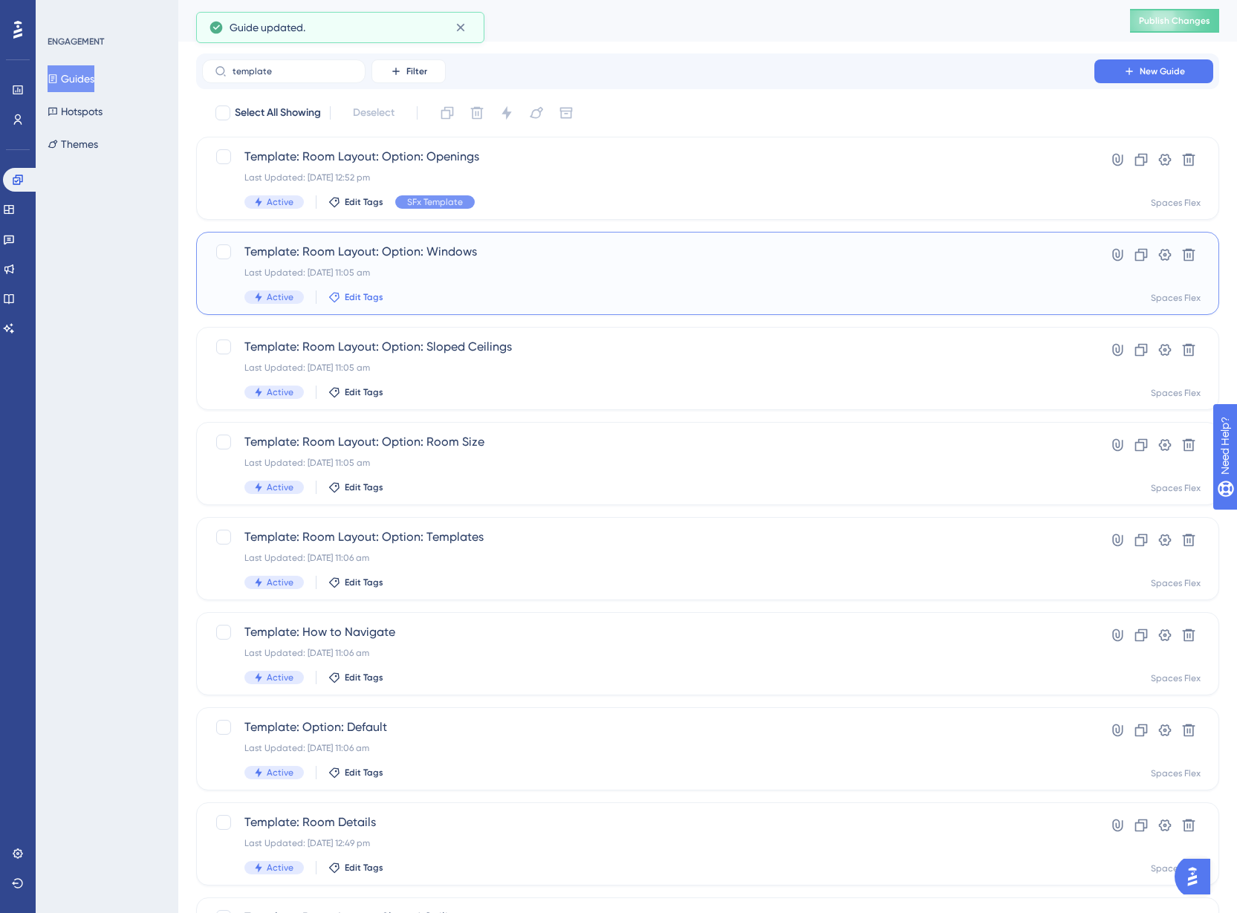
click at [366, 294] on span "Edit Tags" at bounding box center [364, 297] width 39 height 12
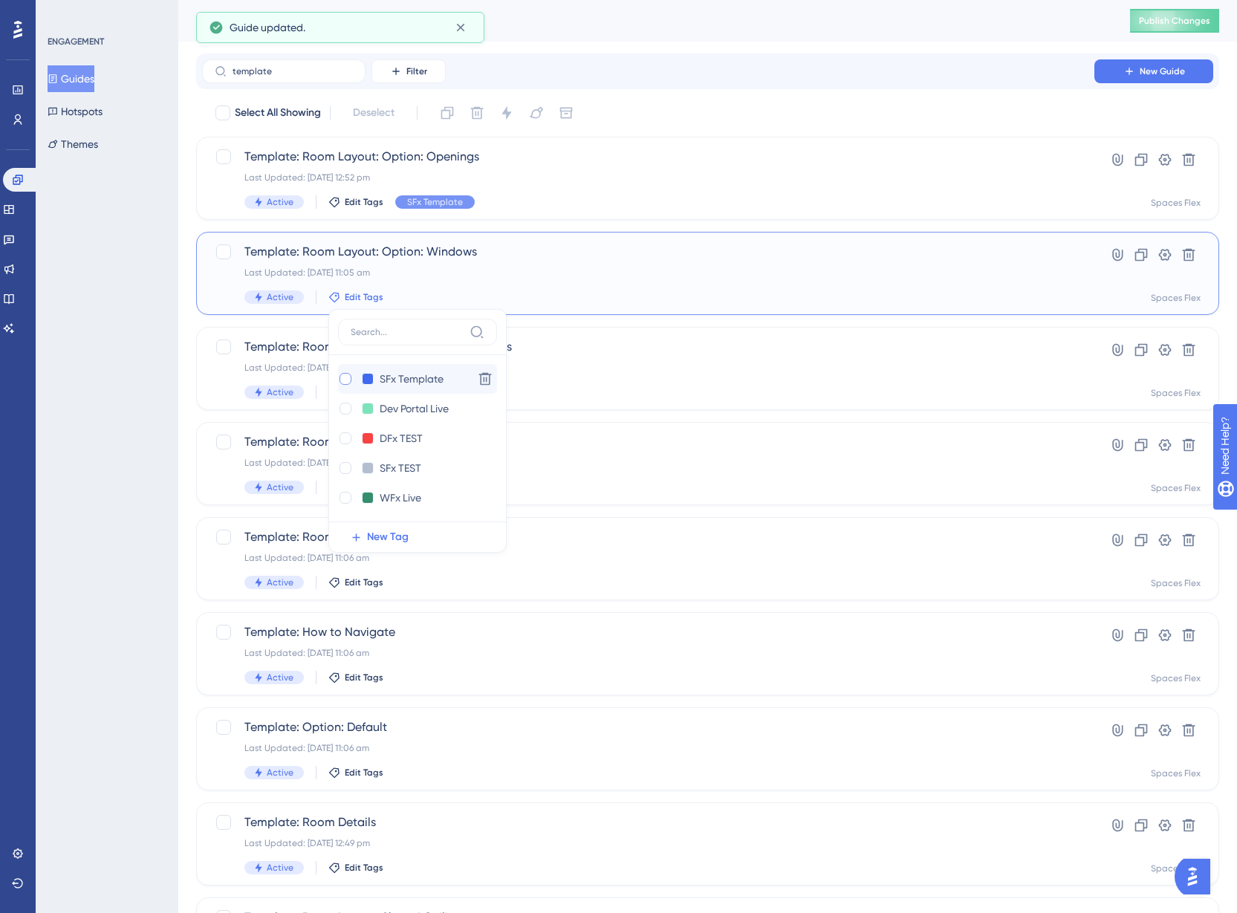
click at [343, 381] on div at bounding box center [346, 379] width 12 height 12
checkbox input "true"
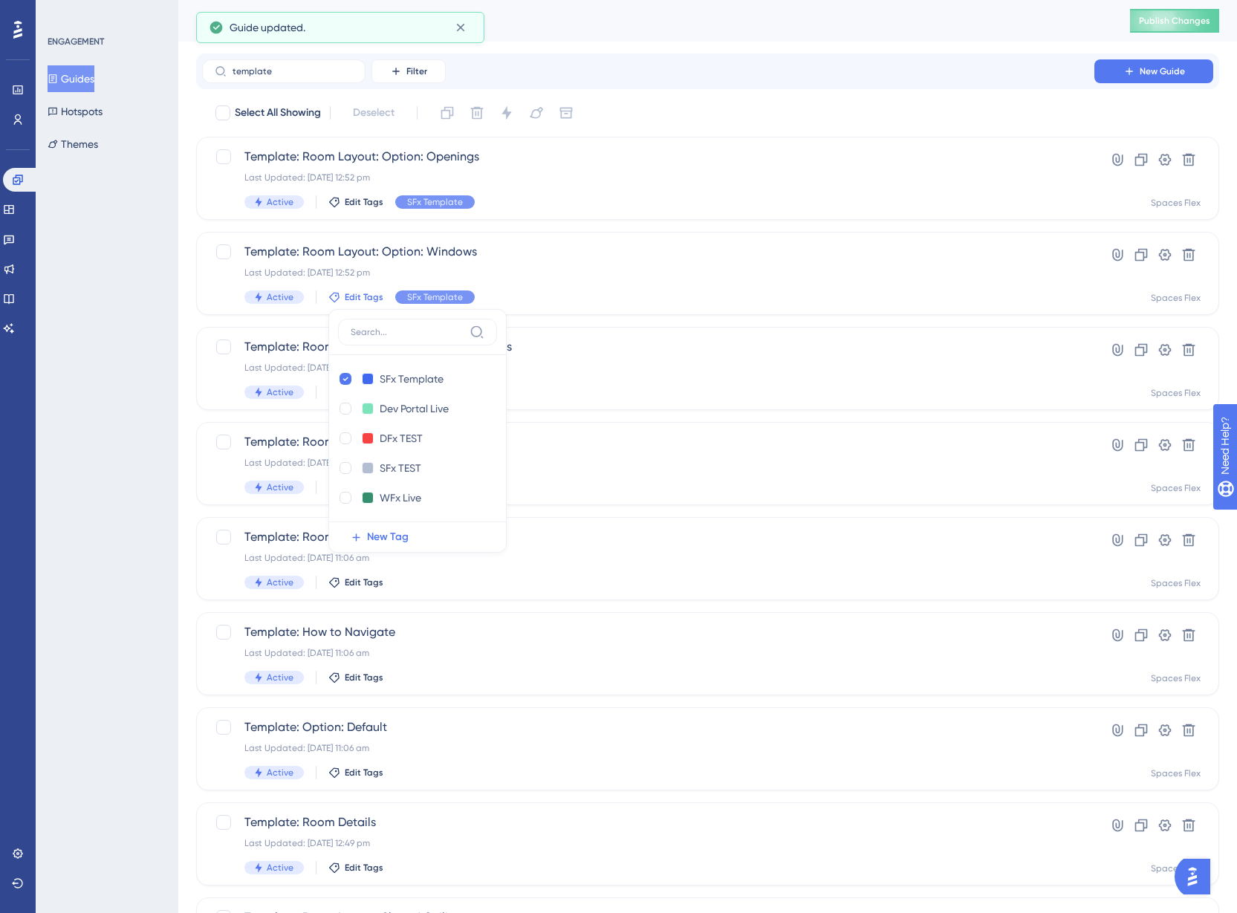
click at [106, 398] on div "ENGAGEMENT Guides Hotspots Themes" at bounding box center [107, 456] width 143 height 913
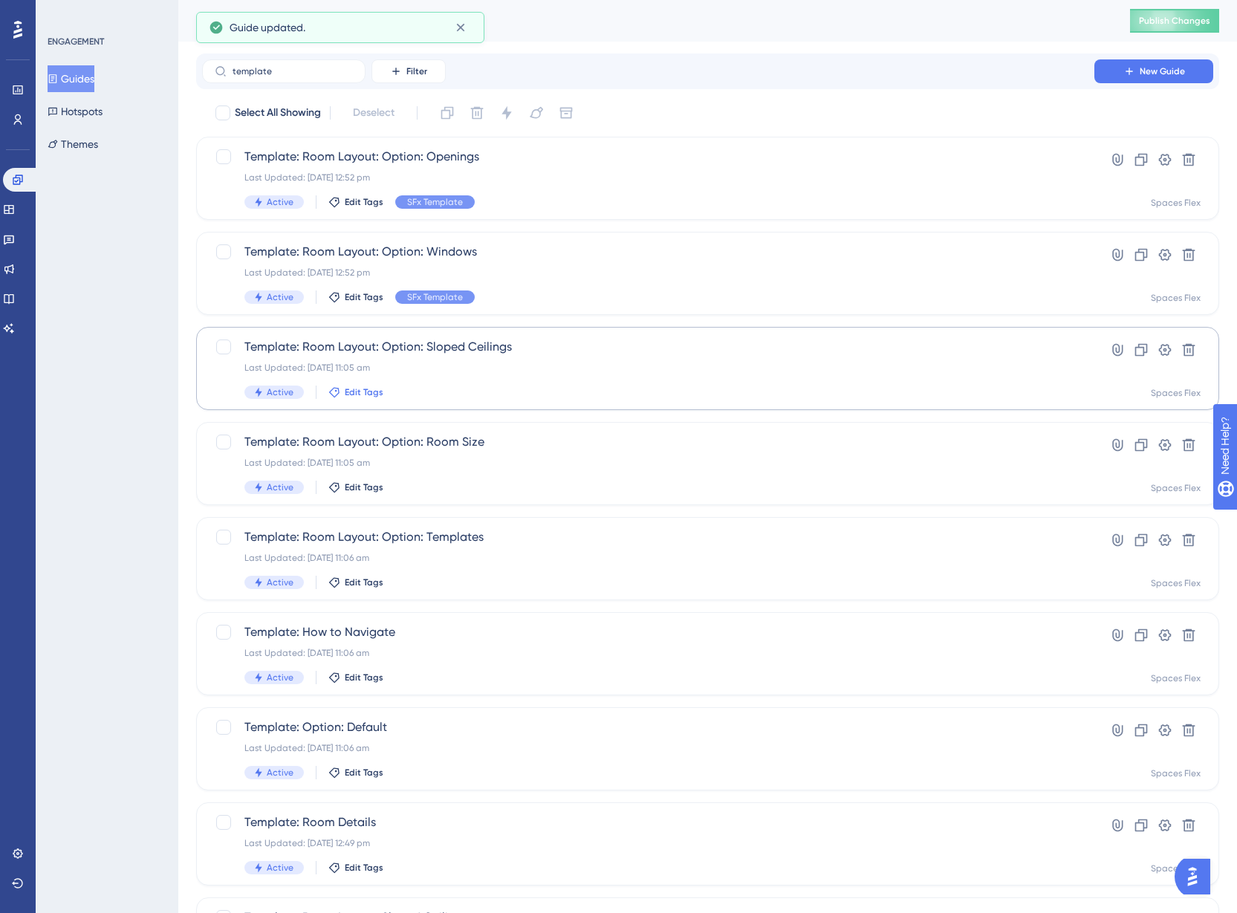
click at [345, 392] on span "Edit Tags" at bounding box center [364, 392] width 39 height 12
click at [346, 473] on div at bounding box center [346, 474] width 12 height 12
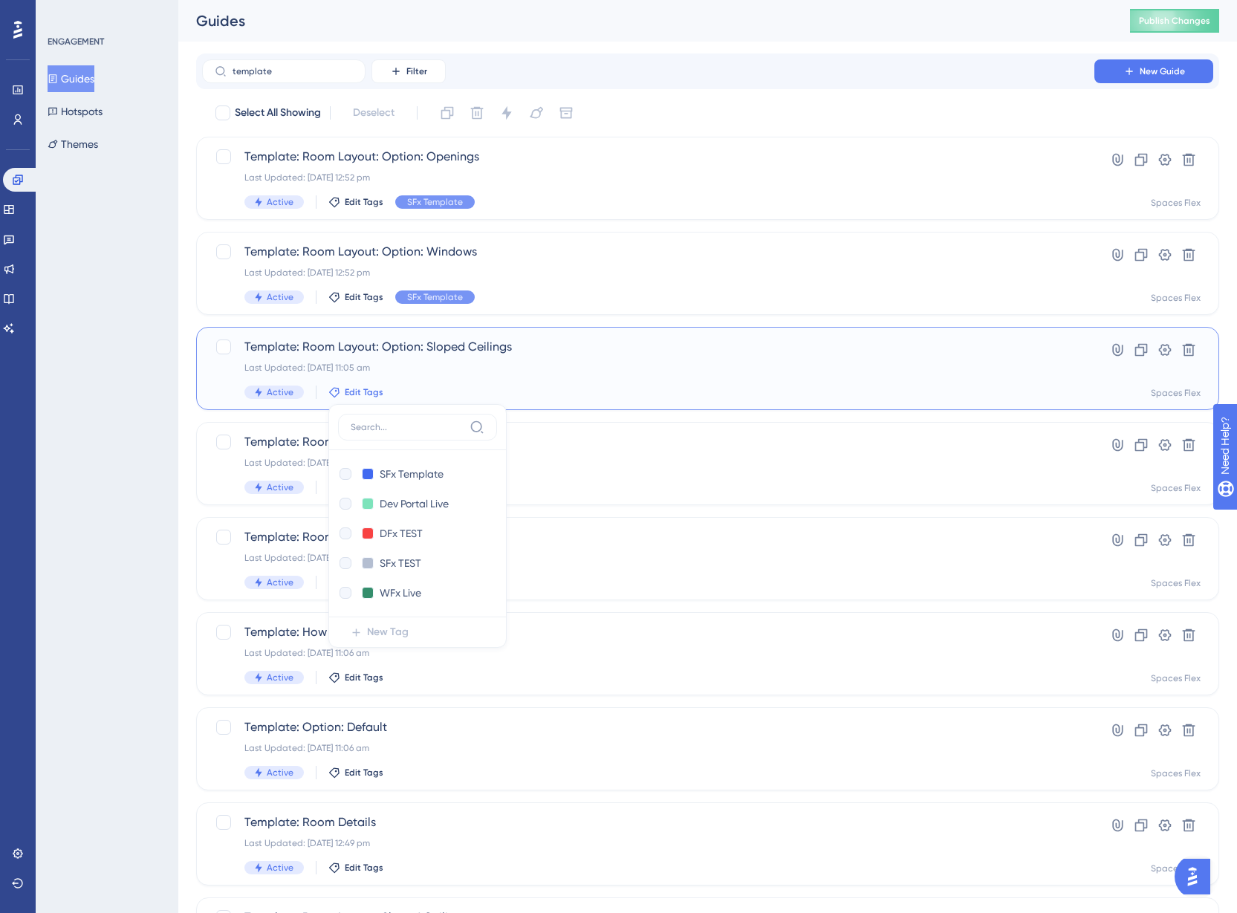
checkbox input "true"
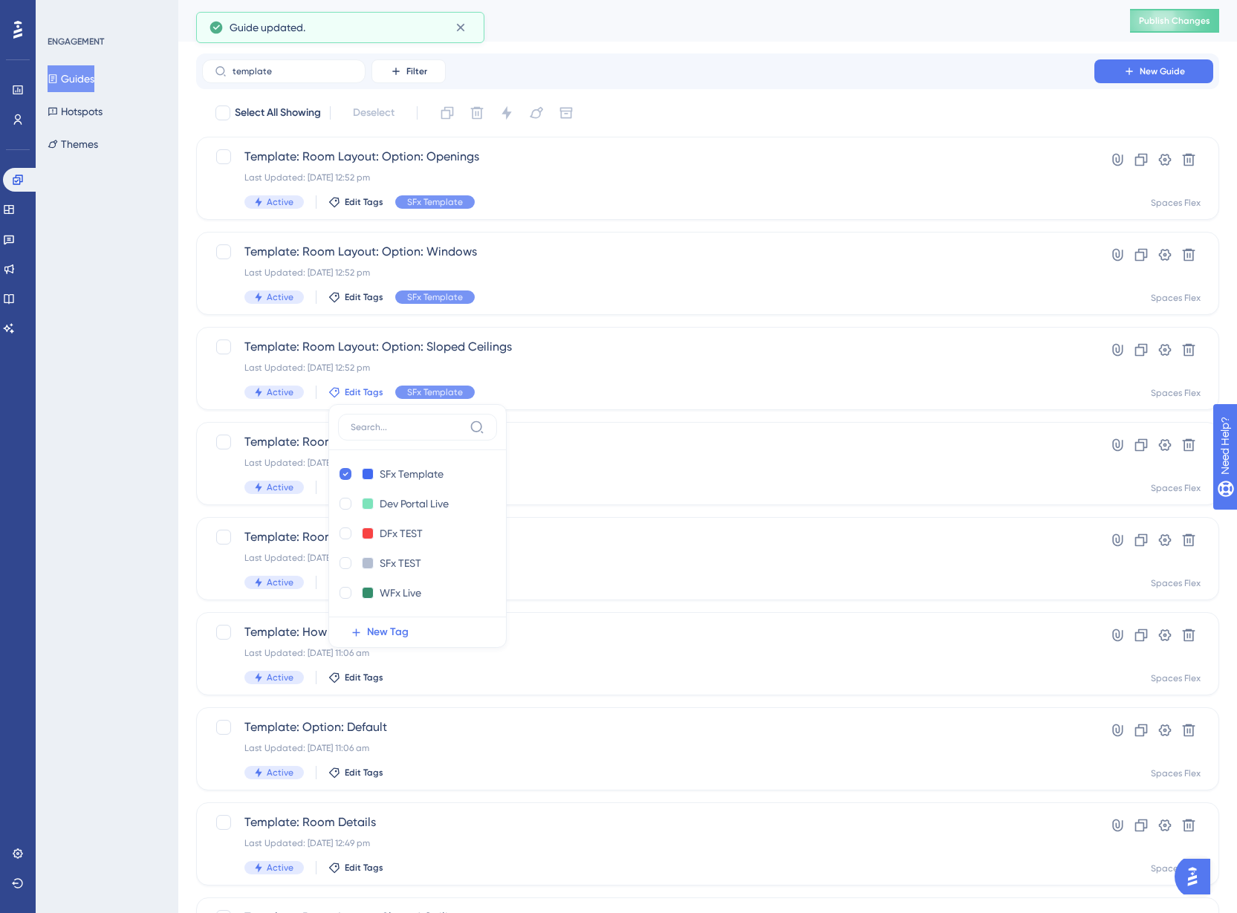
click at [140, 474] on div "ENGAGEMENT Guides Hotspots Themes" at bounding box center [107, 456] width 143 height 913
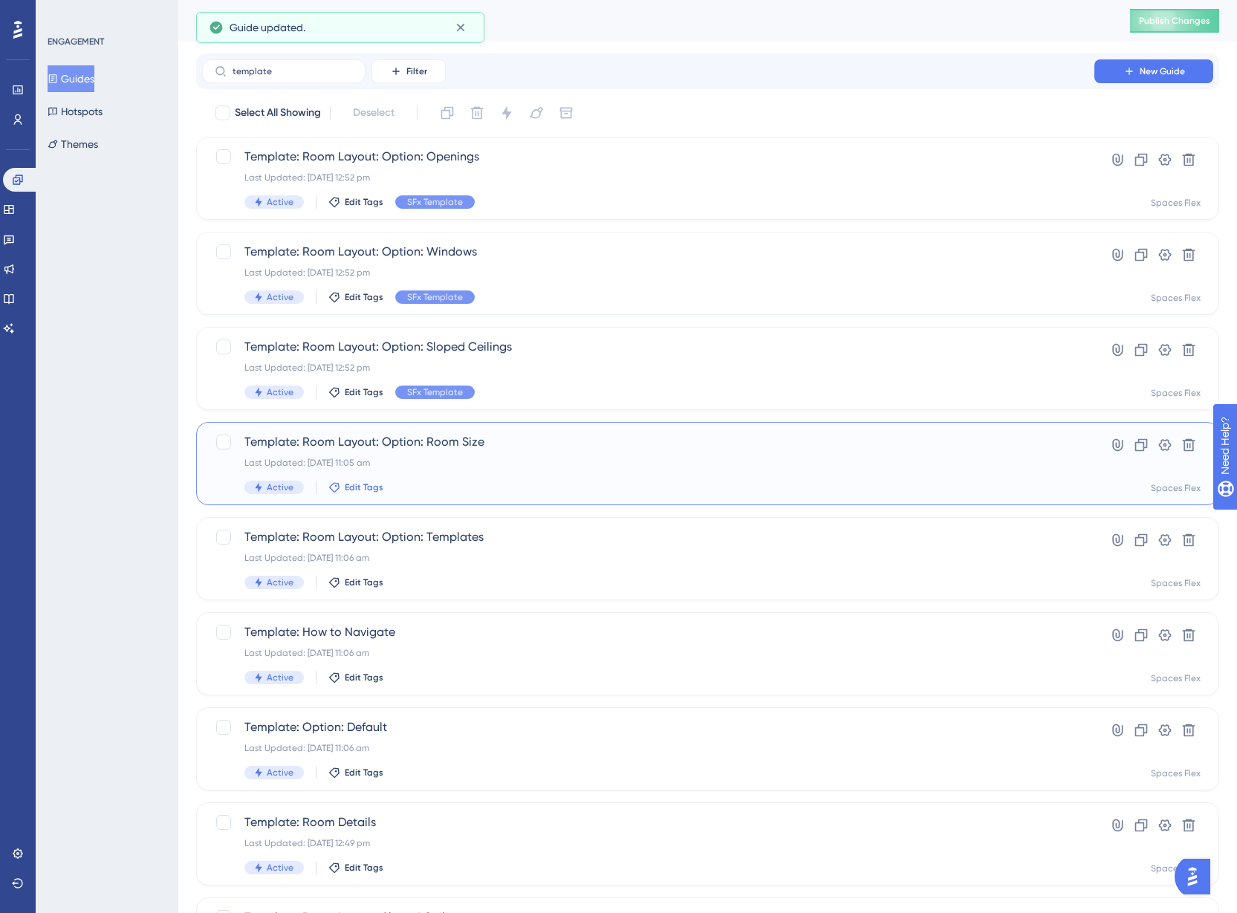
click at [357, 487] on span "Edit Tags" at bounding box center [364, 488] width 39 height 12
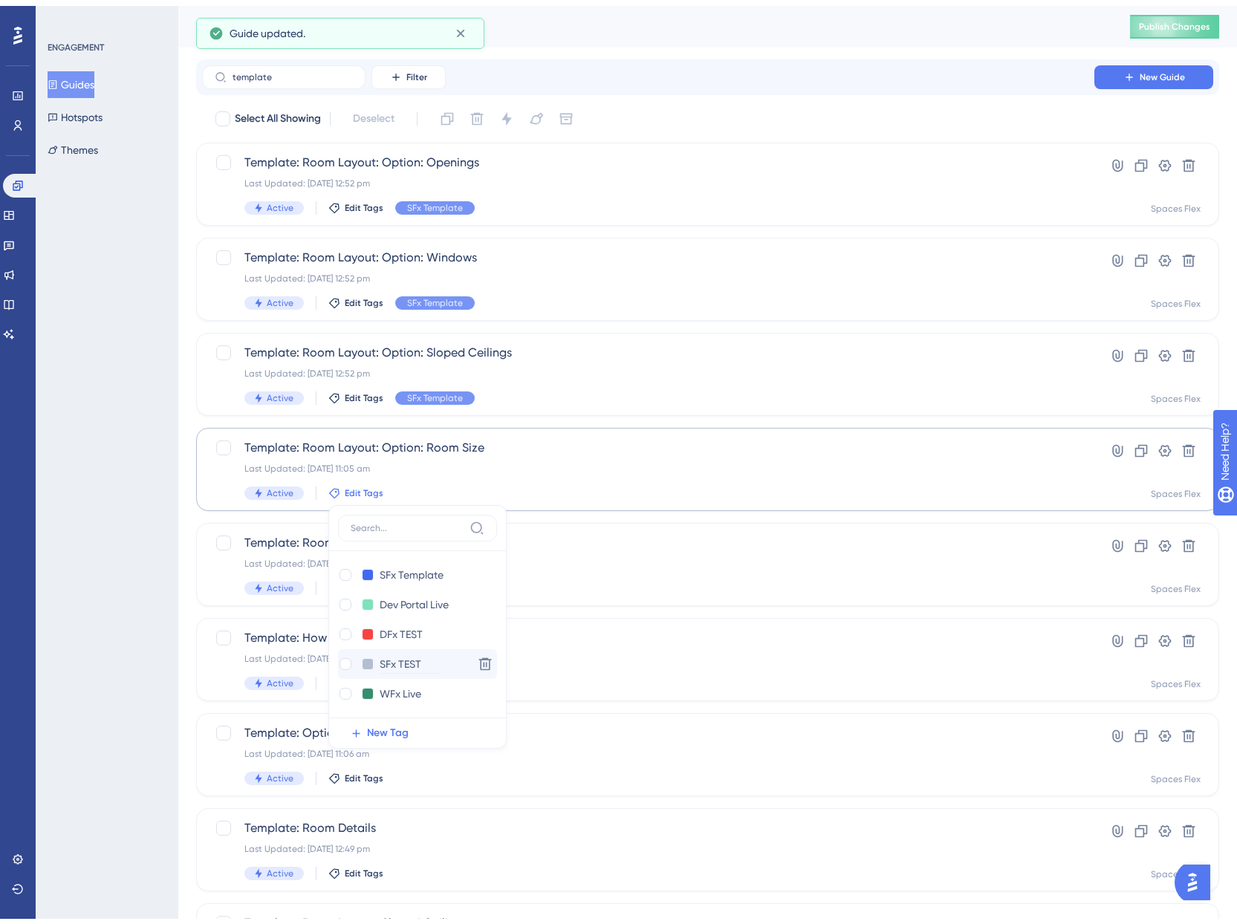
scroll to position [165, 0]
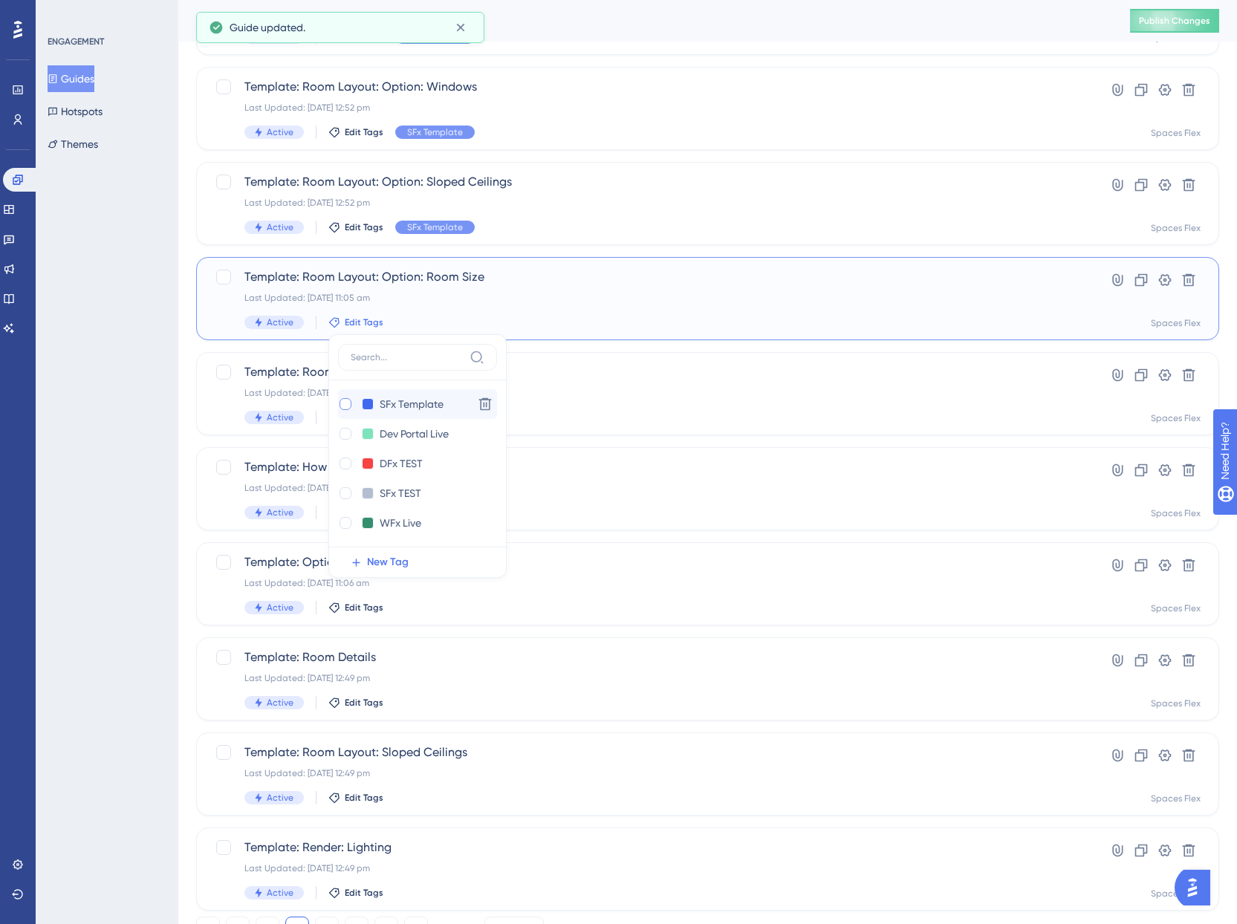
click at [343, 406] on div at bounding box center [346, 404] width 12 height 12
checkbox input "true"
click at [103, 445] on div "ENGAGEMENT Guides Hotspots Themes" at bounding box center [107, 462] width 143 height 924
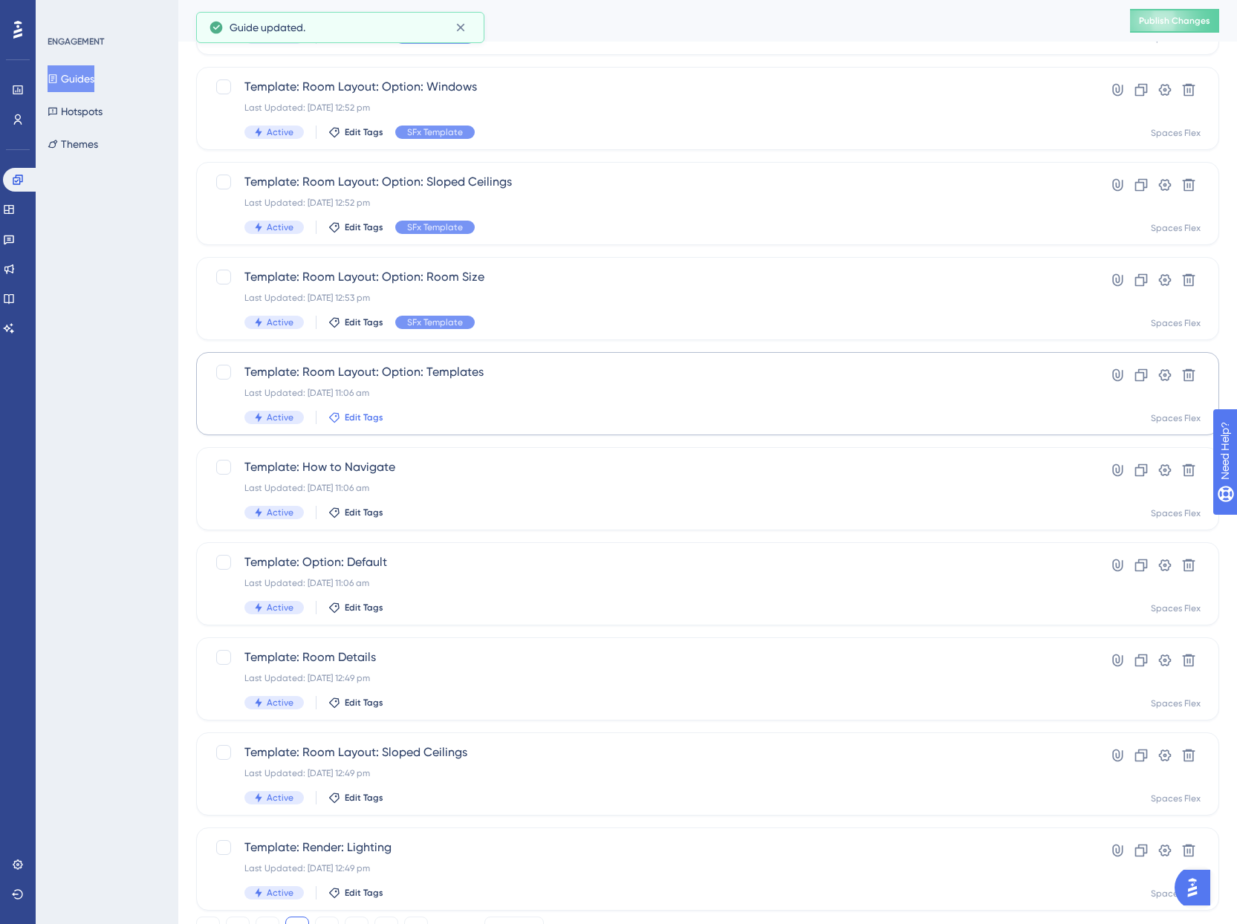
click at [362, 419] on span "Edit Tags" at bounding box center [364, 418] width 39 height 12
click at [346, 499] on div at bounding box center [346, 499] width 12 height 12
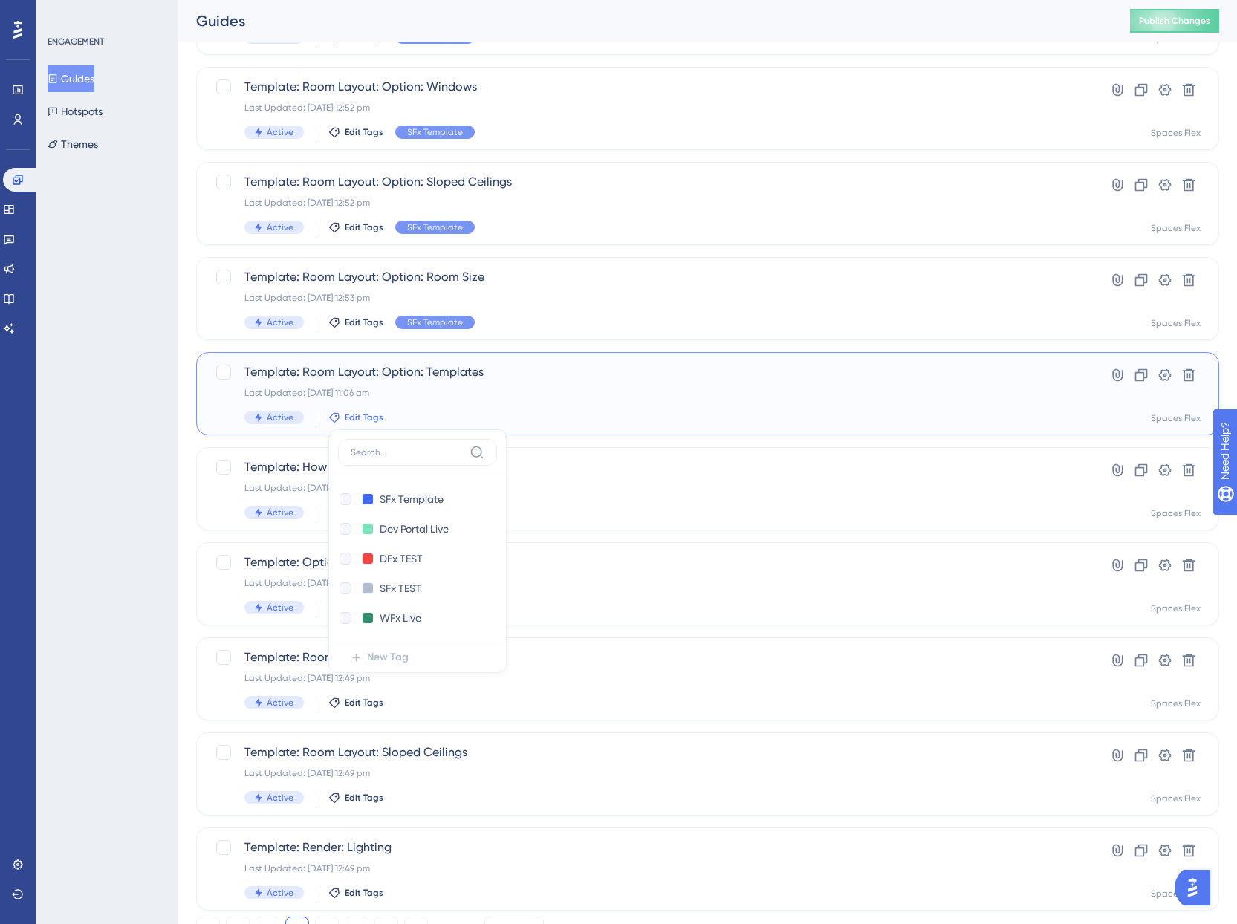
checkbox input "true"
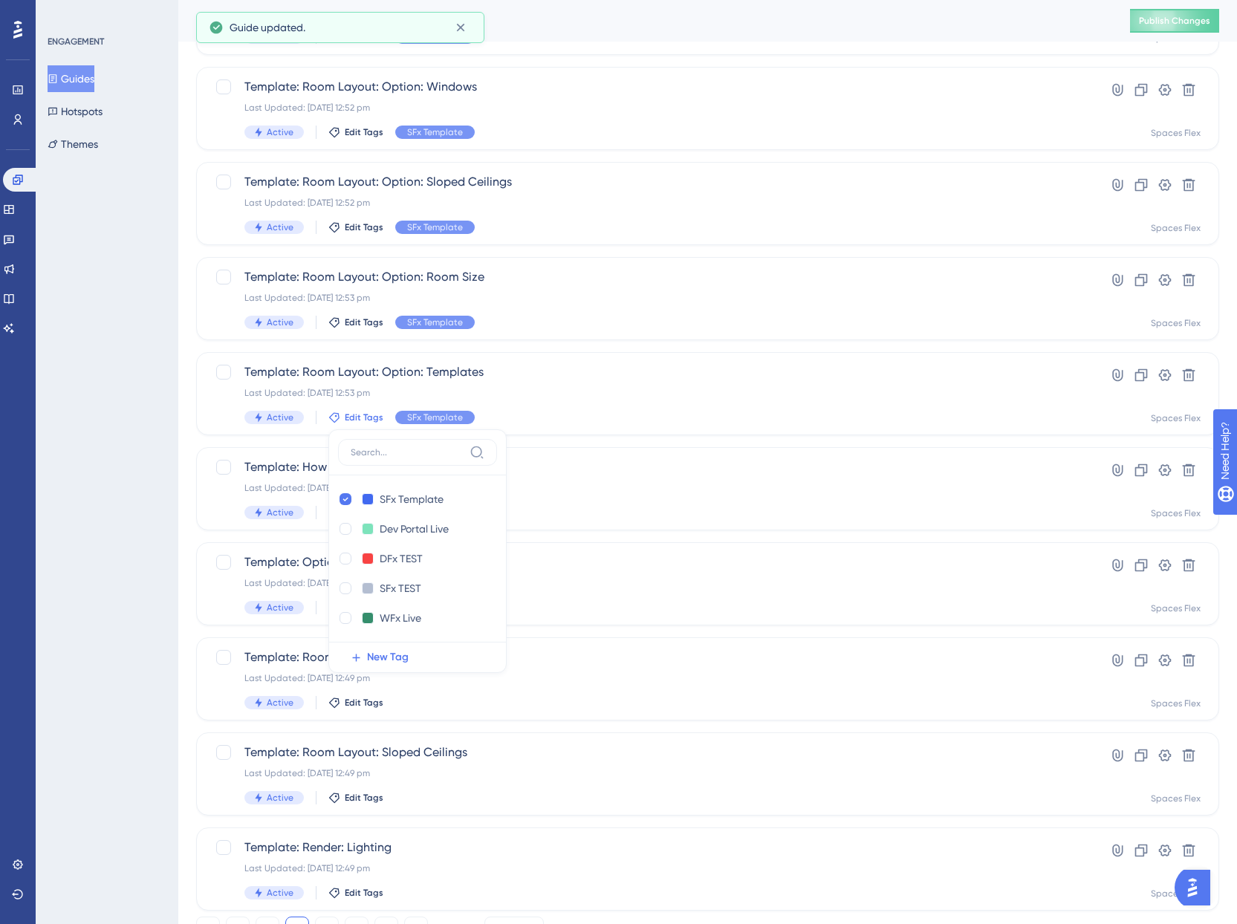
click at [114, 473] on div "ENGAGEMENT Guides Hotspots Themes" at bounding box center [107, 462] width 143 height 924
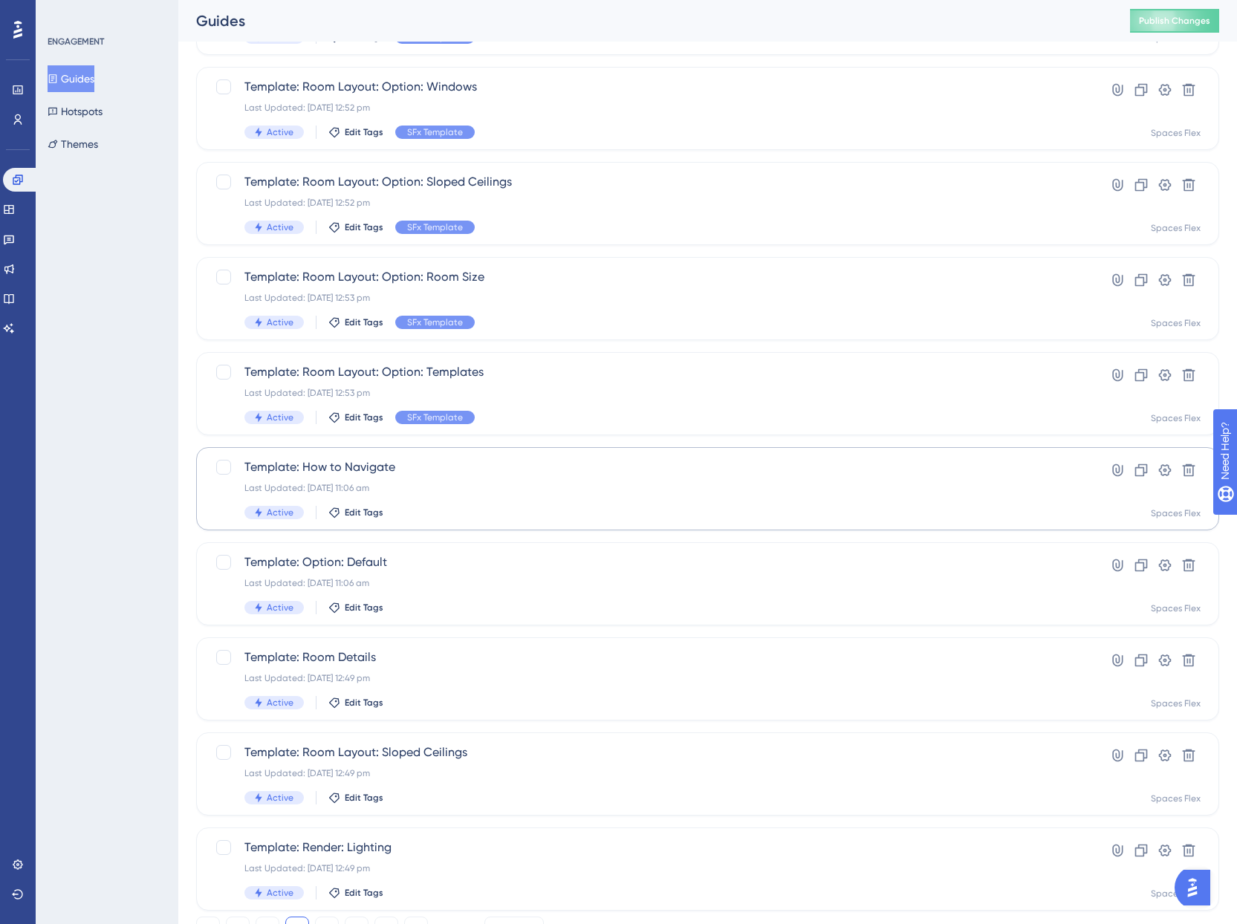
scroll to position [229, 0]
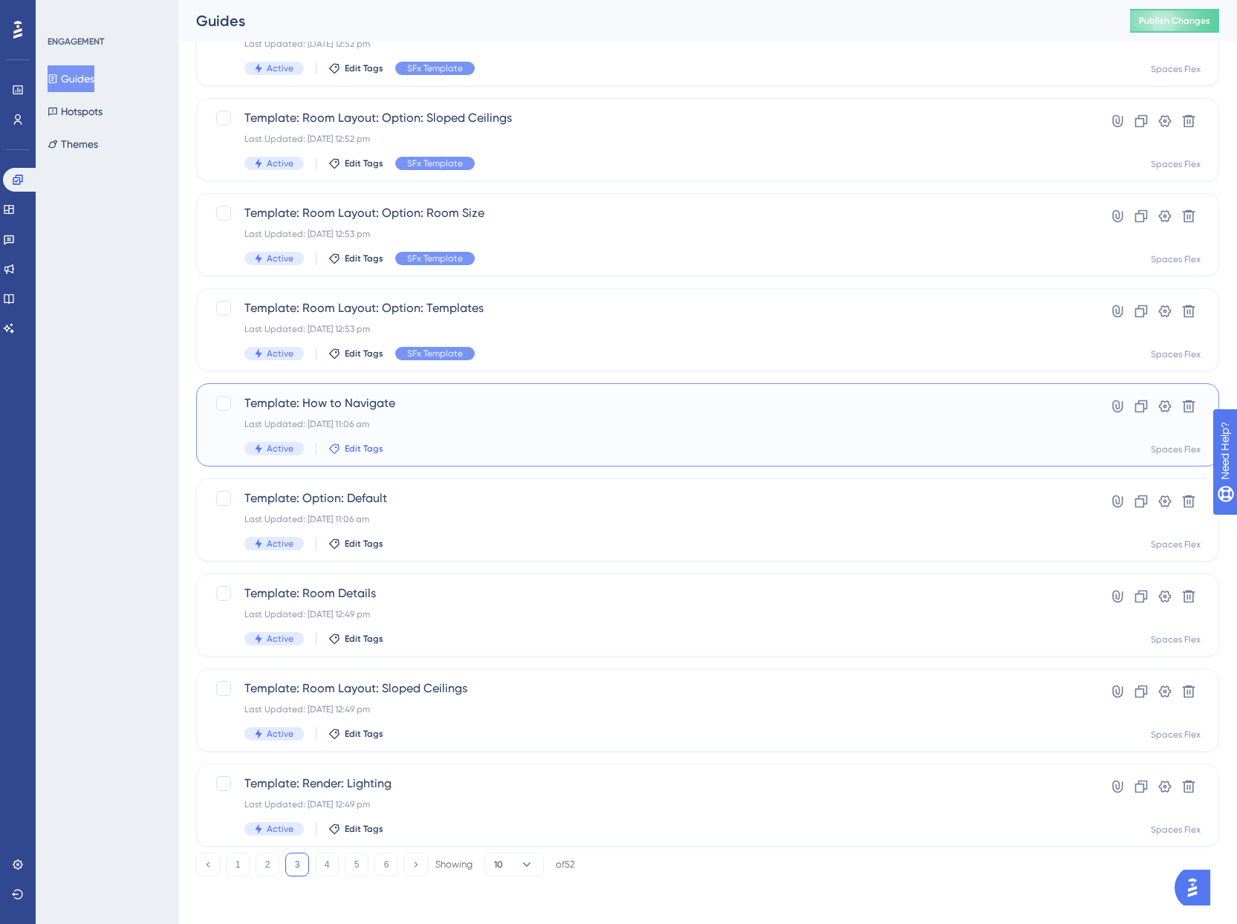
click at [375, 449] on span "Edit Tags" at bounding box center [364, 449] width 39 height 12
click at [344, 531] on div at bounding box center [346, 531] width 12 height 12
checkbox input "true"
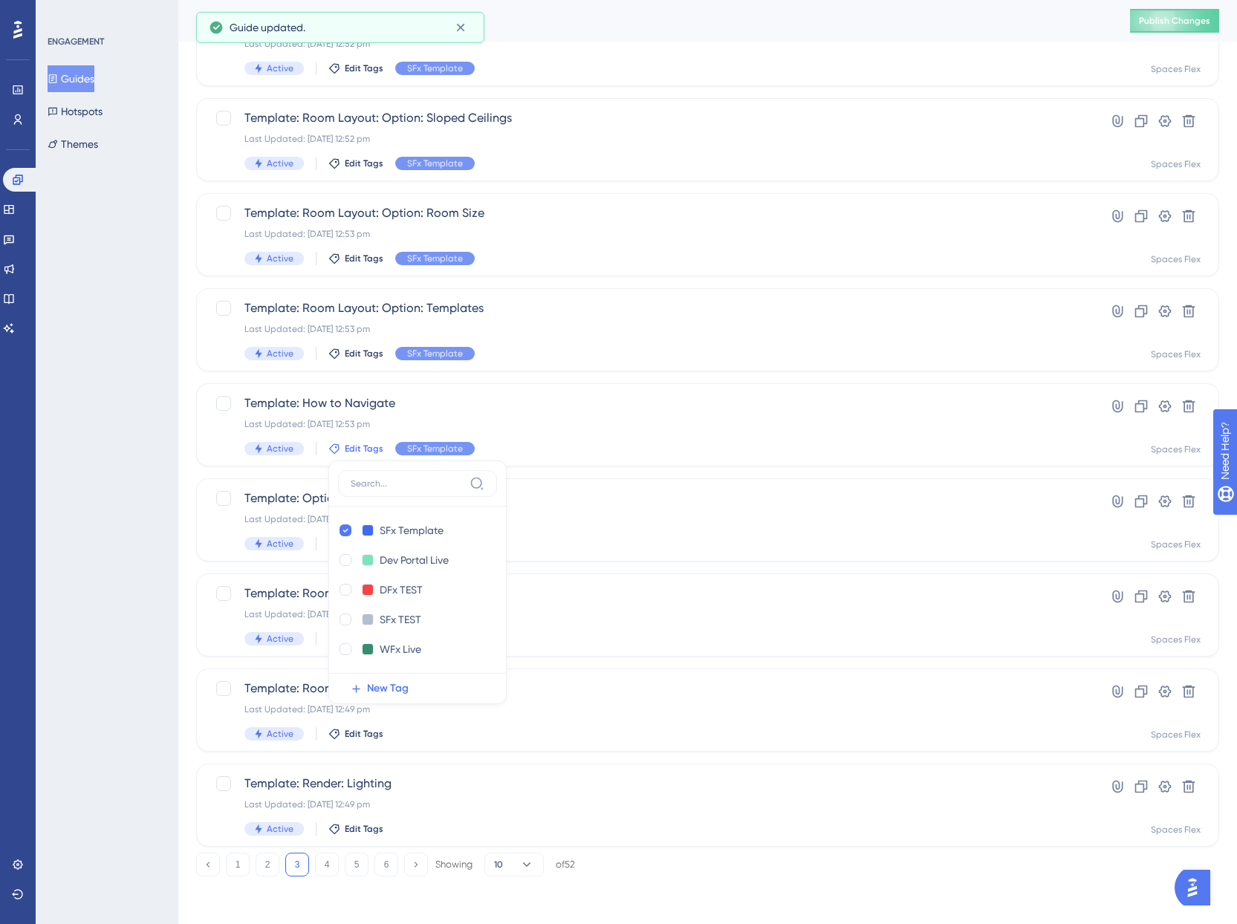
click at [129, 528] on div "ENGAGEMENT Guides Hotspots Themes" at bounding box center [107, 462] width 143 height 924
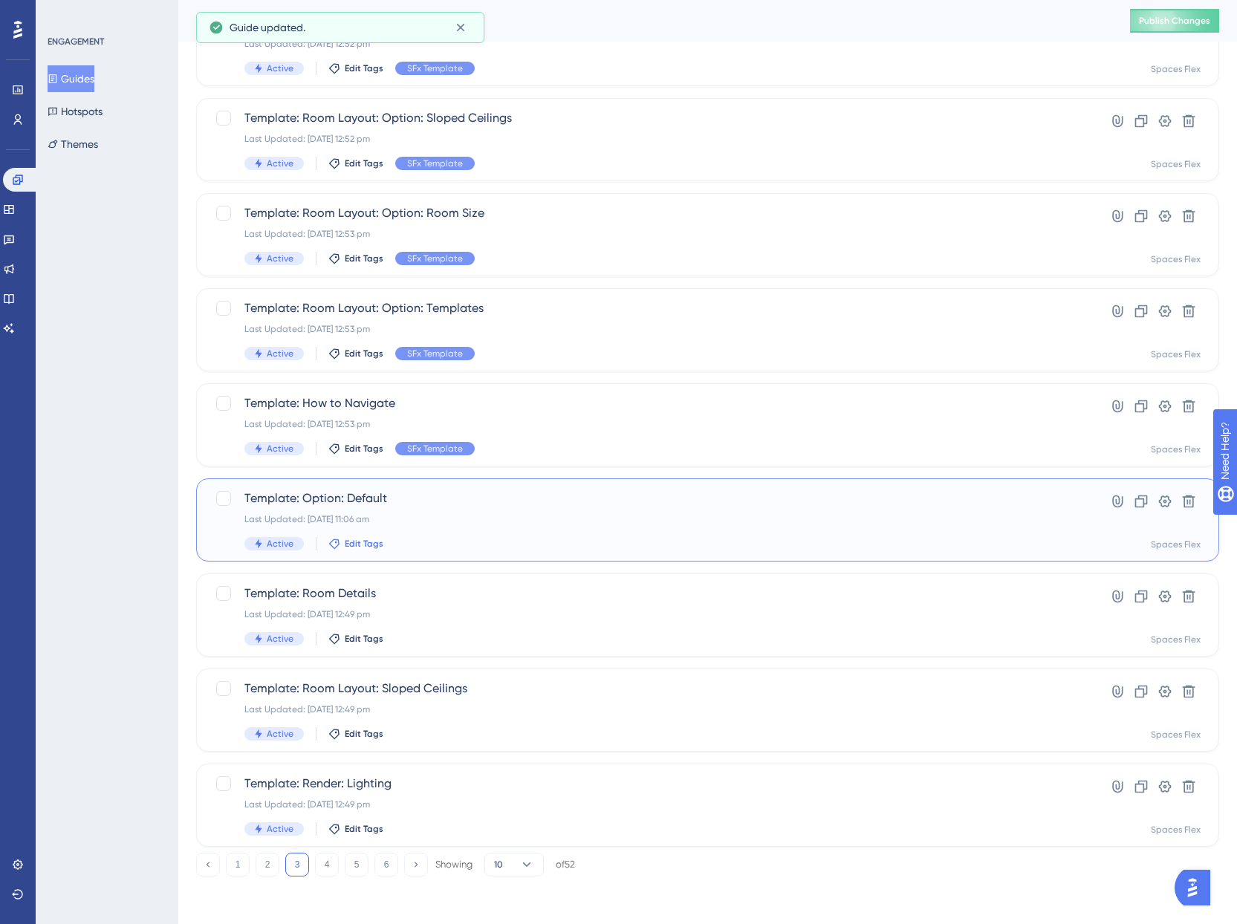
click at [369, 548] on span "Edit Tags" at bounding box center [364, 544] width 39 height 12
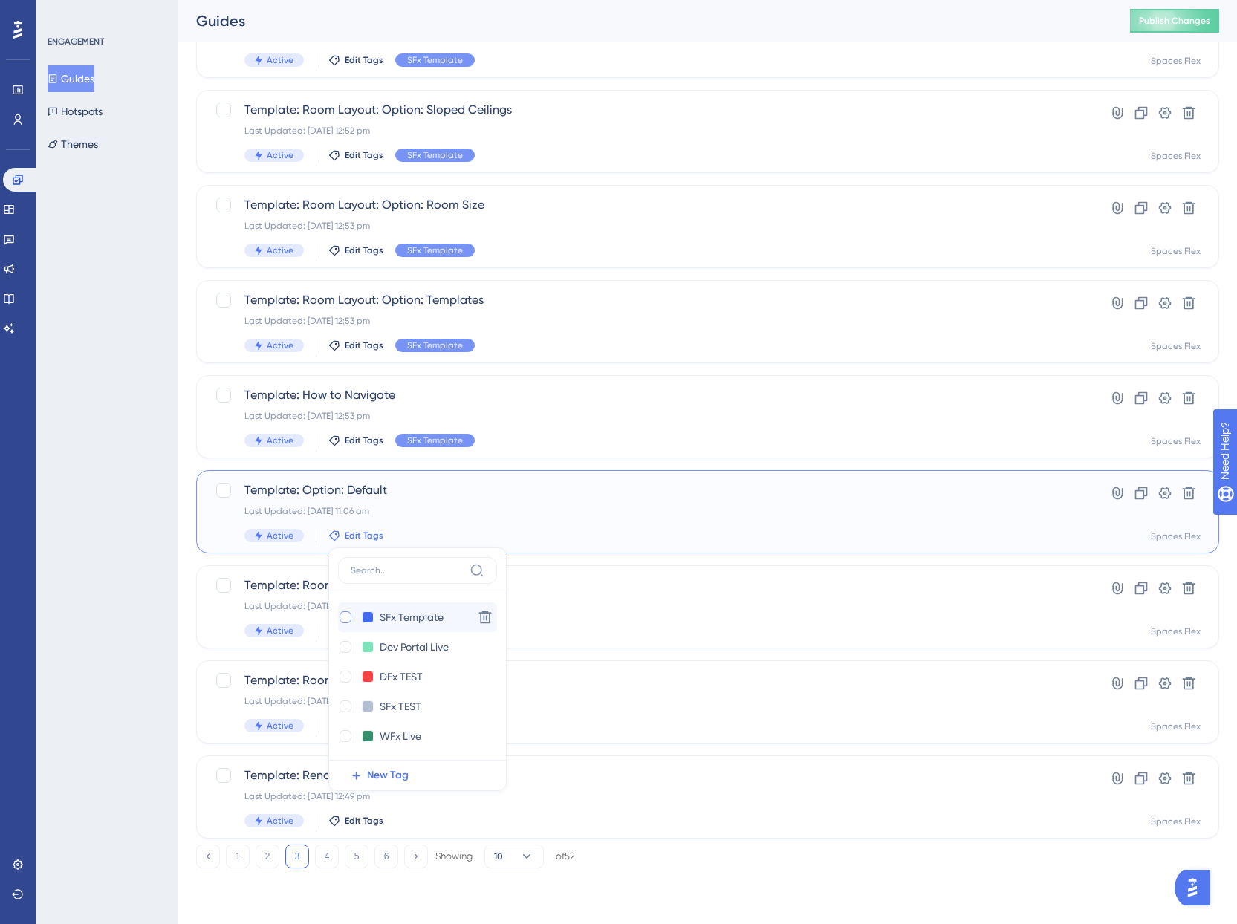
click at [344, 615] on div at bounding box center [346, 618] width 12 height 12
checkbox input "true"
click at [100, 577] on div "ENGAGEMENT Guides Hotspots Themes" at bounding box center [107, 462] width 143 height 924
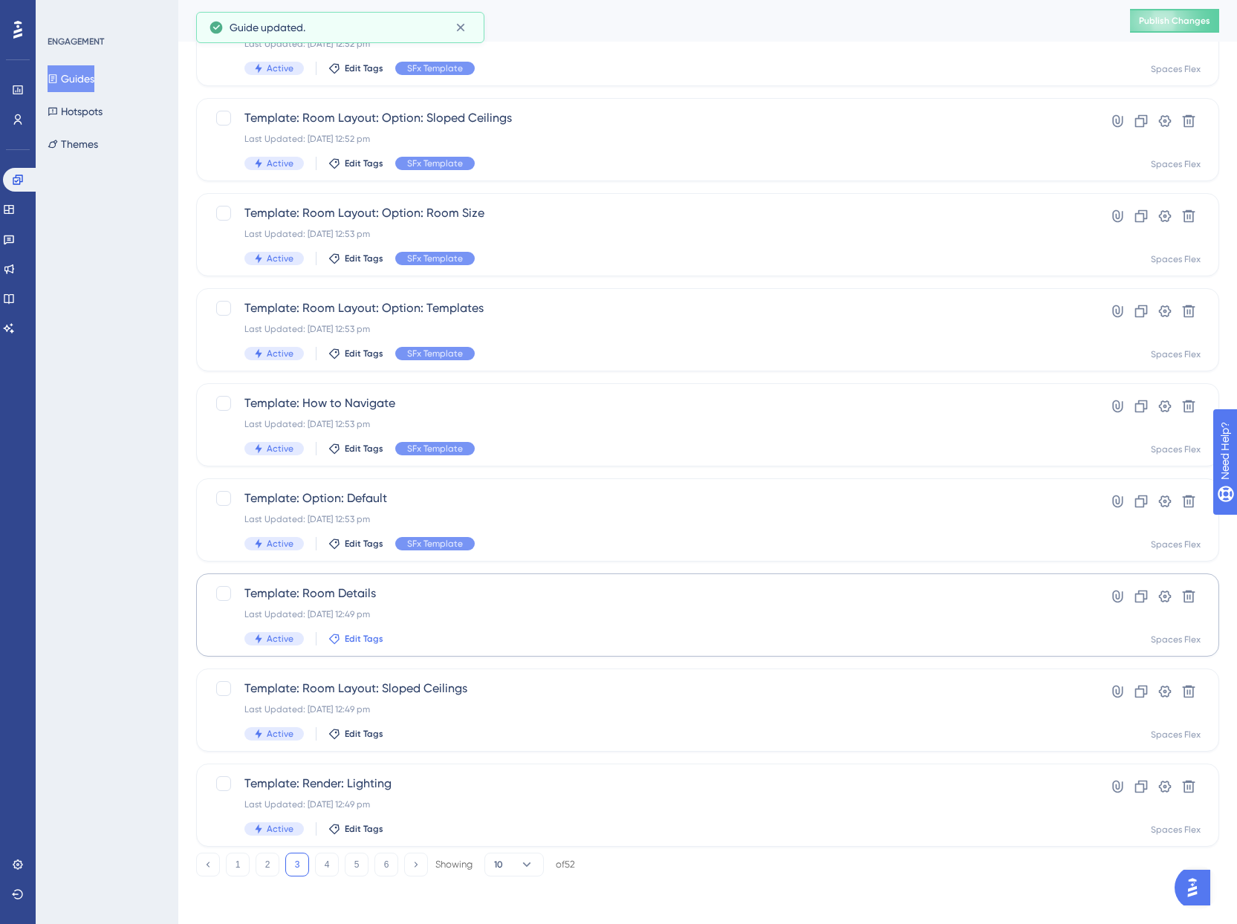
click at [357, 642] on span "Edit Tags" at bounding box center [364, 639] width 39 height 12
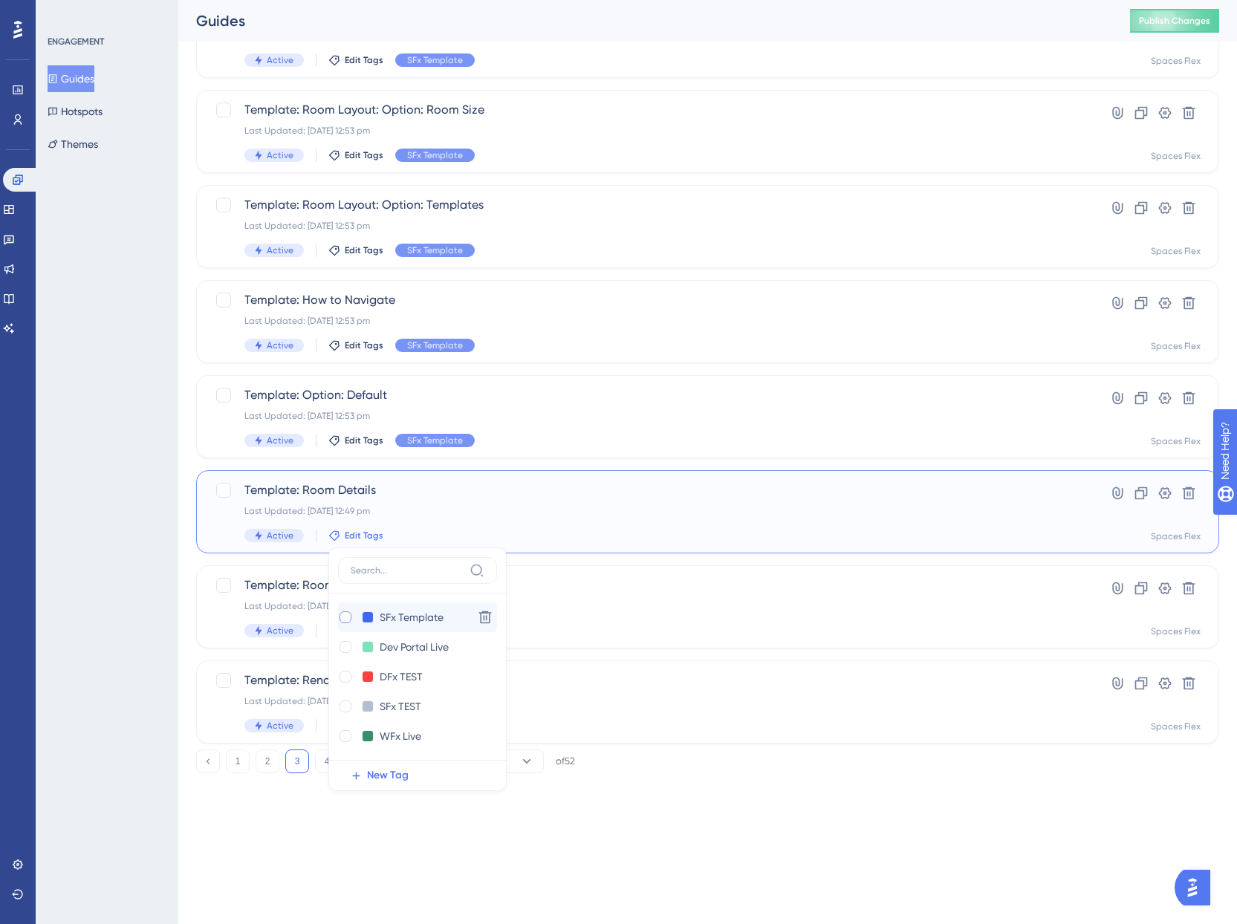
click at [340, 618] on div at bounding box center [346, 618] width 12 height 12
checkbox input "true"
click at [137, 606] on div "ENGAGEMENT Guides Hotspots Themes" at bounding box center [107, 462] width 143 height 924
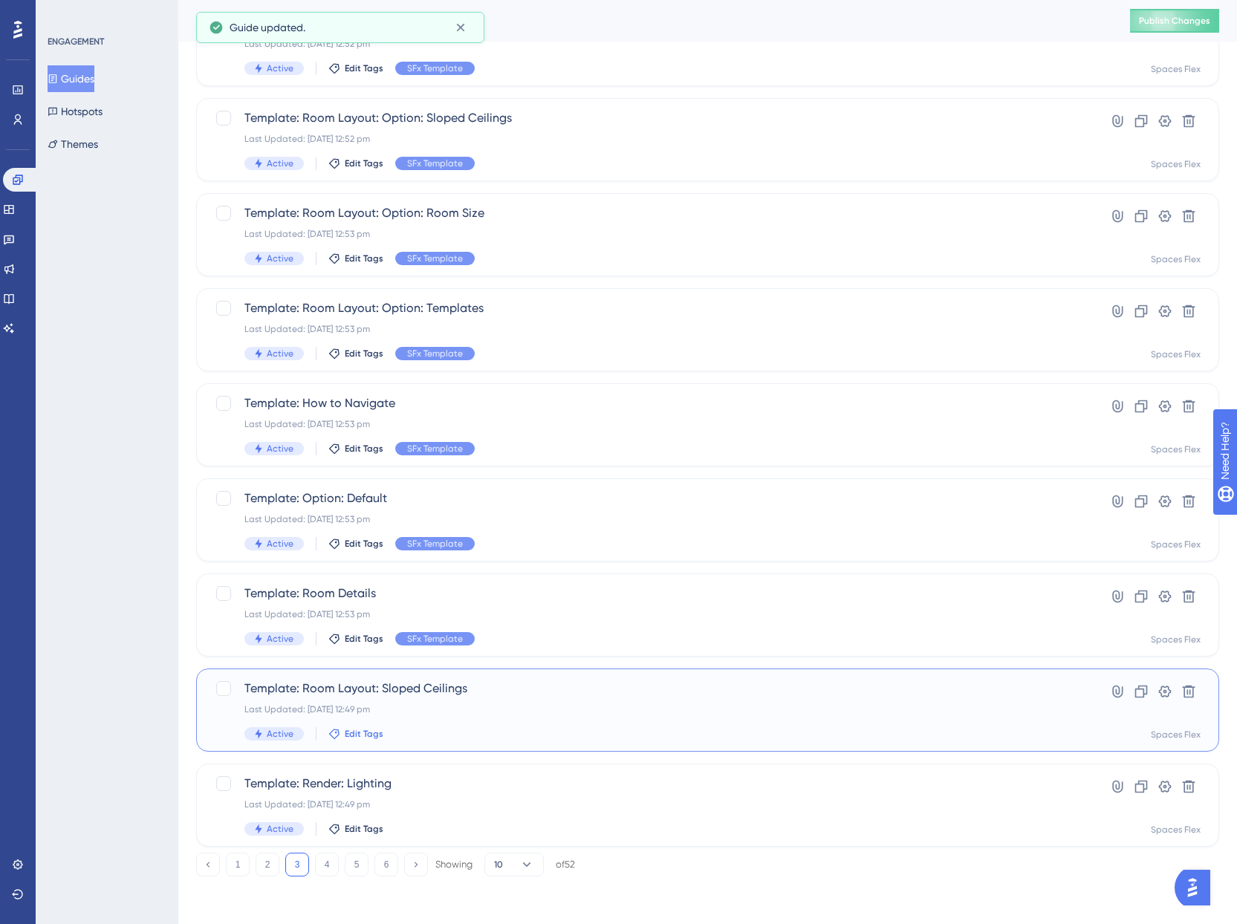
click at [364, 736] on span "Edit Tags" at bounding box center [364, 734] width 39 height 12
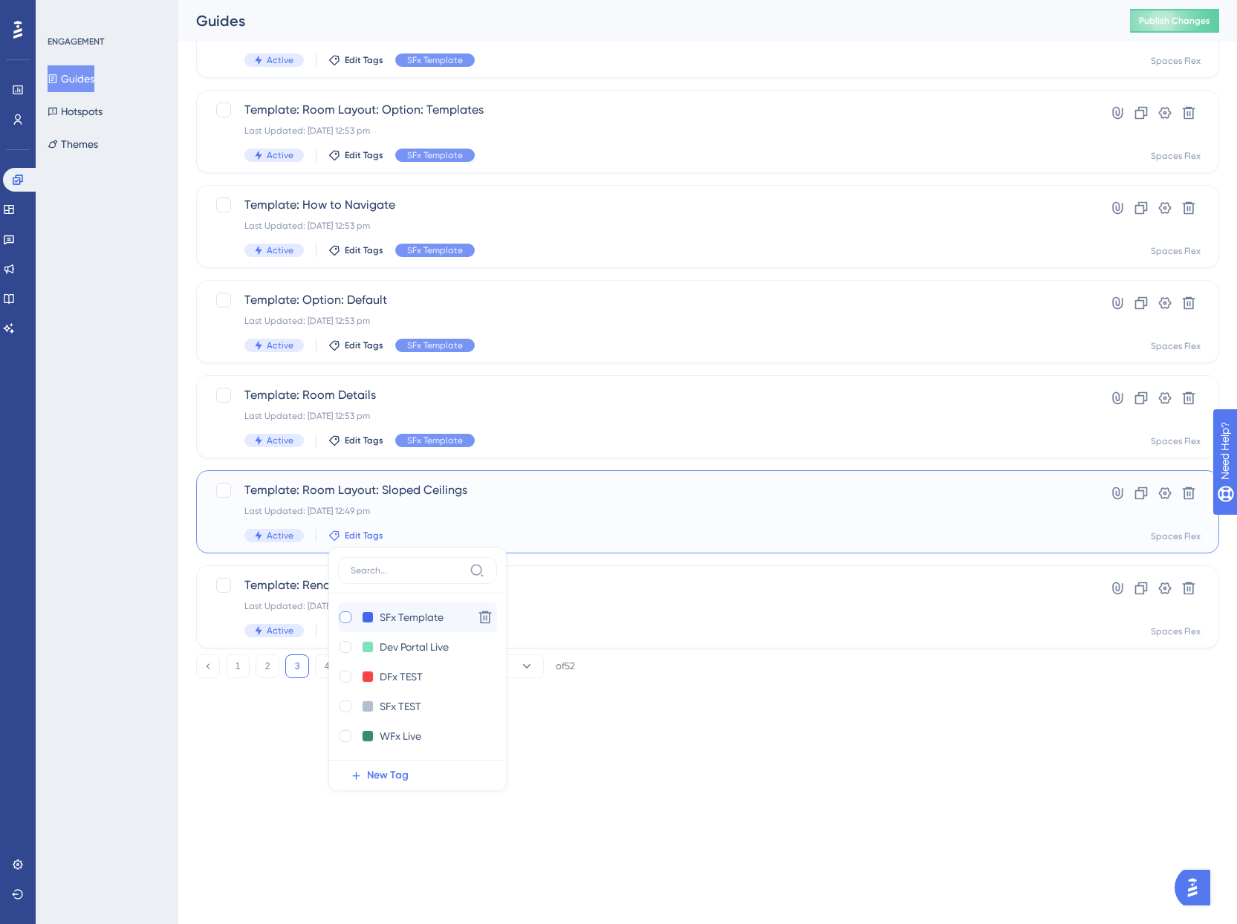
click at [344, 623] on div at bounding box center [345, 617] width 15 height 15
checkbox input "true"
click at [108, 607] on div "ENGAGEMENT Guides Hotspots Themes" at bounding box center [107, 462] width 143 height 924
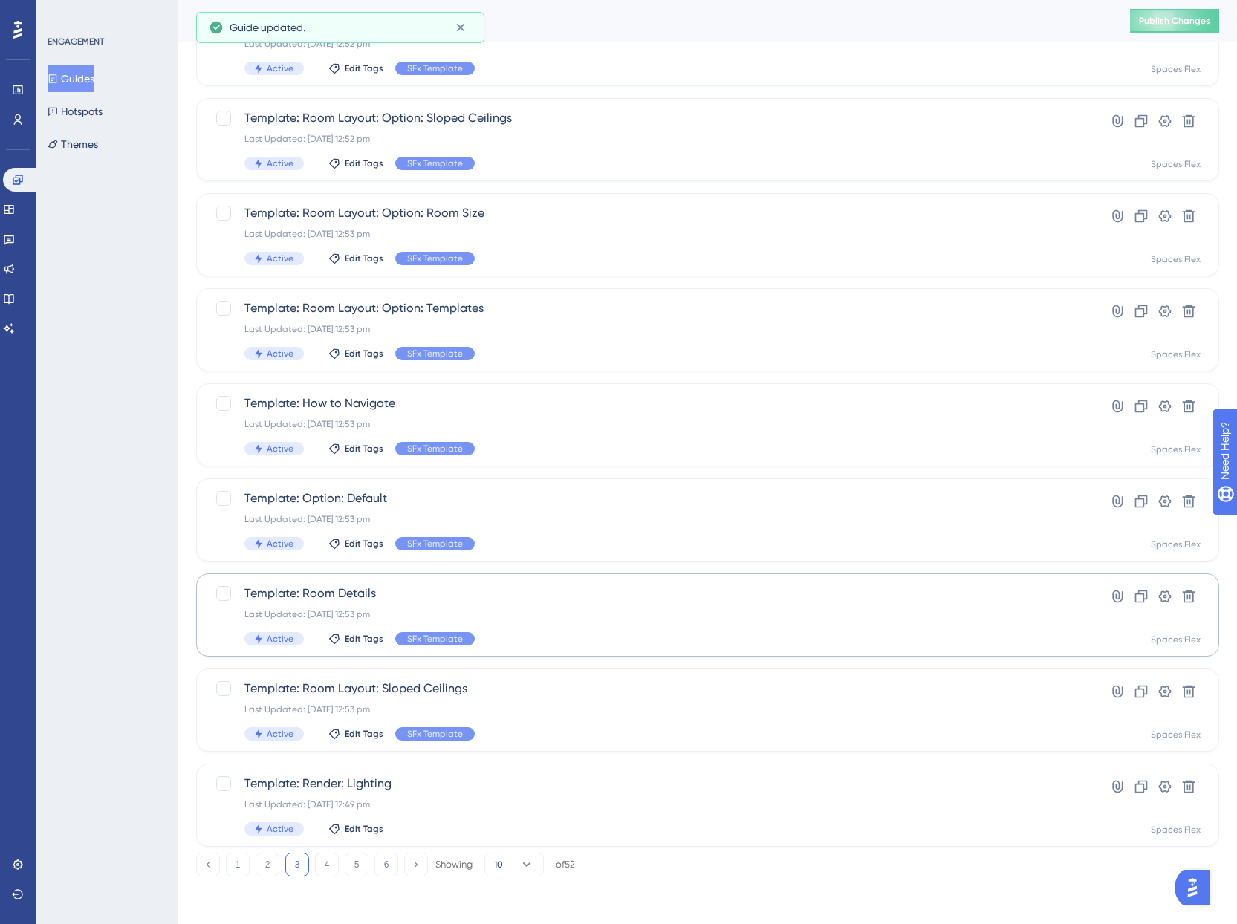
scroll to position [229, 0]
click at [371, 829] on span "Edit Tags" at bounding box center [364, 829] width 39 height 12
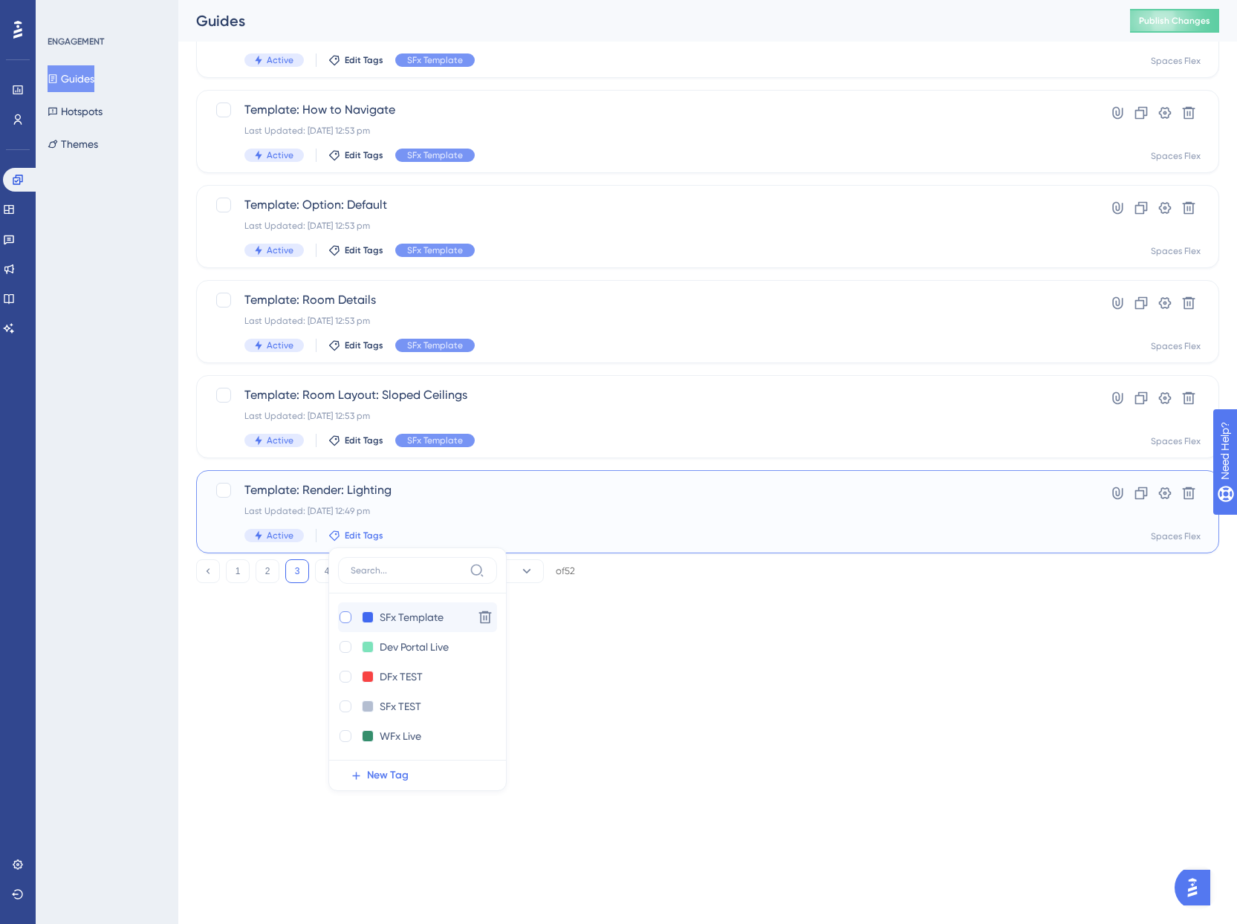
click at [343, 617] on div at bounding box center [346, 618] width 12 height 12
checkbox input "true"
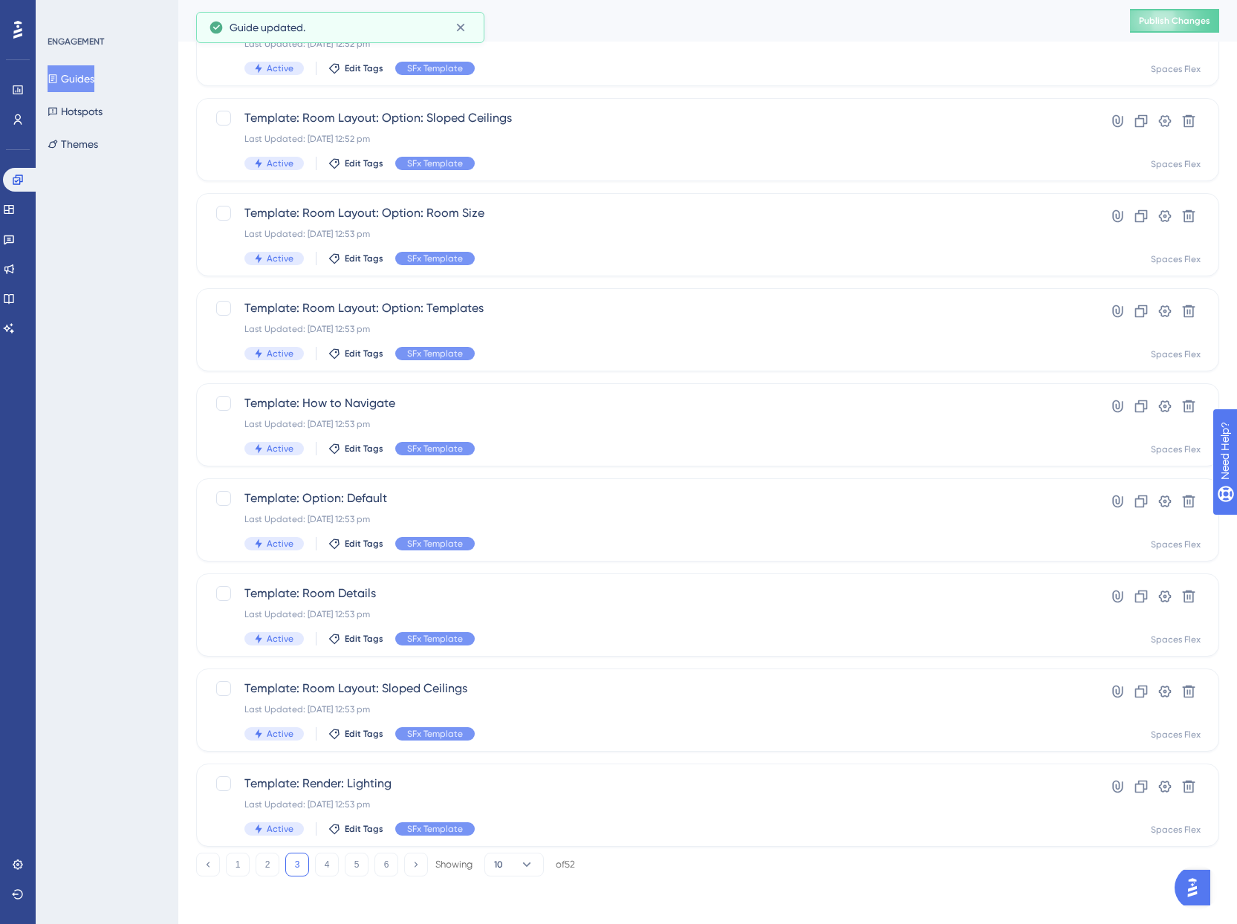
scroll to position [229, 0]
click at [331, 869] on button "4" at bounding box center [327, 865] width 24 height 24
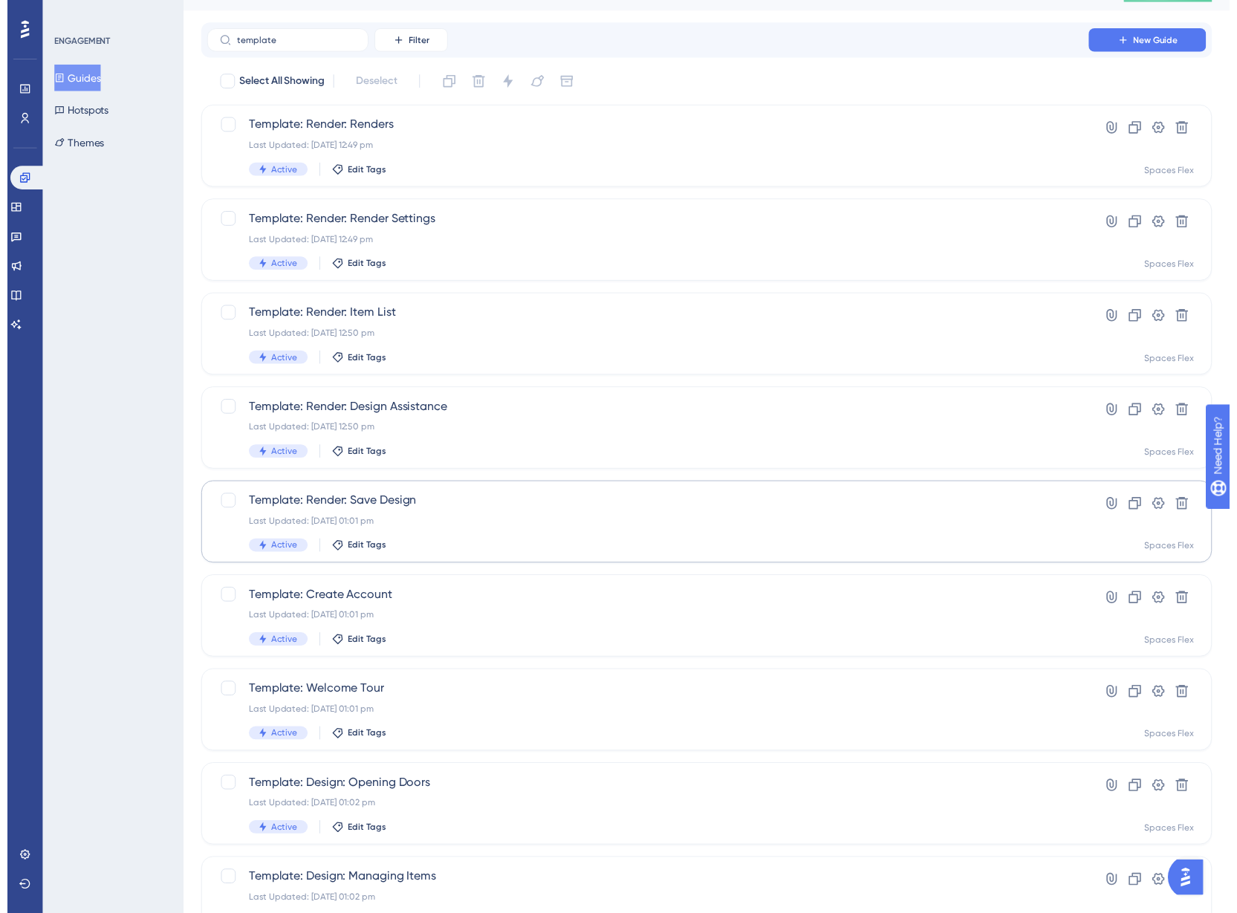
scroll to position [0, 0]
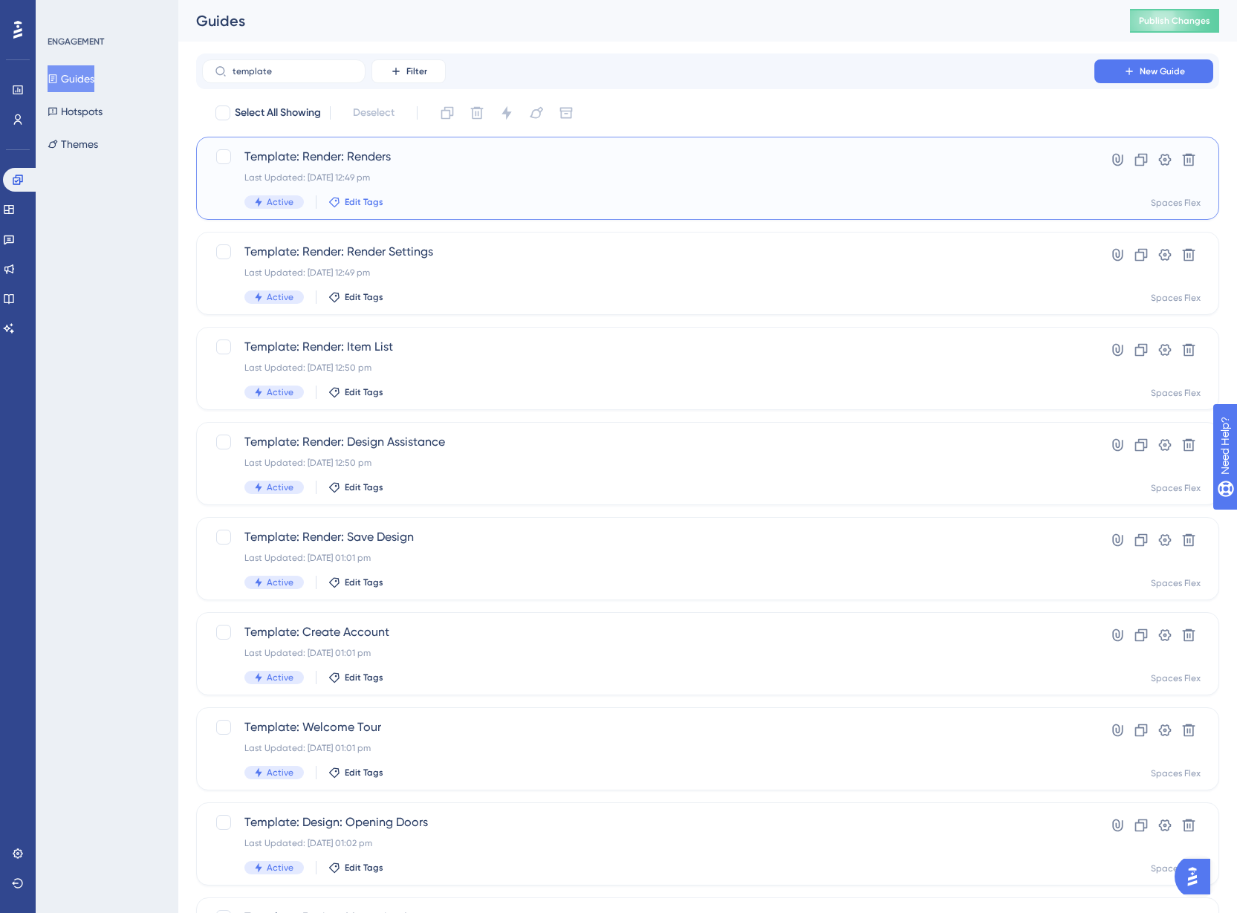
click at [367, 198] on span "Edit Tags" at bounding box center [364, 202] width 39 height 12
click at [345, 282] on div at bounding box center [346, 284] width 12 height 12
checkbox input "true"
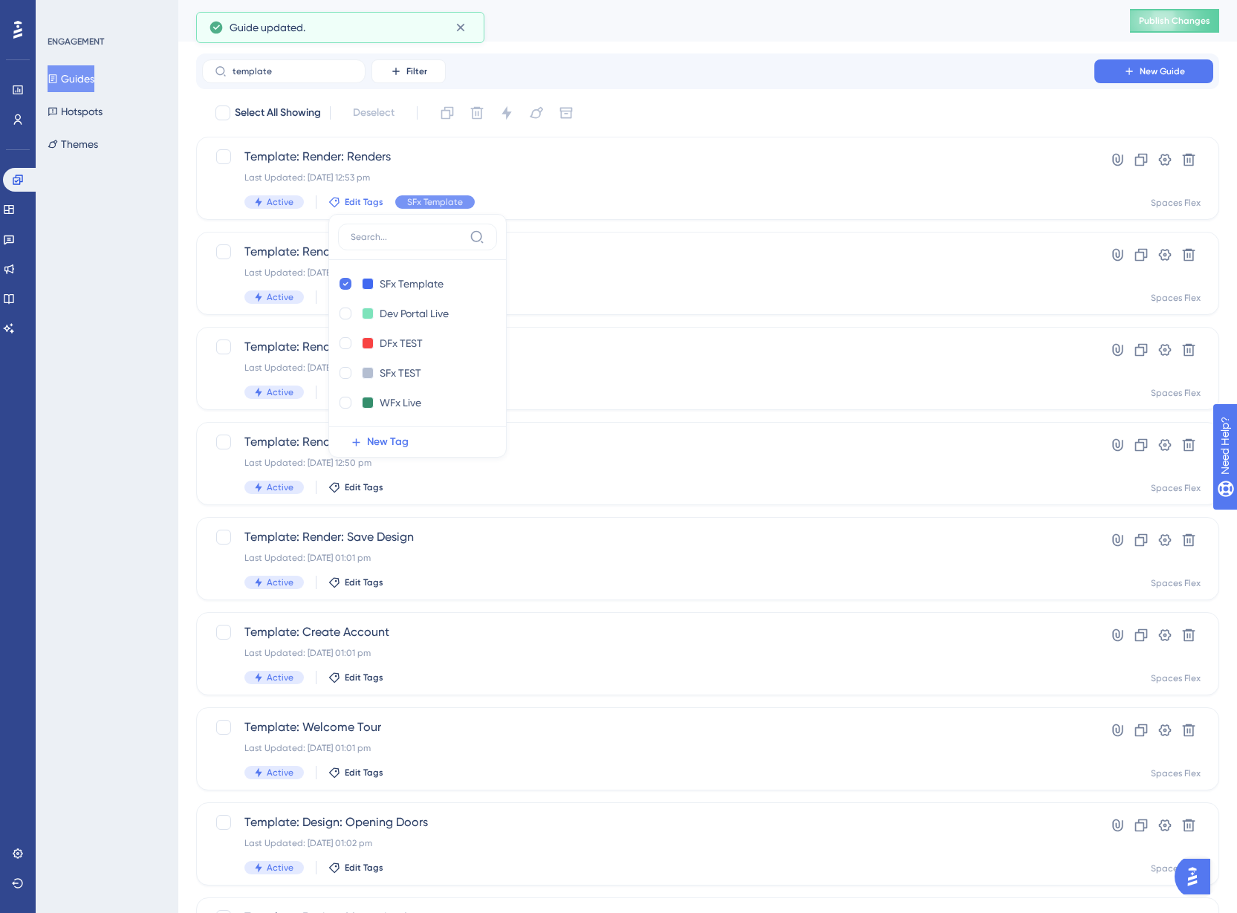
click at [60, 285] on div "ENGAGEMENT Guides Hotspots Themes" at bounding box center [107, 456] width 143 height 913
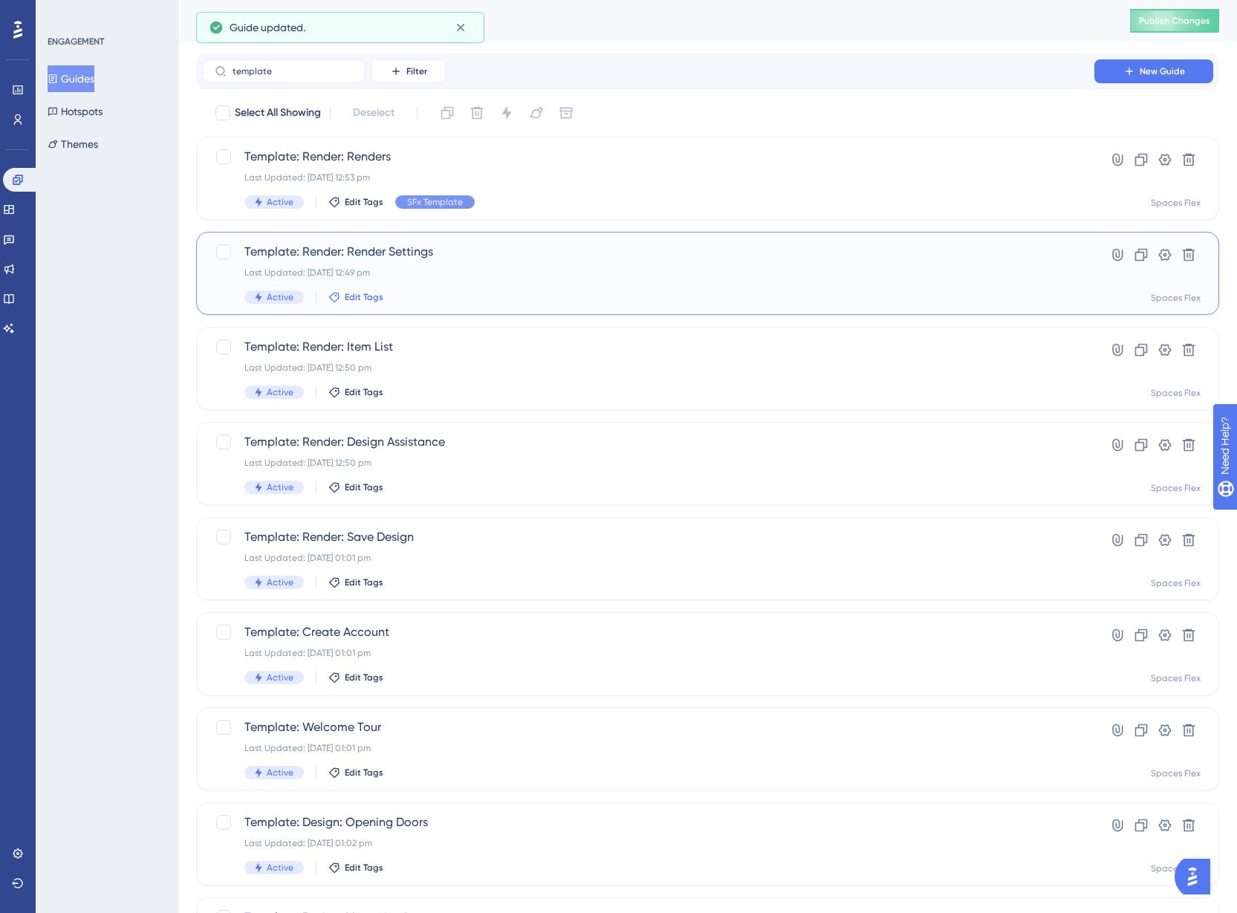
click at [354, 295] on span "Edit Tags" at bounding box center [364, 297] width 39 height 12
click at [340, 376] on div at bounding box center [346, 379] width 12 height 12
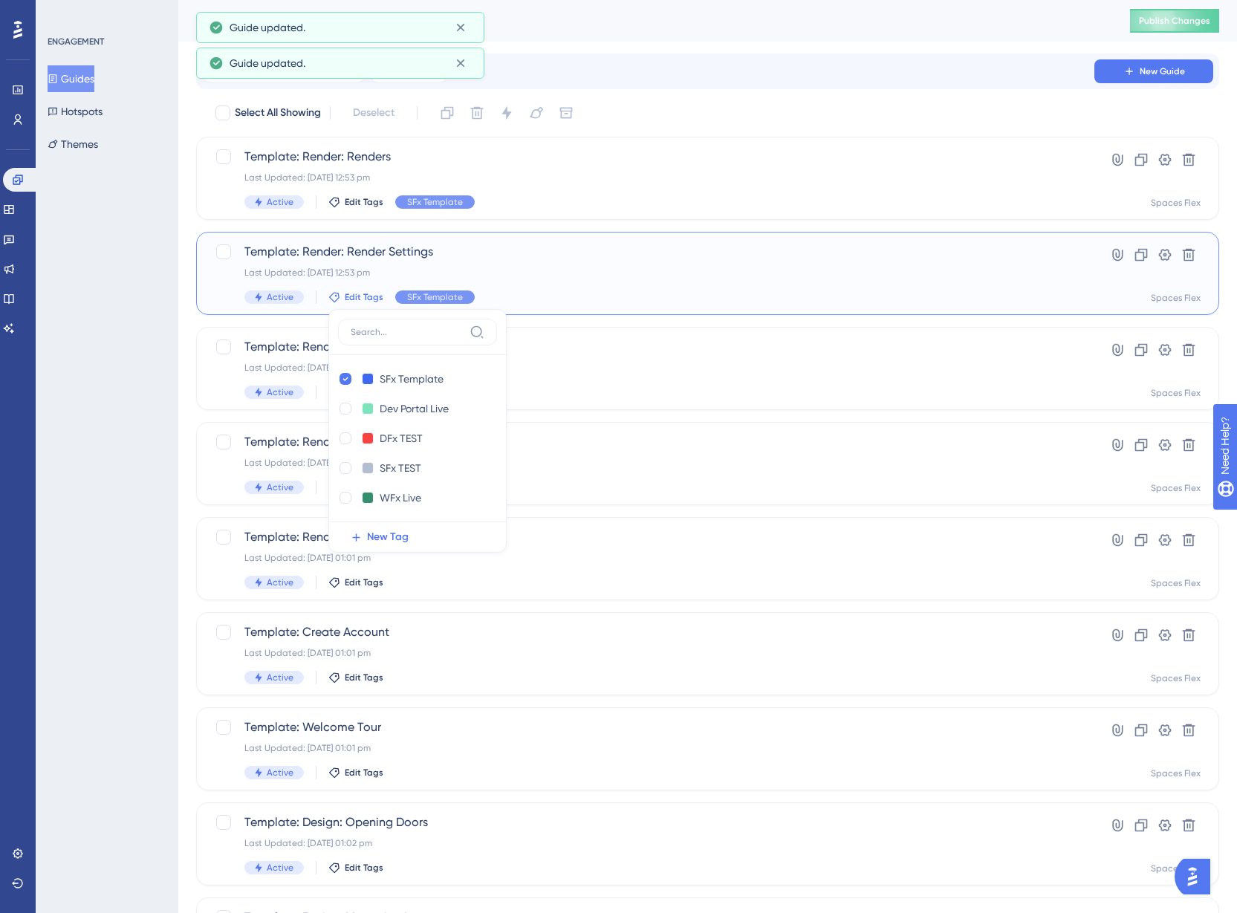
checkbox input "true"
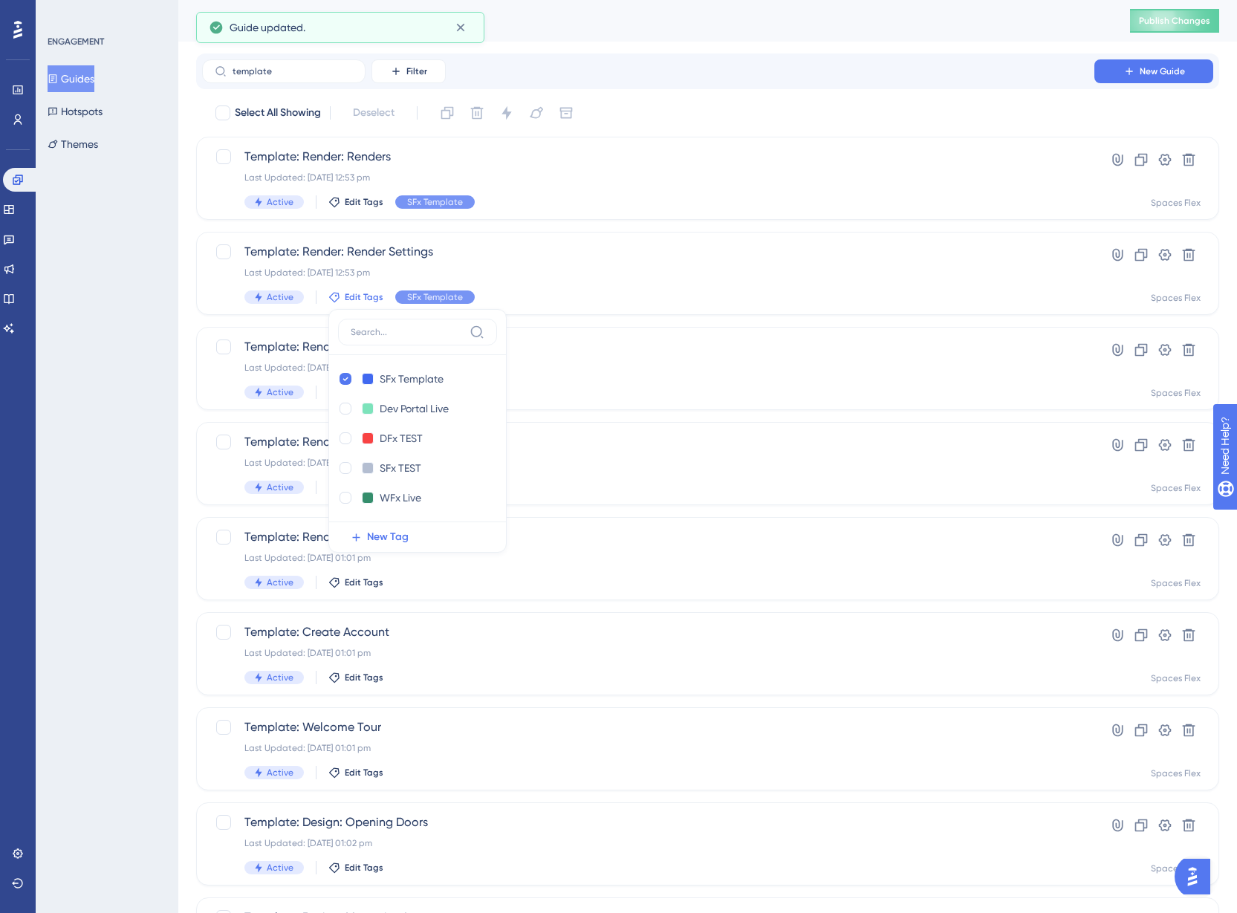
click at [86, 386] on div "ENGAGEMENT Guides Hotspots Themes" at bounding box center [107, 456] width 143 height 913
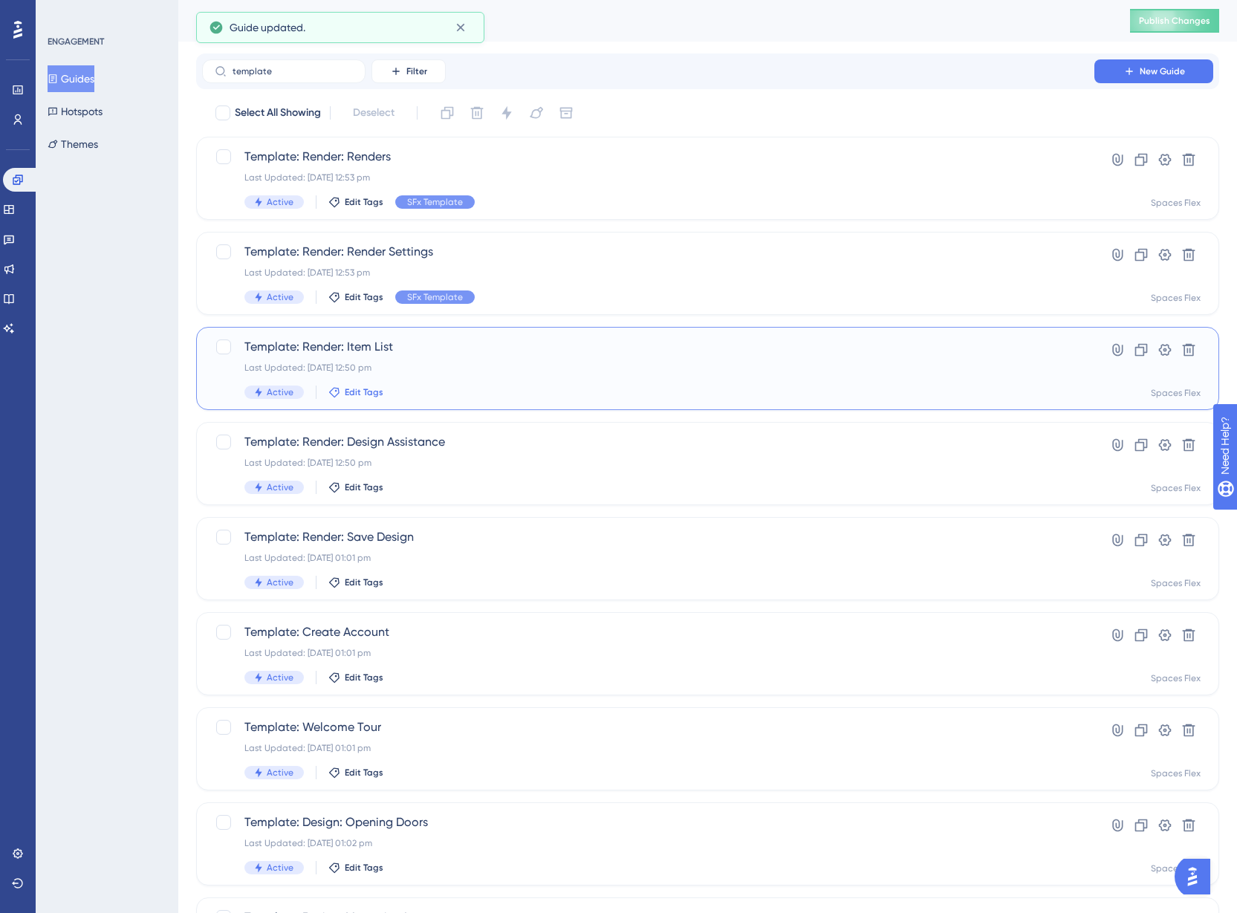
click at [357, 394] on span "Edit Tags" at bounding box center [364, 392] width 39 height 12
click at [334, 472] on div "SFx Template SFx Template Delete Dev Portal Live Dev Portal Live Delete DFx TES…" at bounding box center [417, 526] width 178 height 244
click at [340, 472] on div at bounding box center [346, 474] width 12 height 12
checkbox input "true"
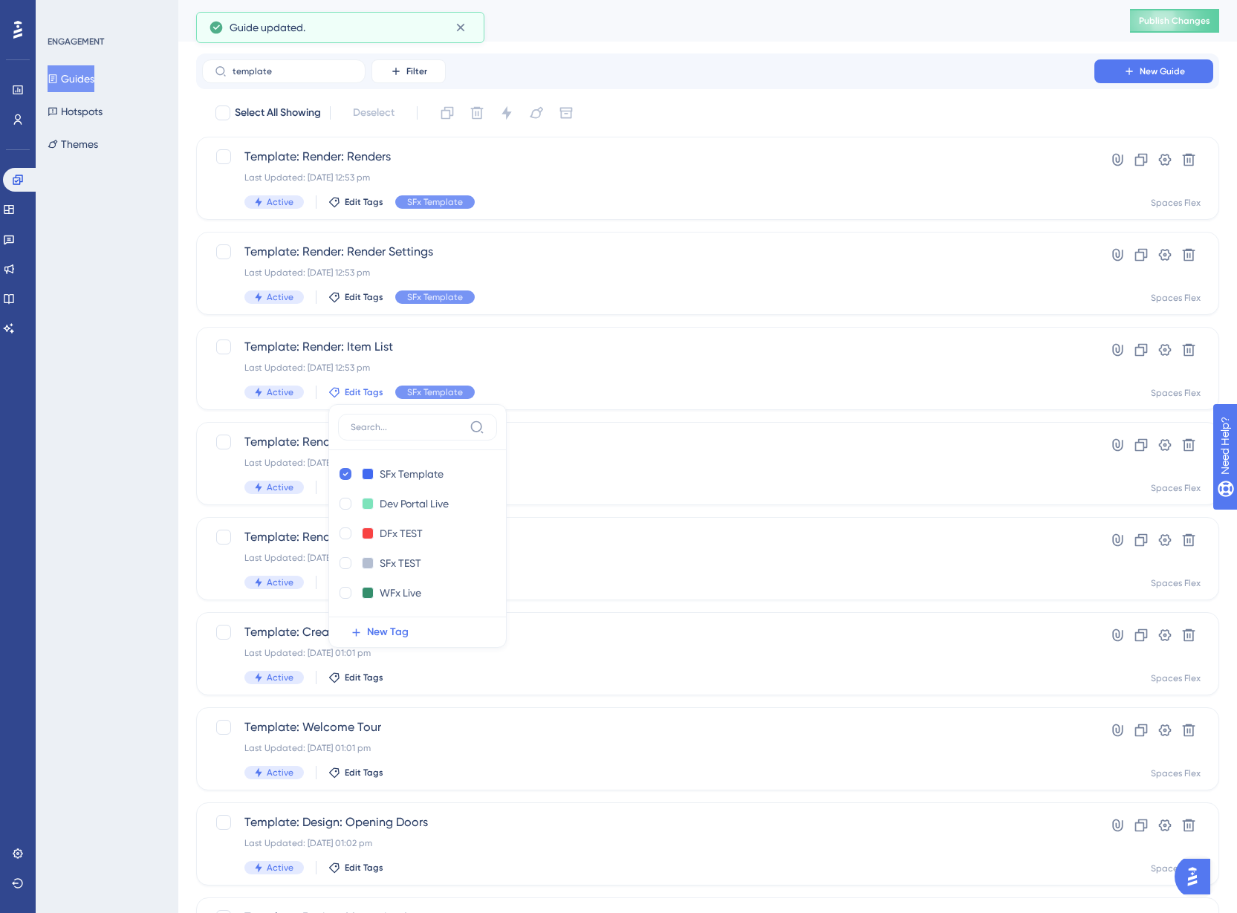
click at [111, 461] on div "ENGAGEMENT Guides Hotspots Themes" at bounding box center [107, 456] width 143 height 913
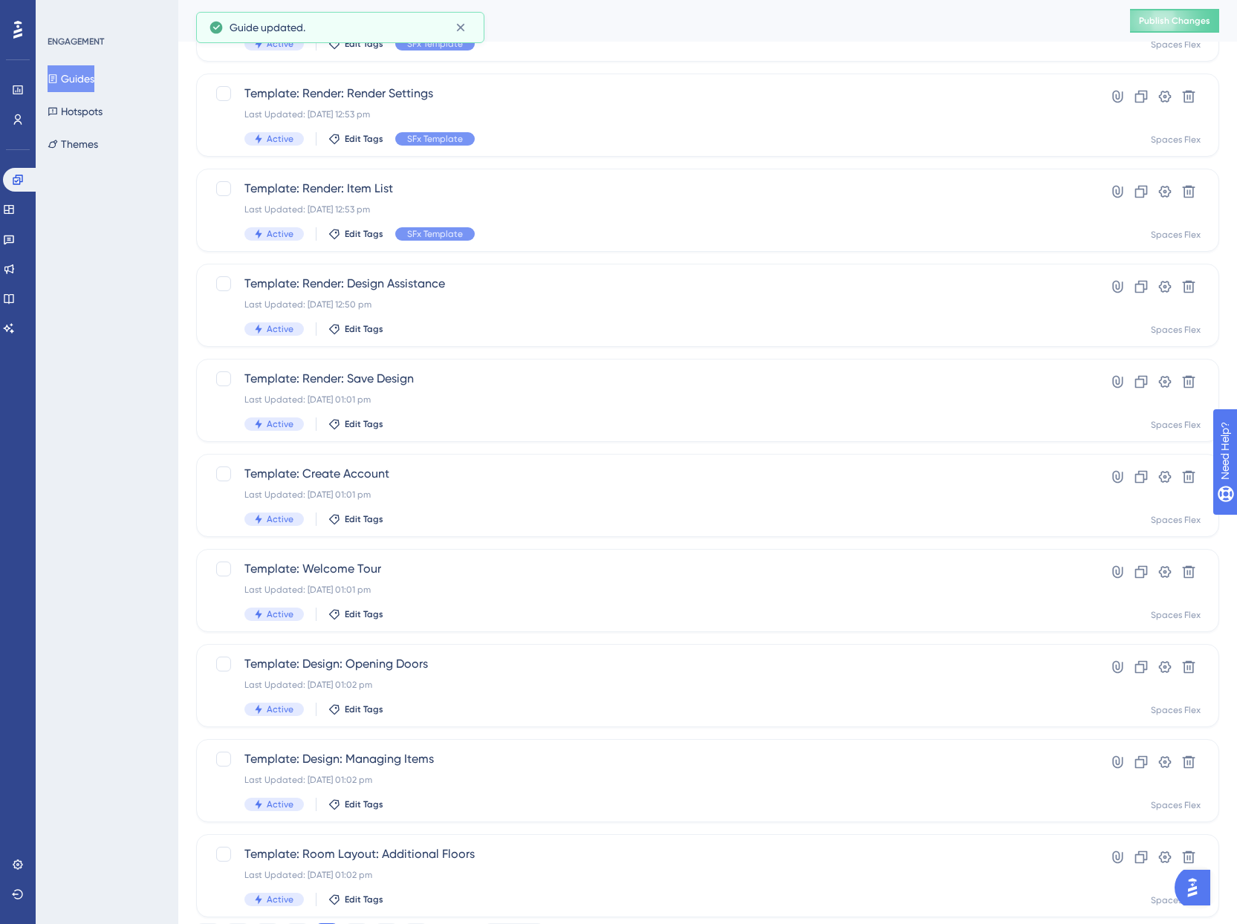
scroll to position [223, 0]
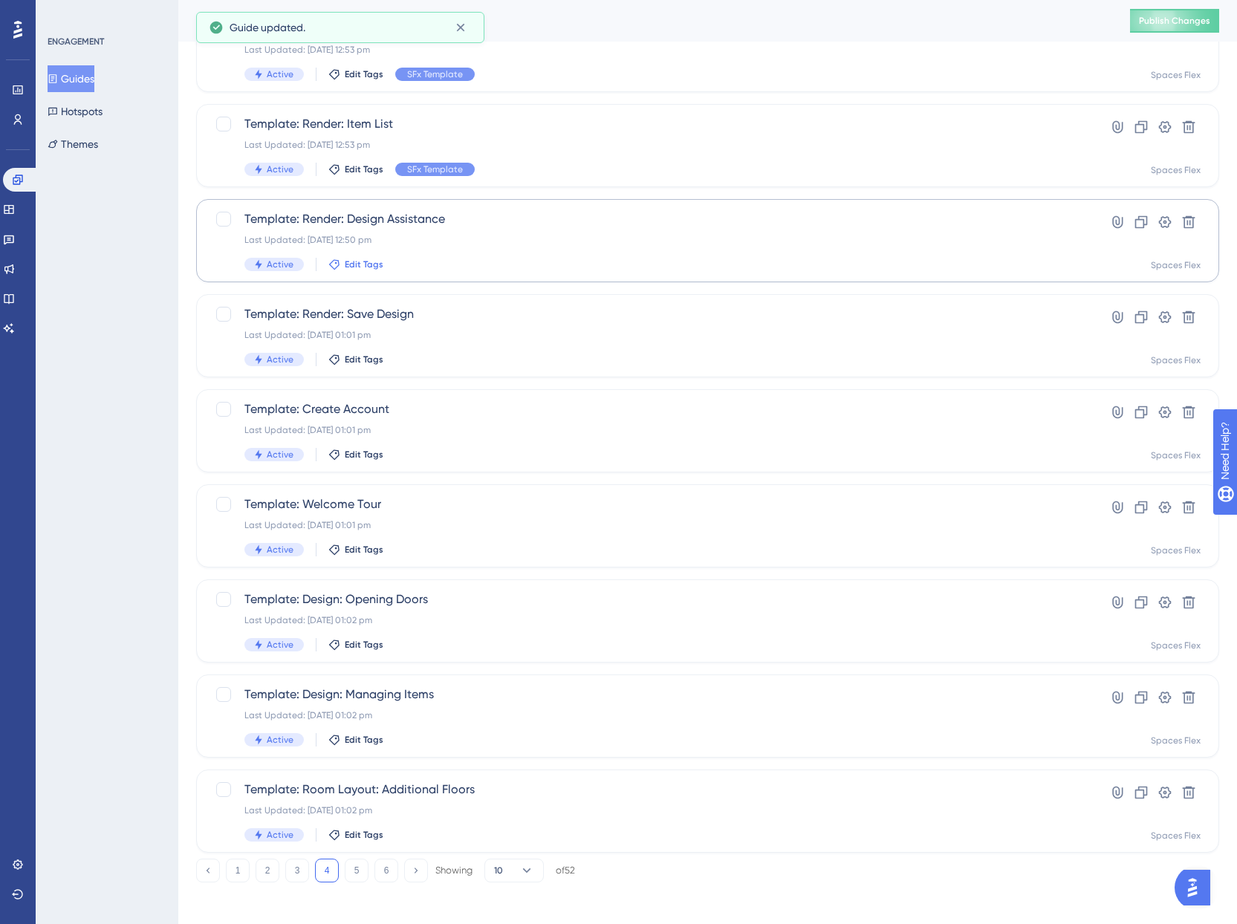
click at [334, 262] on icon at bounding box center [334, 265] width 12 height 12
click at [344, 348] on div at bounding box center [346, 346] width 12 height 12
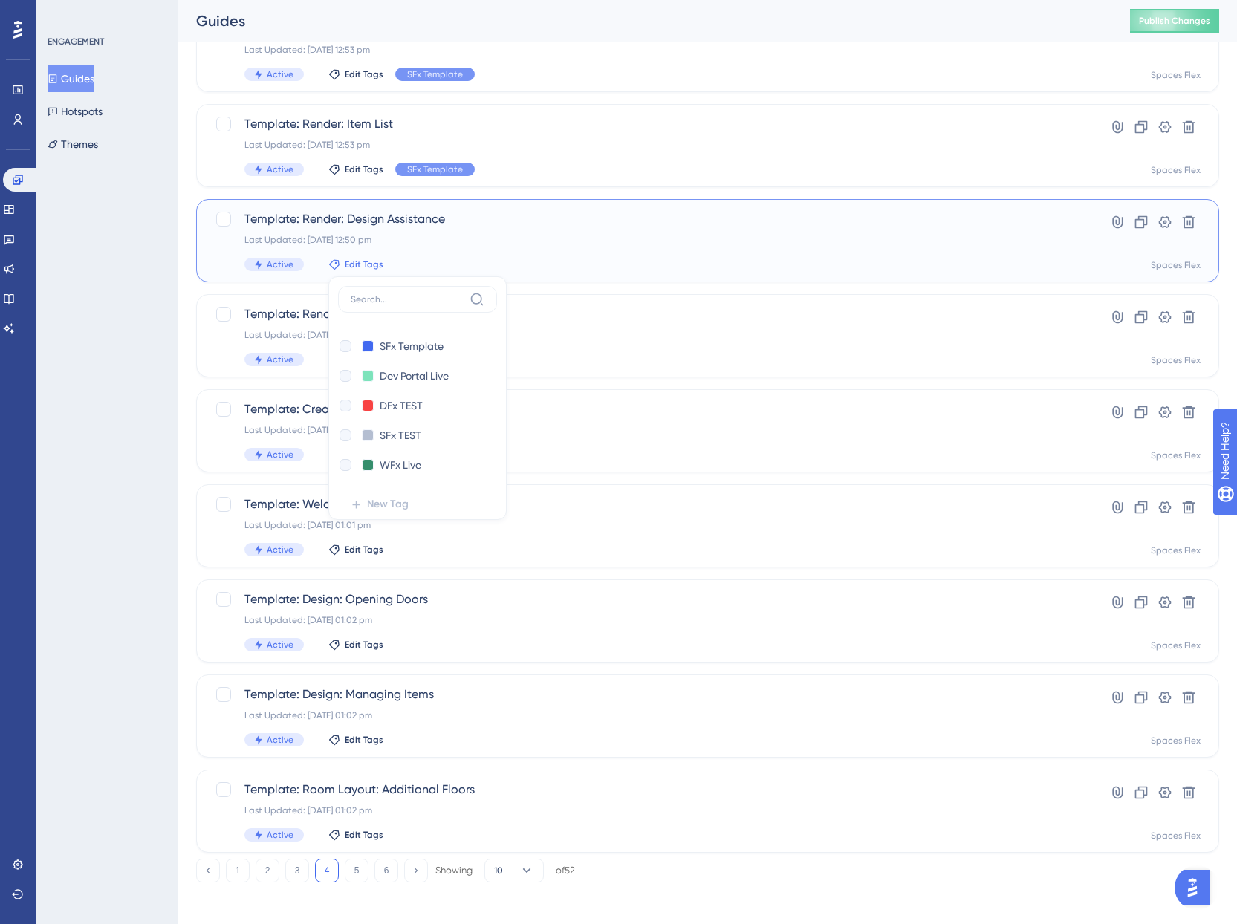
checkbox input "true"
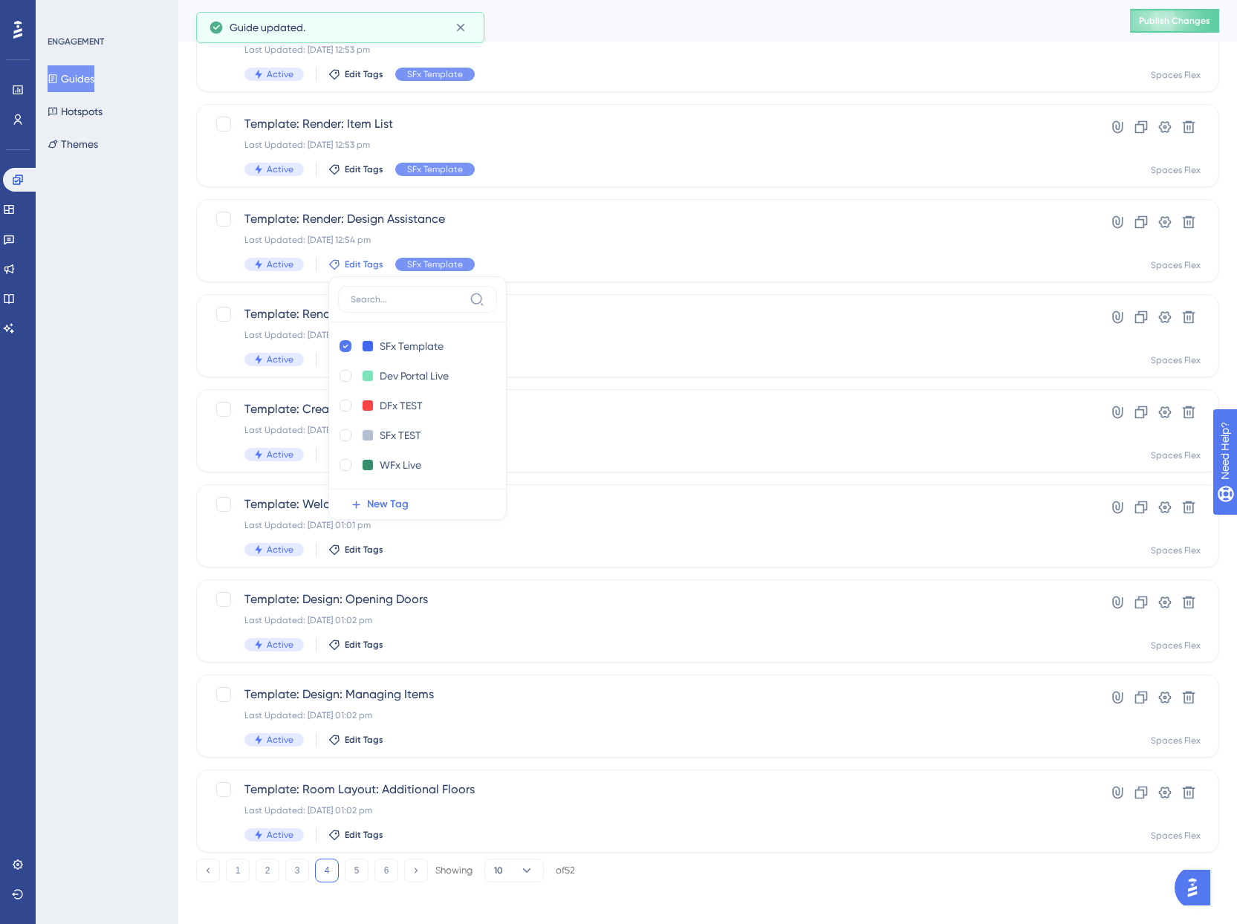
click at [103, 353] on div "ENGAGEMENT Guides Hotspots Themes" at bounding box center [107, 462] width 143 height 924
click at [371, 362] on span "Edit Tags" at bounding box center [364, 360] width 39 height 12
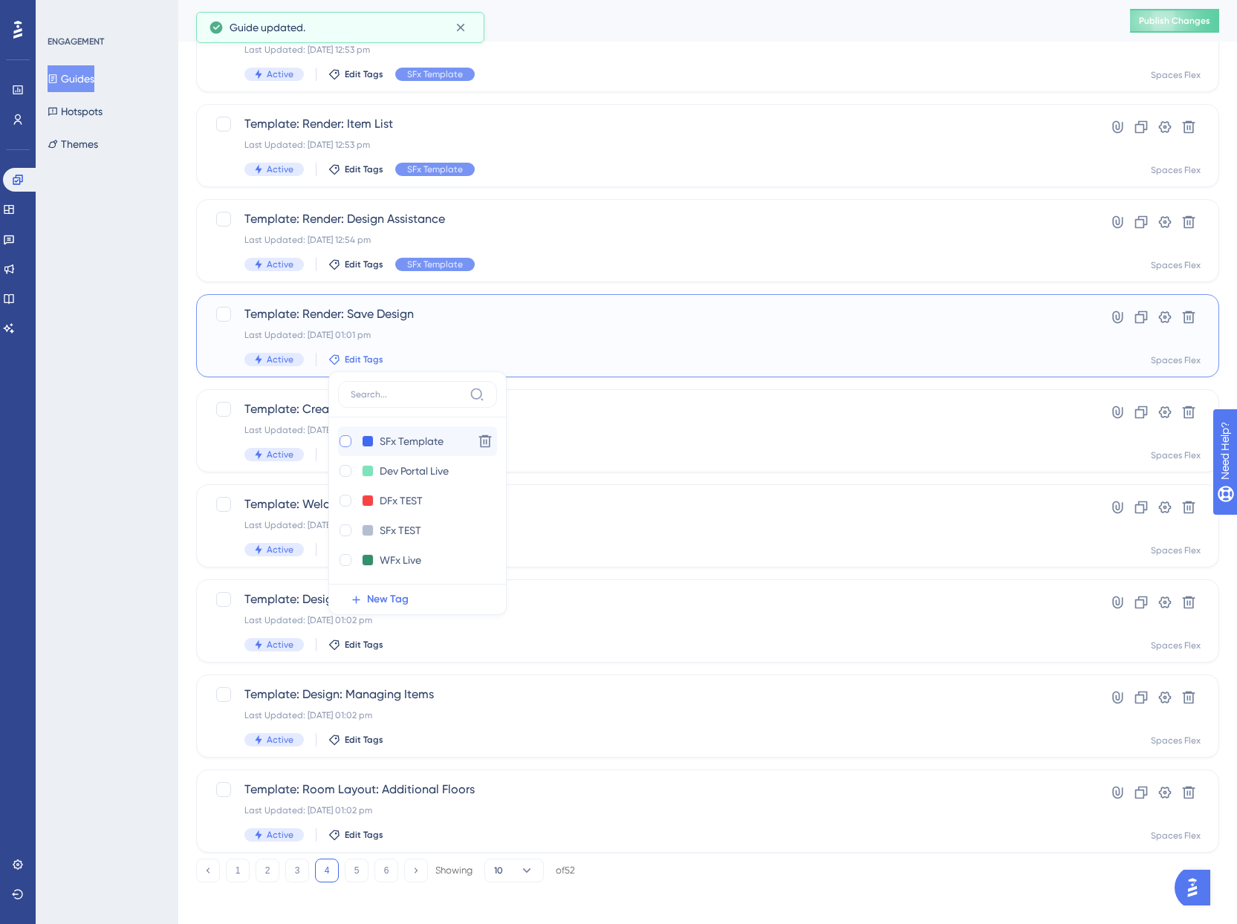
click at [349, 440] on div at bounding box center [346, 441] width 12 height 12
checkbox input "true"
click at [85, 432] on div "ENGAGEMENT Guides Hotspots Themes" at bounding box center [107, 462] width 143 height 924
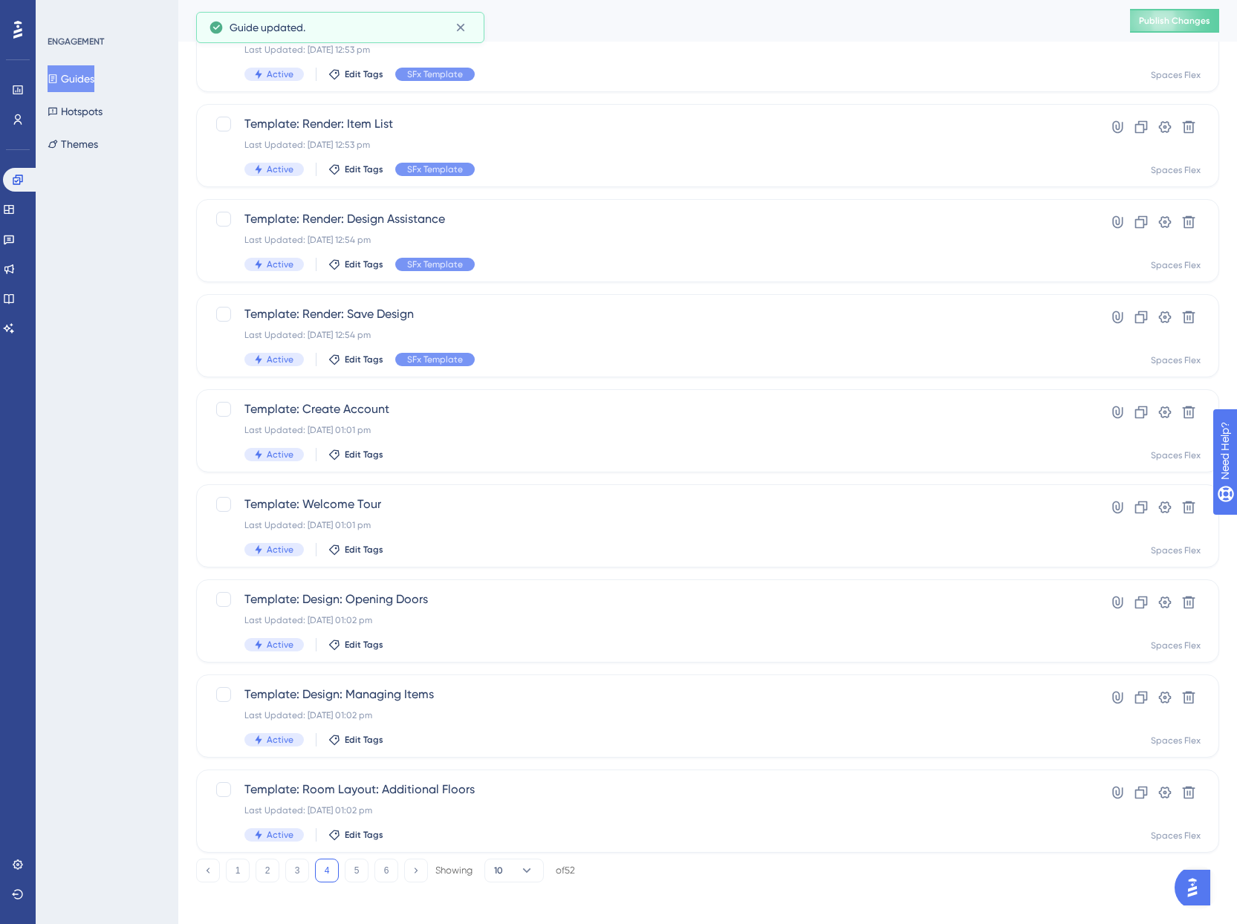
scroll to position [229, 0]
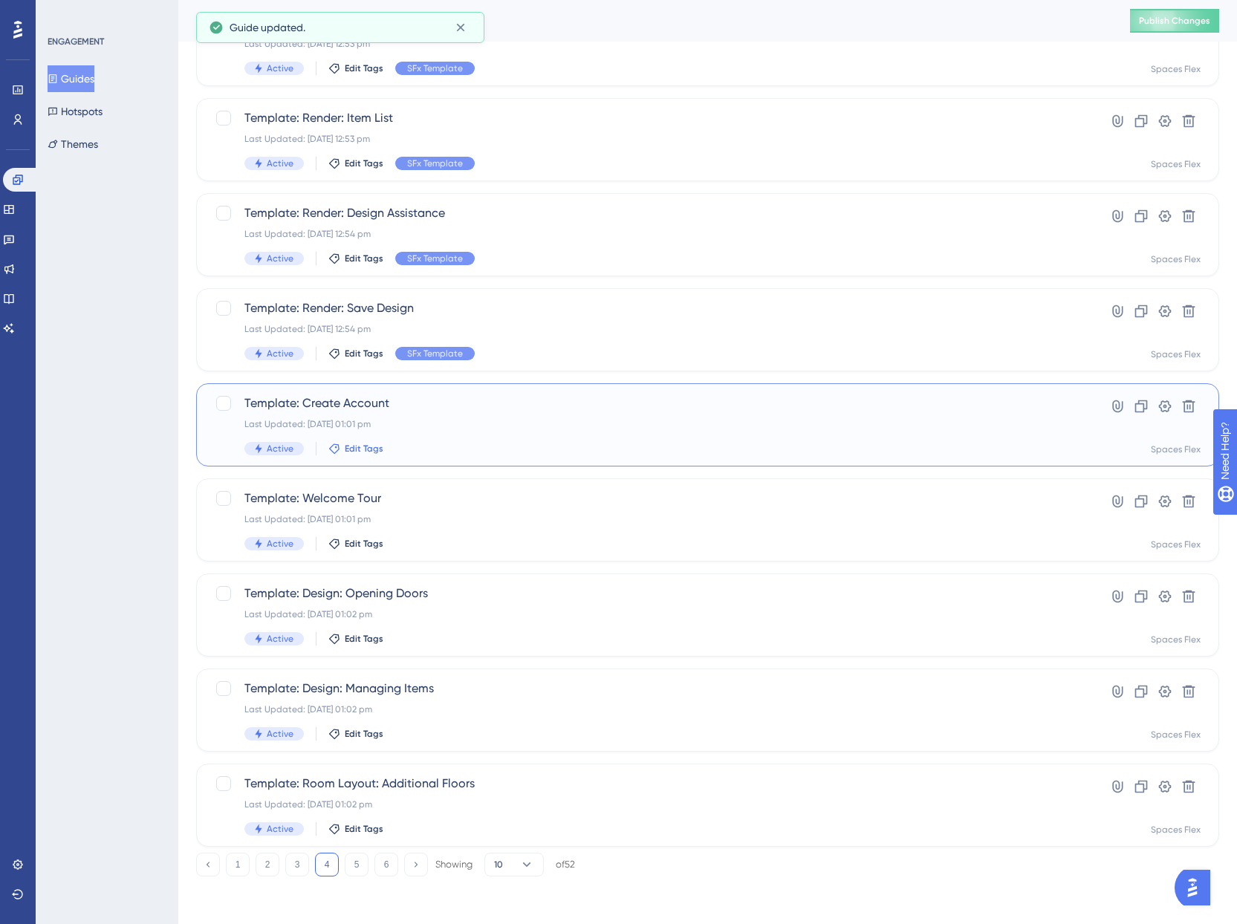
click at [350, 451] on span "Edit Tags" at bounding box center [364, 449] width 39 height 12
click at [343, 531] on div at bounding box center [346, 531] width 12 height 12
checkbox input "true"
click at [116, 549] on div "ENGAGEMENT Guides Hotspots Themes" at bounding box center [107, 462] width 143 height 924
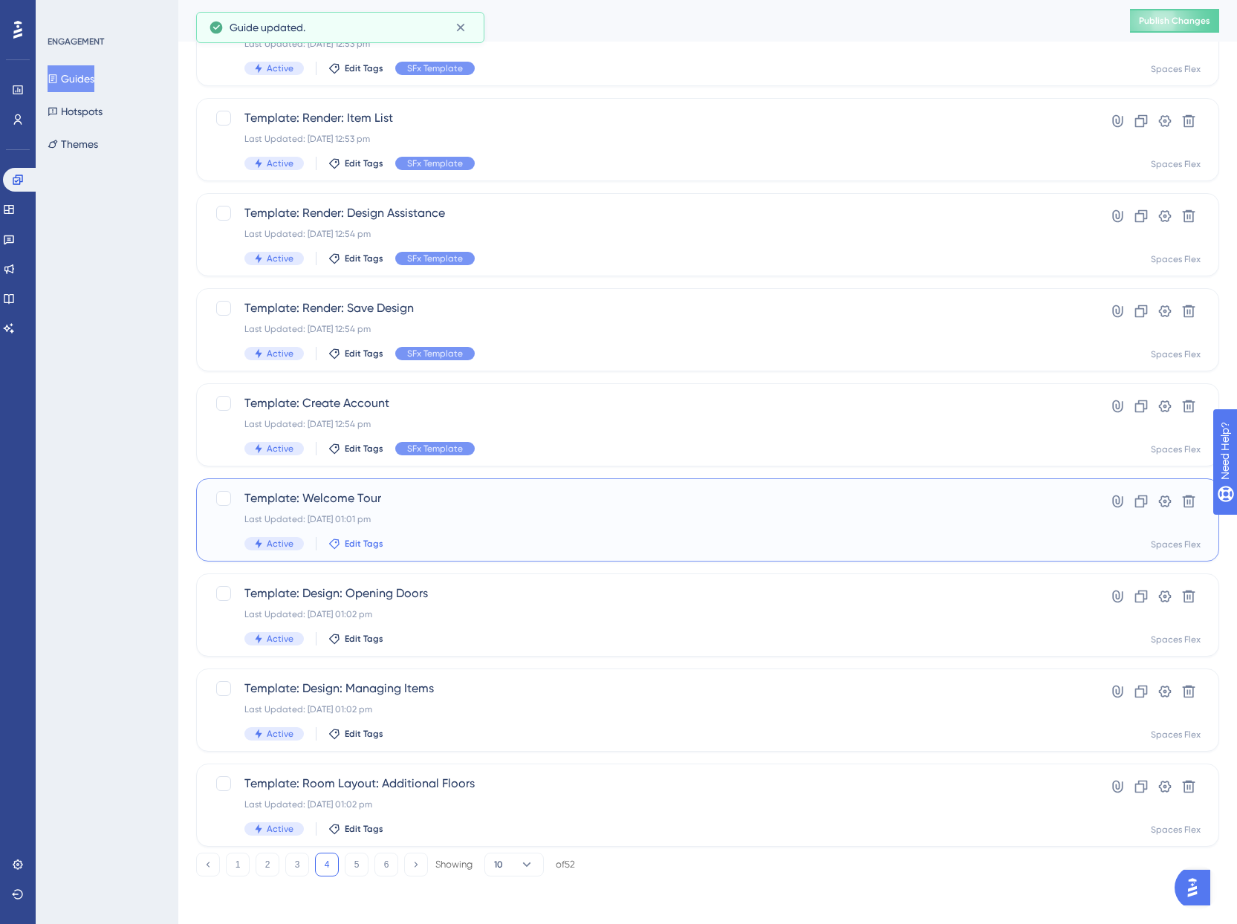
click at [370, 545] on span "Edit Tags" at bounding box center [364, 544] width 39 height 12
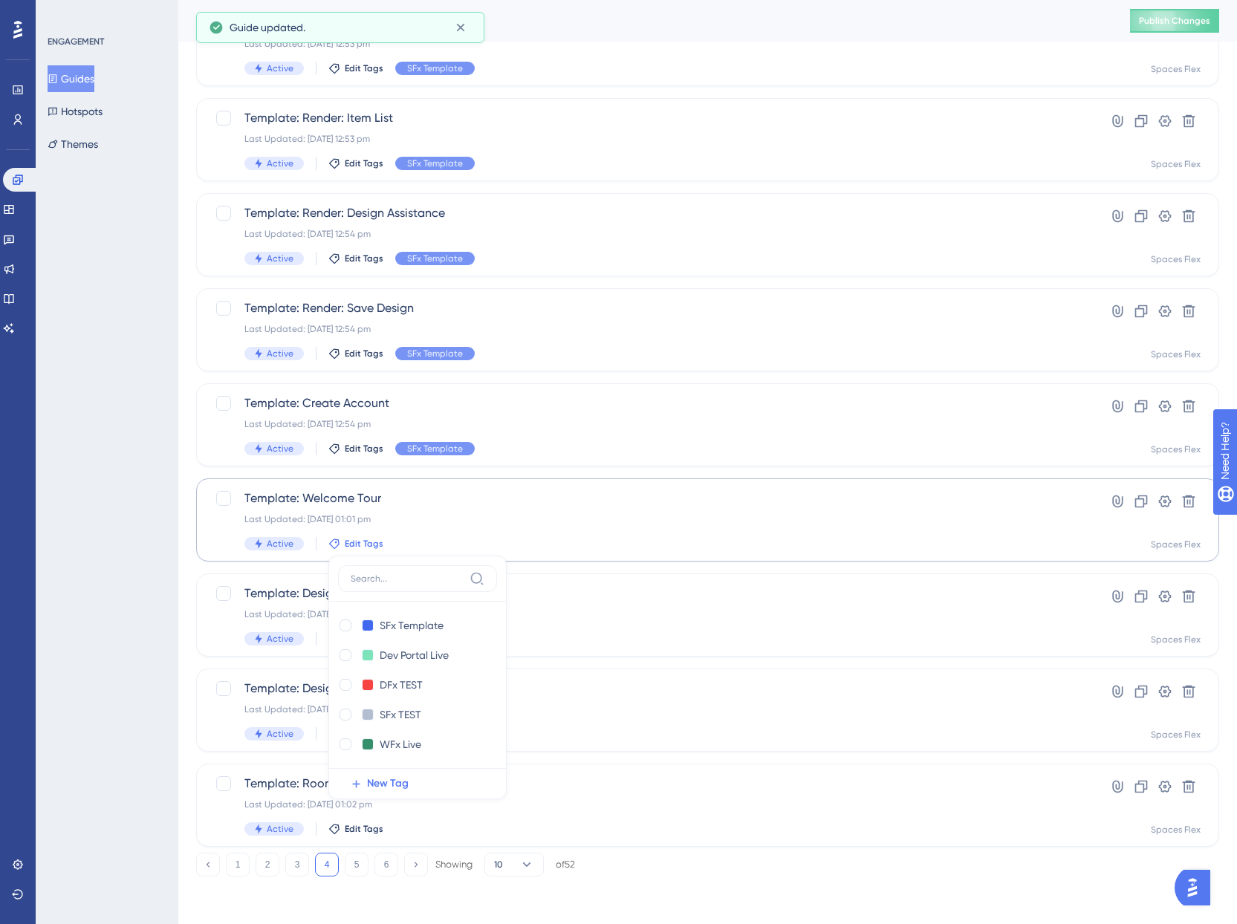
scroll to position [237, 0]
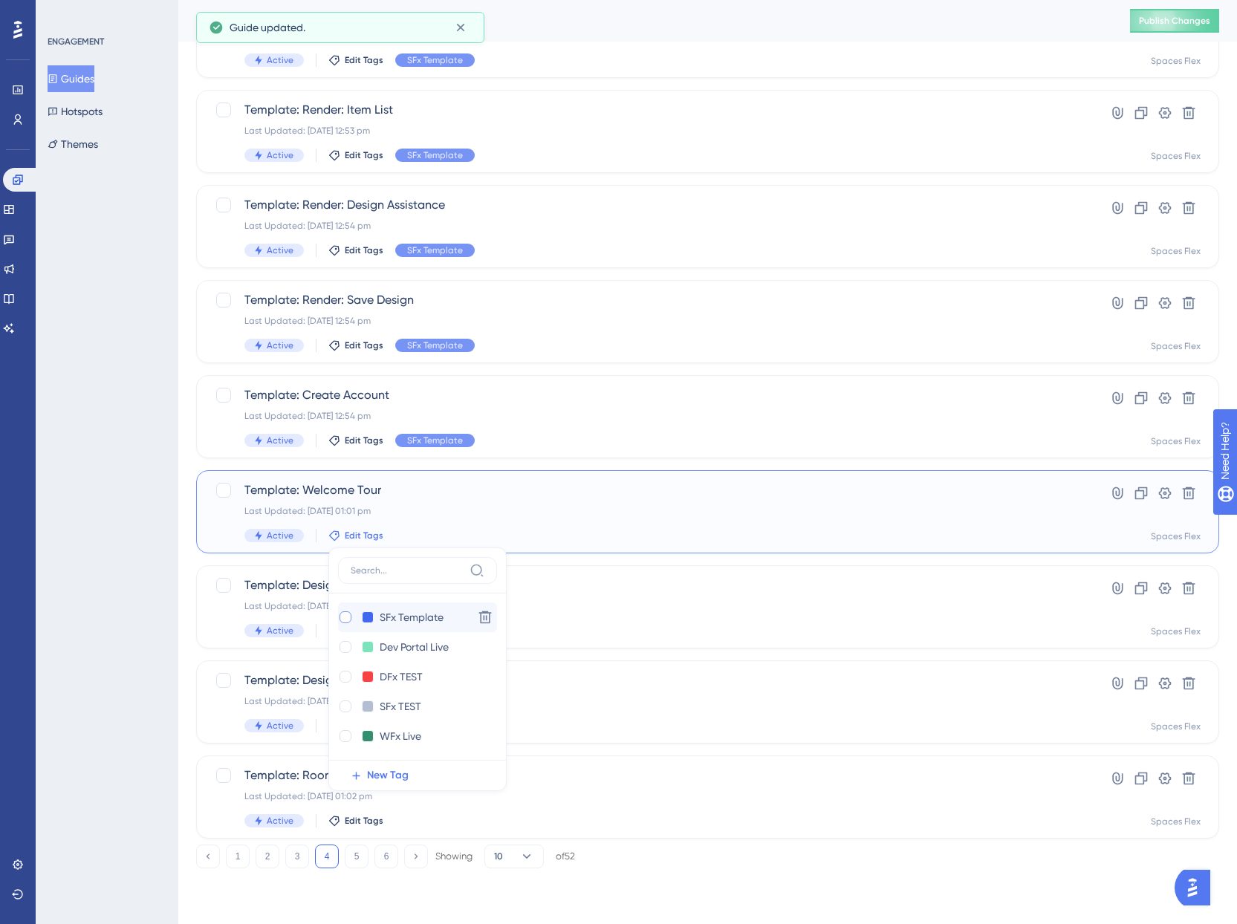
click at [340, 619] on div at bounding box center [346, 618] width 12 height 12
checkbox input "true"
click at [81, 612] on div "ENGAGEMENT Guides Hotspots Themes" at bounding box center [107, 462] width 143 height 924
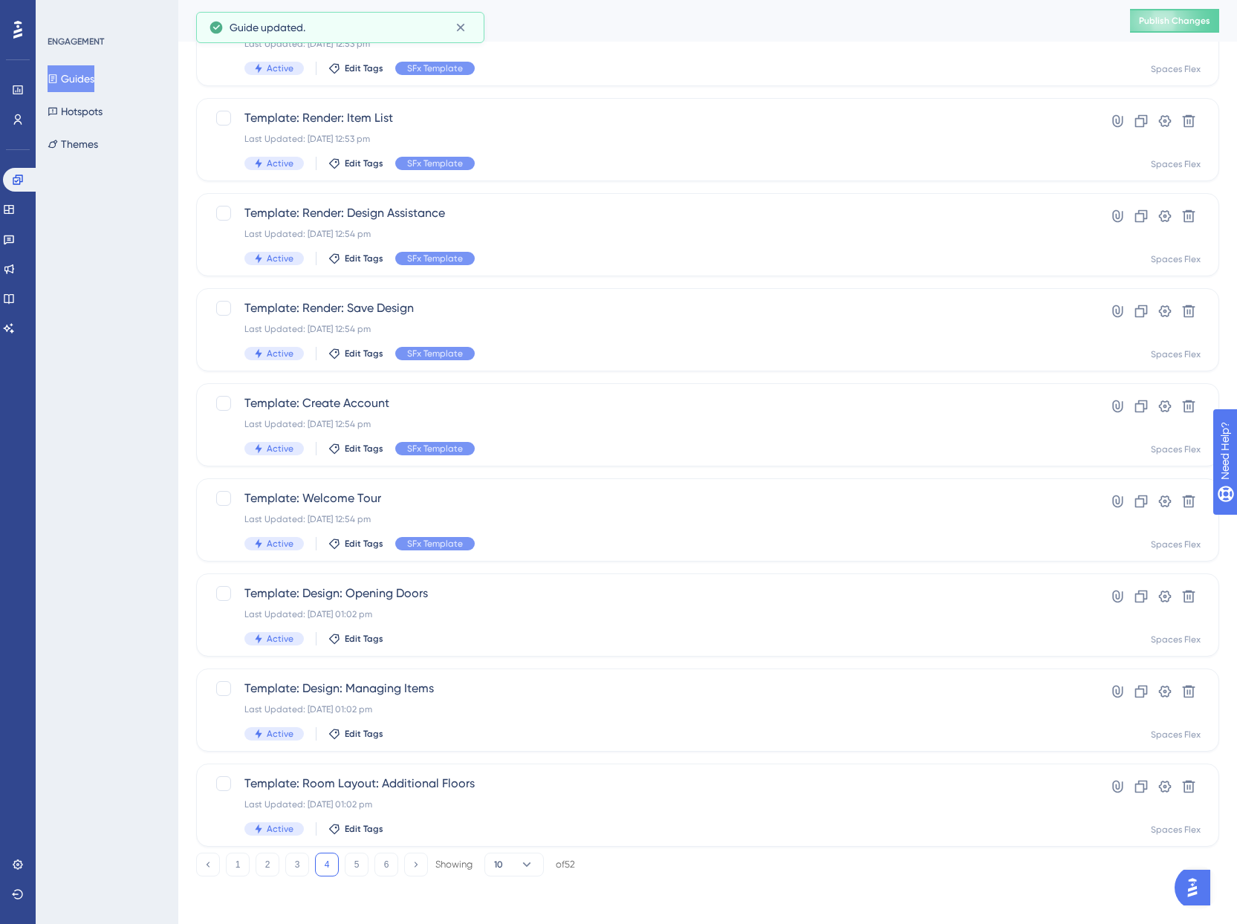
scroll to position [229, 0]
click at [367, 642] on span "Edit Tags" at bounding box center [364, 639] width 39 height 12
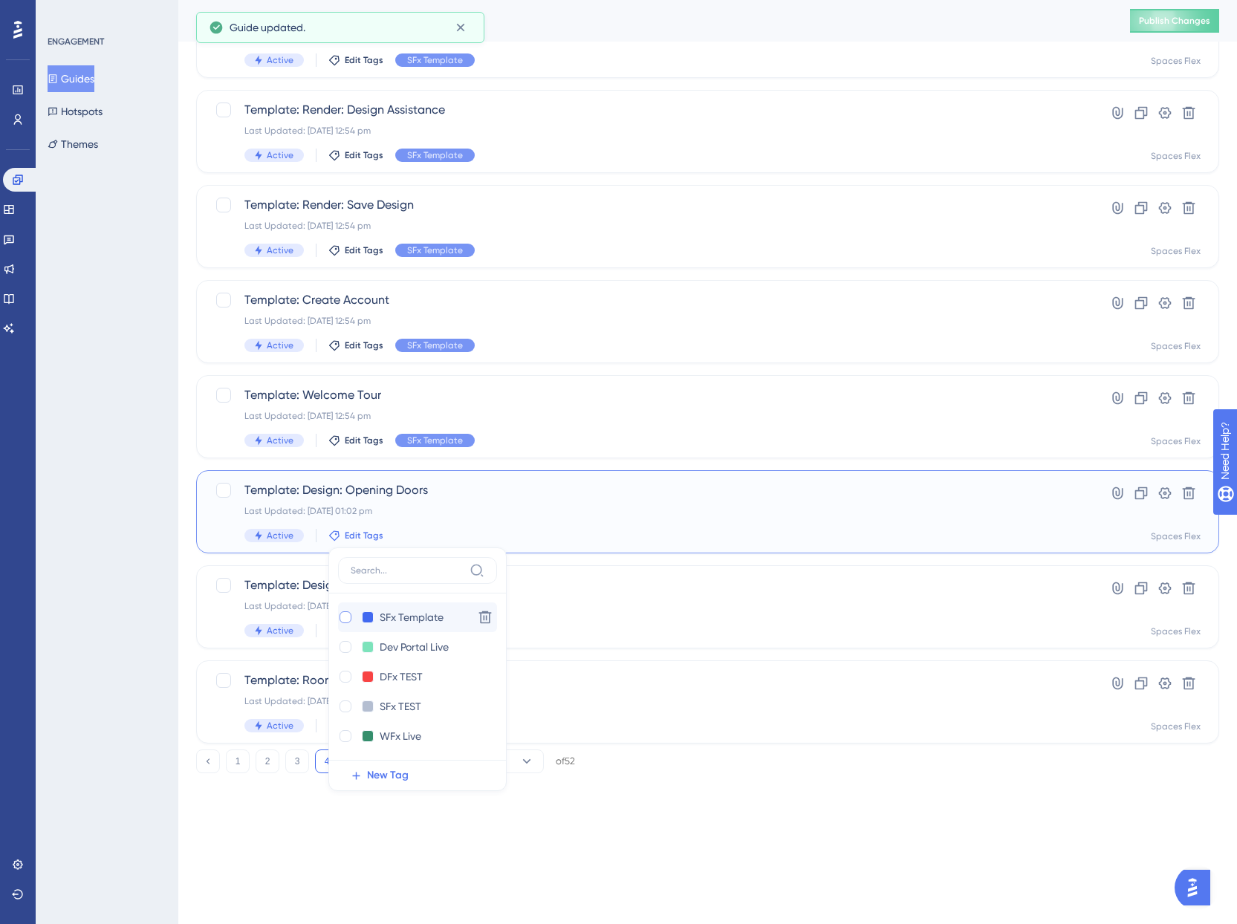
click at [349, 618] on div at bounding box center [346, 618] width 12 height 12
checkbox input "true"
click at [57, 609] on div "ENGAGEMENT Guides Hotspots Themes" at bounding box center [107, 462] width 143 height 924
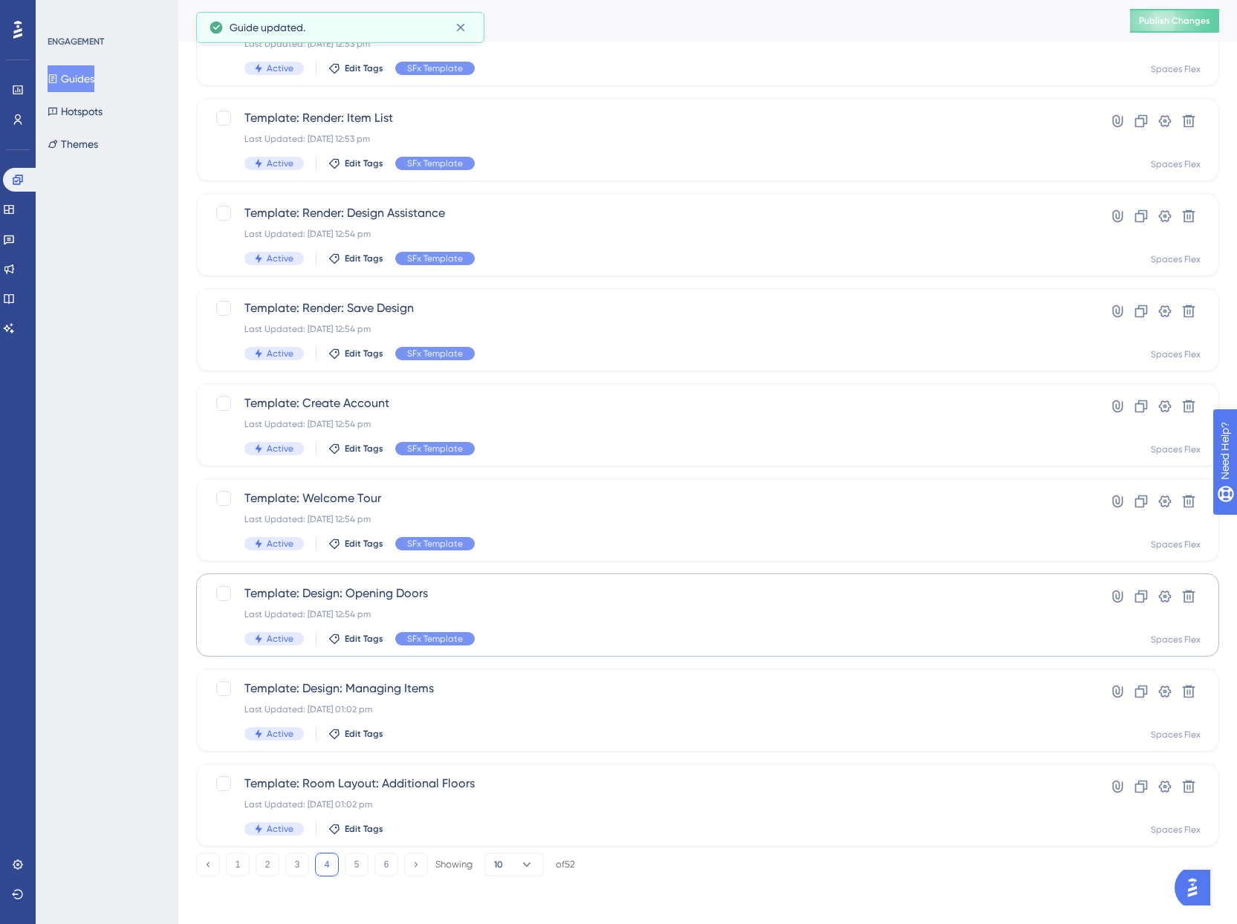
scroll to position [229, 0]
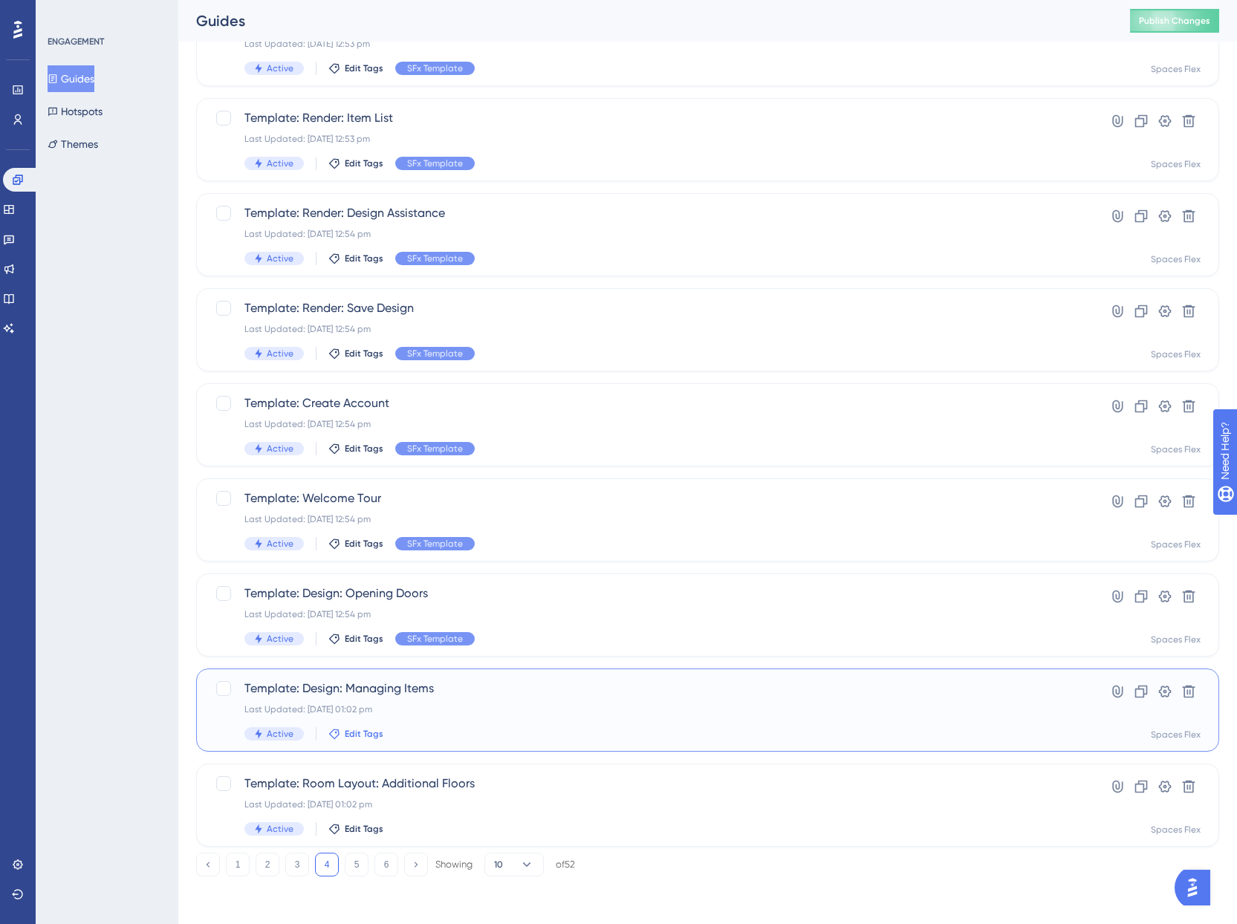
click at [376, 733] on span "Edit Tags" at bounding box center [364, 734] width 39 height 12
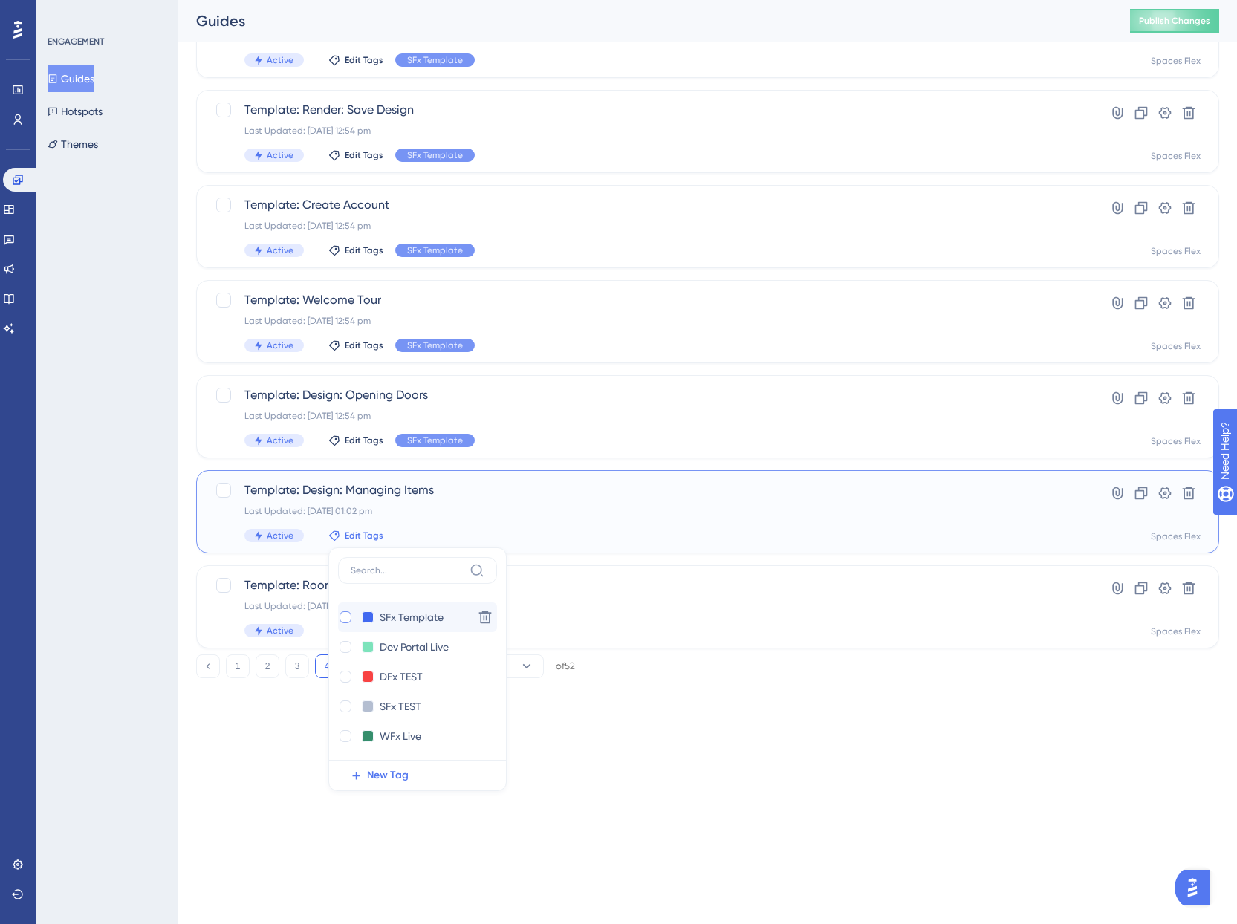
click at [343, 615] on div at bounding box center [346, 618] width 12 height 12
checkbox input "true"
click at [143, 586] on div "ENGAGEMENT Guides Hotspots Themes" at bounding box center [107, 462] width 143 height 924
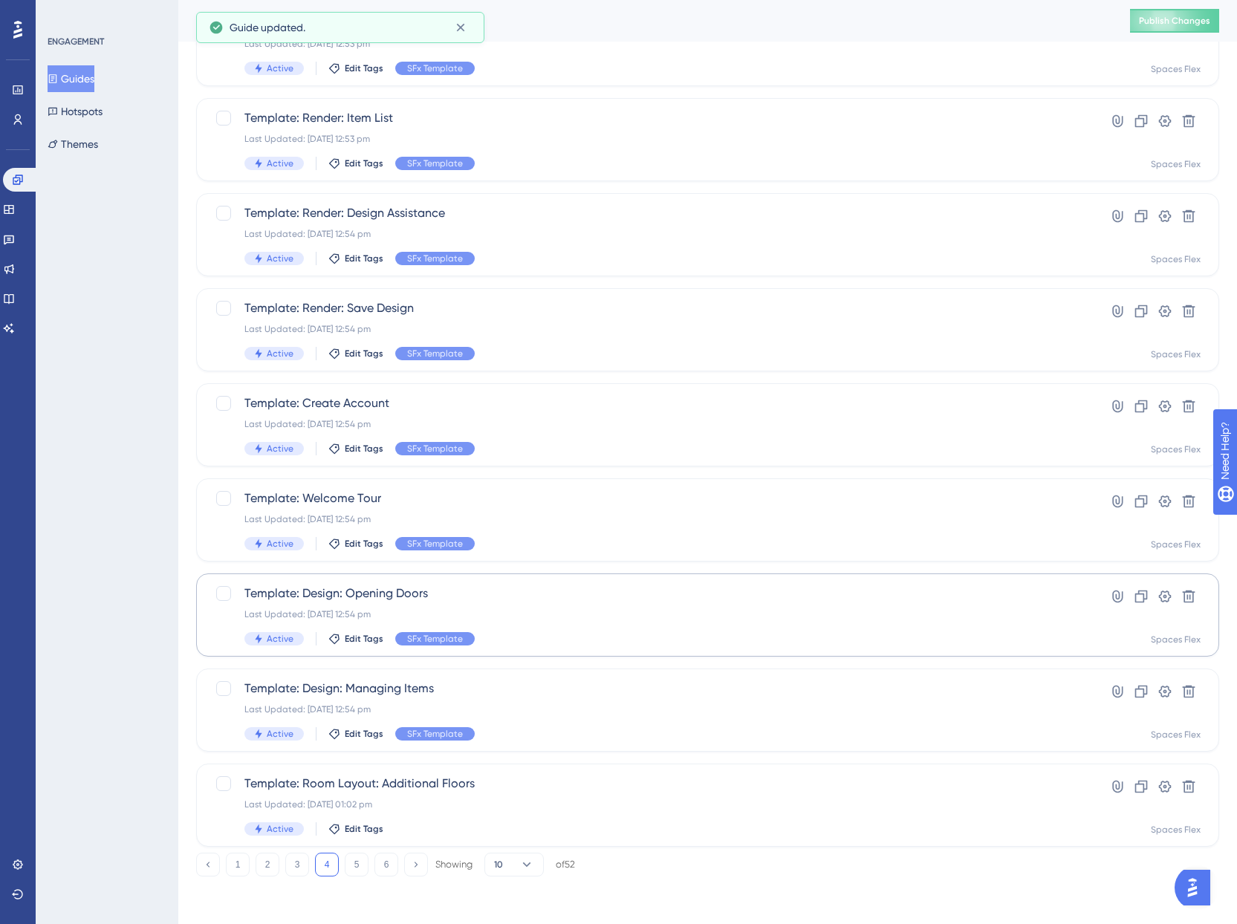
scroll to position [229, 0]
click at [363, 829] on span "Edit Tags" at bounding box center [364, 829] width 39 height 12
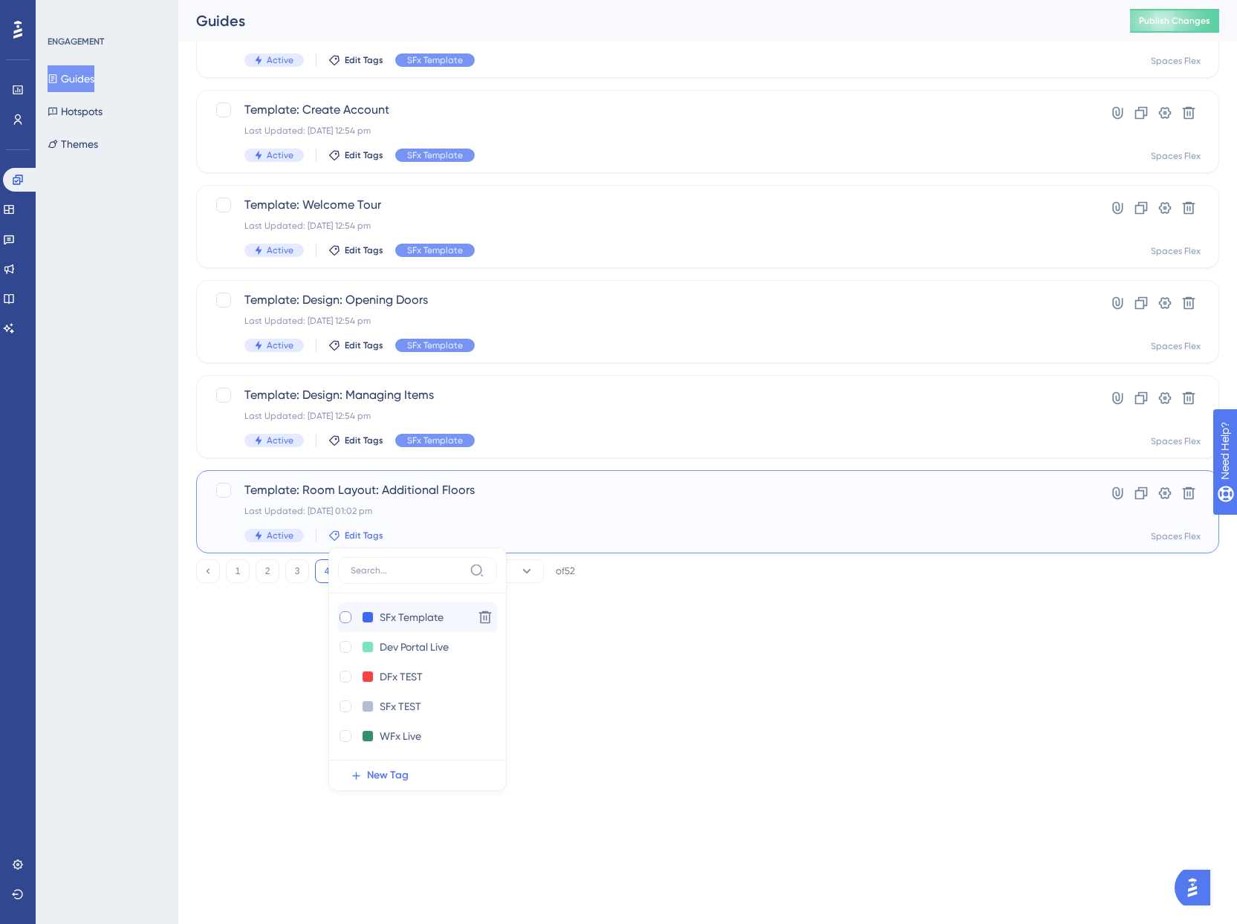
click at [347, 615] on div at bounding box center [346, 618] width 12 height 12
checkbox input "true"
click at [130, 613] on div "ENGAGEMENT Guides Hotspots Themes" at bounding box center [107, 462] width 143 height 924
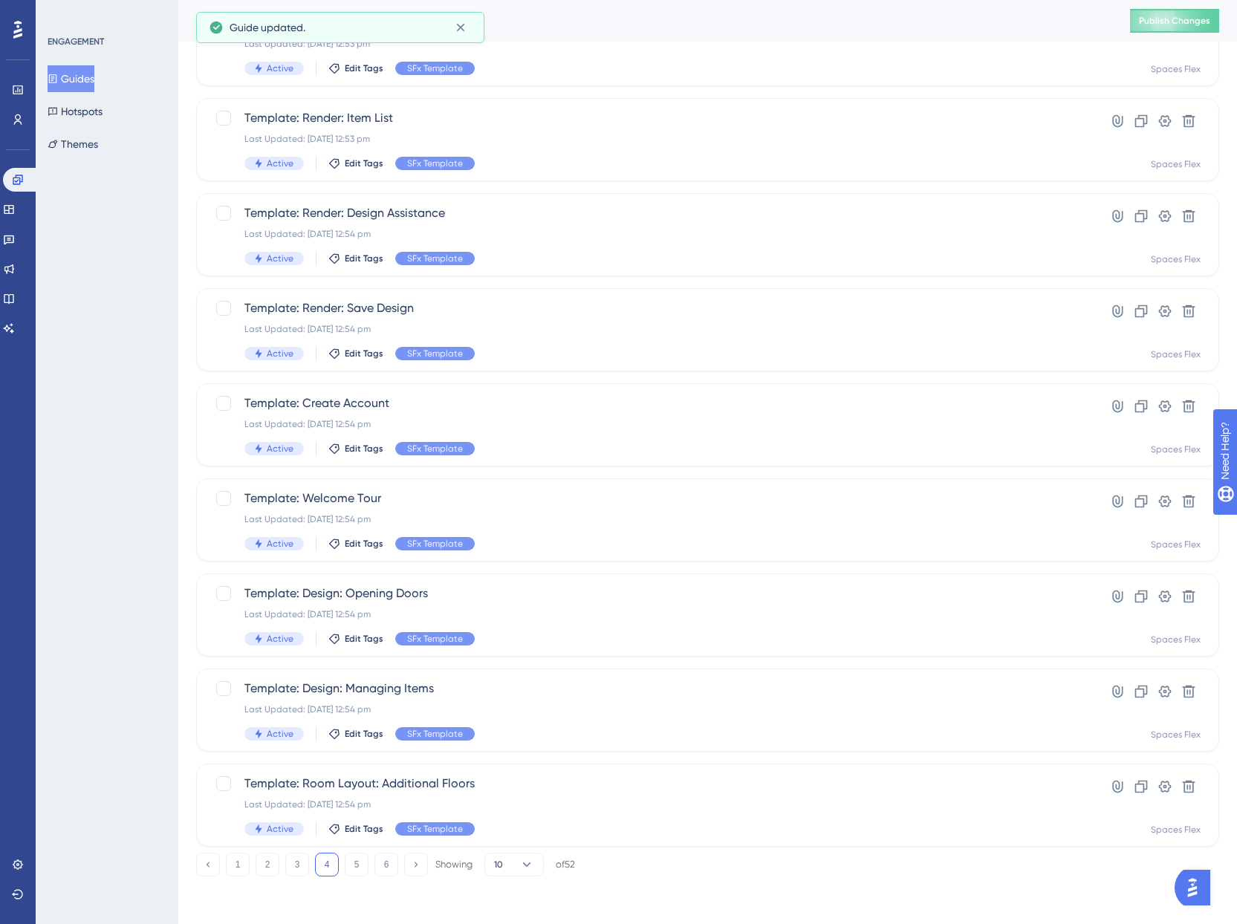
scroll to position [229, 0]
click at [365, 866] on button "5" at bounding box center [357, 865] width 24 height 24
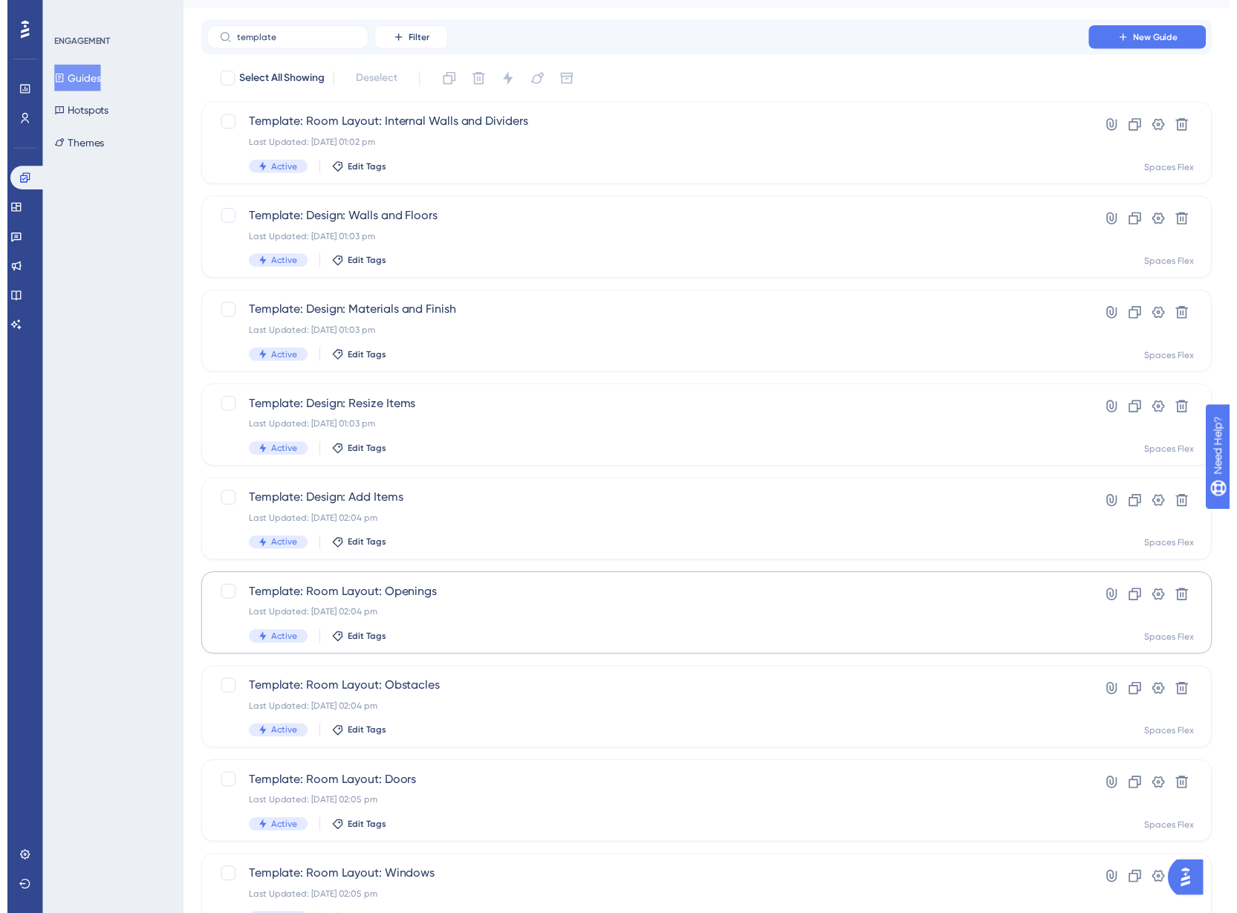
scroll to position [0, 0]
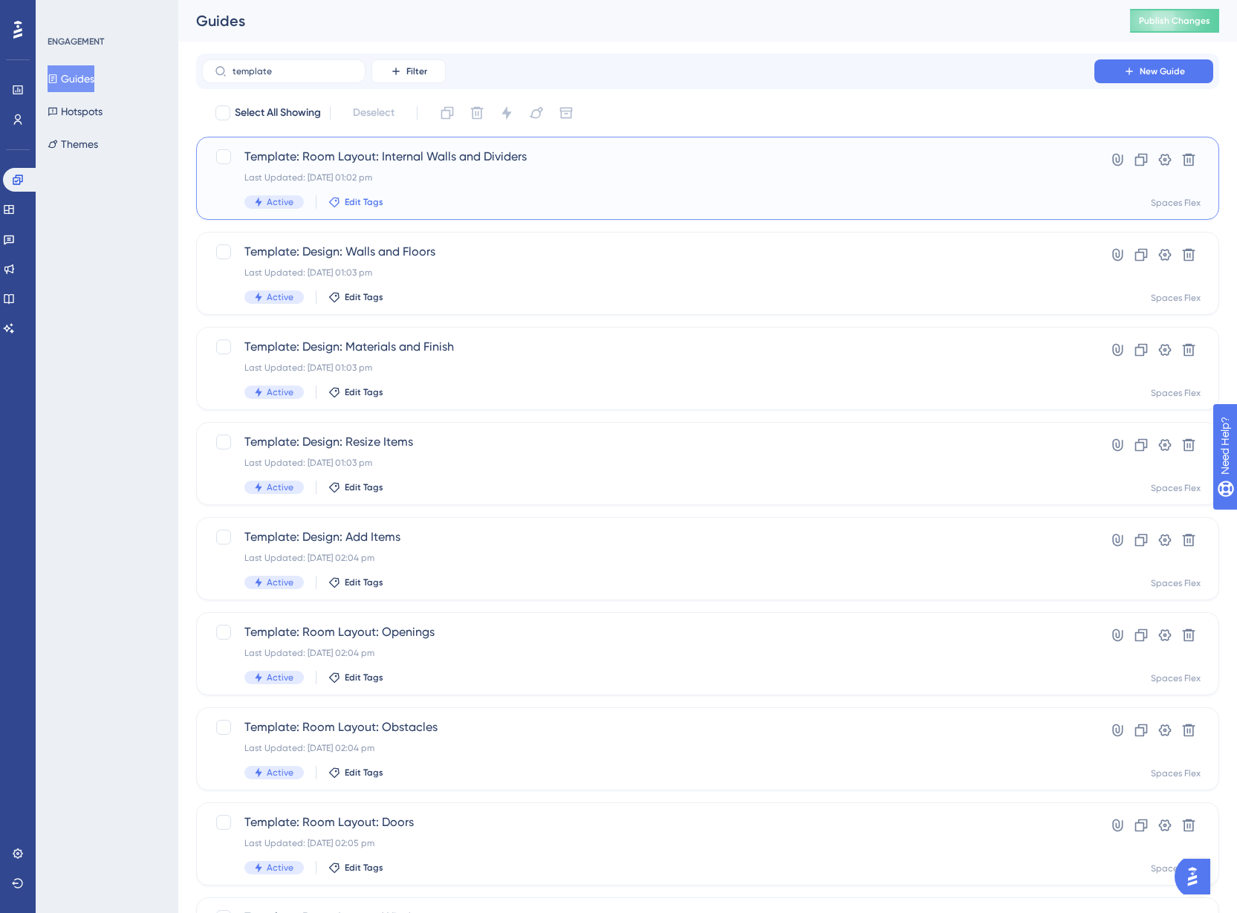
click at [372, 207] on span "Edit Tags" at bounding box center [364, 202] width 39 height 12
click at [340, 277] on div at bounding box center [345, 283] width 15 height 15
checkbox input "true"
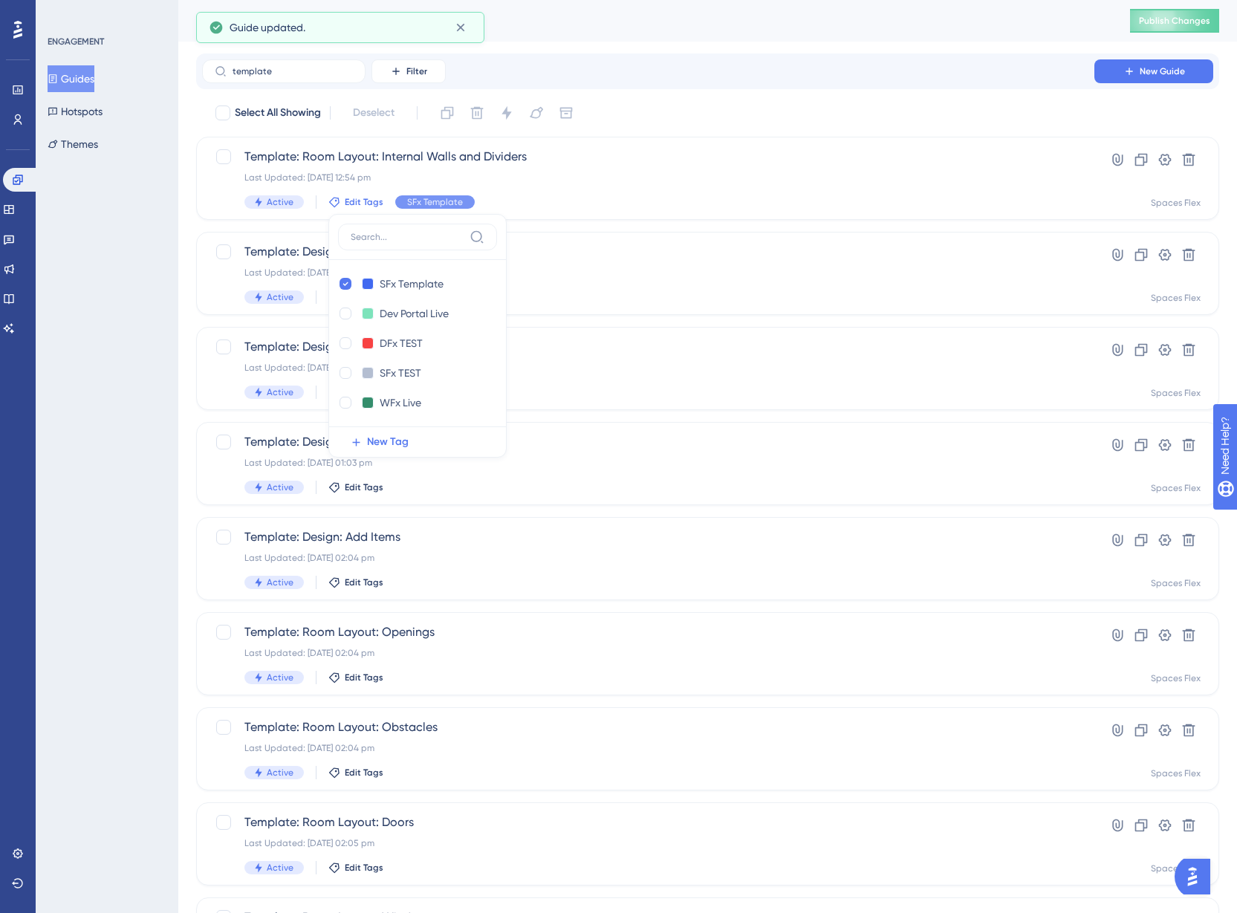
click at [95, 297] on div "ENGAGEMENT Guides Hotspots Themes" at bounding box center [107, 456] width 143 height 913
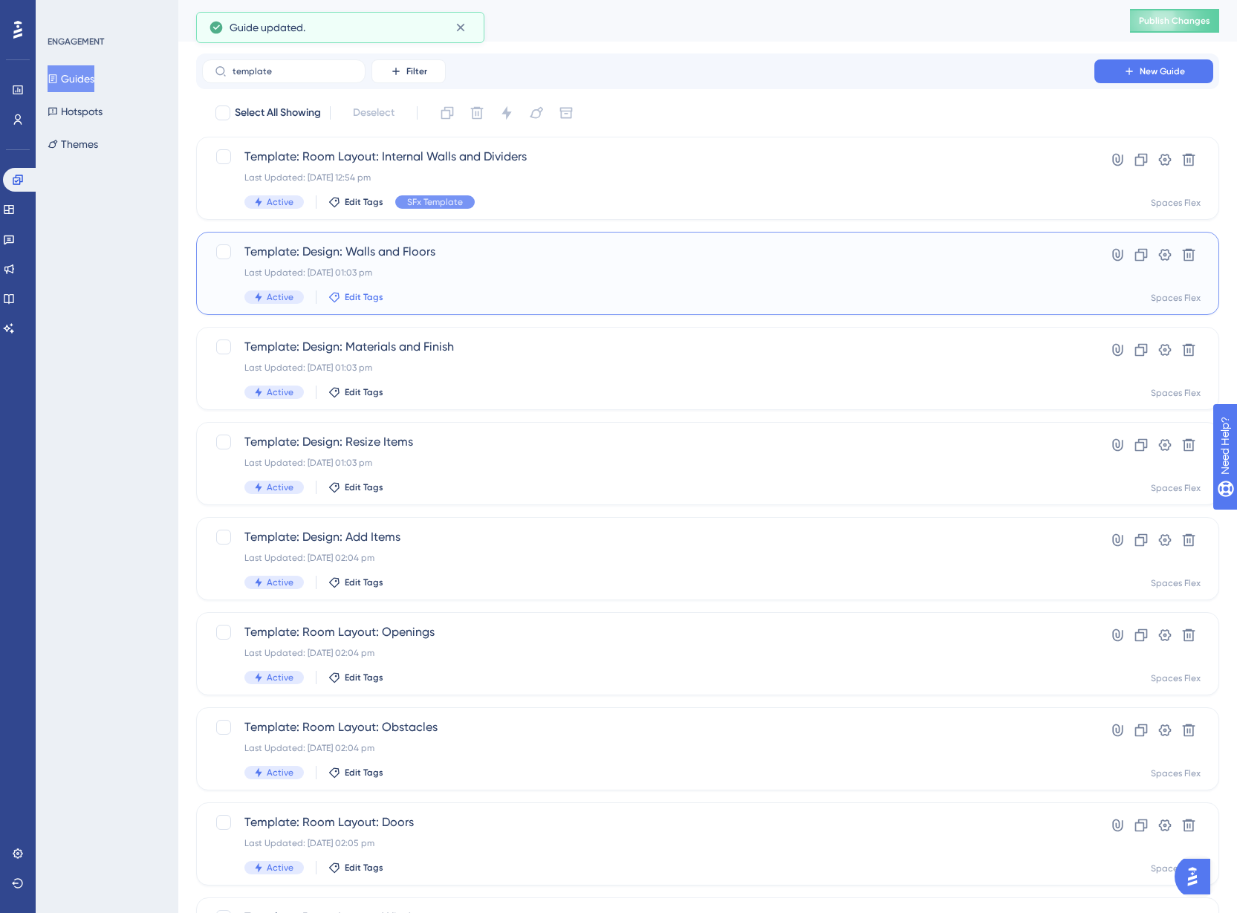
click at [353, 302] on span "Edit Tags" at bounding box center [364, 297] width 39 height 12
click at [343, 374] on div at bounding box center [346, 379] width 12 height 12
checkbox input "true"
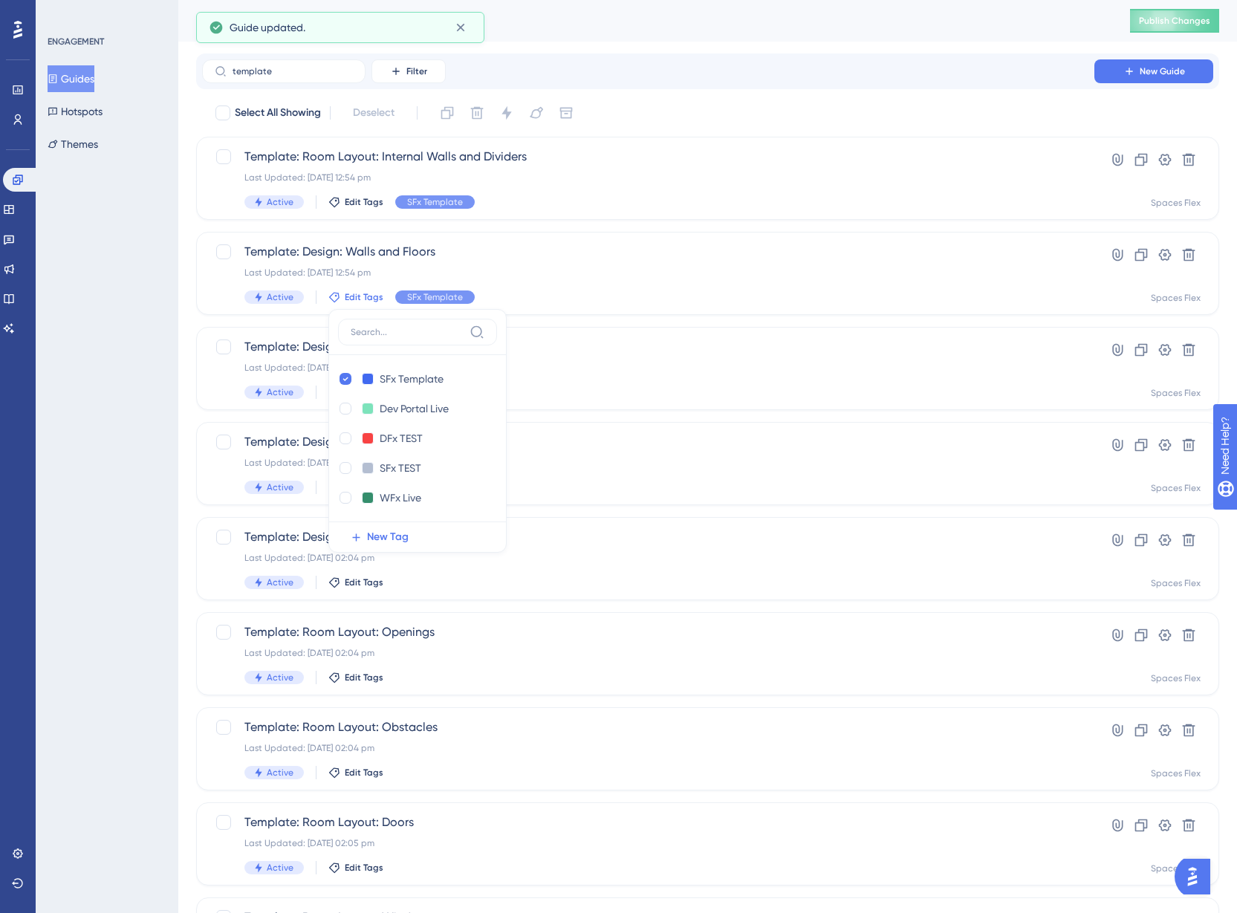
click at [115, 385] on div "ENGAGEMENT Guides Hotspots Themes" at bounding box center [107, 456] width 143 height 913
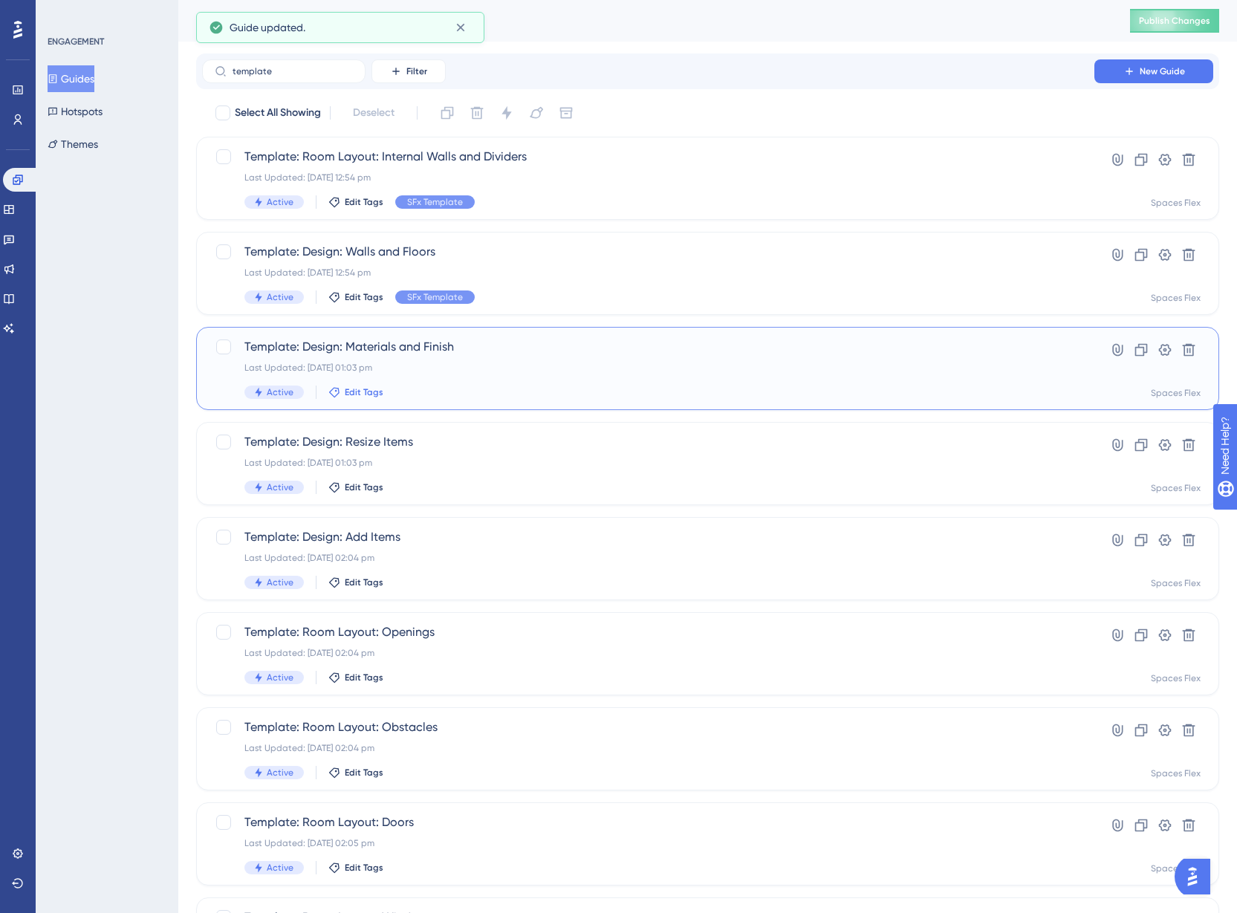
click at [345, 392] on span "Edit Tags" at bounding box center [364, 392] width 39 height 12
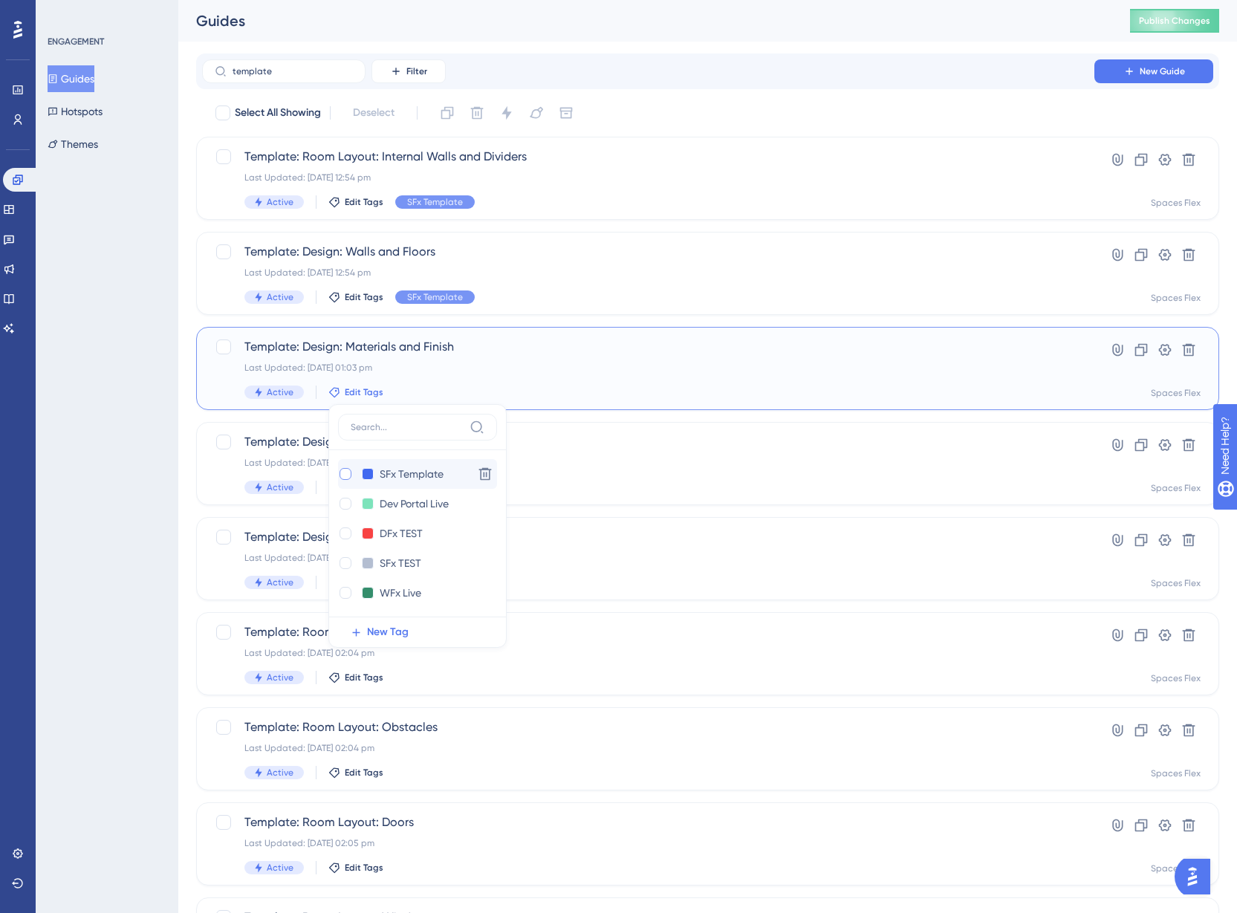
click at [349, 477] on div at bounding box center [346, 474] width 12 height 12
checkbox input "true"
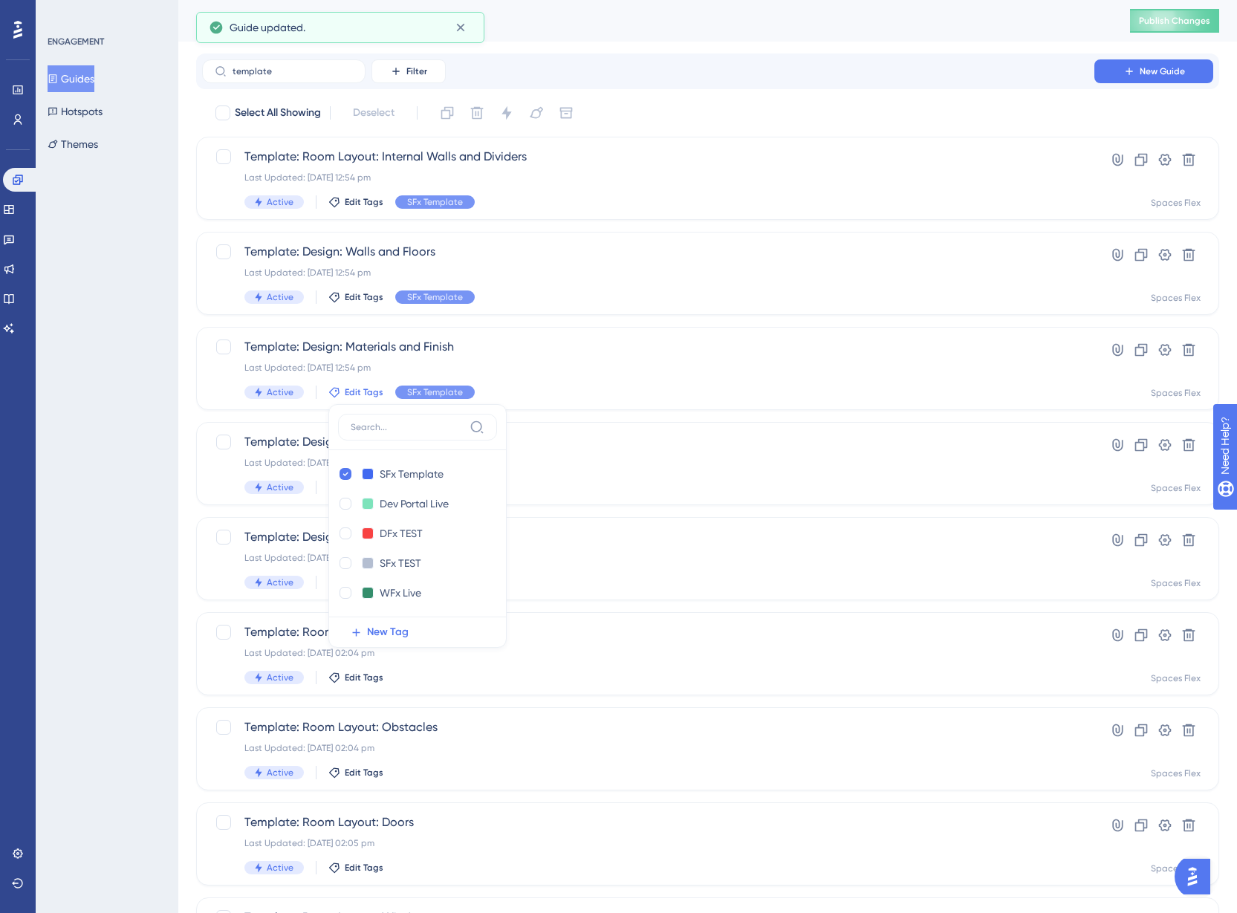
click at [106, 483] on div "ENGAGEMENT Guides Hotspots Themes" at bounding box center [107, 456] width 143 height 913
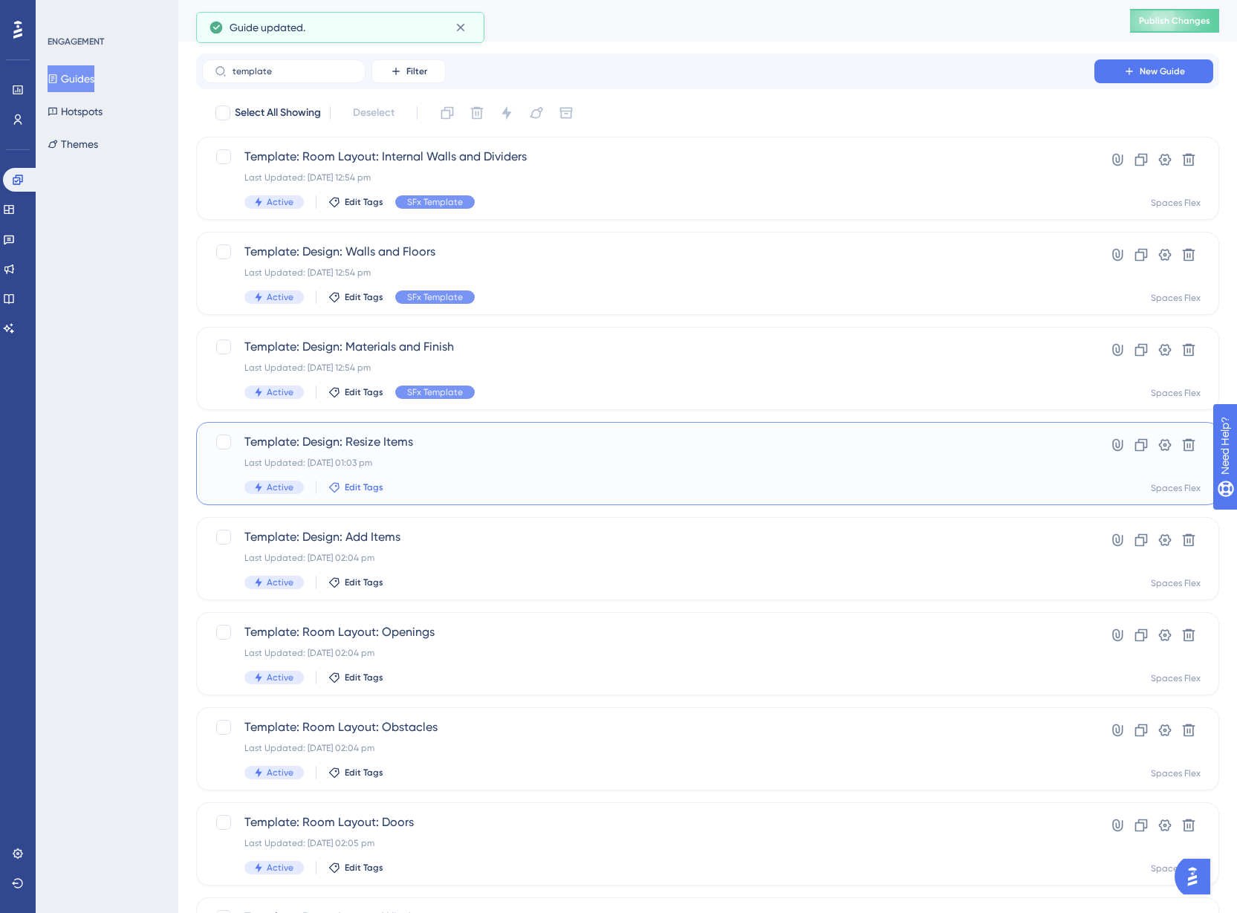
click at [337, 487] on icon at bounding box center [334, 487] width 10 height 10
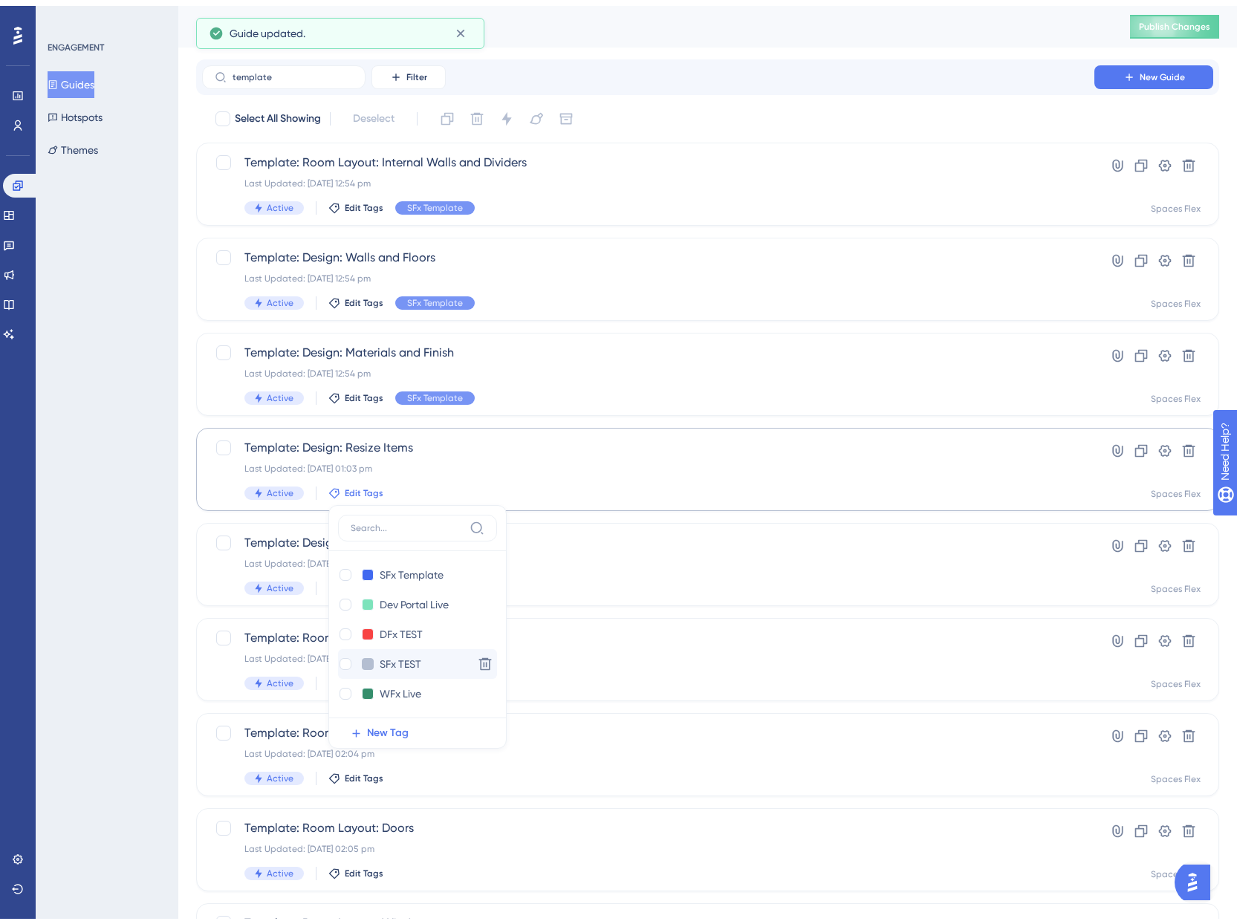
scroll to position [165, 0]
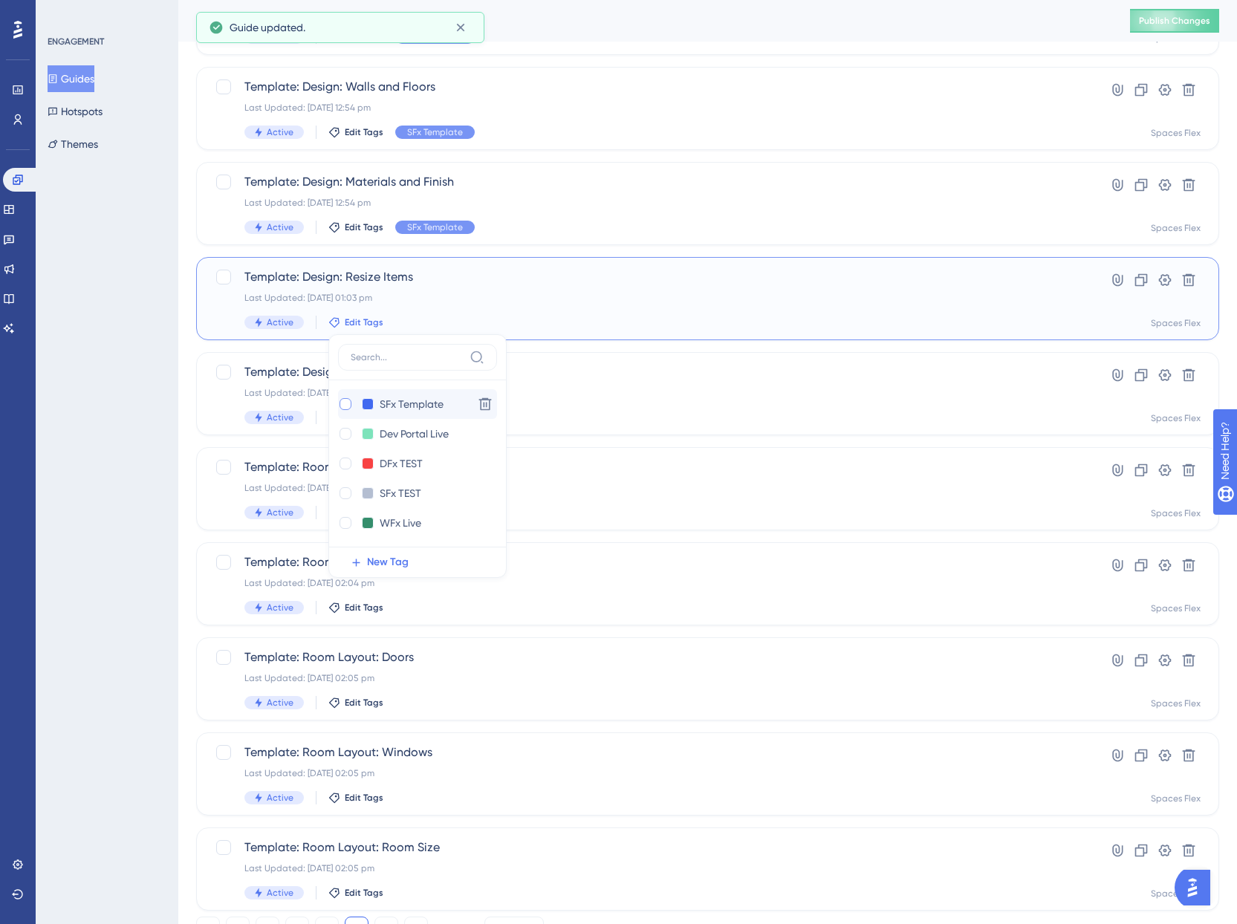
click at [349, 406] on div at bounding box center [346, 404] width 12 height 12
checkbox input "true"
click at [95, 444] on div "ENGAGEMENT Guides Hotspots Themes" at bounding box center [107, 462] width 143 height 924
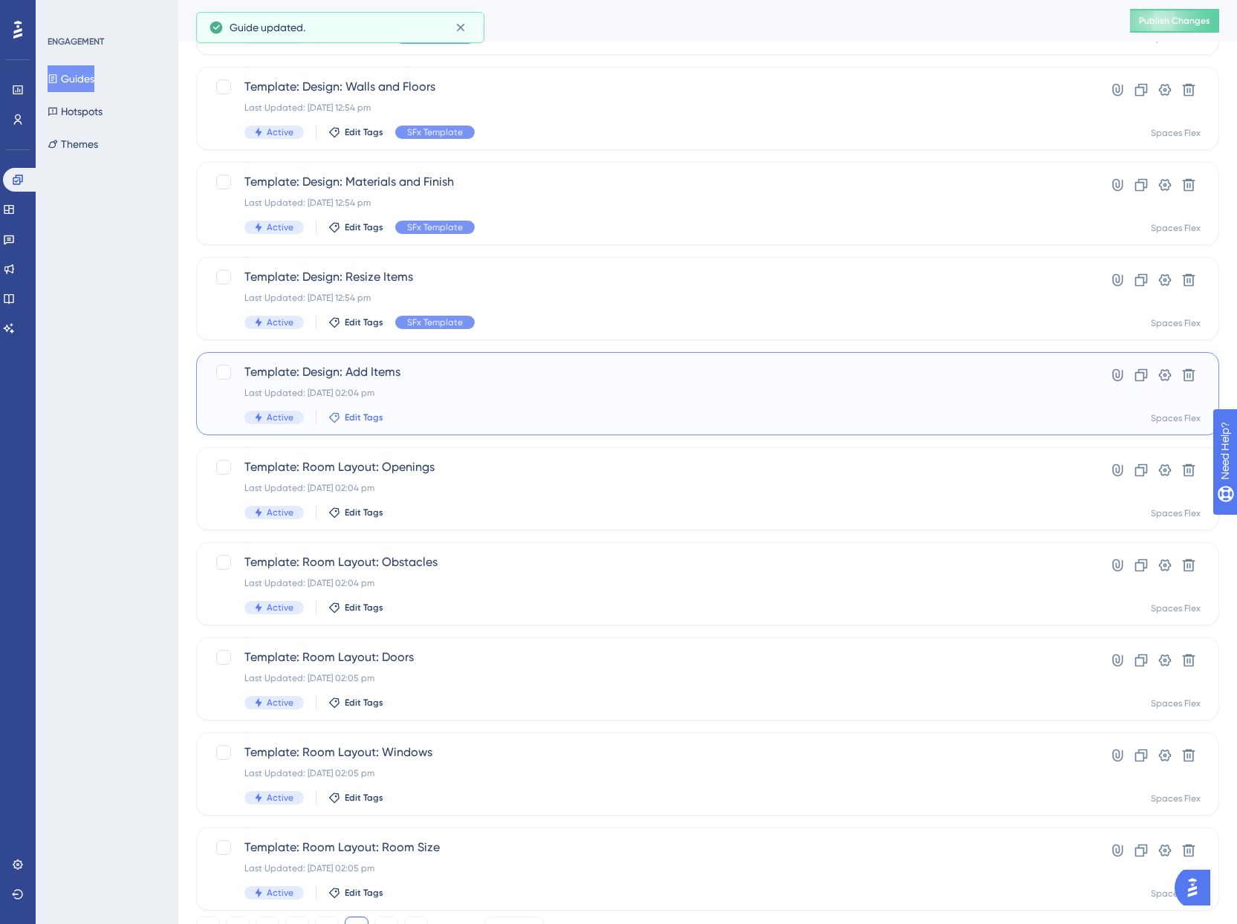
click at [363, 412] on span "Edit Tags" at bounding box center [364, 418] width 39 height 12
click at [344, 498] on div at bounding box center [346, 499] width 12 height 12
checkbox input "true"
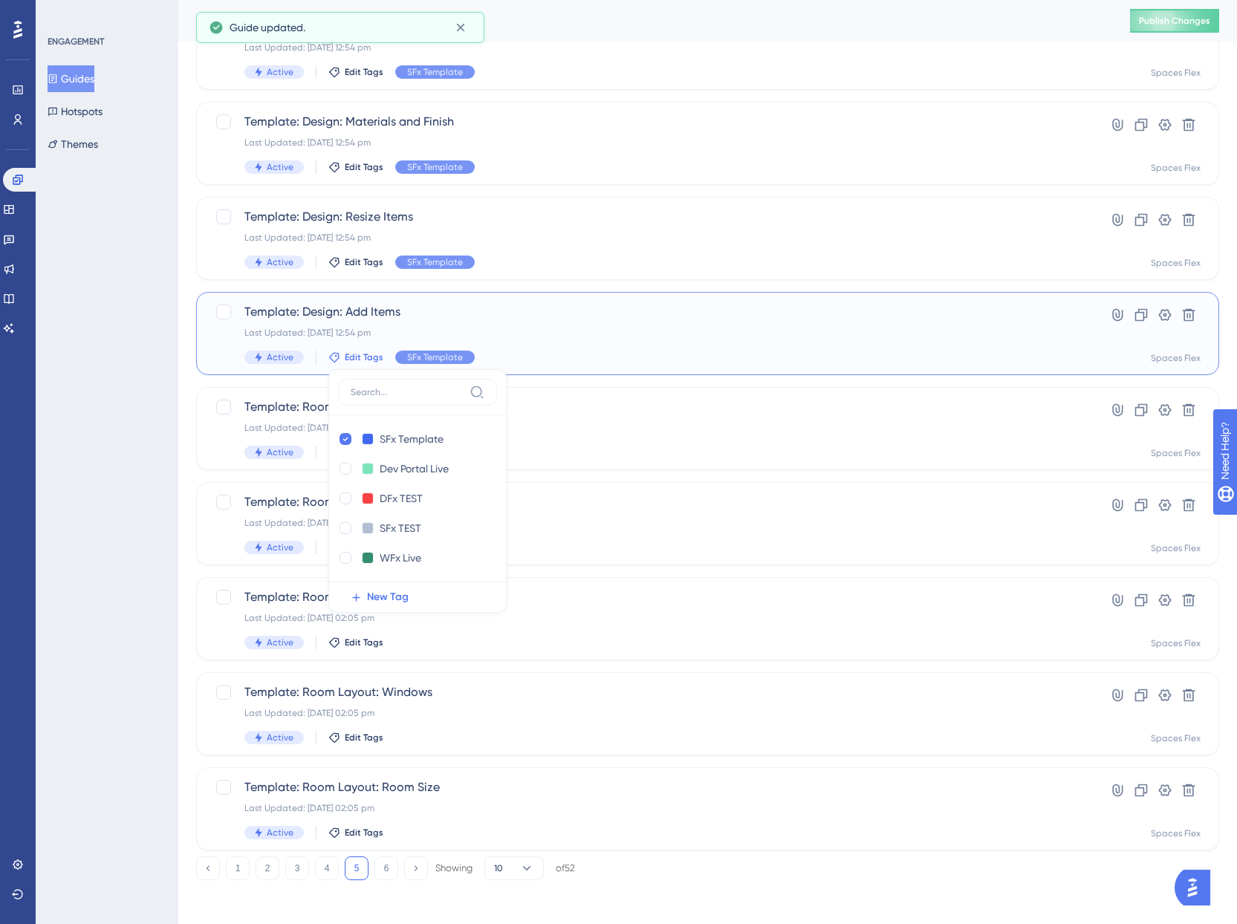
scroll to position [229, 0]
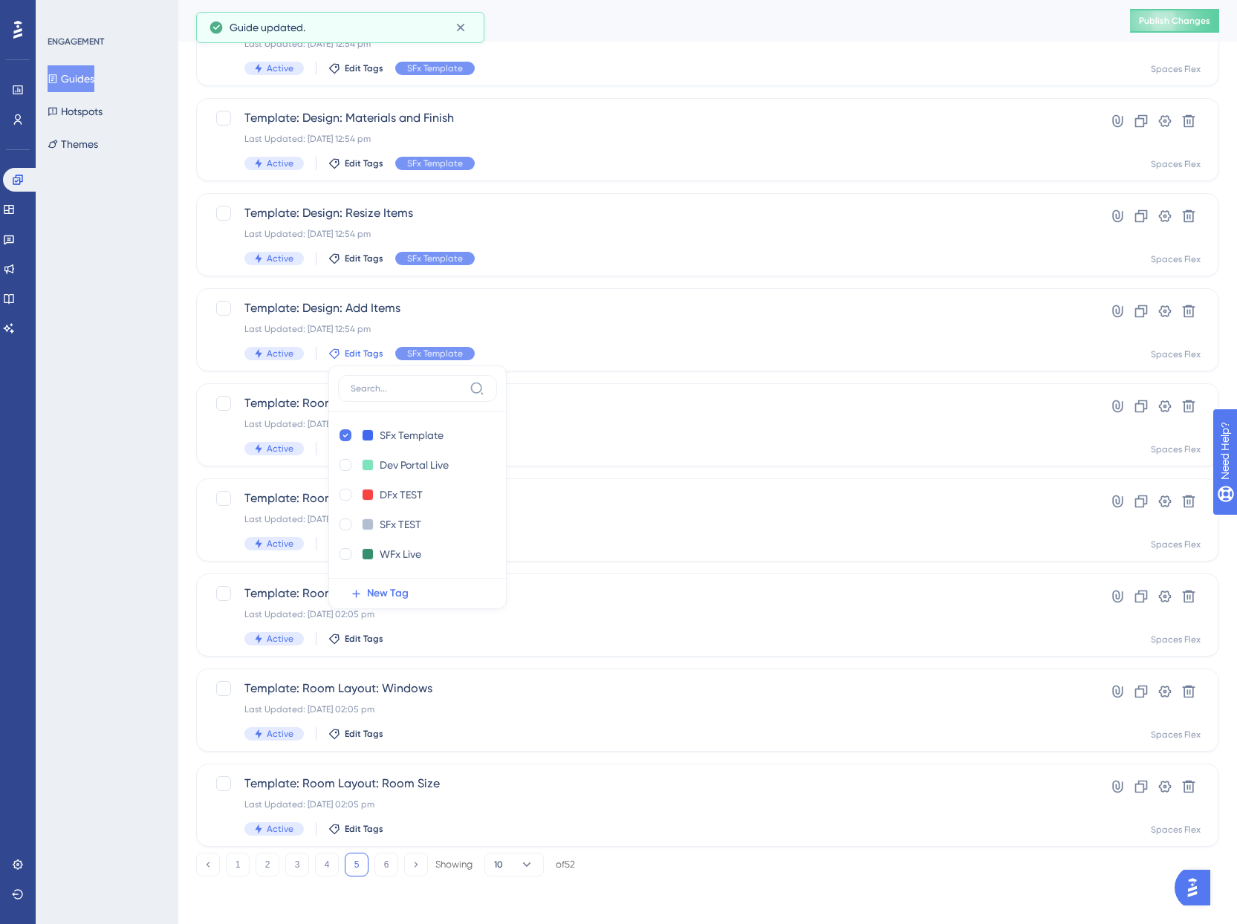
click at [109, 463] on div "ENGAGEMENT Guides Hotspots Themes" at bounding box center [107, 462] width 143 height 924
click at [368, 452] on span "Edit Tags" at bounding box center [364, 449] width 39 height 12
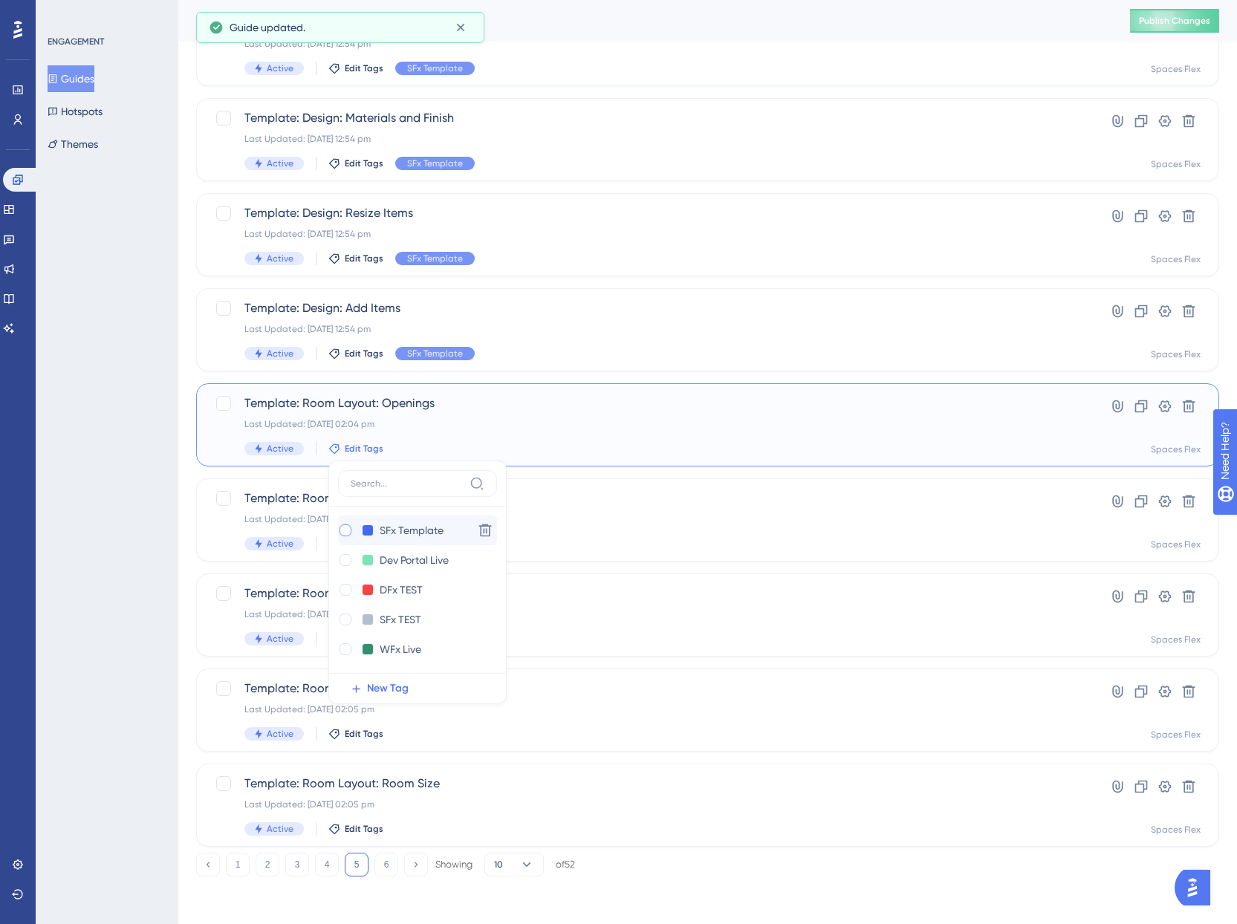
click at [343, 531] on div at bounding box center [346, 531] width 12 height 12
checkbox input "true"
click at [100, 488] on div "ENGAGEMENT Guides Hotspots Themes" at bounding box center [107, 462] width 143 height 924
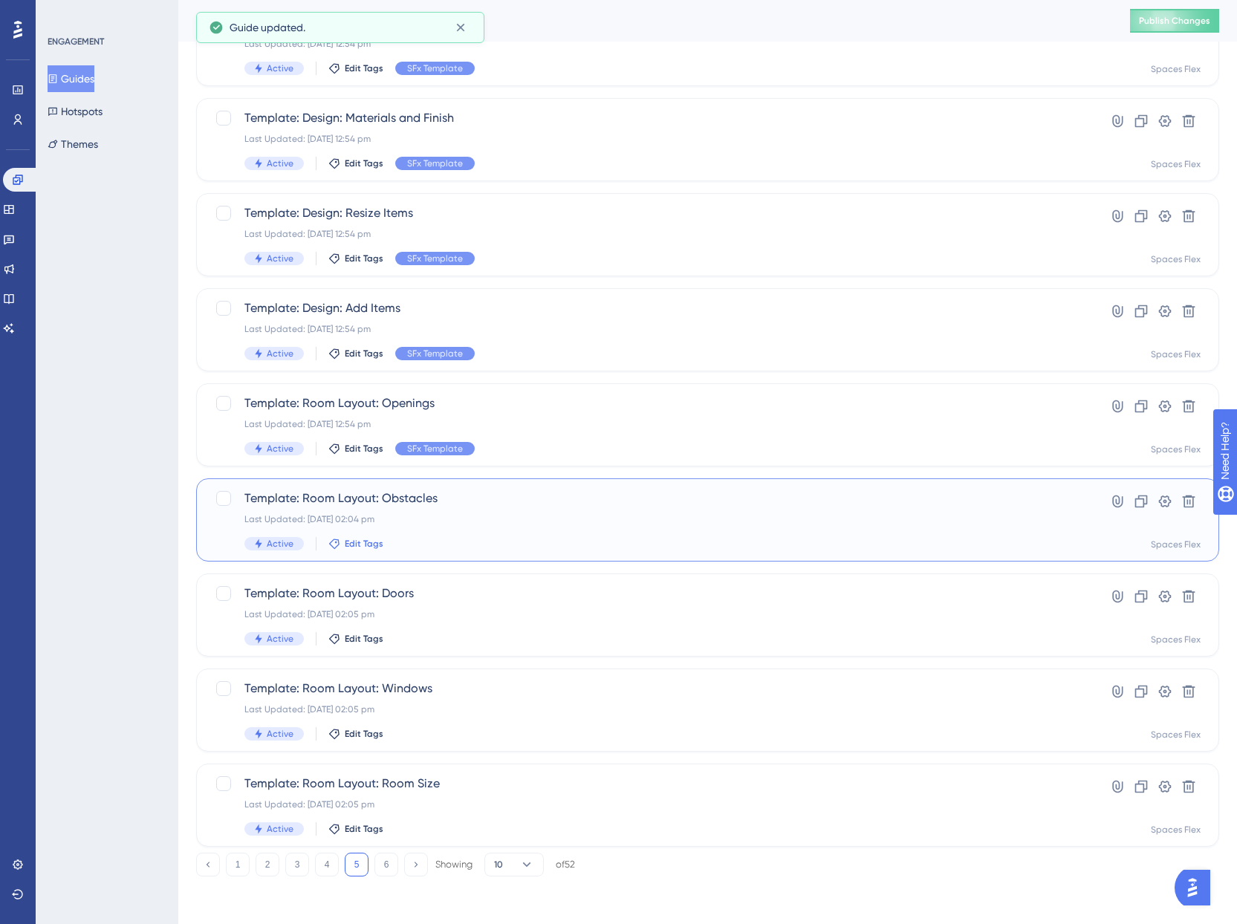
click at [375, 545] on span "Edit Tags" at bounding box center [364, 544] width 39 height 12
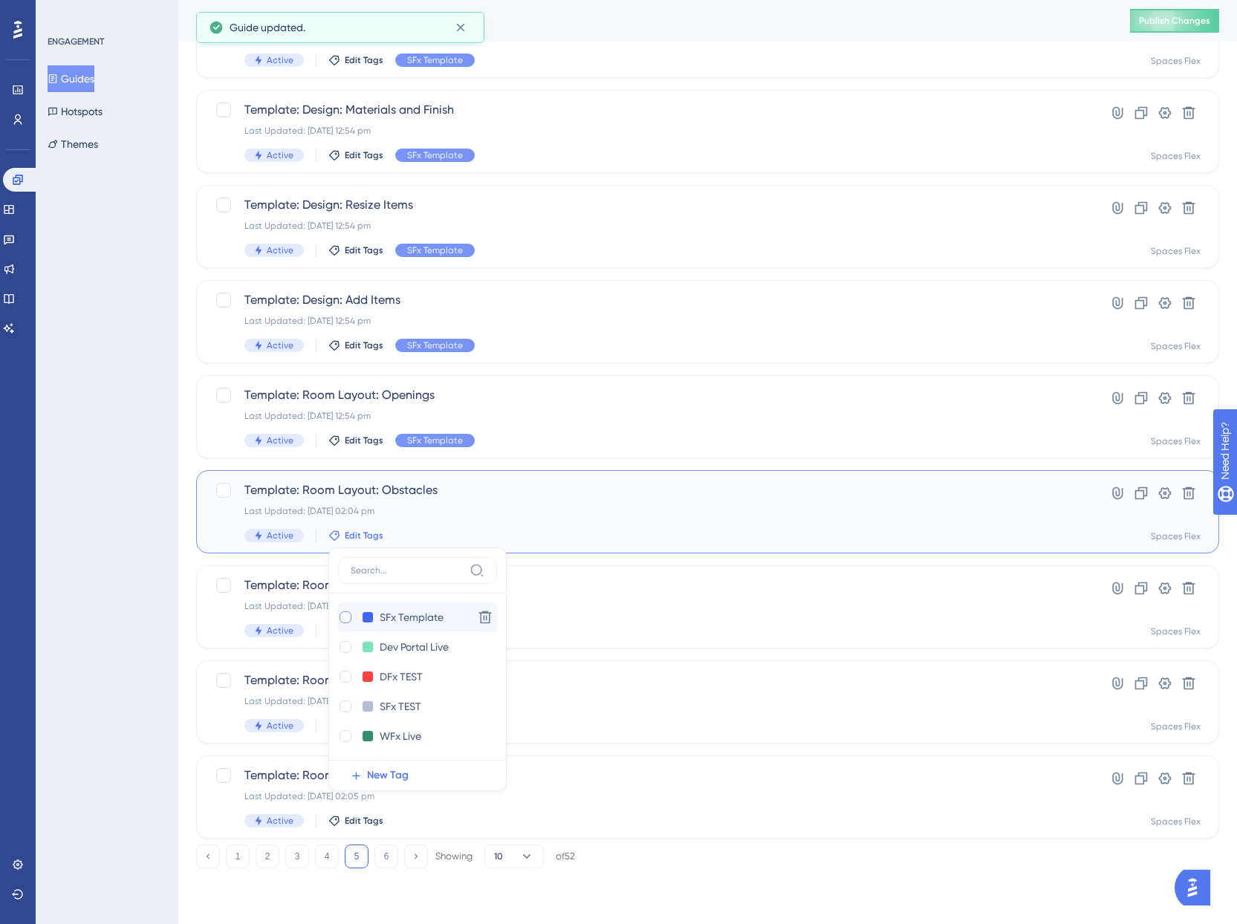
click at [353, 618] on label at bounding box center [347, 617] width 18 height 15
checkbox input "true"
click at [142, 577] on div "ENGAGEMENT Guides Hotspots Themes" at bounding box center [107, 462] width 143 height 924
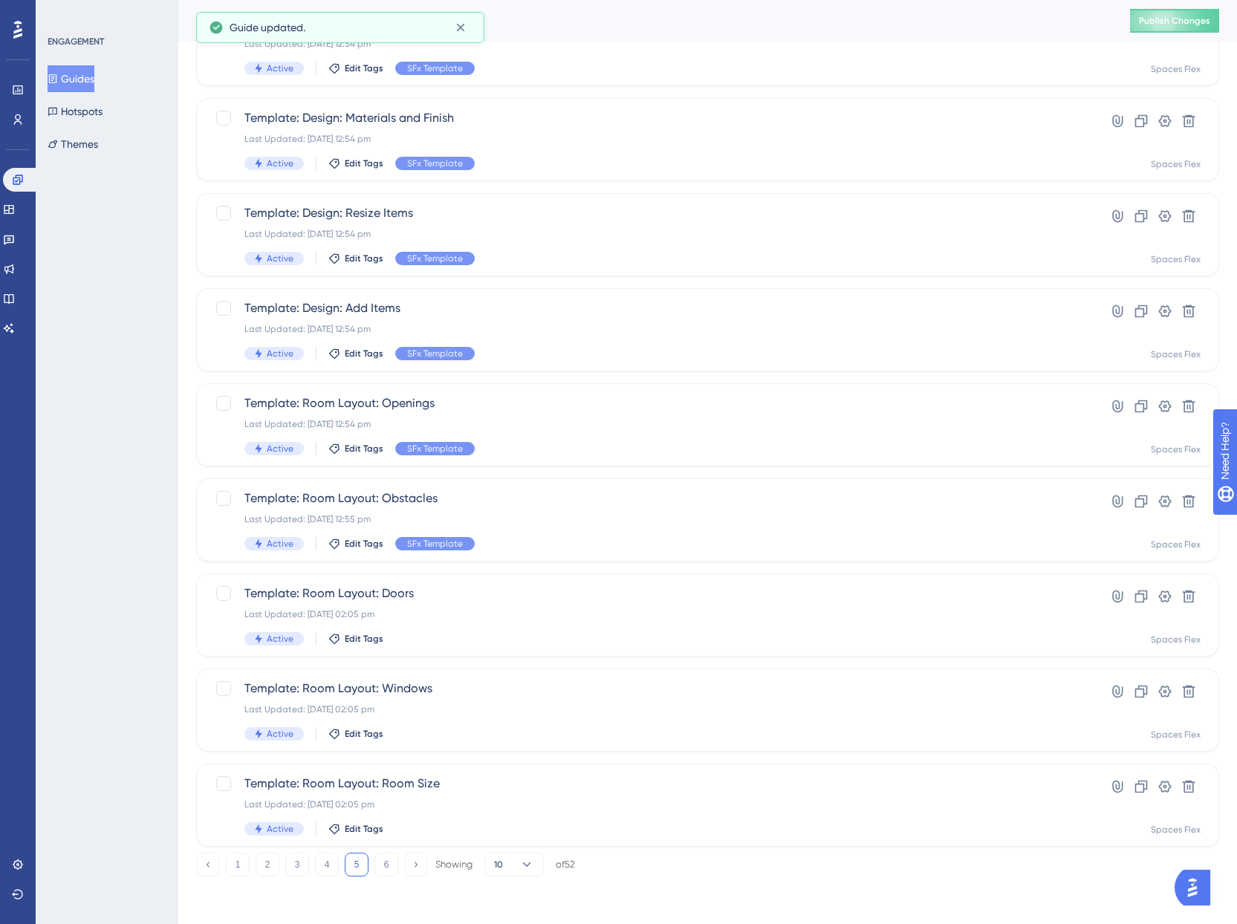
scroll to position [229, 0]
click at [353, 636] on span "Edit Tags" at bounding box center [364, 639] width 39 height 12
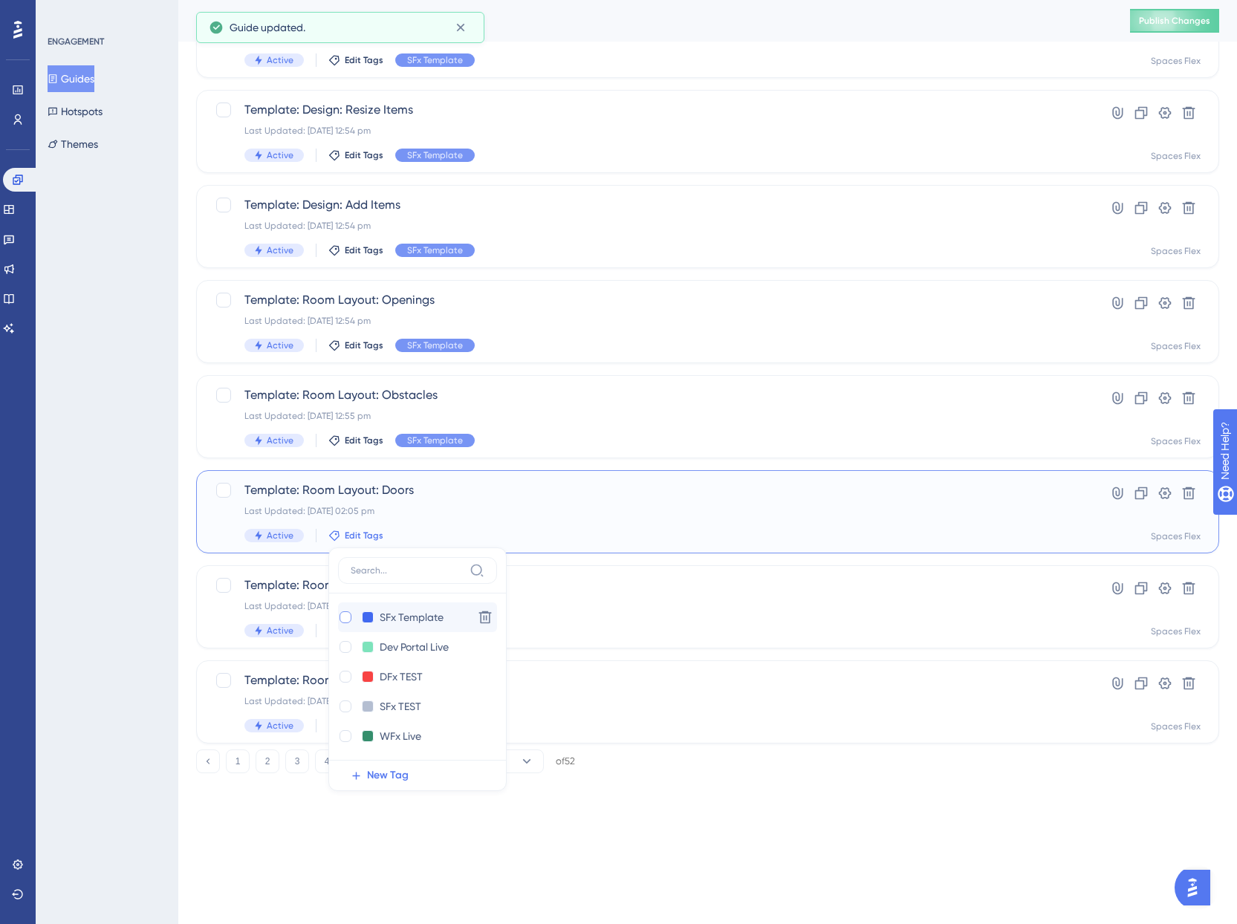
click at [343, 616] on div at bounding box center [346, 618] width 12 height 12
checkbox input "true"
click at [144, 563] on div "ENGAGEMENT Guides Hotspots Themes" at bounding box center [107, 462] width 143 height 924
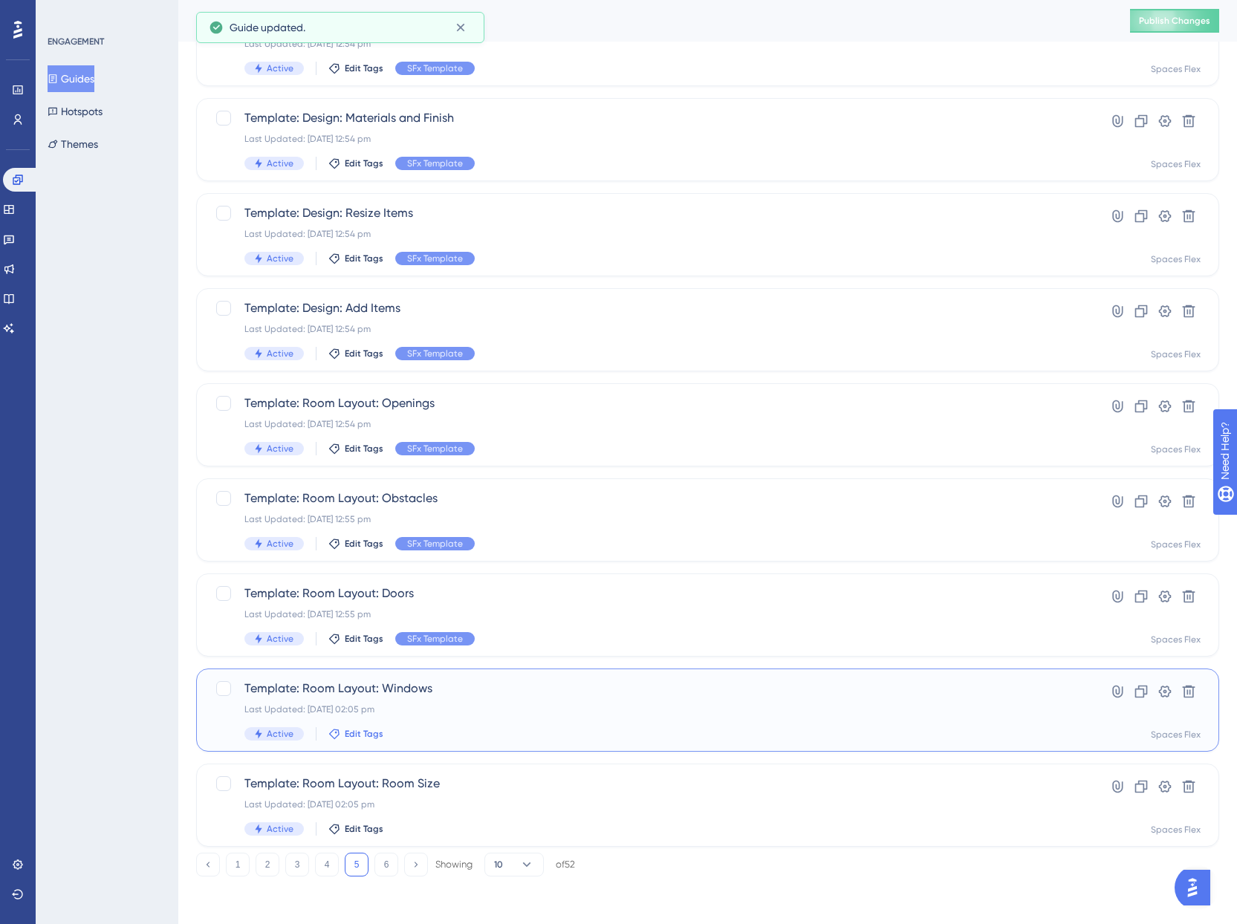
click at [352, 733] on span "Edit Tags" at bounding box center [364, 734] width 39 height 12
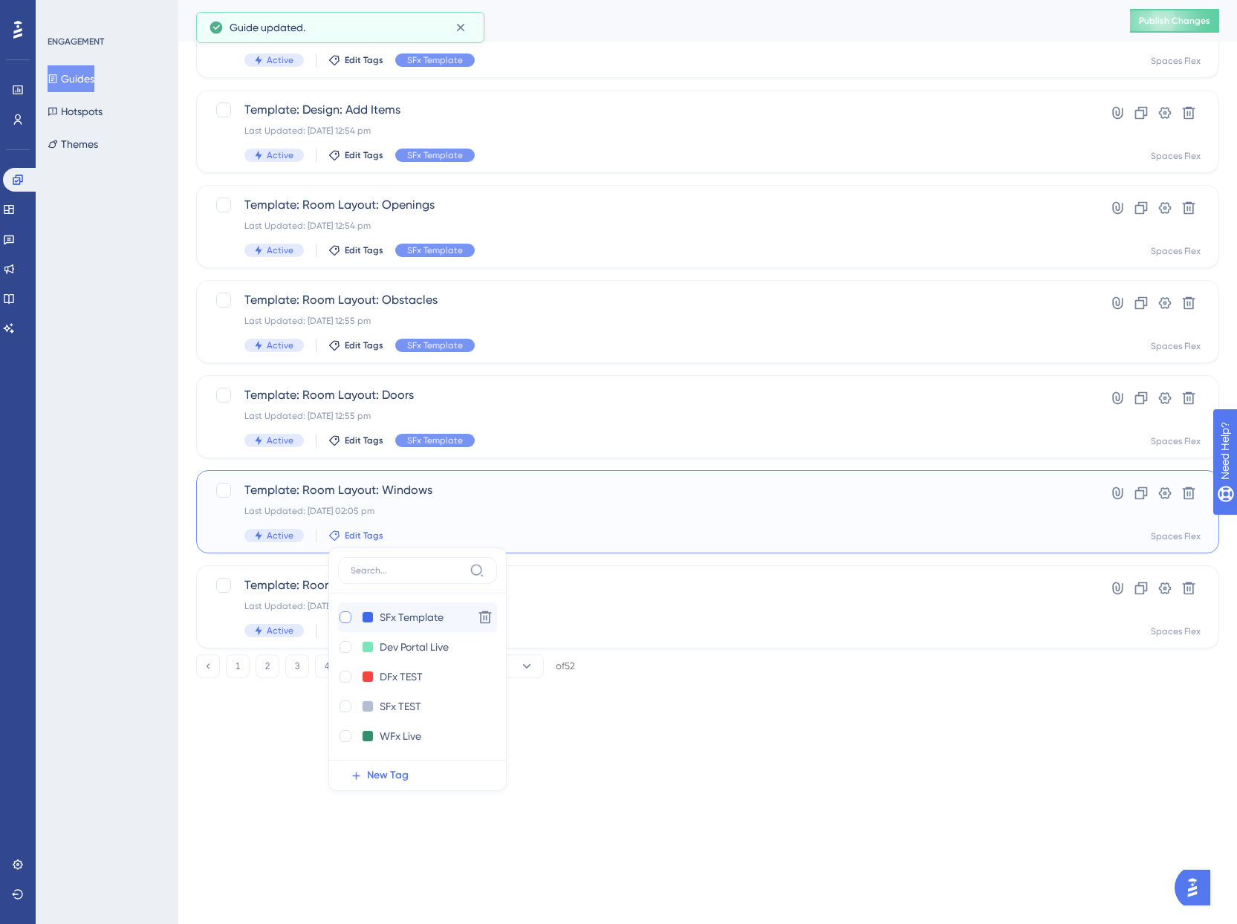
click at [349, 618] on div at bounding box center [346, 618] width 12 height 12
checkbox input "true"
click at [62, 596] on div "ENGAGEMENT Guides Hotspots Themes" at bounding box center [107, 462] width 143 height 924
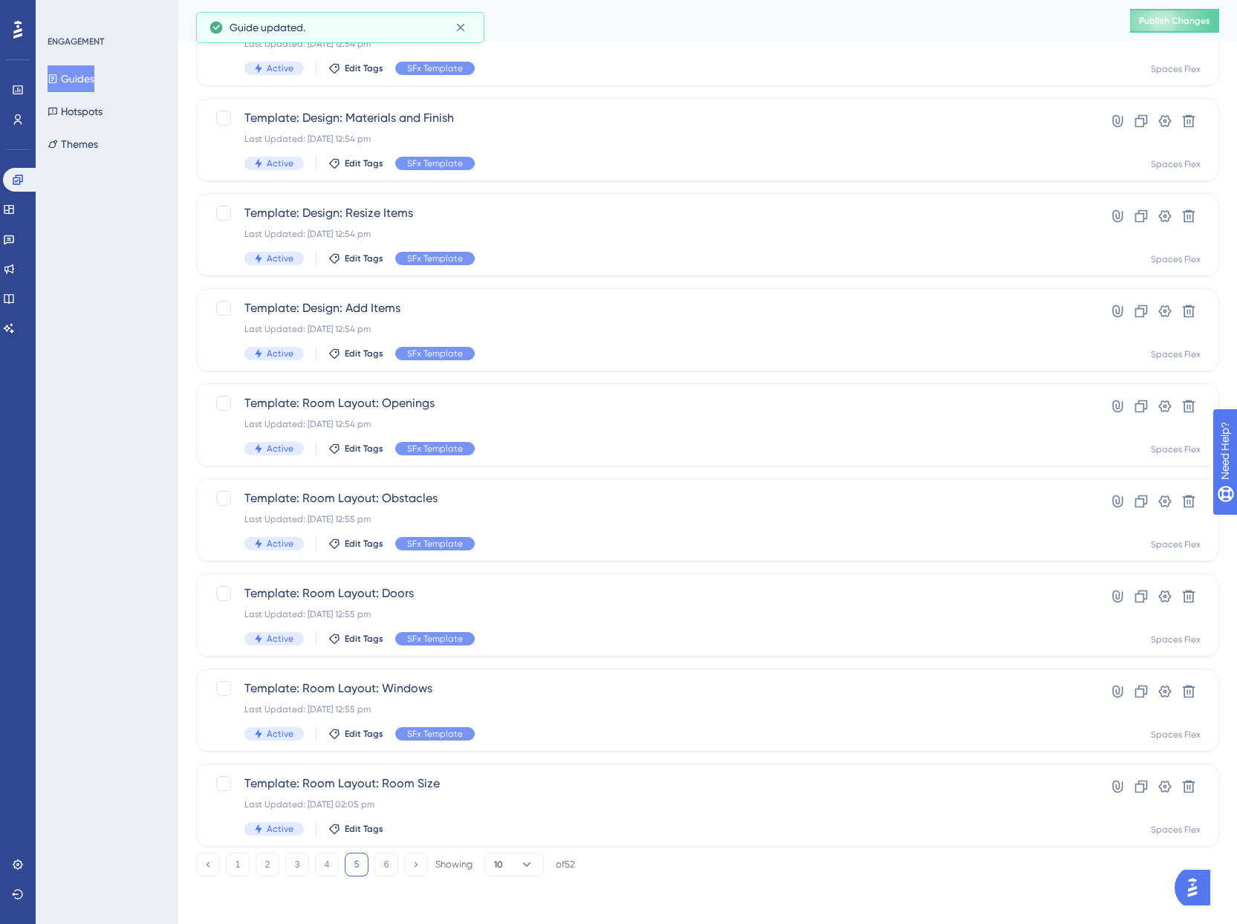
scroll to position [229, 0]
click at [343, 826] on button "Edit Tags" at bounding box center [355, 829] width 55 height 12
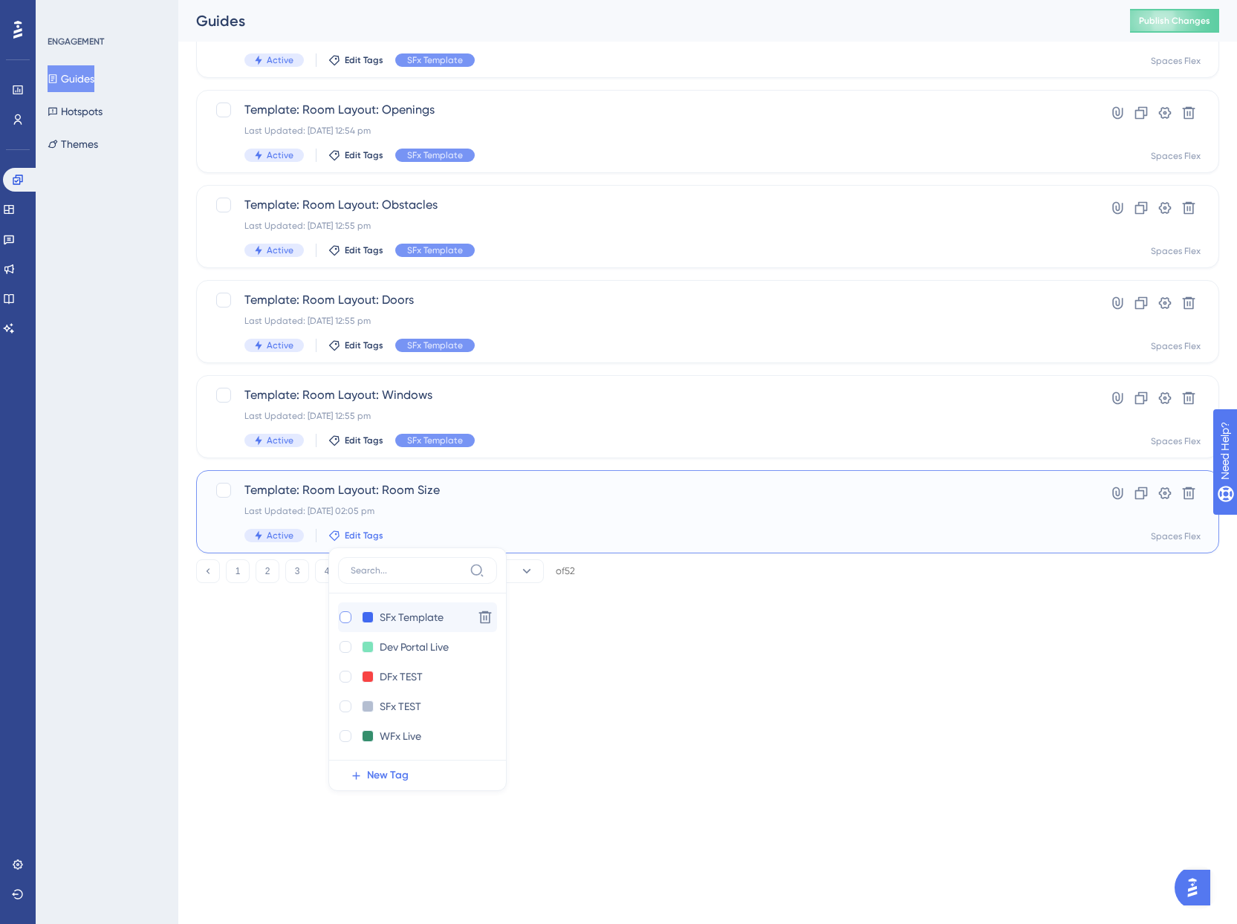
click at [341, 618] on div at bounding box center [346, 618] width 12 height 12
checkbox input "true"
click at [80, 636] on div "ENGAGEMENT Guides Hotspots Themes" at bounding box center [107, 462] width 143 height 924
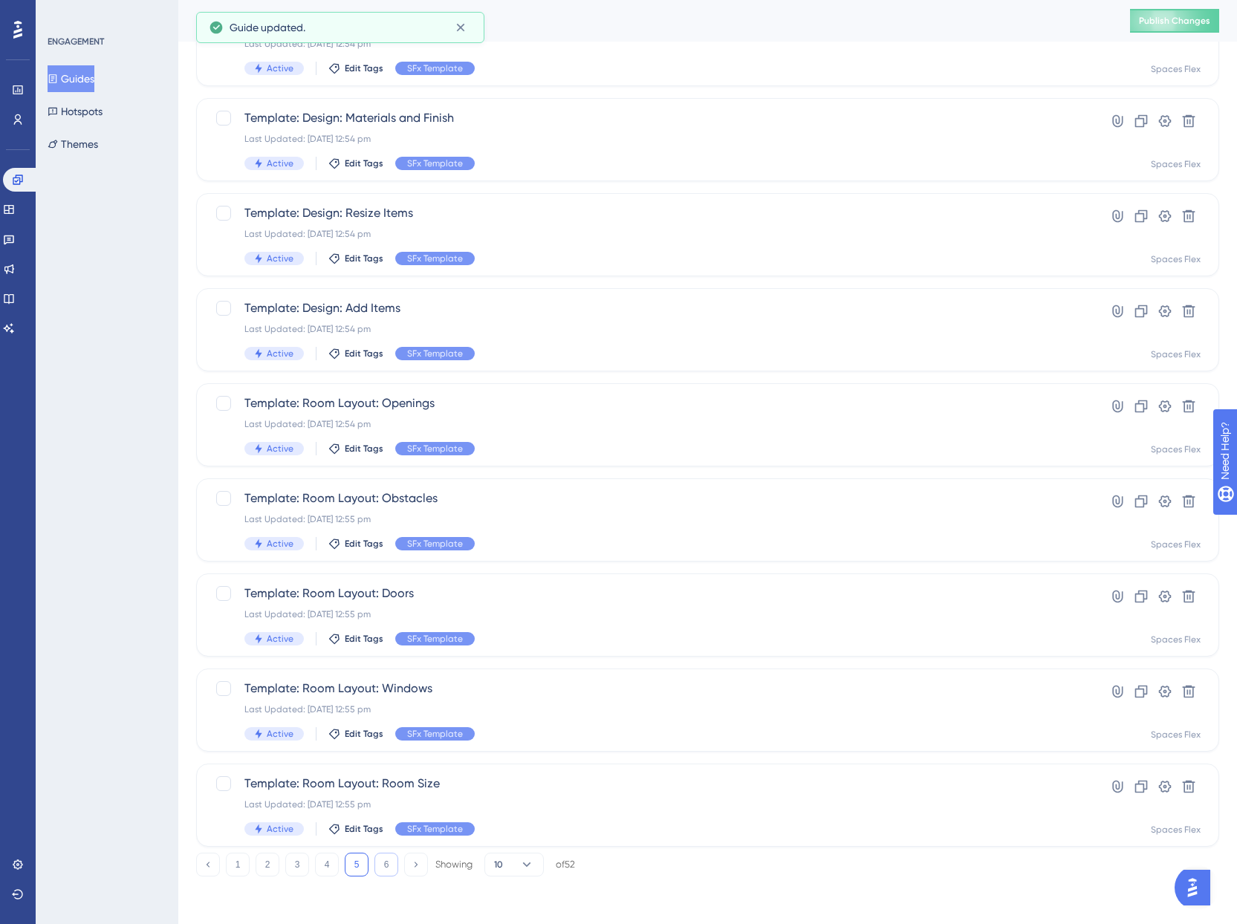
click at [390, 862] on button "6" at bounding box center [387, 865] width 24 height 24
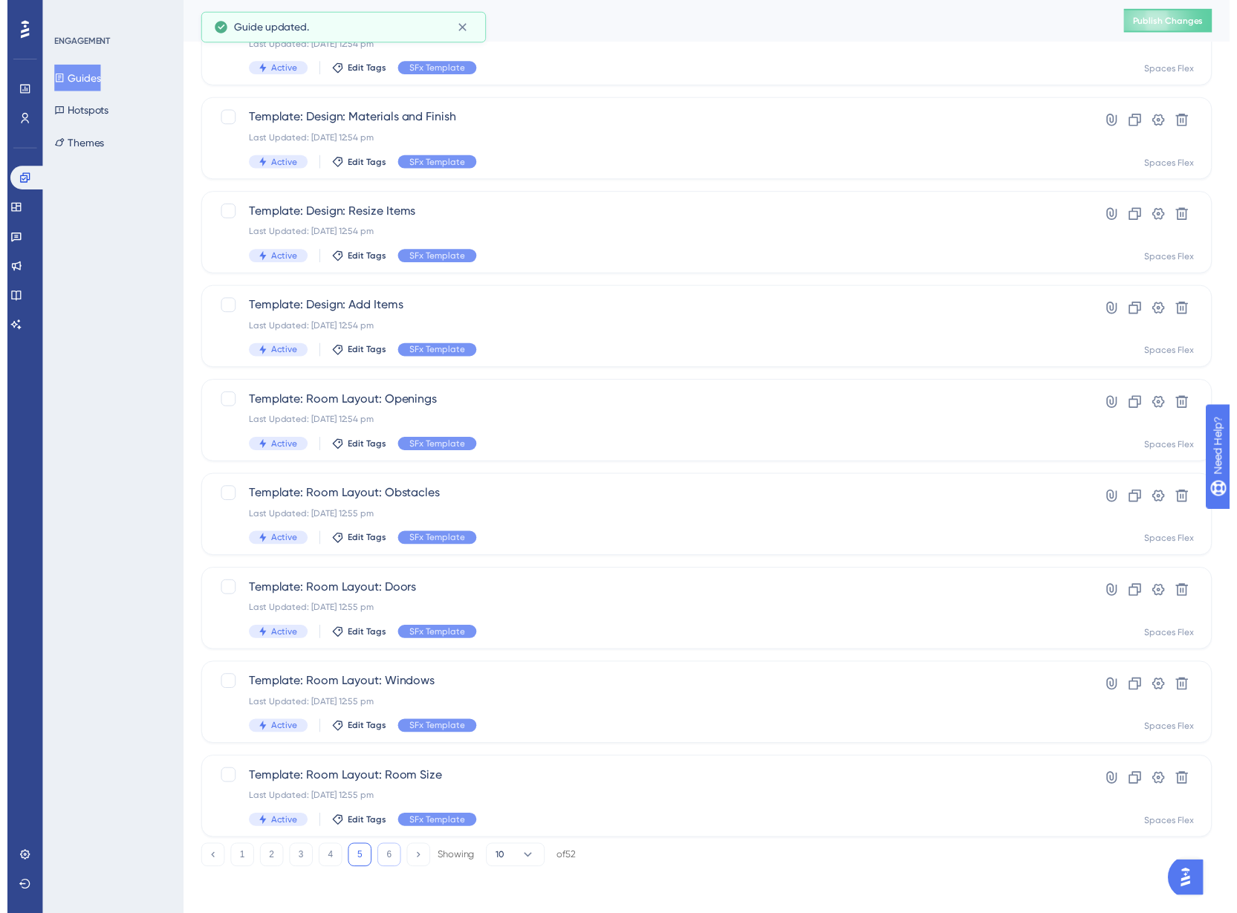
scroll to position [0, 0]
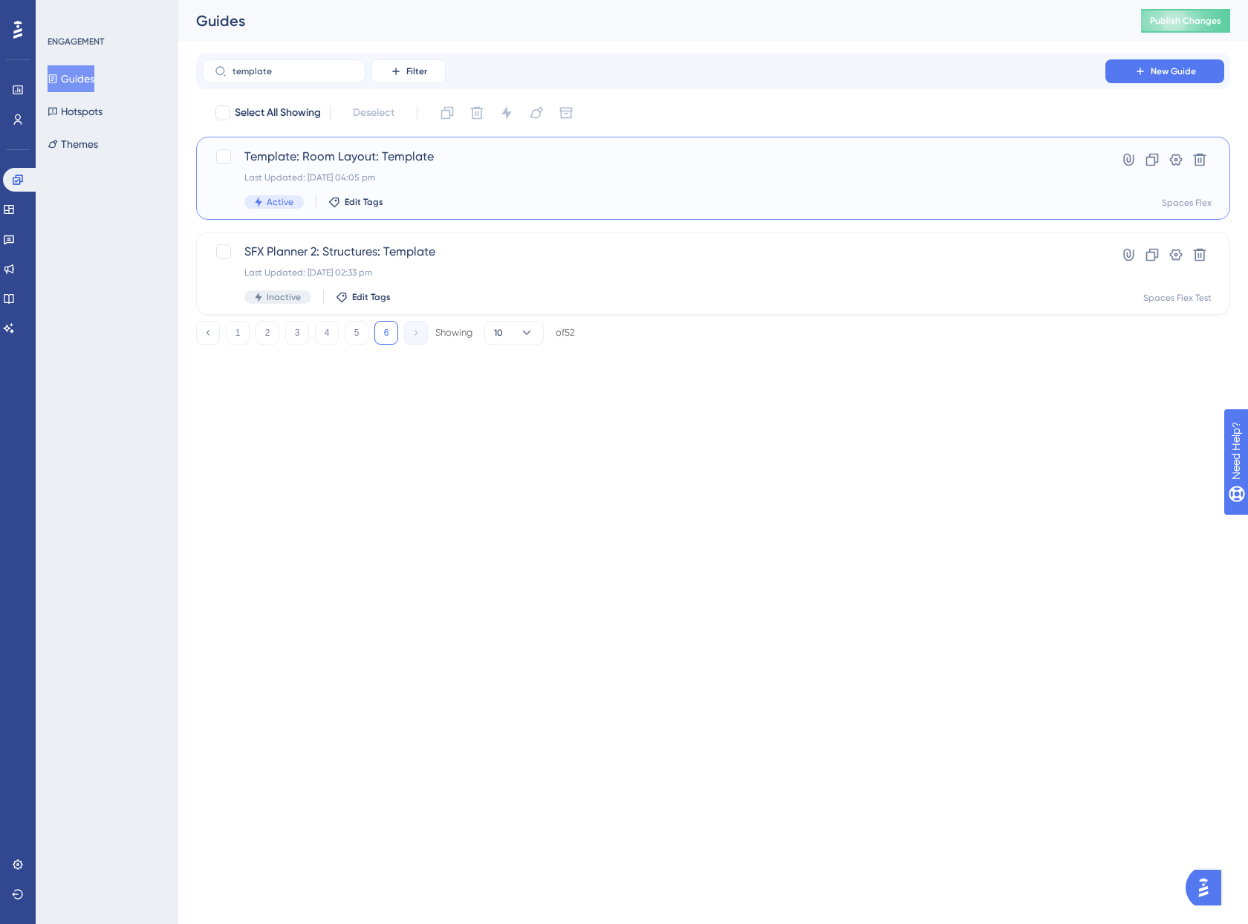
click at [347, 195] on div "Template: Room Layout: Template Last Updated: 26 Sept 2025 04:05 pm Active Edit…" at bounding box center [653, 178] width 819 height 61
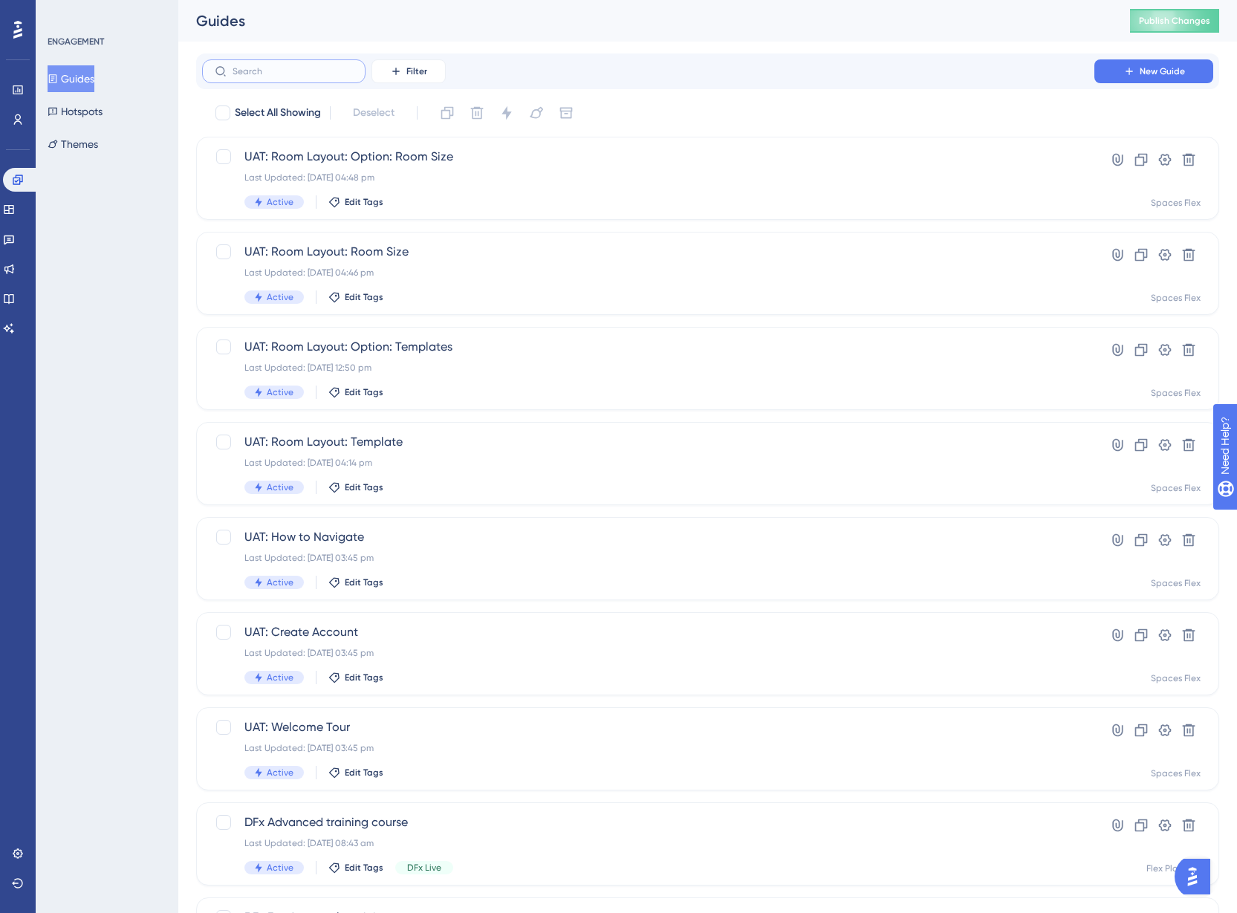
click at [260, 68] on input "text" at bounding box center [293, 71] width 120 height 10
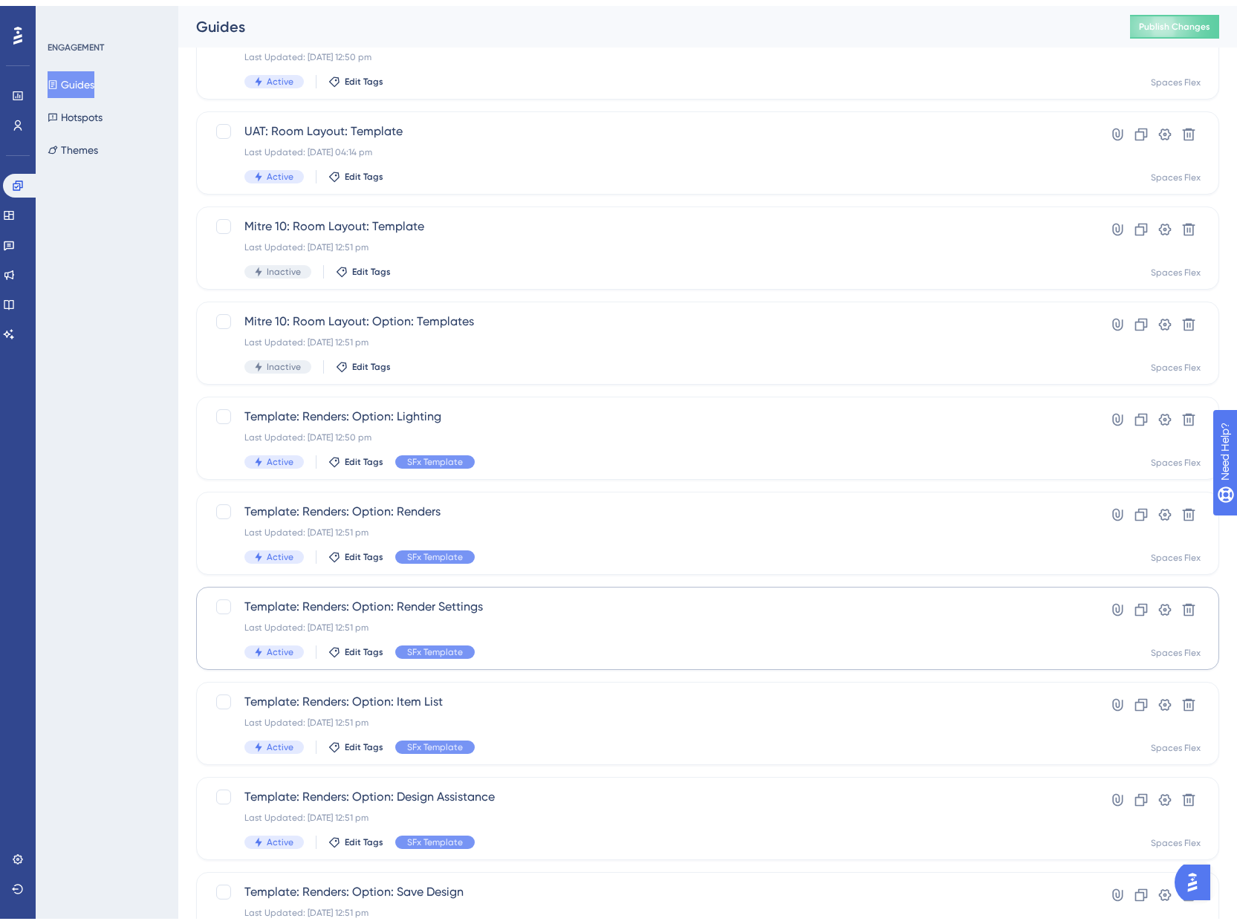
scroll to position [229, 0]
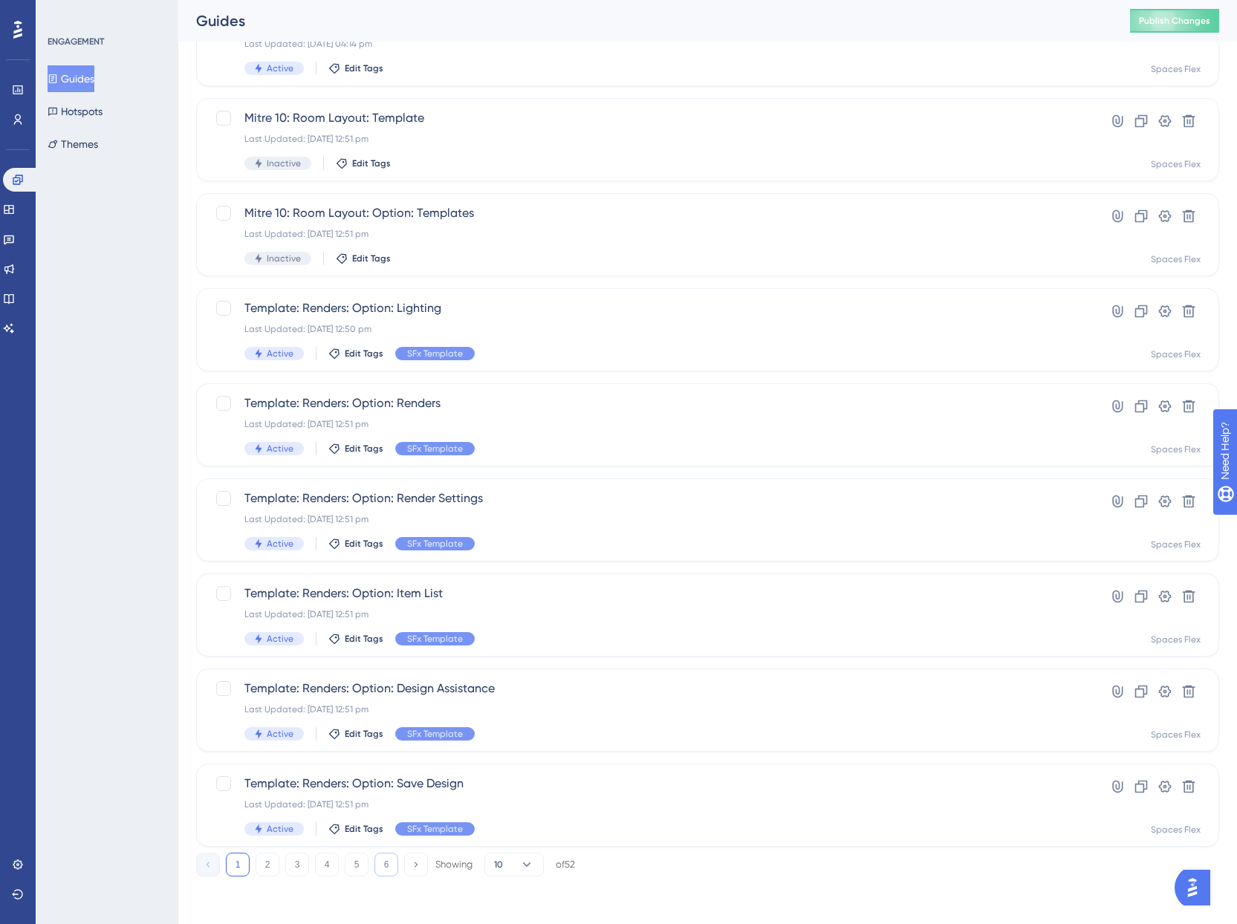
type input "template"
click at [392, 873] on button "6" at bounding box center [387, 865] width 24 height 24
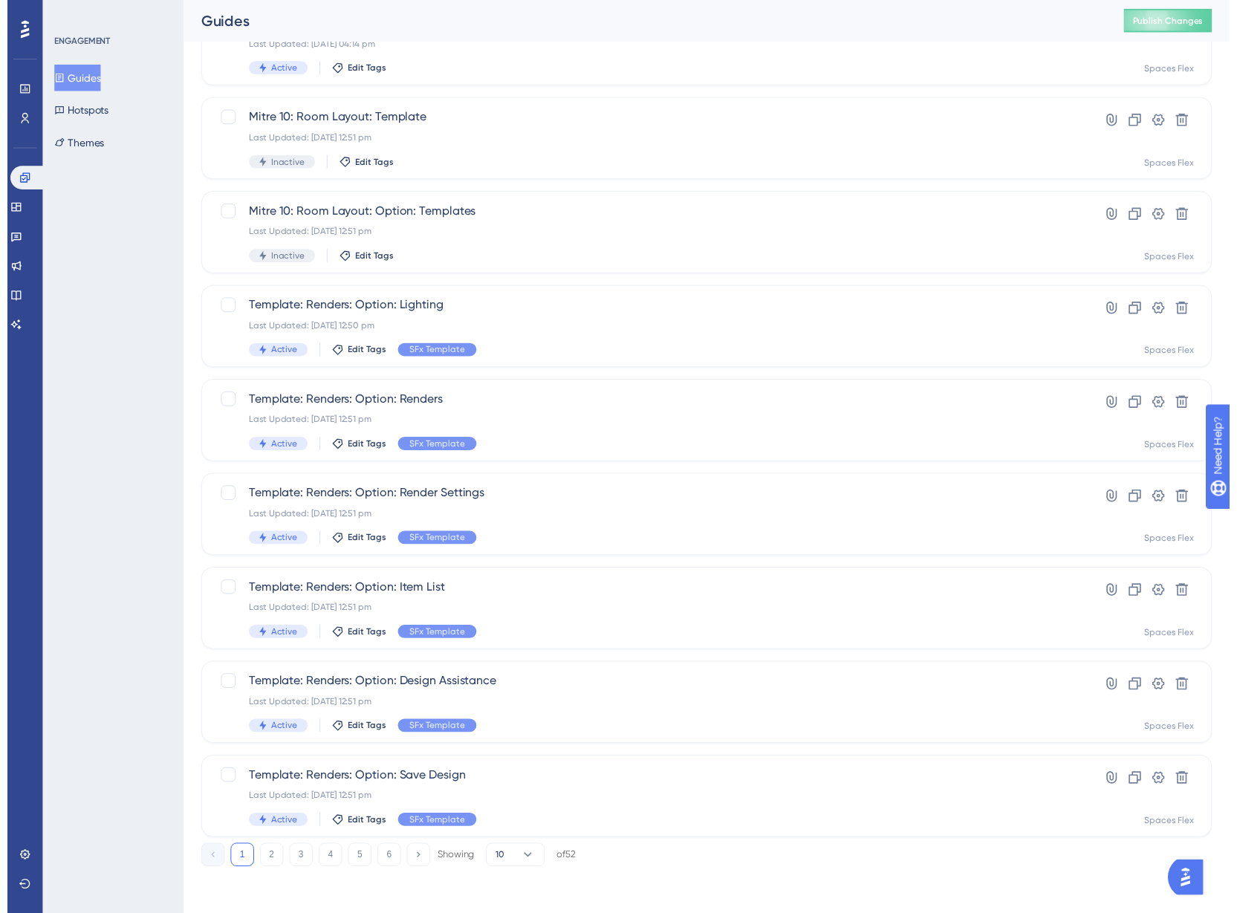
scroll to position [0, 0]
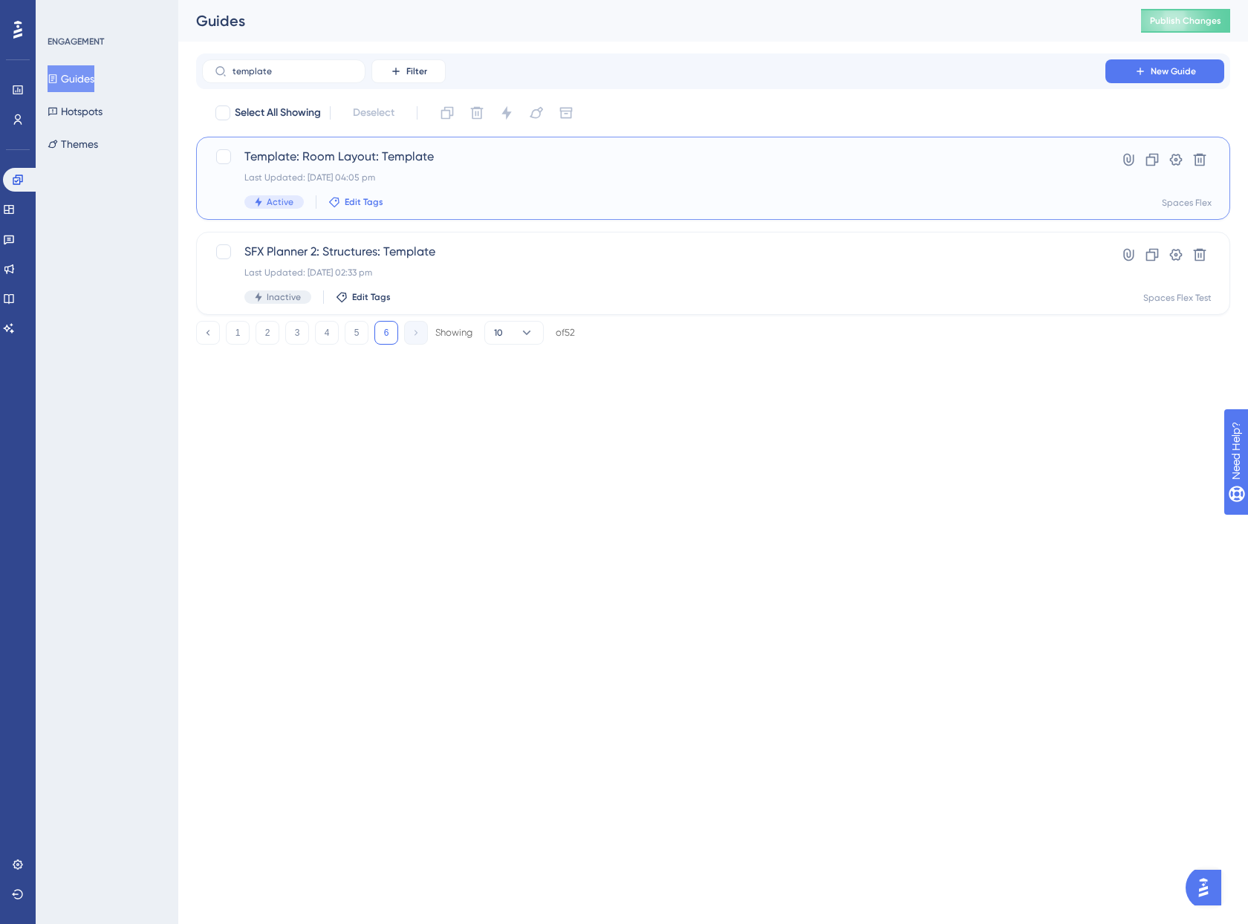
click at [364, 204] on span "Edit Tags" at bounding box center [364, 202] width 39 height 12
click at [345, 280] on div at bounding box center [346, 284] width 12 height 12
checkbox input "true"
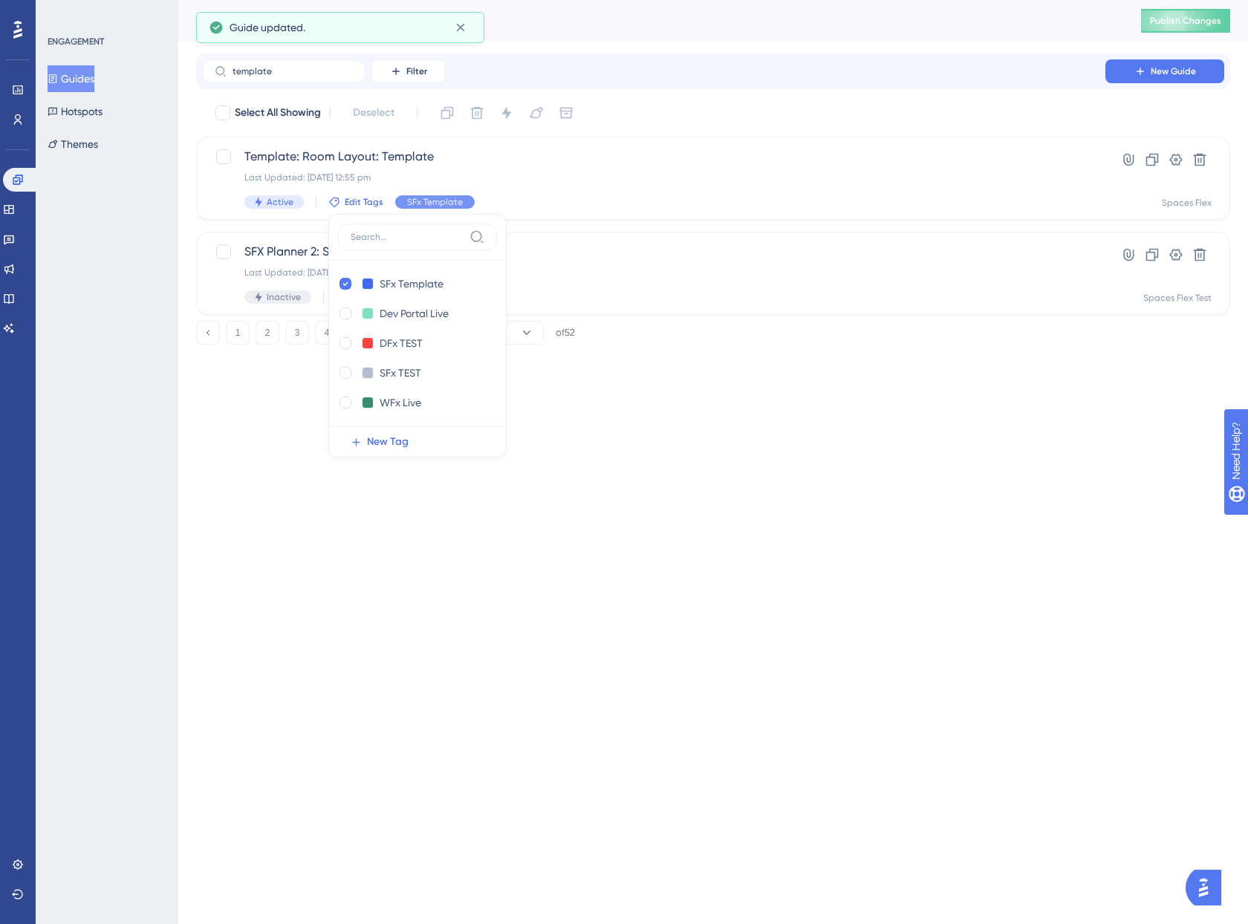
click at [278, 0] on html "Performance Users Engagement Widgets Feedback Product Updates Knowledge Base AI…" at bounding box center [624, 0] width 1248 height 0
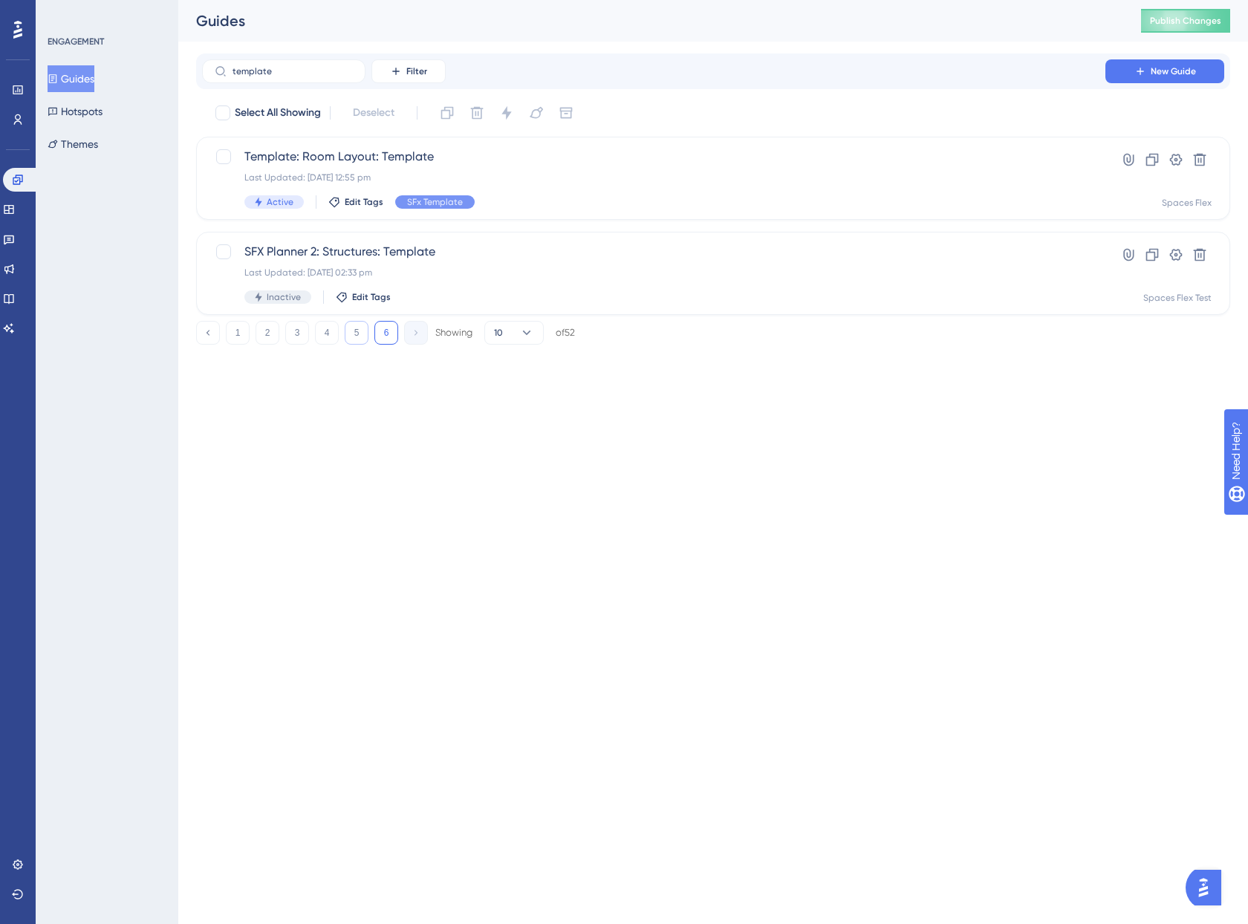
click at [356, 328] on button "5" at bounding box center [357, 333] width 24 height 24
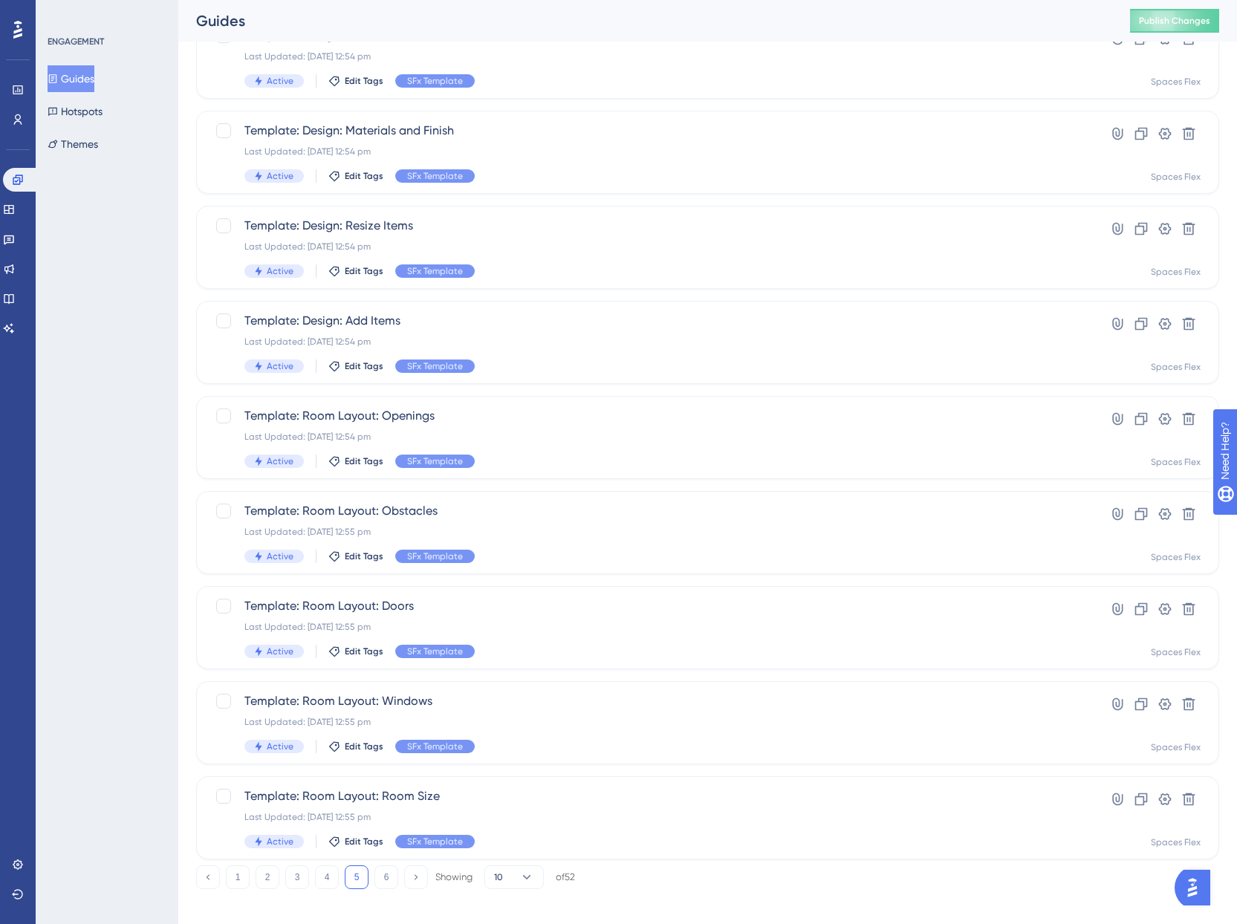
scroll to position [229, 0]
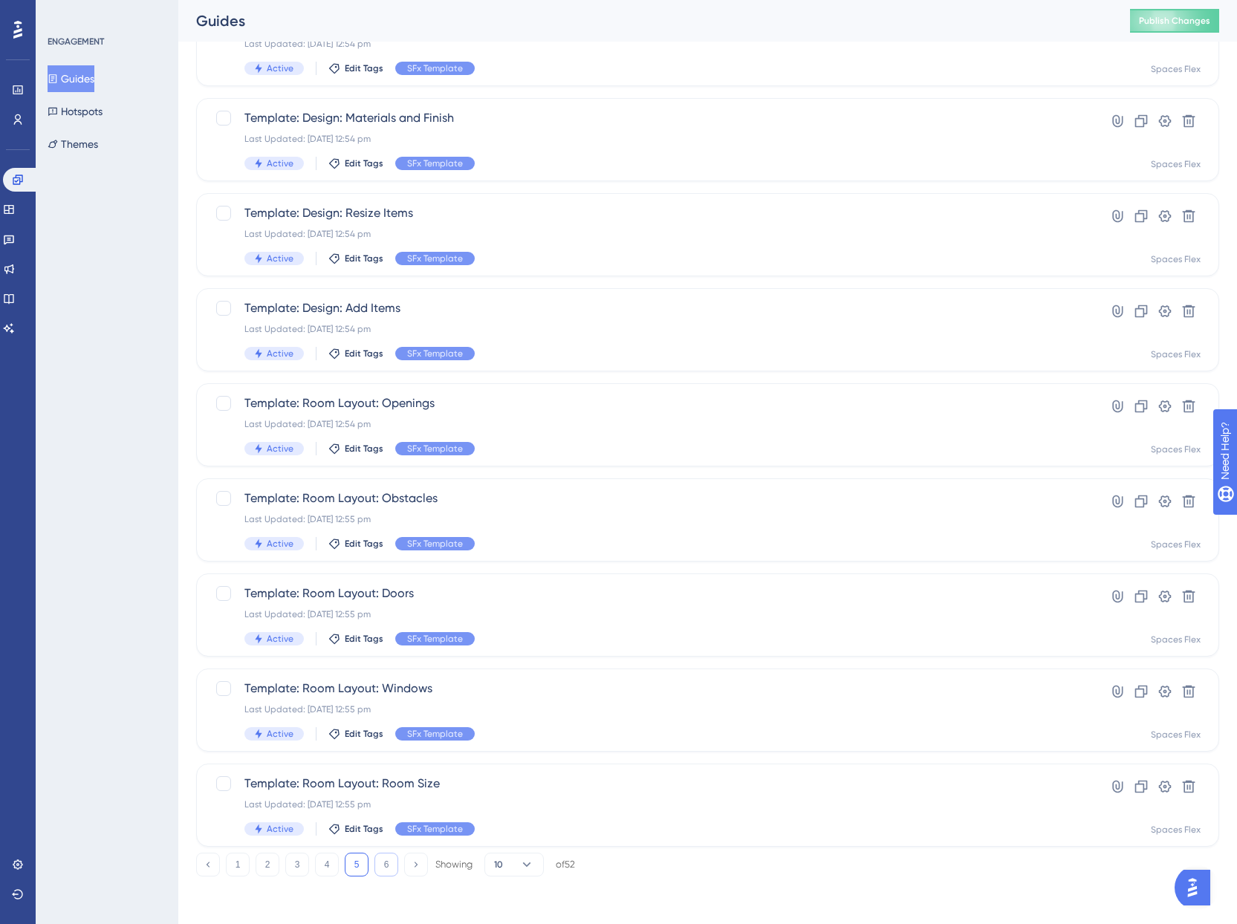
click at [377, 861] on button "6" at bounding box center [387, 865] width 24 height 24
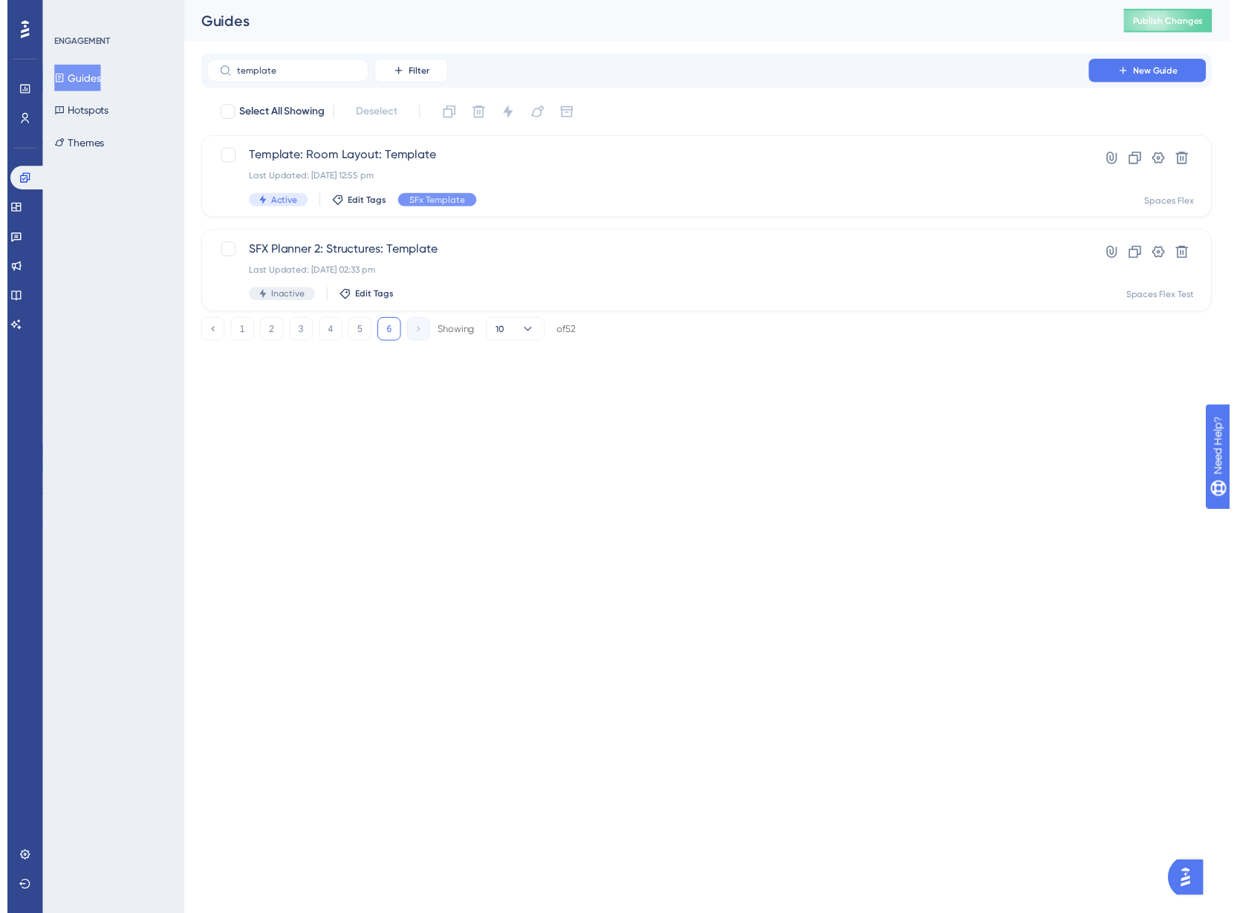
scroll to position [0, 0]
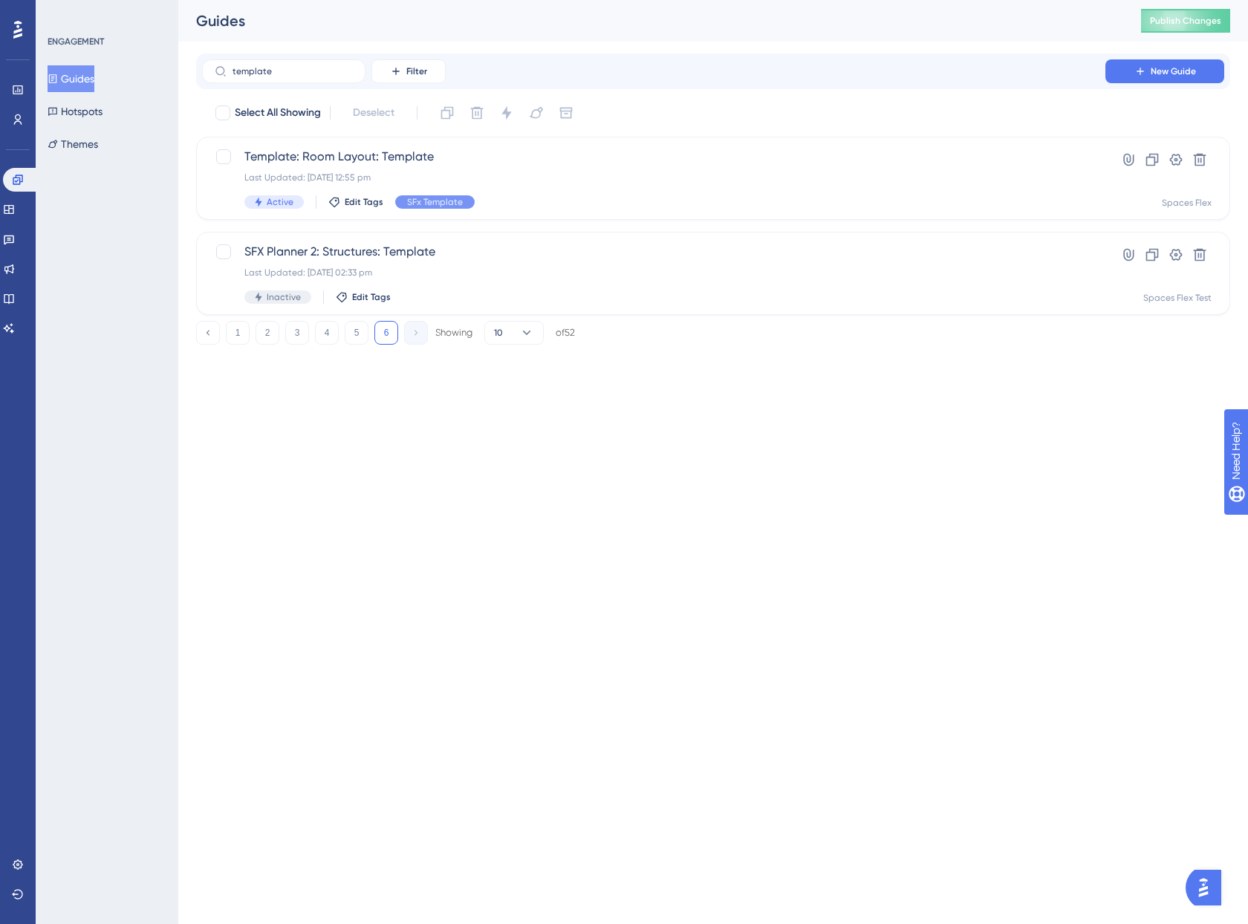
click at [450, 0] on html "Performance Users Engagement Widgets Feedback Product Updates Knowledge Base AI…" at bounding box center [624, 0] width 1248 height 0
click at [612, 0] on html "Performance Users Engagement Widgets Feedback Product Updates Knowledge Base AI…" at bounding box center [624, 0] width 1248 height 0
click at [772, 369] on div "Performance Users Engagement Widgets Feedback Product Updates Knowledge Base AI…" at bounding box center [624, 196] width 1248 height 392
click at [1180, 22] on span "Publish Changes" at bounding box center [1185, 21] width 71 height 12
click at [788, 0] on html "Performance Users Engagement Widgets Feedback Product Updates Knowledge Base AI…" at bounding box center [624, 0] width 1248 height 0
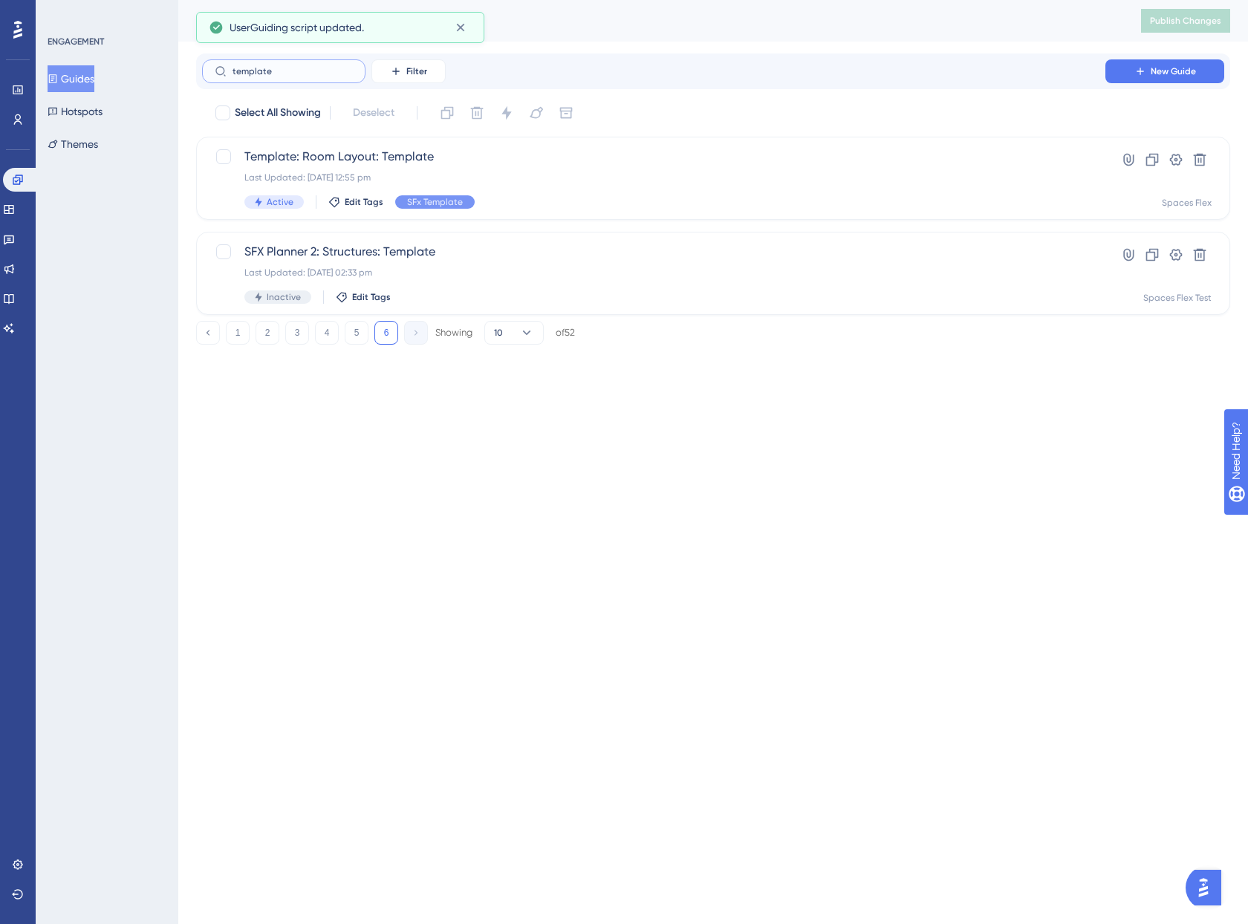
drag, startPoint x: 344, startPoint y: 75, endPoint x: 158, endPoint y: 79, distance: 186.6
click at [178, 79] on div "Performance Users Engagement Widgets Feedback Product Updates Knowledge Base AI…" at bounding box center [713, 184] width 1070 height 369
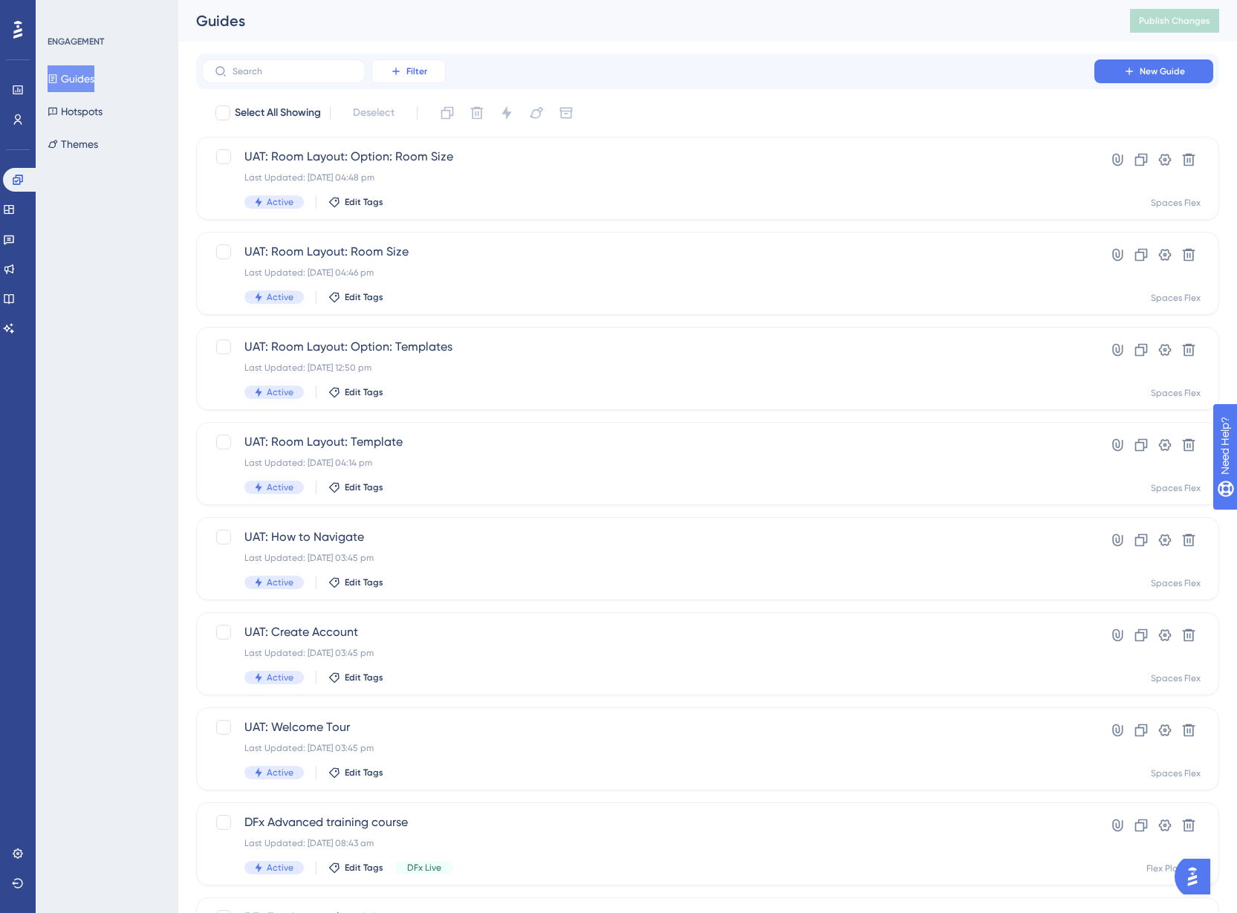
drag, startPoint x: 416, startPoint y: 58, endPoint x: 412, endPoint y: 68, distance: 10.6
click at [413, 66] on div "Filter New Guide" at bounding box center [707, 72] width 1023 height 36
click at [411, 72] on span "Filter" at bounding box center [416, 71] width 21 height 12
click at [403, 113] on span "Tags" at bounding box center [404, 114] width 23 height 18
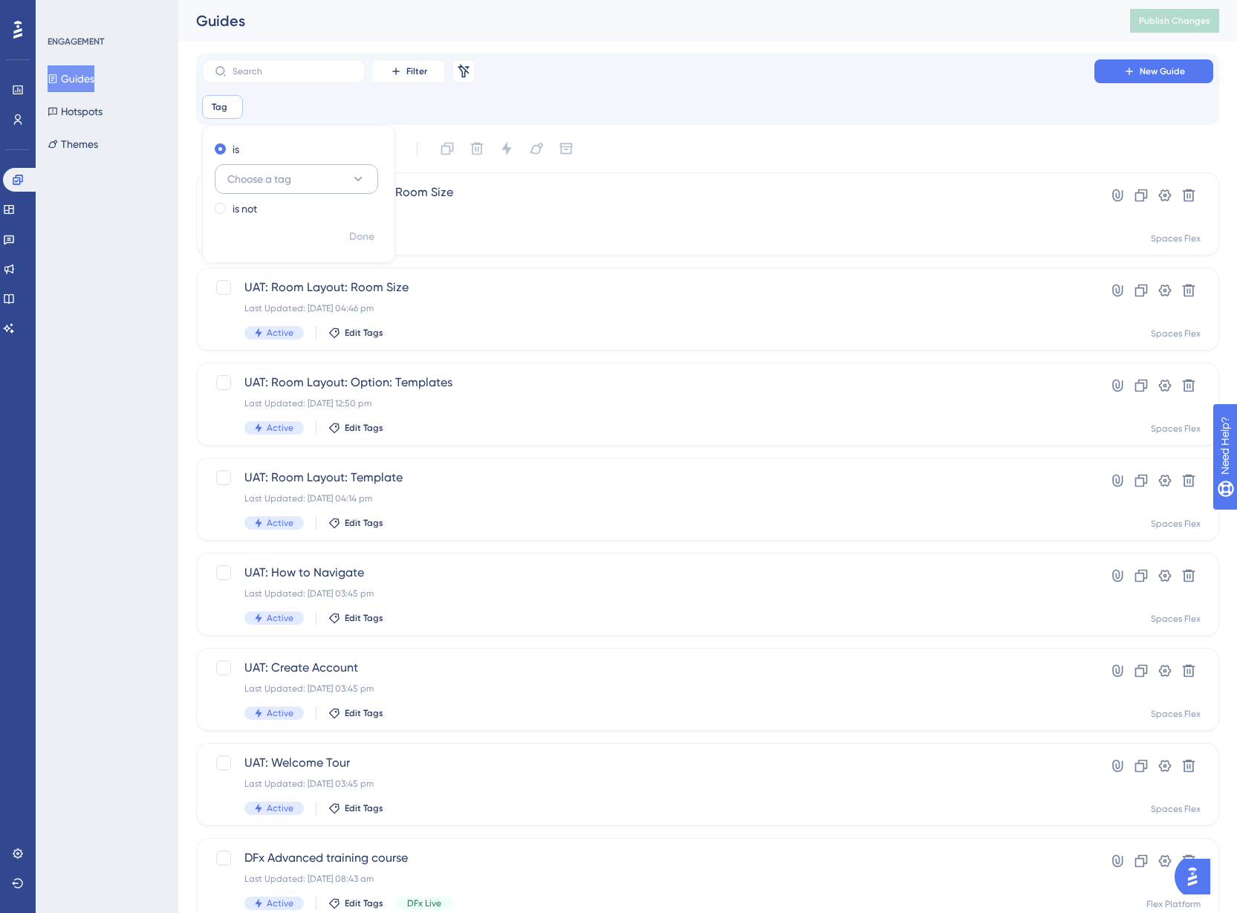
click at [273, 179] on span "Choose a tag" at bounding box center [259, 179] width 64 height 18
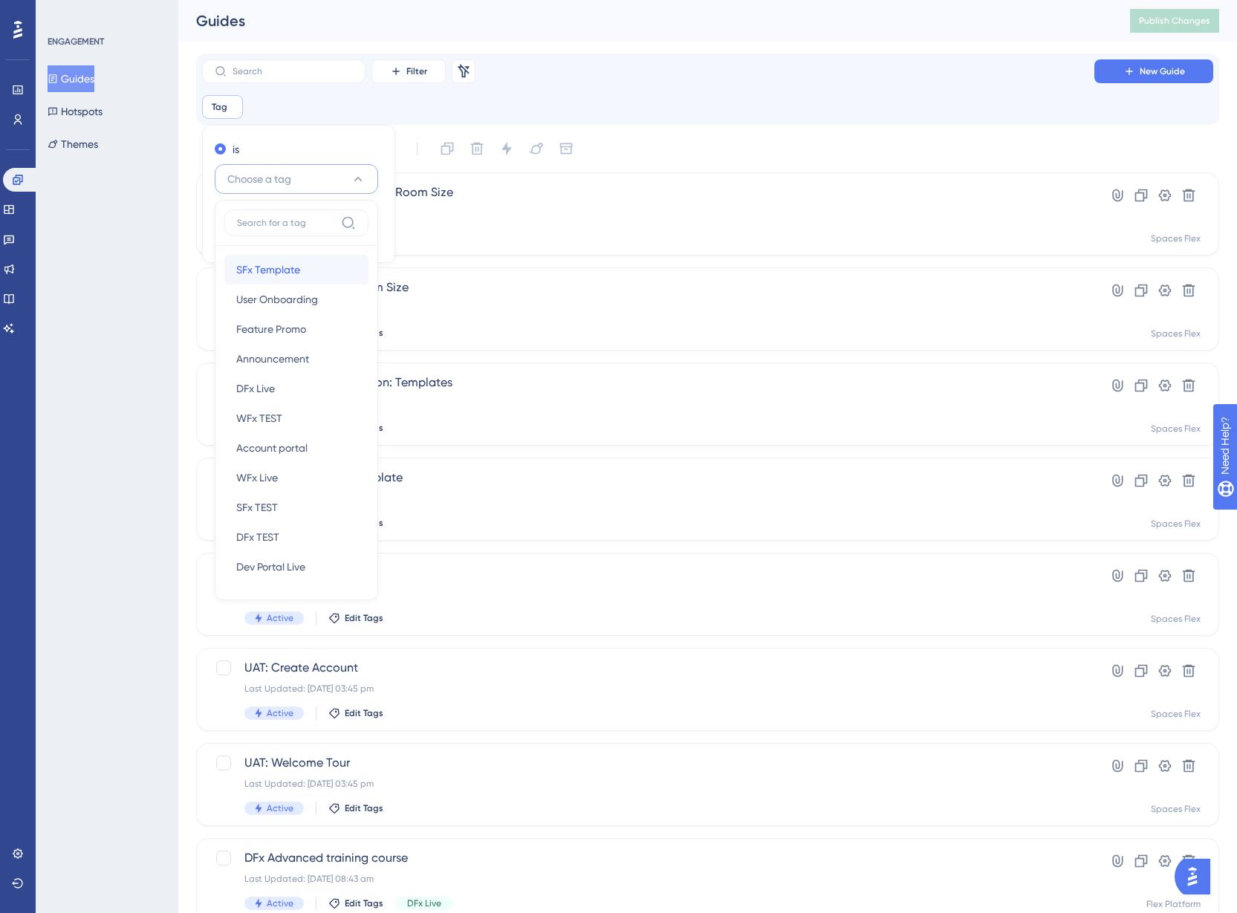
click at [275, 262] on span "SFx Template" at bounding box center [268, 270] width 64 height 18
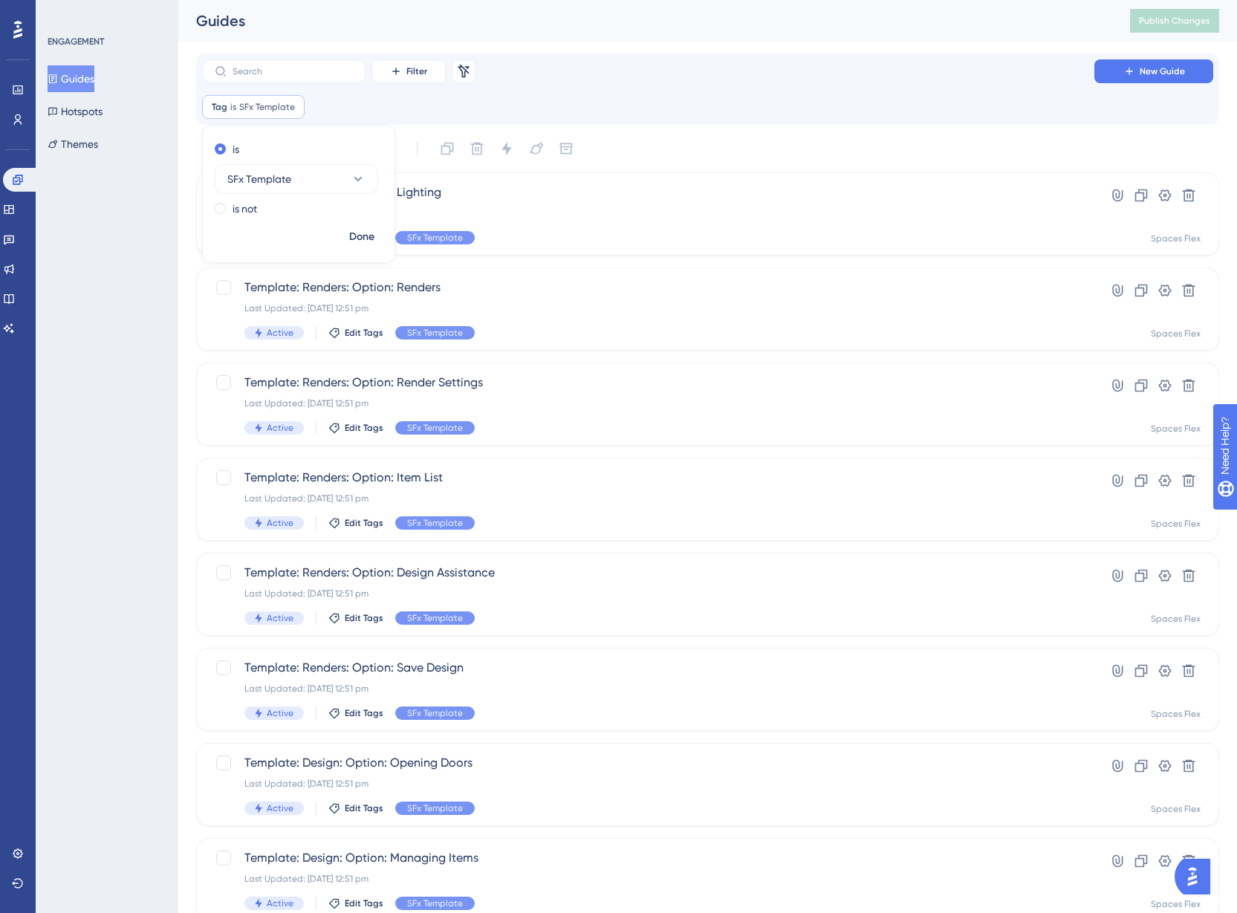
click at [126, 284] on div "ENGAGEMENT Guides Hotspots Themes" at bounding box center [107, 456] width 143 height 913
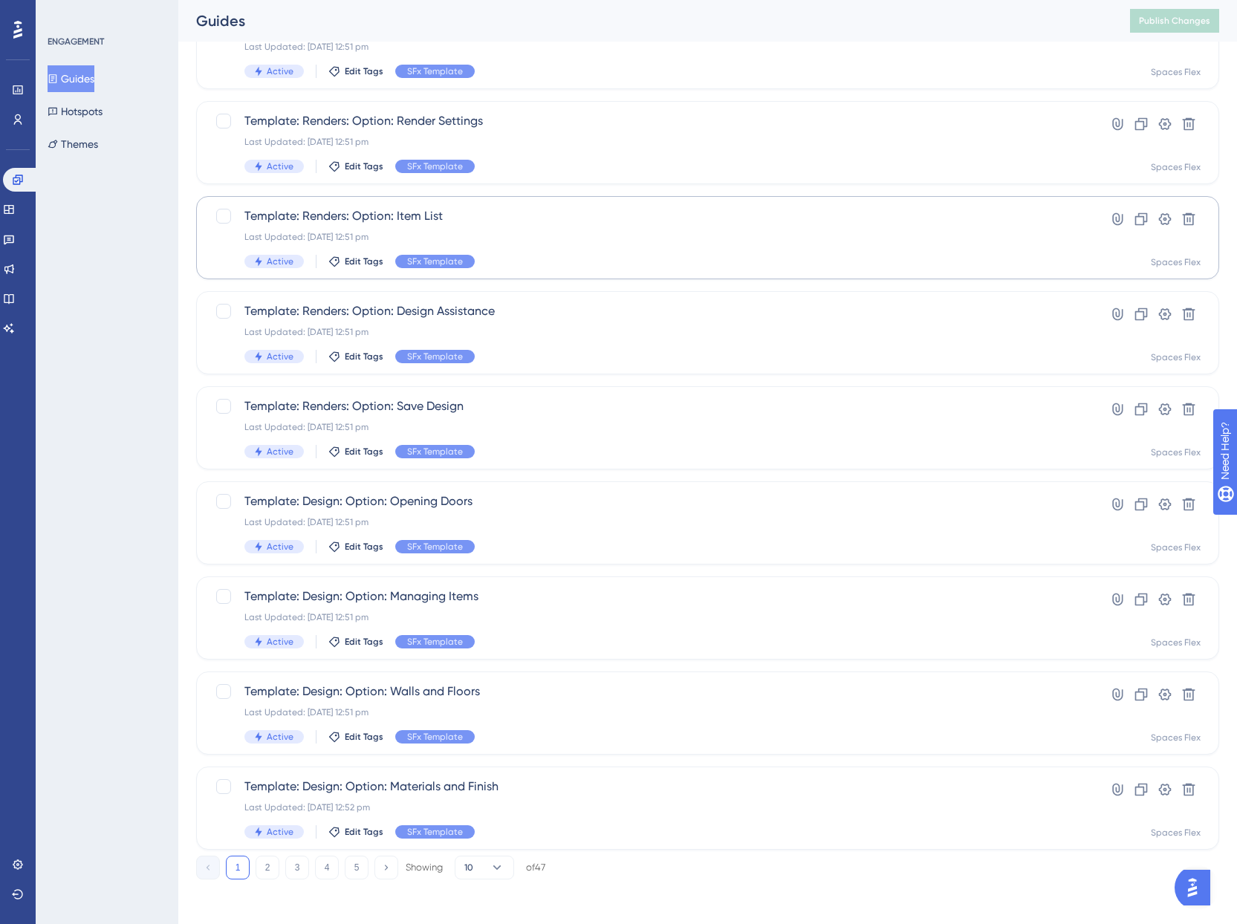
scroll to position [265, 0]
